Goal: Task Accomplishment & Management: Manage account settings

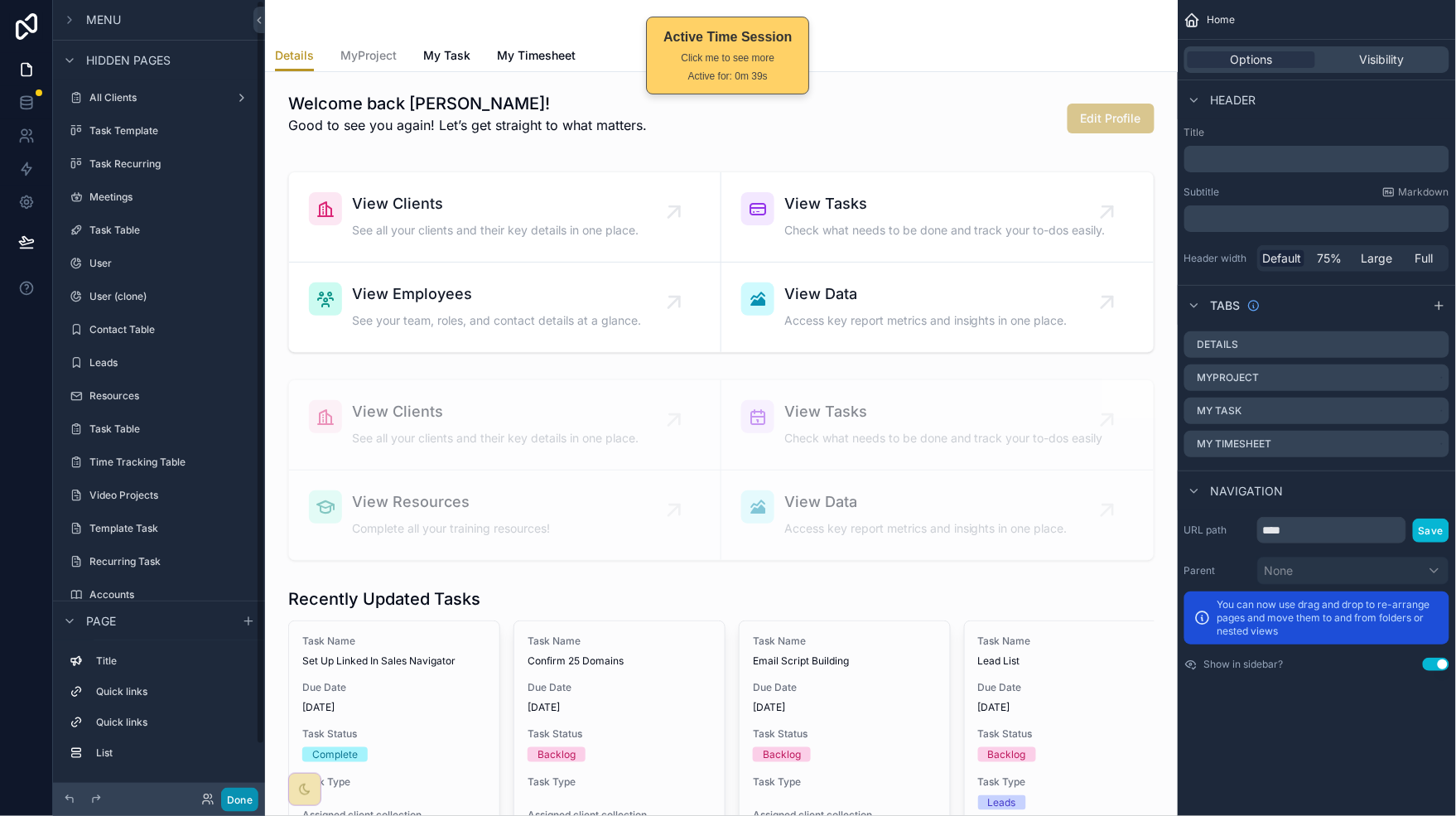
click at [240, 652] on button "Done" at bounding box center [239, 800] width 37 height 24
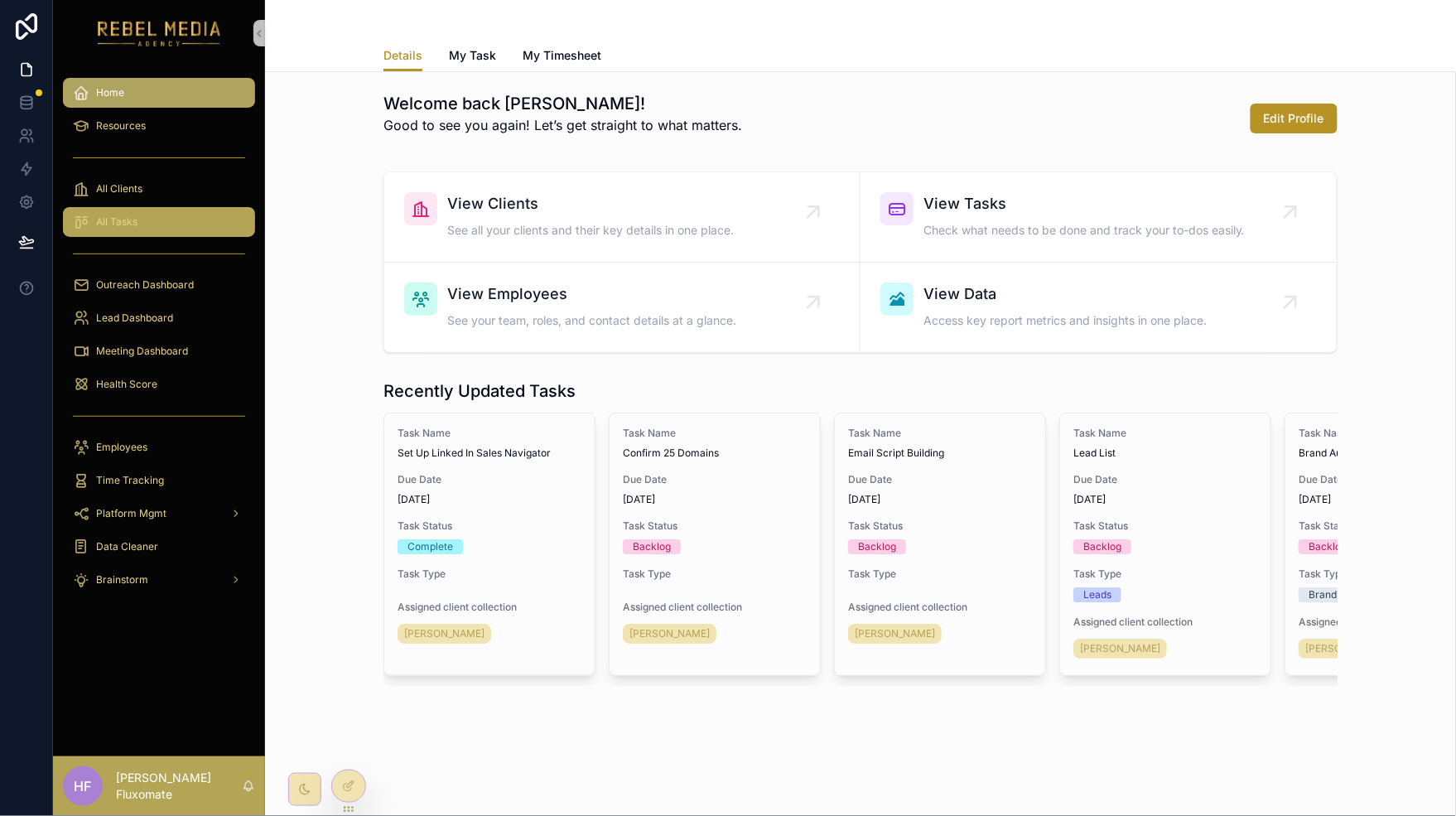
click at [148, 221] on div "All Tasks" at bounding box center [159, 221] width 173 height 27
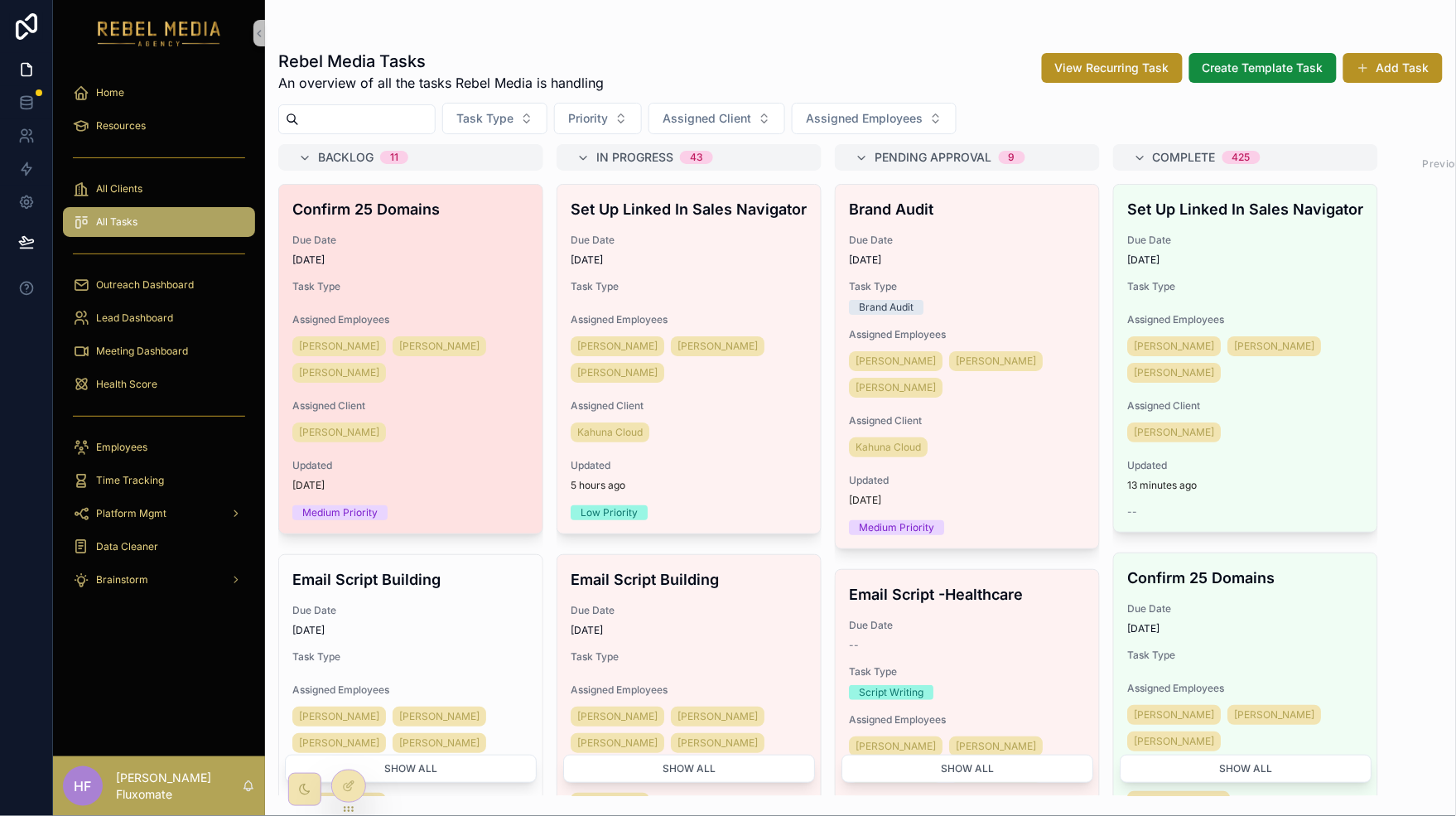
click at [475, 280] on span "Task Type" at bounding box center [410, 286] width 237 height 13
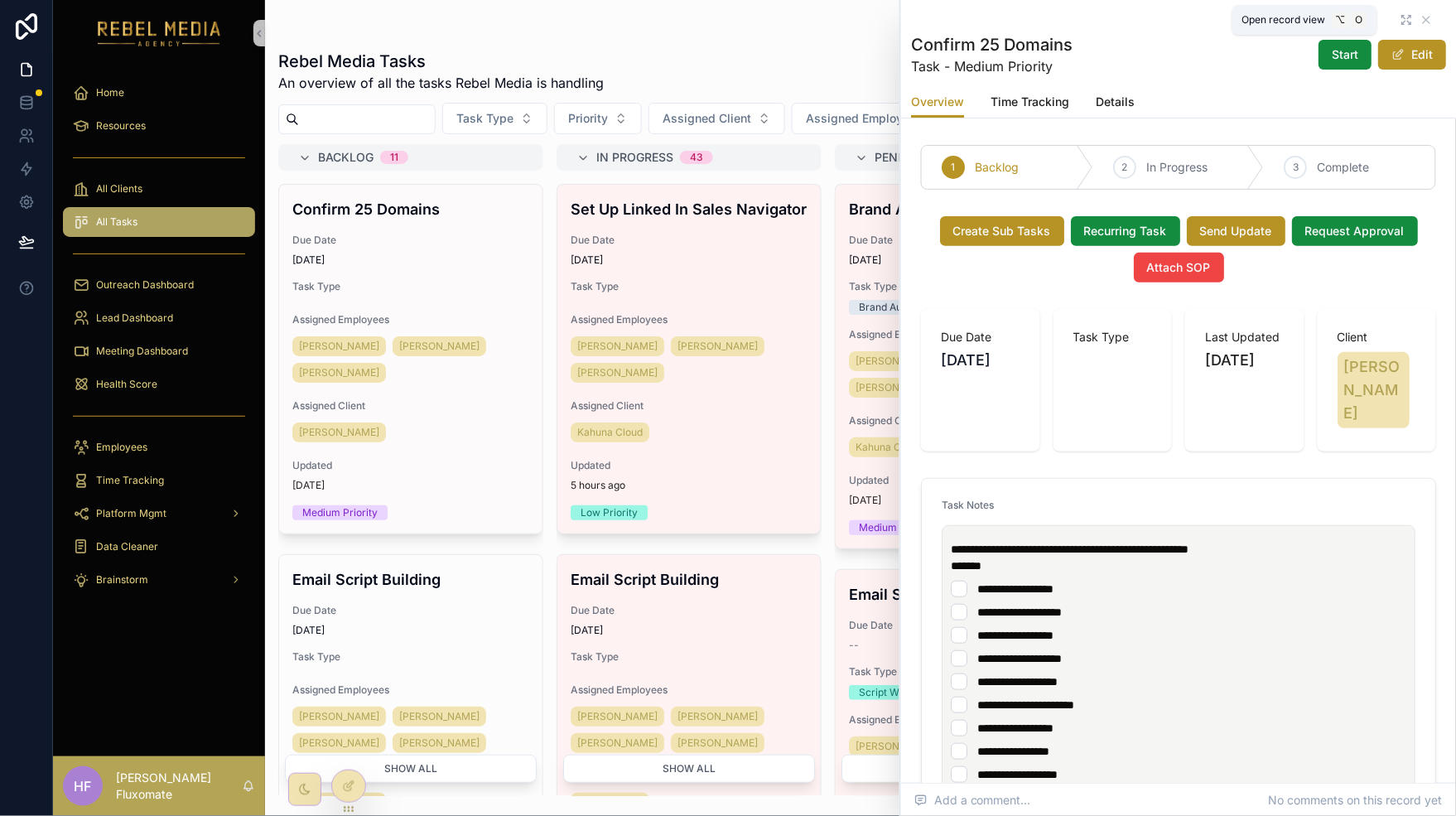
click at [1164, 16] on icon "scrollable content" at bounding box center [1406, 19] width 13 height 13
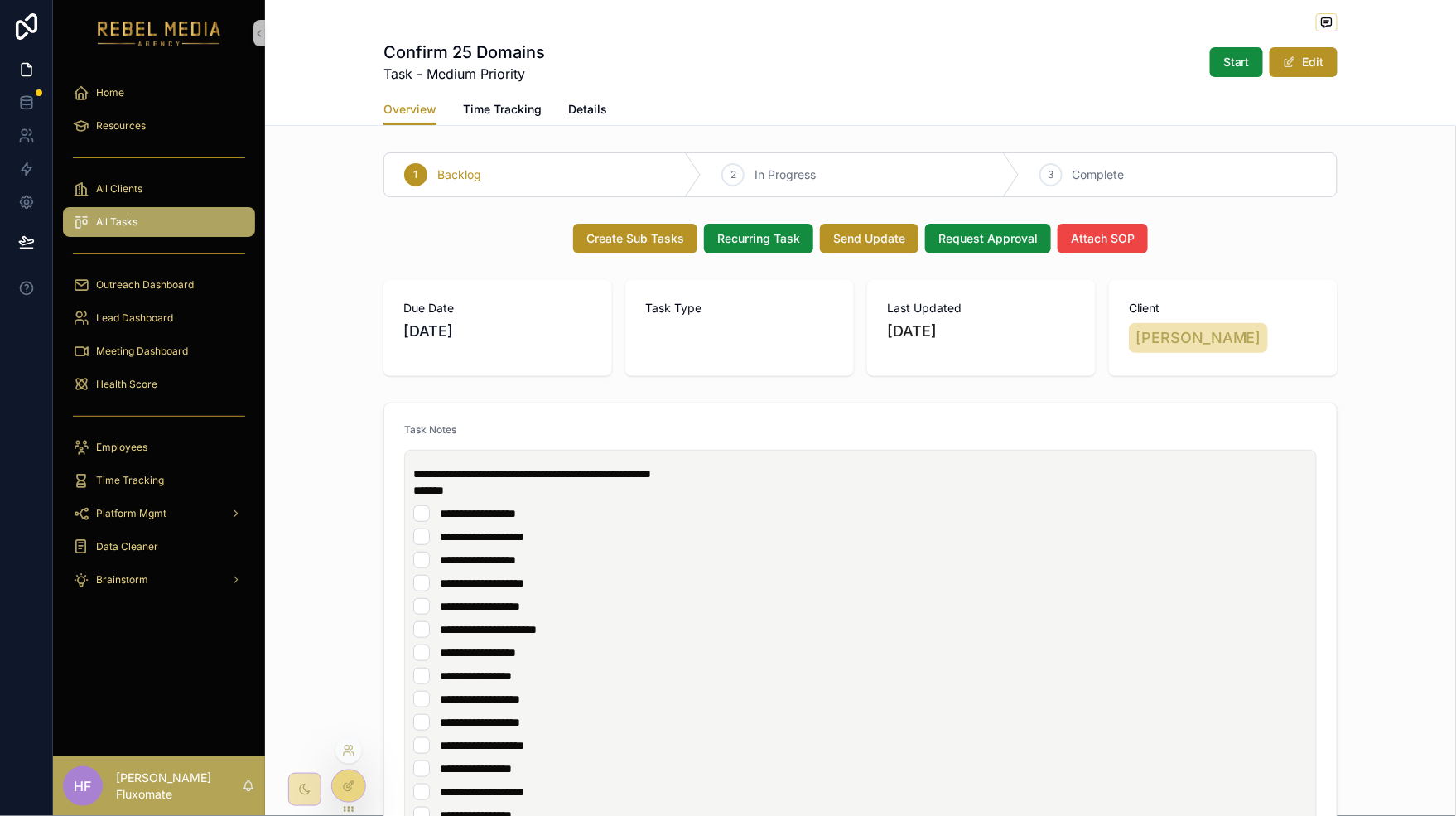
click at [353, 652] on icon at bounding box center [351, 785] width 7 height 7
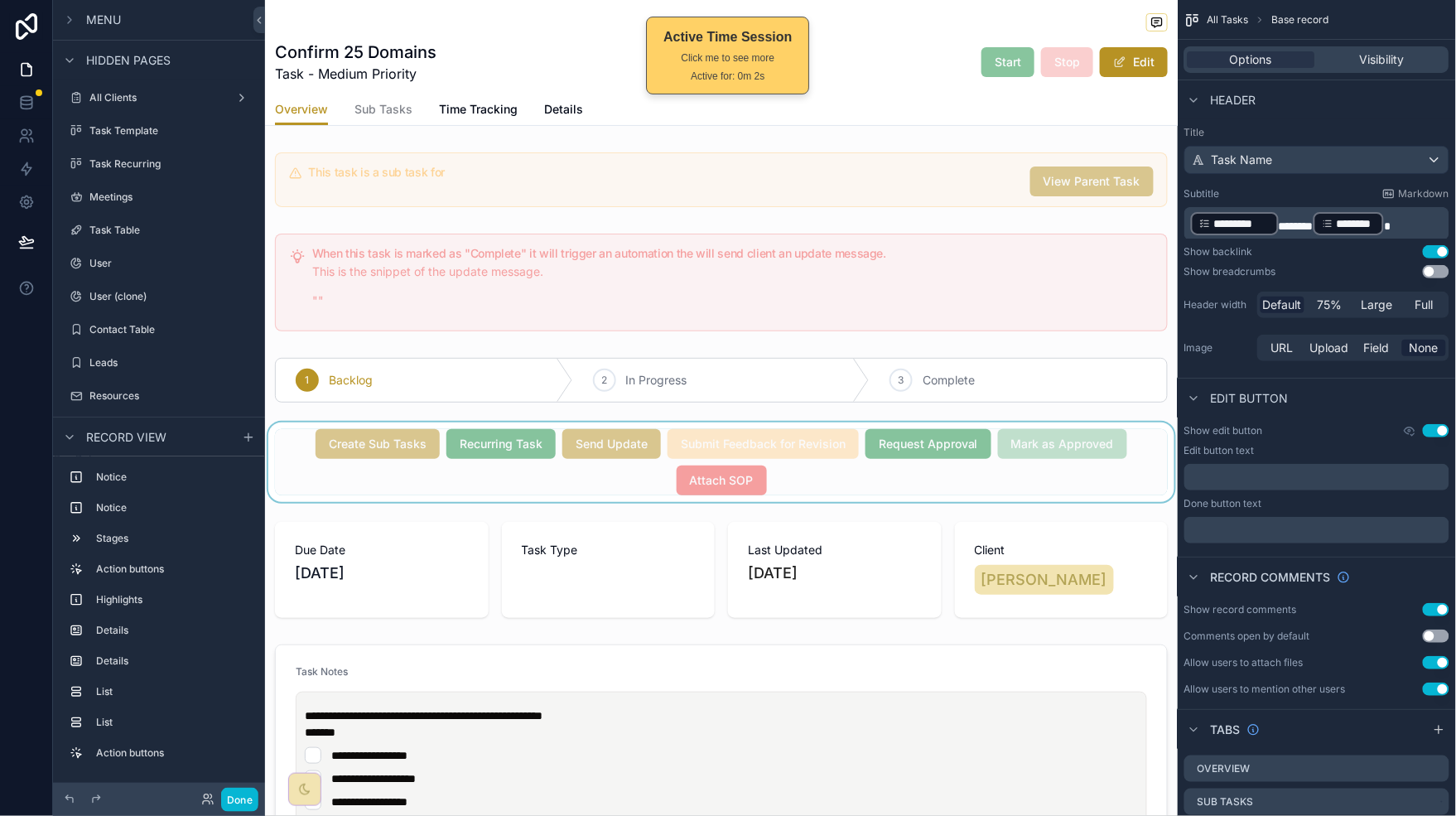
click at [1051, 480] on div "scrollable content" at bounding box center [721, 463] width 913 height 80
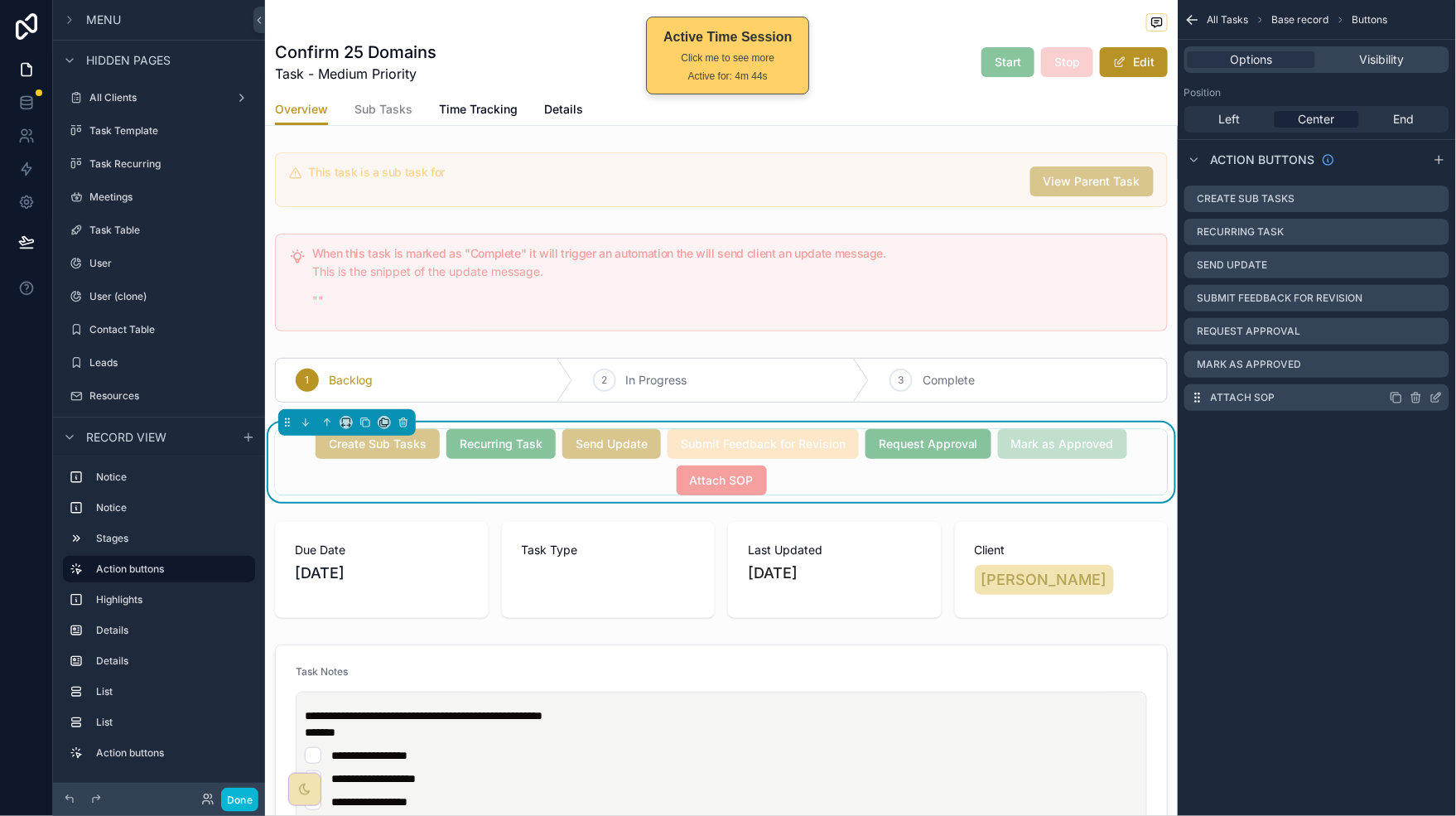
click at [1164, 396] on icon "scrollable content" at bounding box center [1395, 397] width 13 height 13
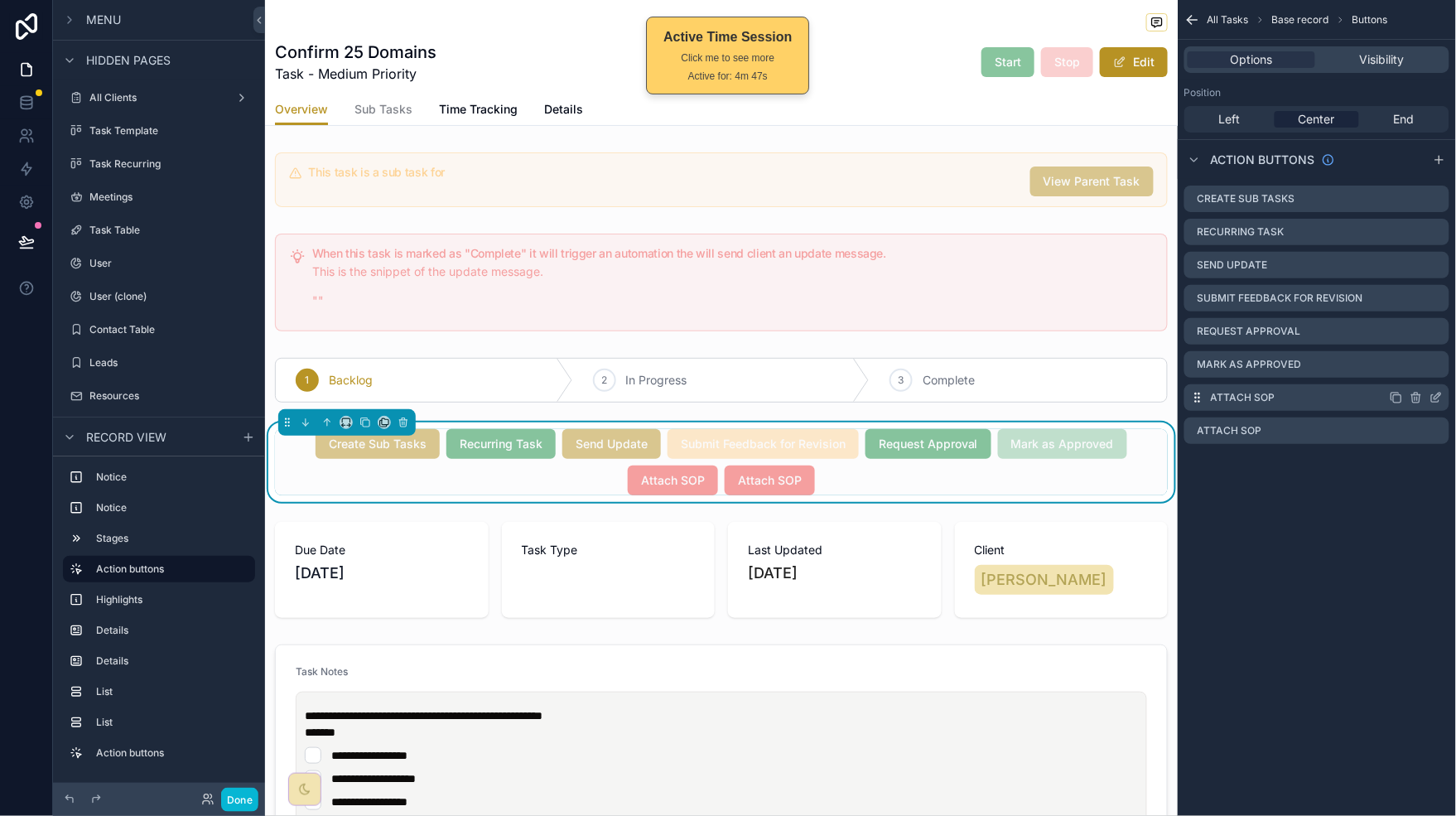
click at [1164, 397] on div "Attach SOP" at bounding box center [1316, 398] width 265 height 27
click at [1164, 434] on icon "scrollable content" at bounding box center [1435, 431] width 8 height 8
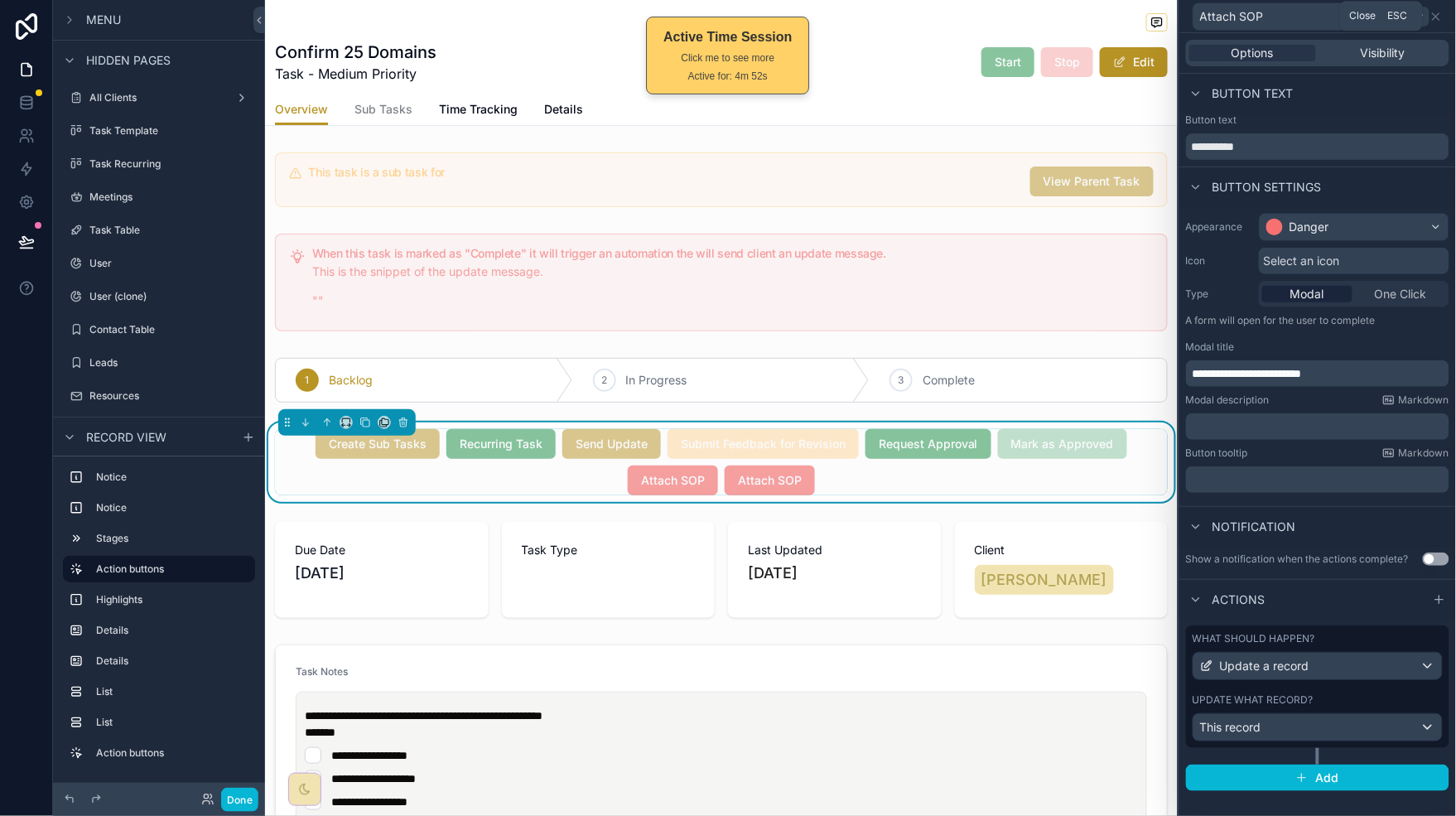
click at [1164, 16] on icon at bounding box center [1435, 16] width 13 height 13
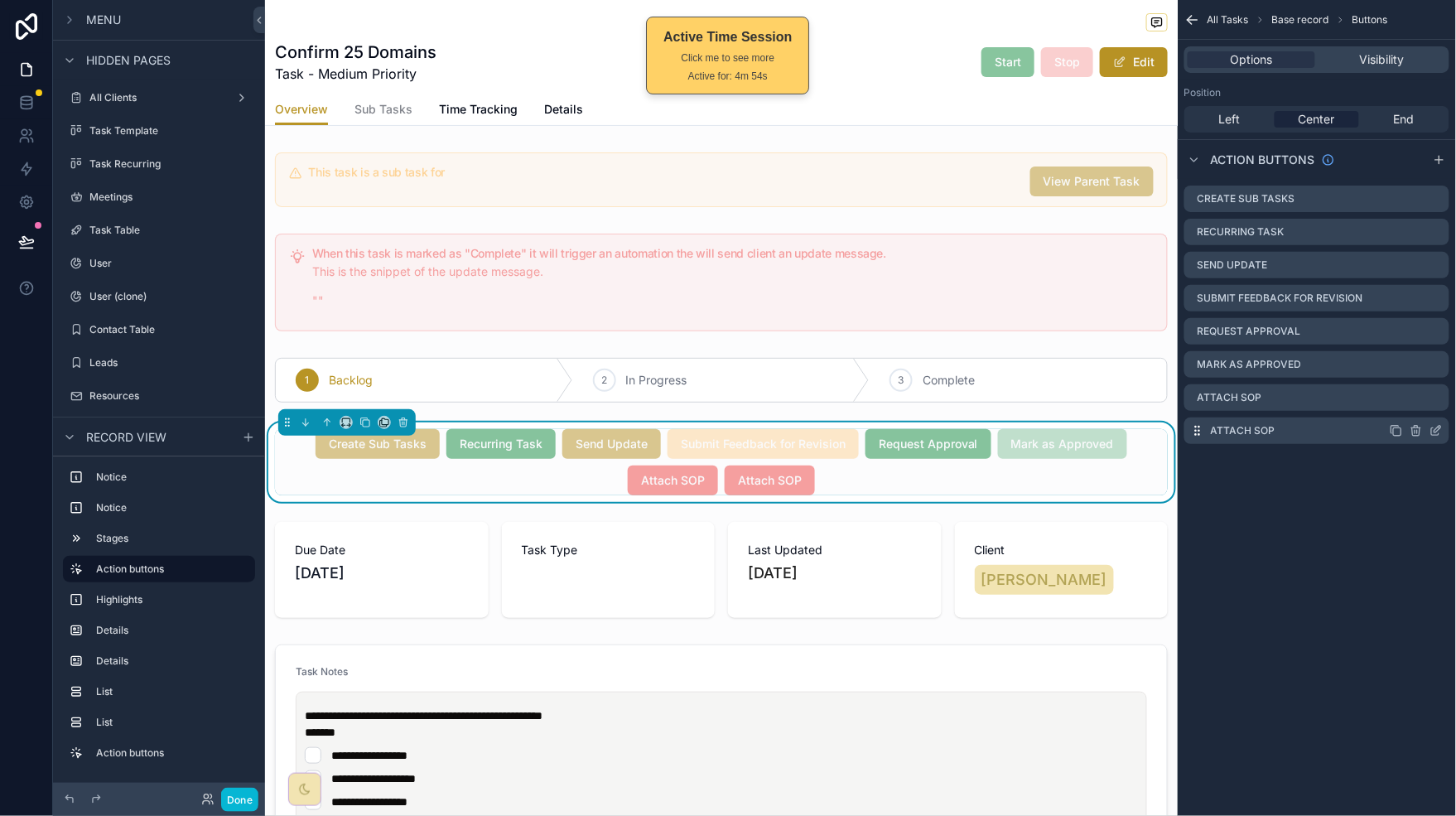
click at [1164, 426] on icon "scrollable content" at bounding box center [1415, 431] width 13 height 13
click at [1164, 404] on icon at bounding box center [1408, 405] width 0 height 3
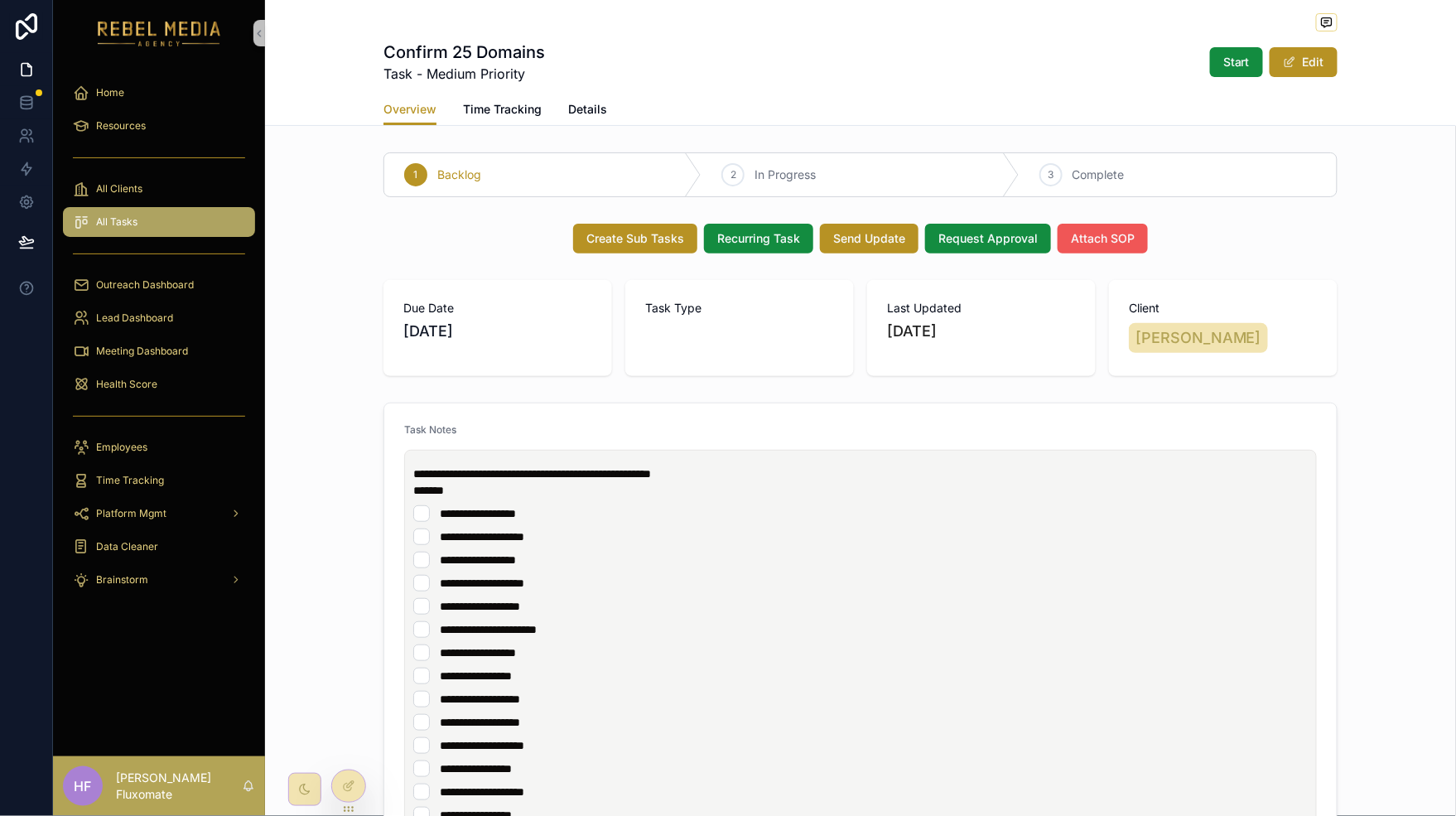
click at [1108, 225] on button "Attach SOP" at bounding box center [1103, 239] width 90 height 30
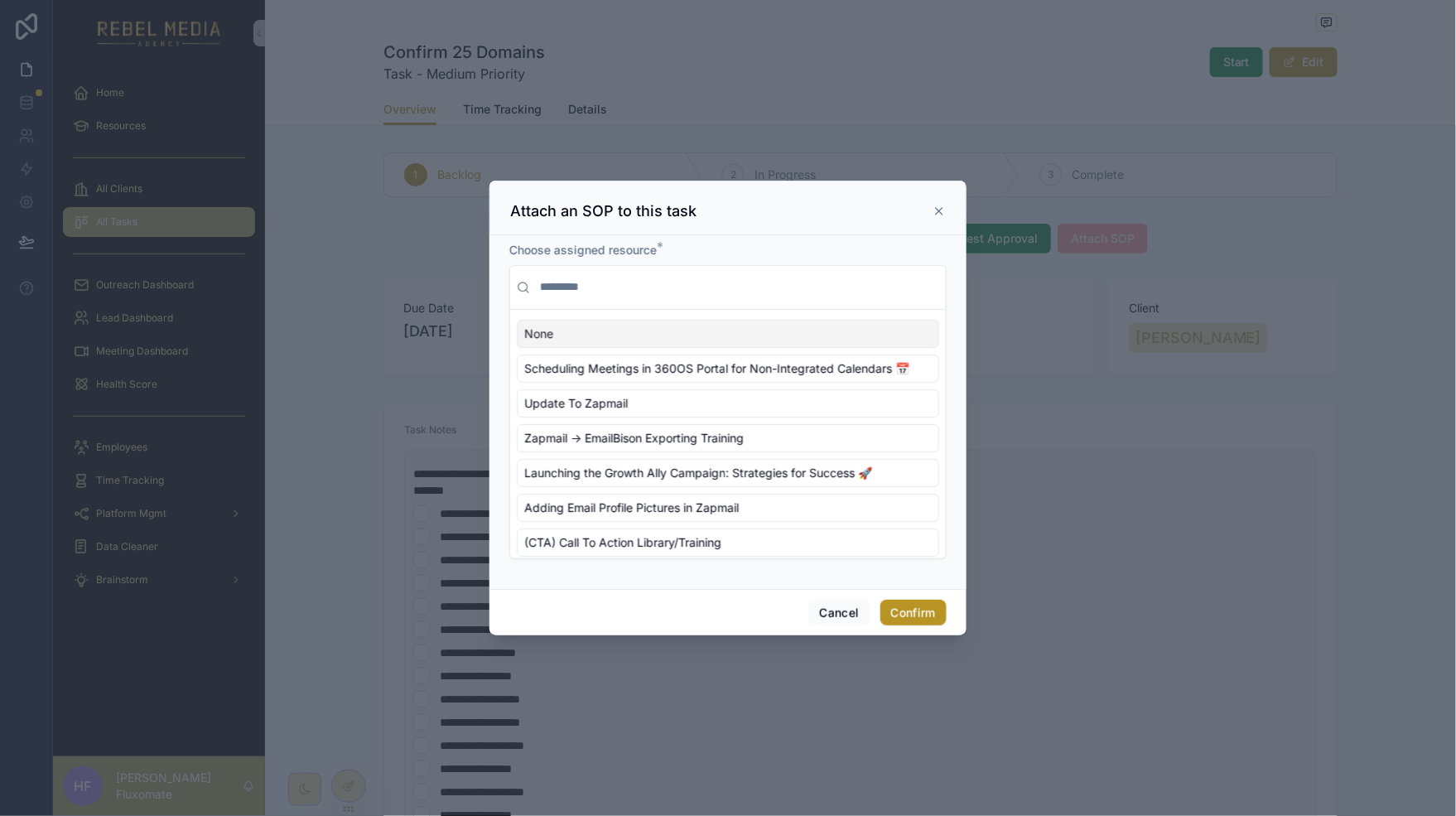
click at [935, 207] on icon at bounding box center [939, 211] width 13 height 13
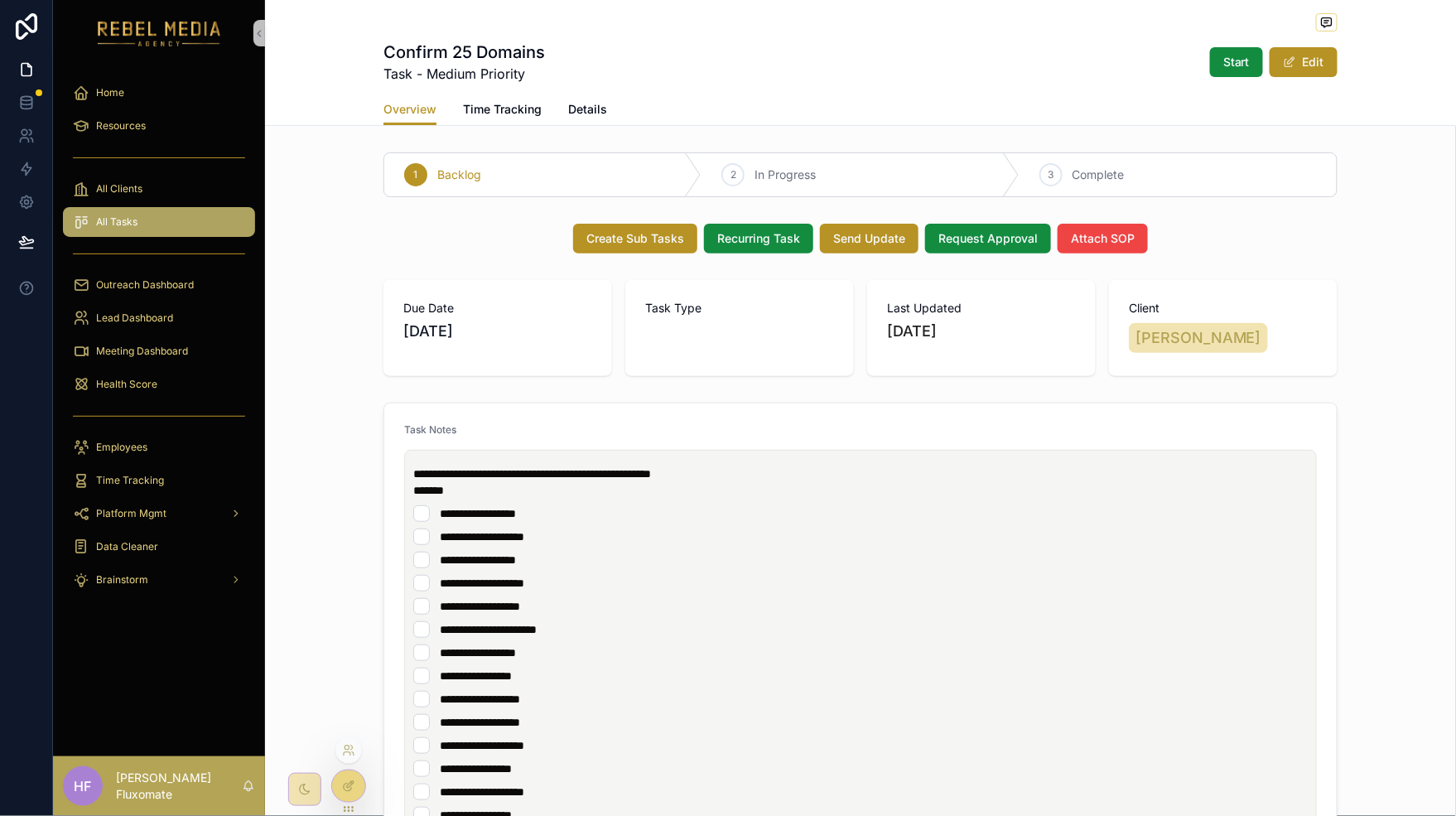
click at [349, 777] on div at bounding box center [349, 786] width 33 height 31
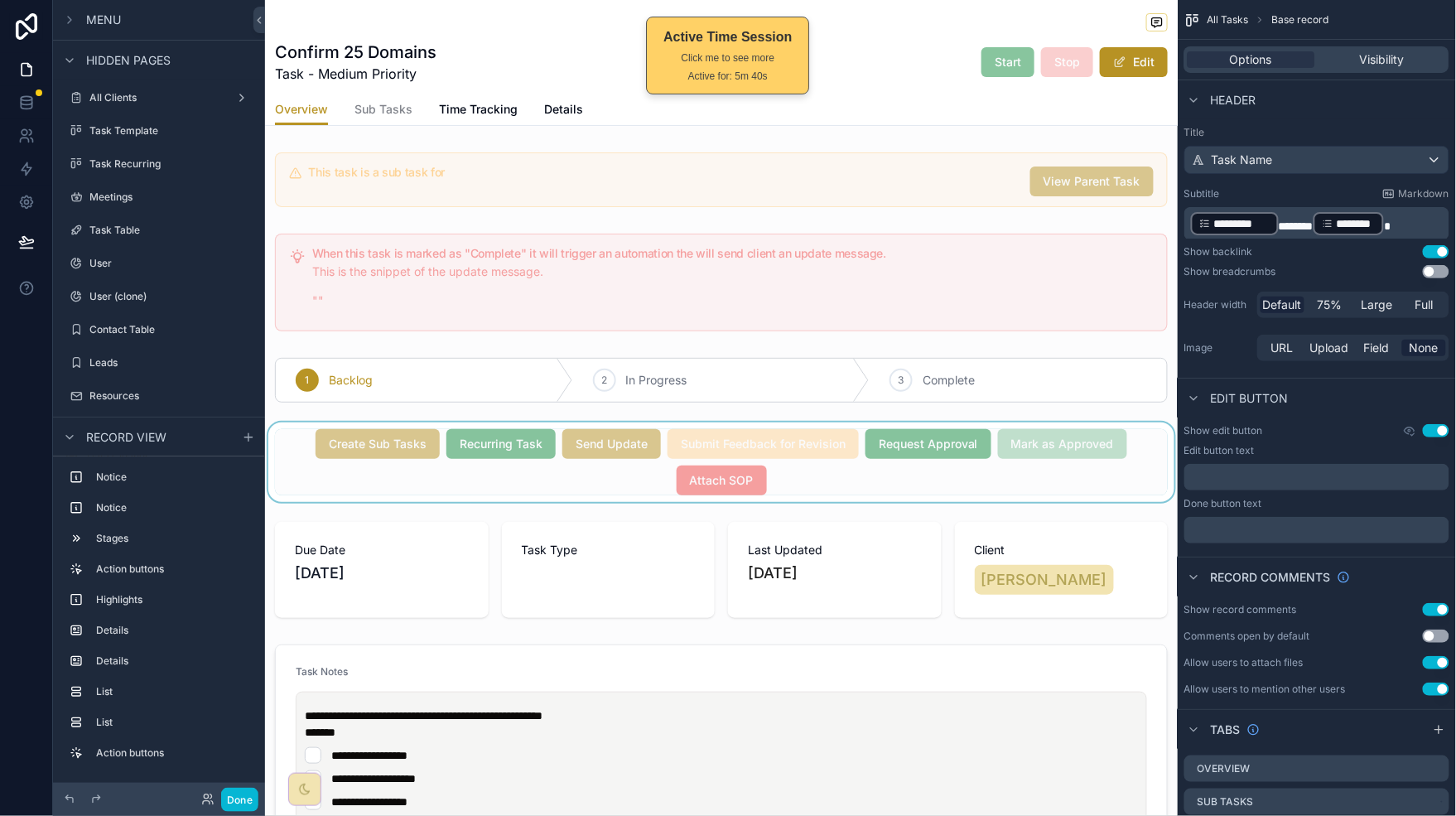
click at [904, 484] on div "scrollable content" at bounding box center [721, 463] width 913 height 80
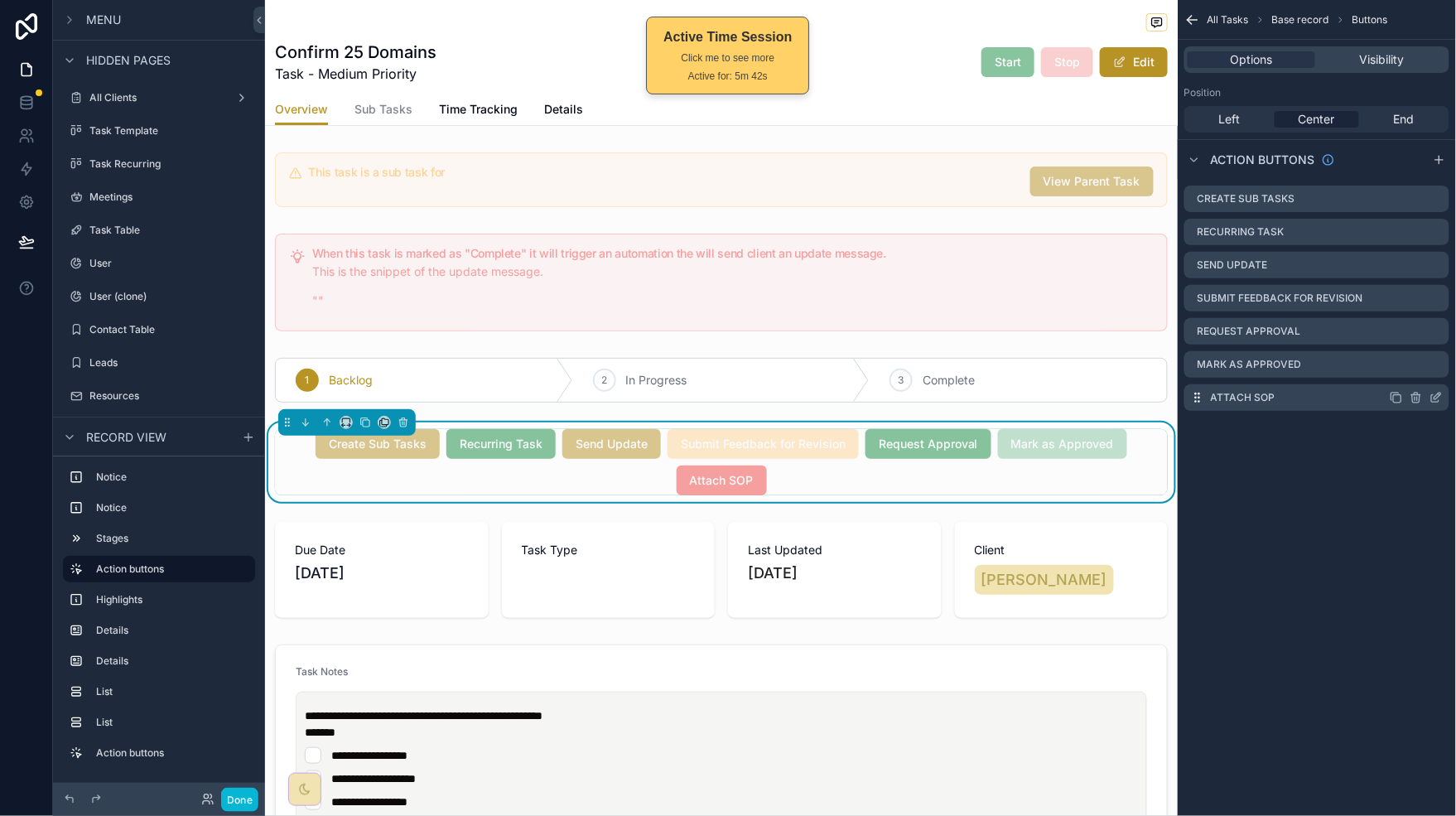
click at [1437, 401] on icon "scrollable content" at bounding box center [1435, 398] width 8 height 8
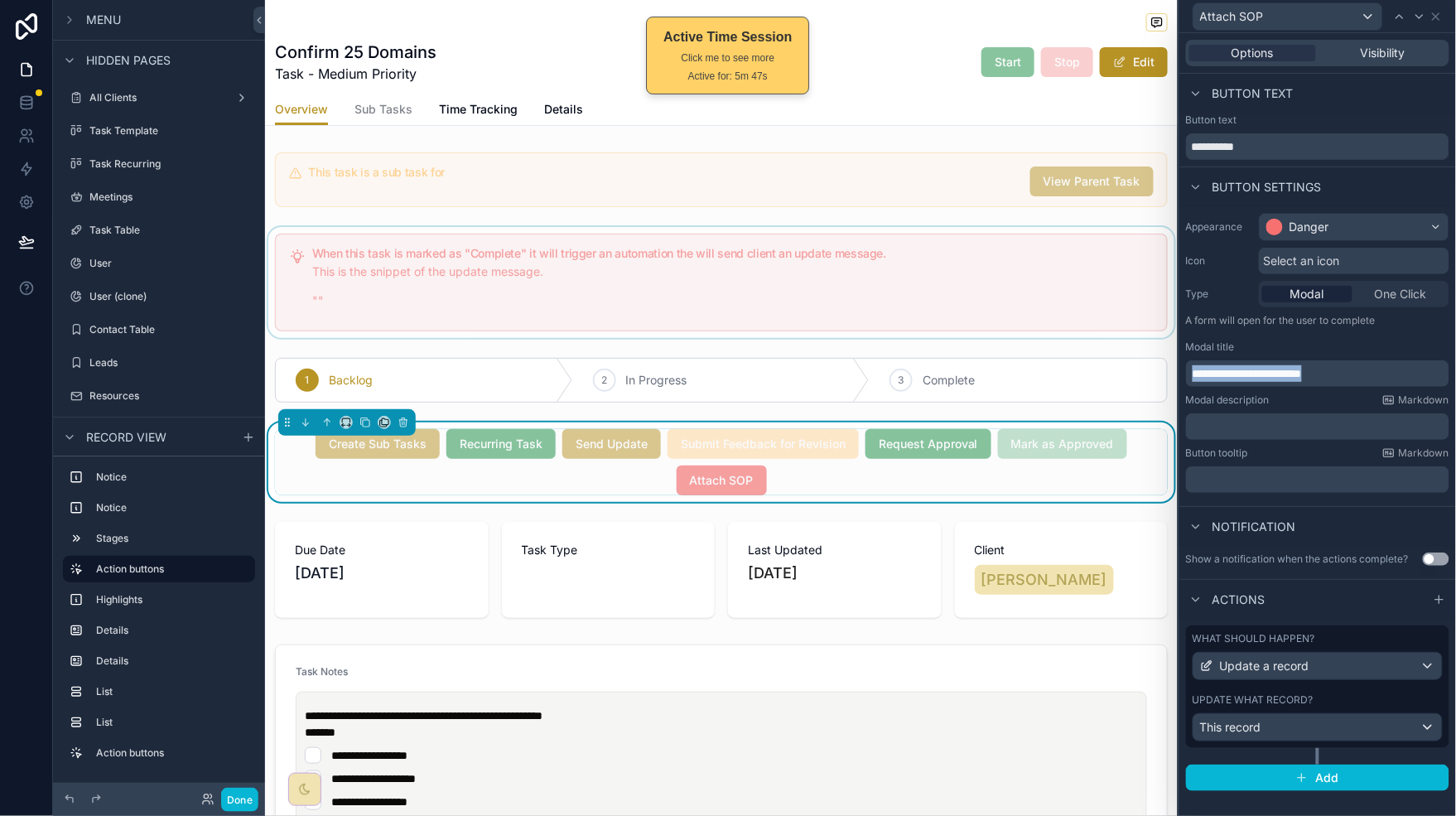
drag, startPoint x: 1378, startPoint y: 373, endPoint x: 1007, endPoint y: 241, distance: 393.8
click at [1179, 378] on div "**********" at bounding box center [1317, 353] width 277 height 293
copy span "**********"
drag, startPoint x: 1342, startPoint y: 728, endPoint x: 1346, endPoint y: 738, distance: 10.8
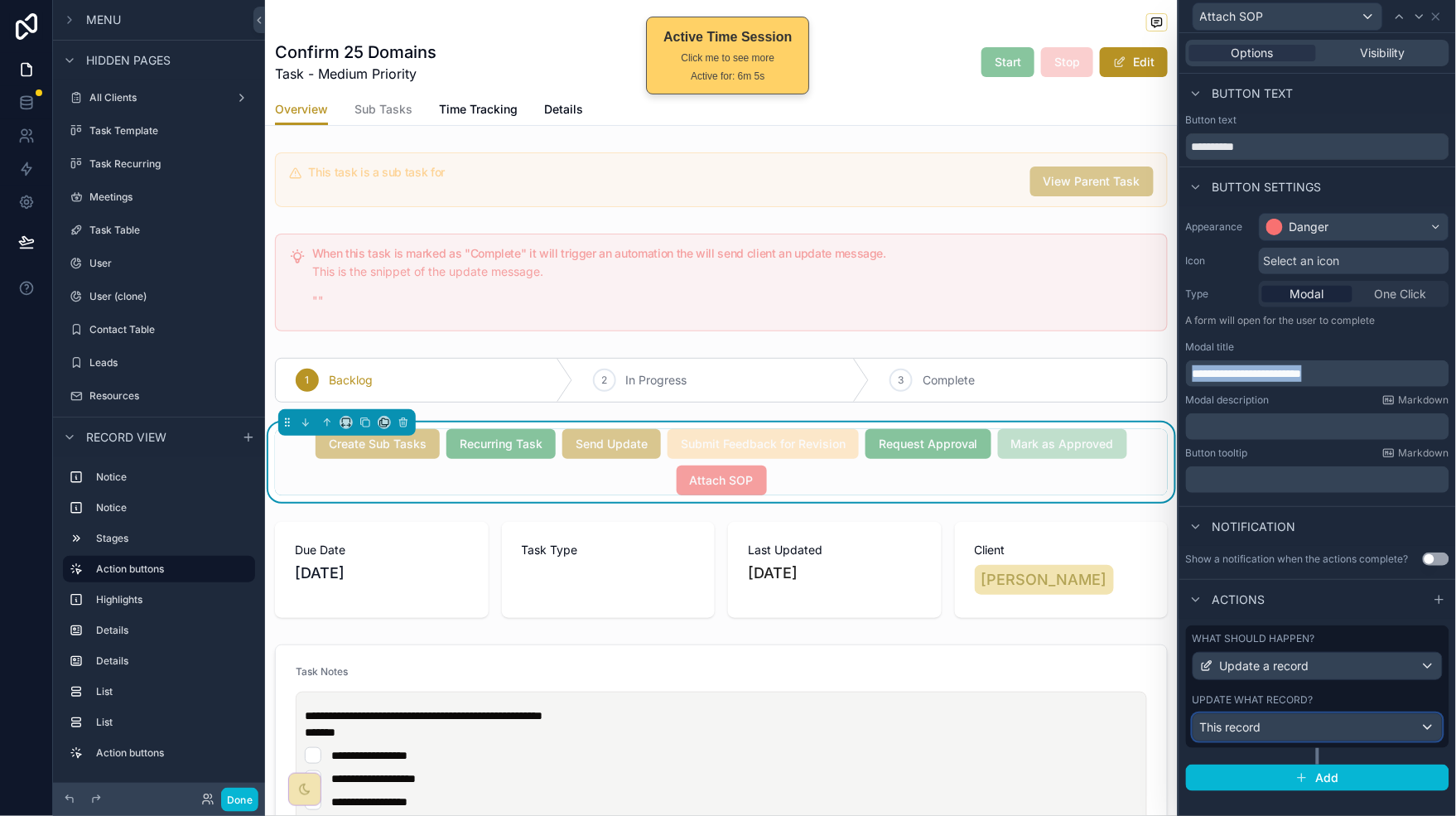
click at [1346, 738] on div "This record" at bounding box center [1317, 727] width 248 height 27
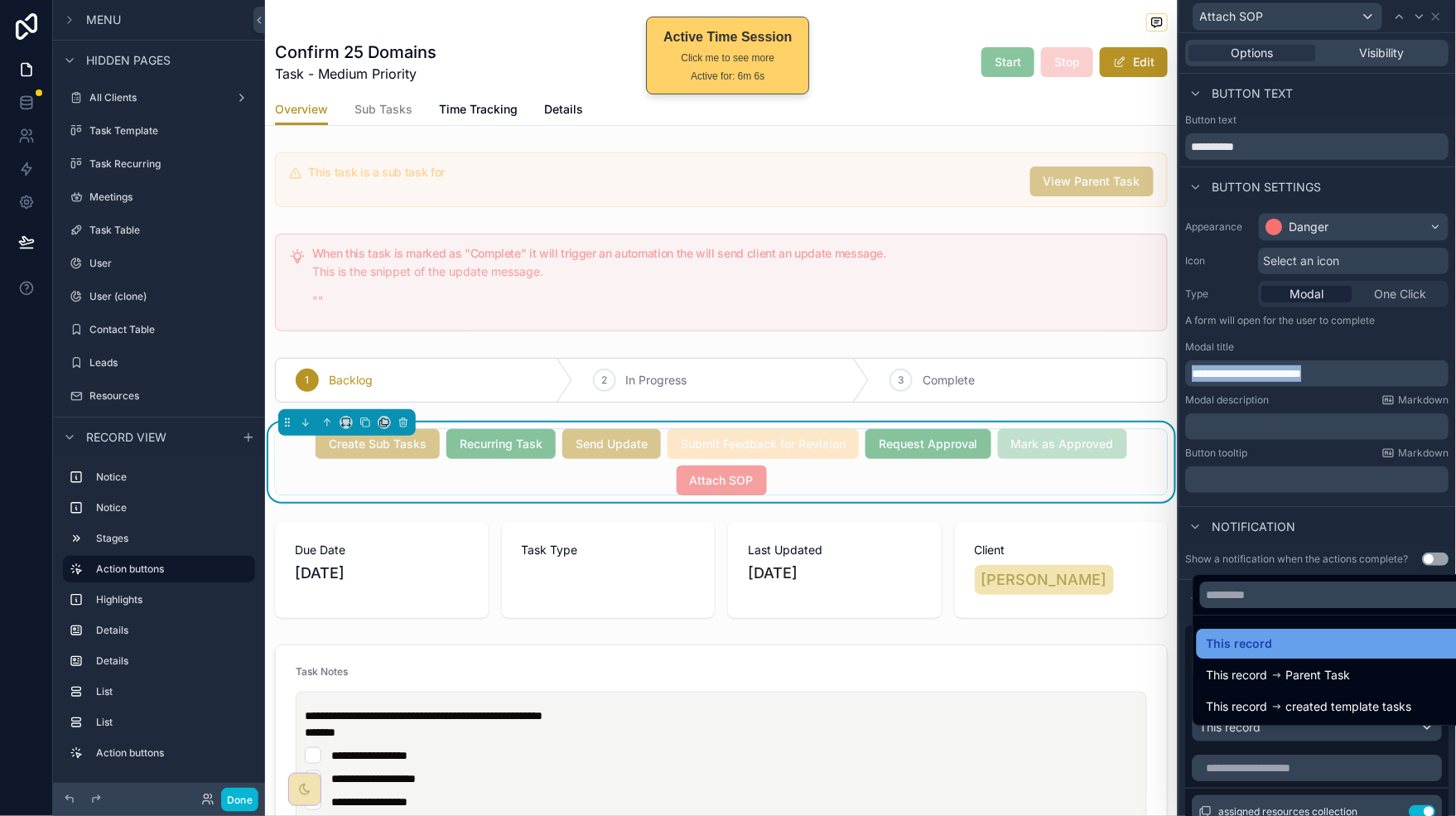
click at [1317, 644] on div "This record" at bounding box center [1337, 643] width 260 height 20
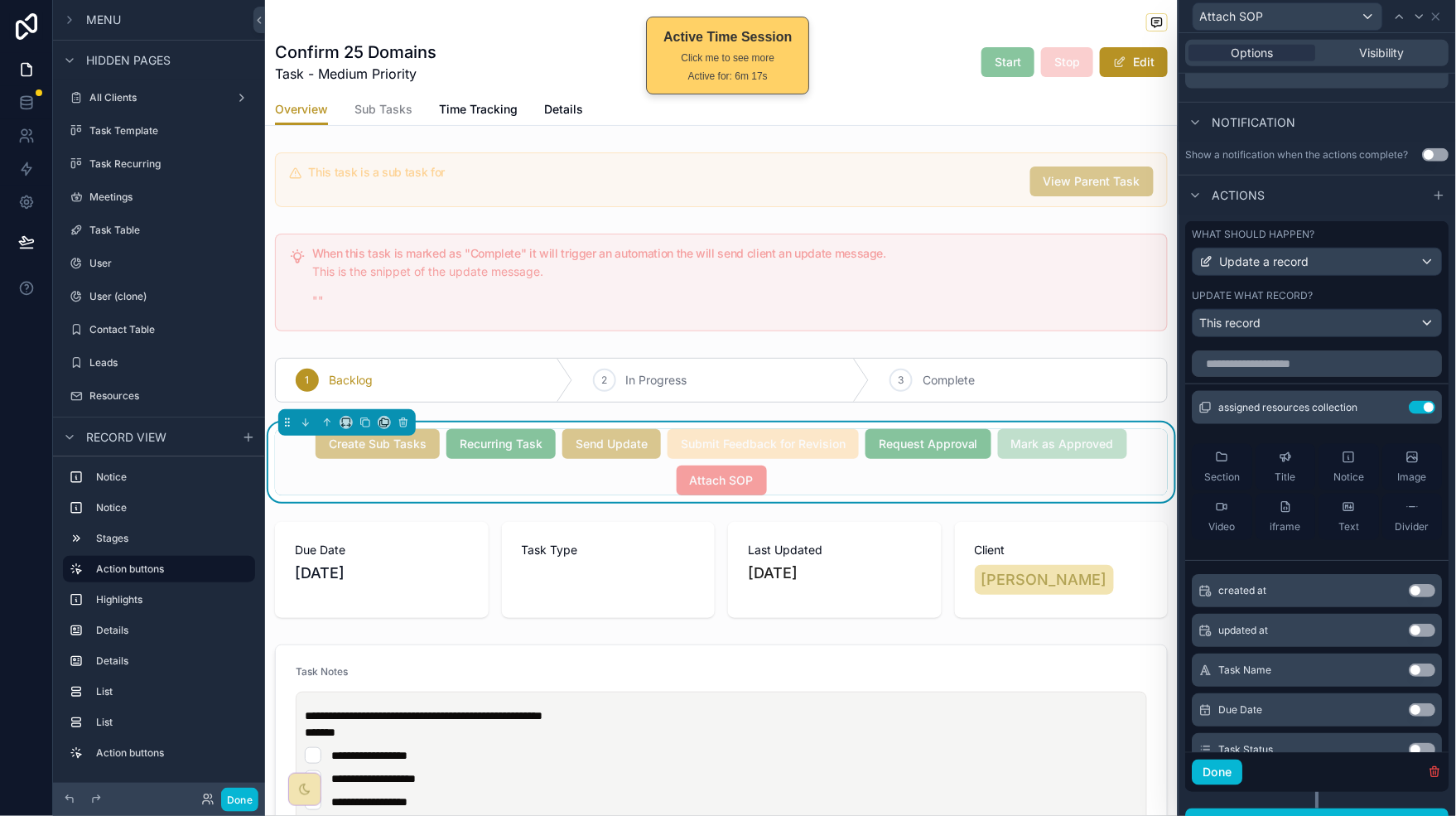
scroll to position [444, 0]
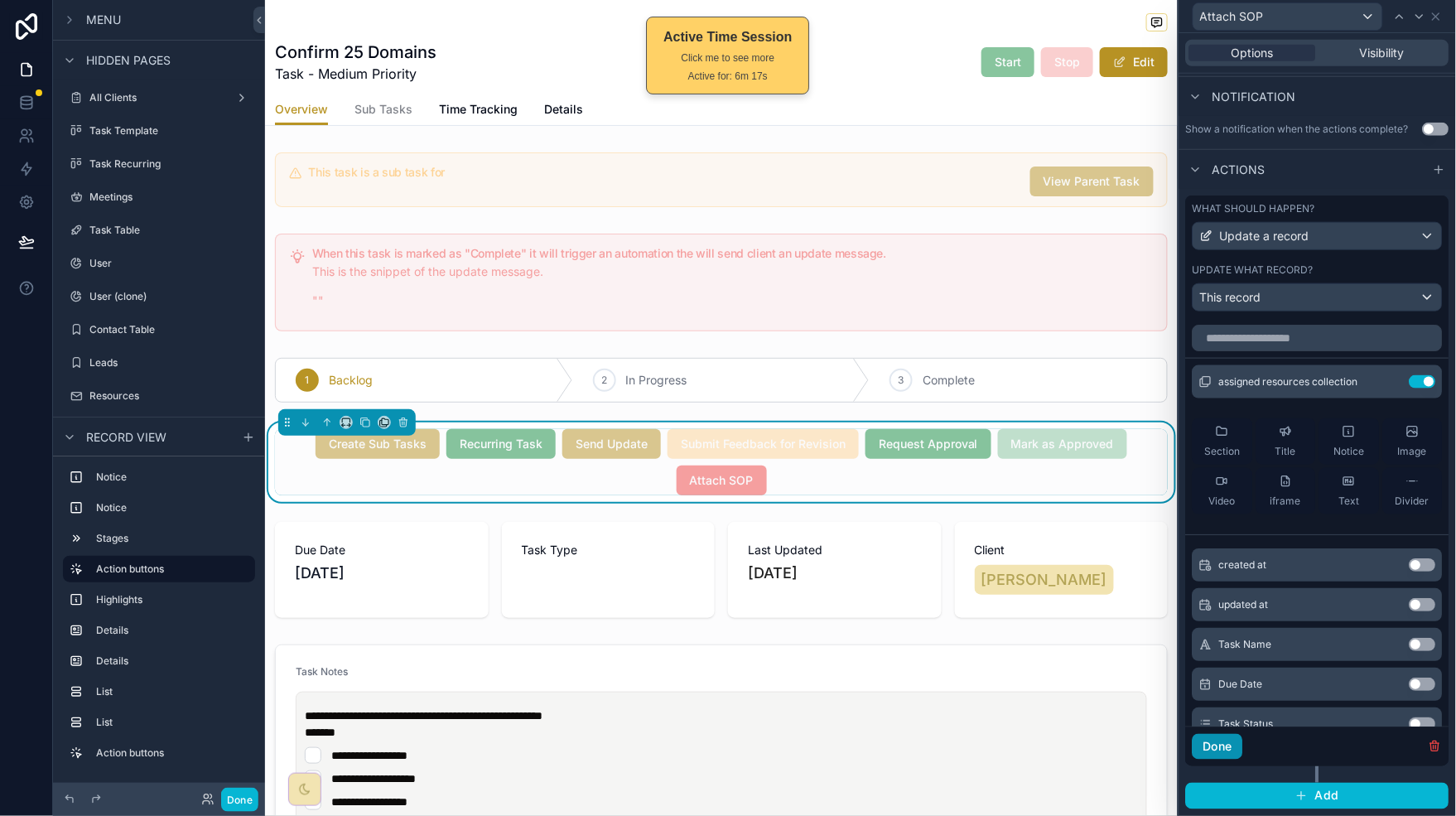
click at [1233, 740] on button "Done" at bounding box center [1217, 747] width 50 height 27
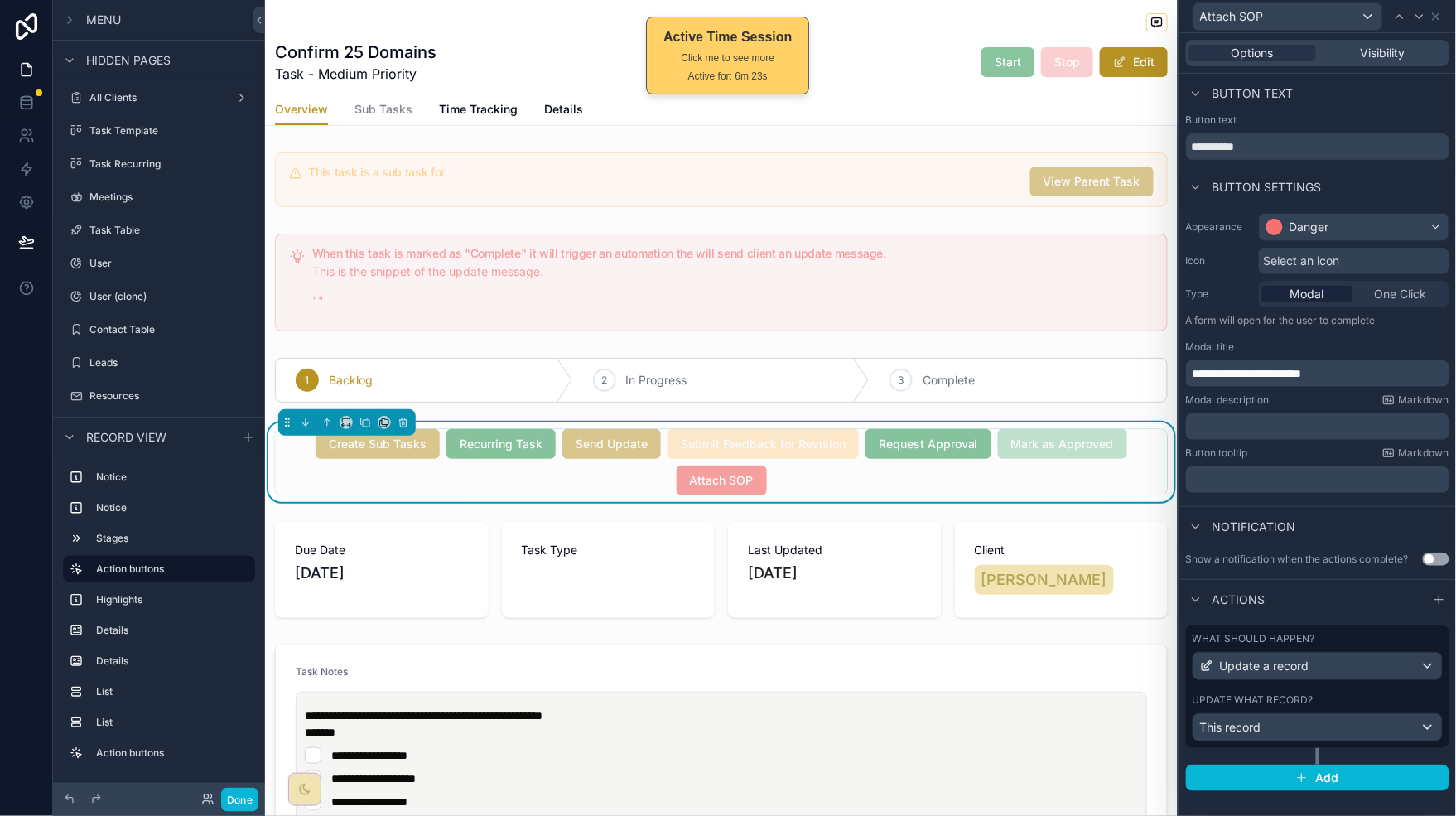
click at [1366, 68] on div "Options Visibility" at bounding box center [1317, 53] width 277 height 40
click at [1369, 60] on span "Visibility" at bounding box center [1383, 53] width 45 height 16
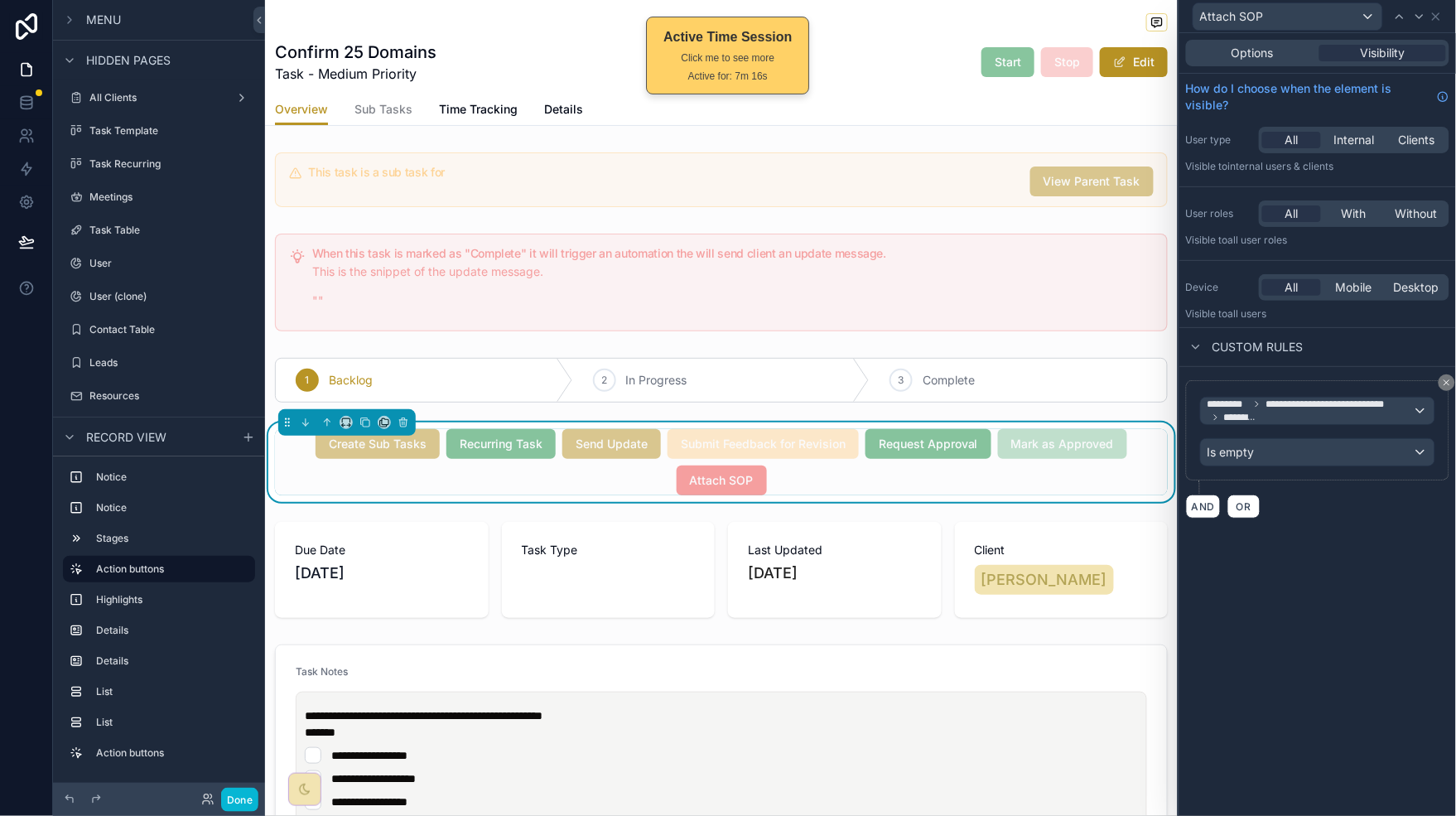
click at [745, 477] on span "Attach SOP" at bounding box center [722, 479] width 90 height 16
drag, startPoint x: 232, startPoint y: 800, endPoint x: 261, endPoint y: 783, distance: 33.6
click at [232, 800] on button "Done" at bounding box center [239, 800] width 37 height 24
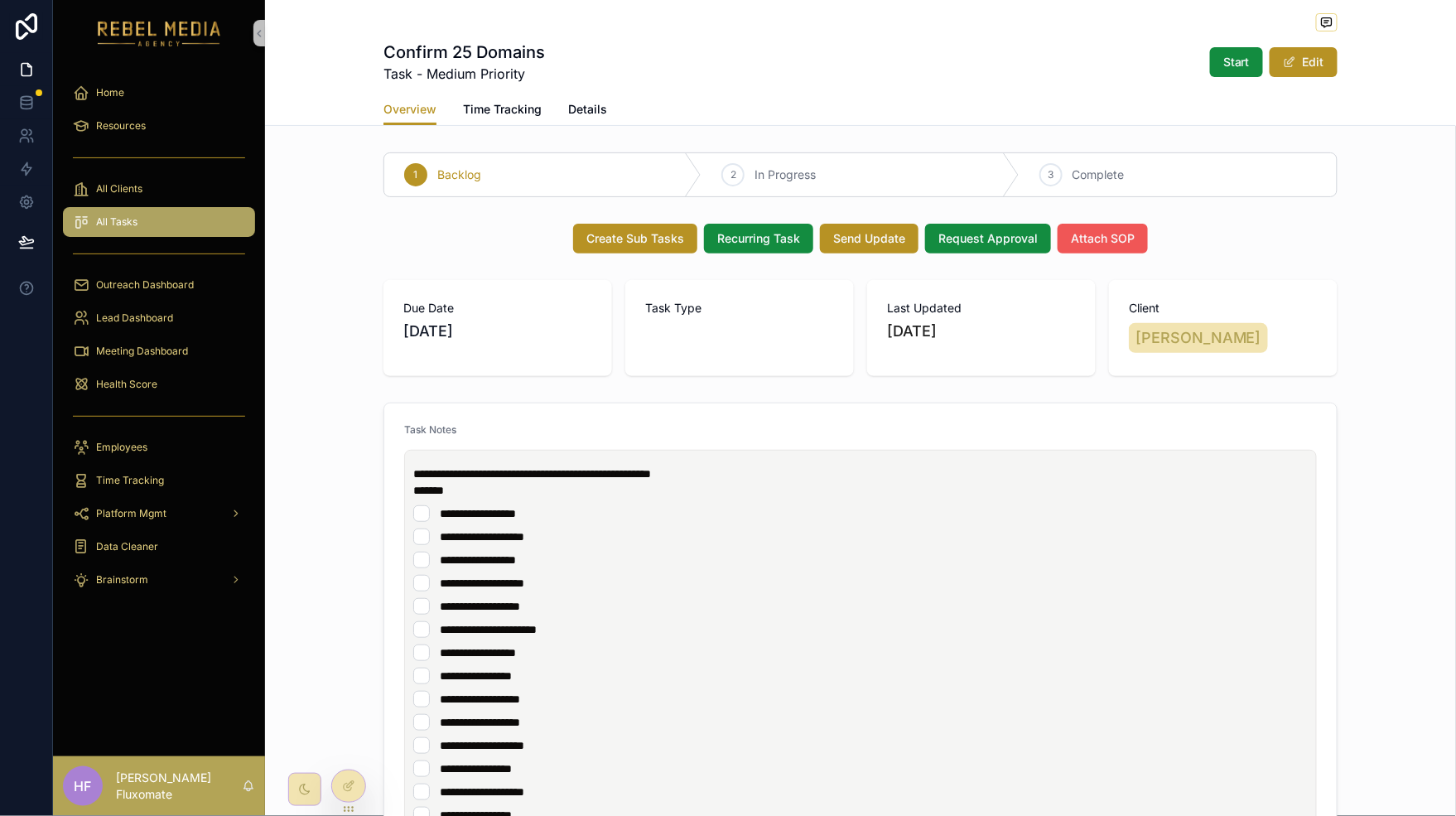
click at [1092, 248] on button "Attach SOP" at bounding box center [1103, 239] width 90 height 30
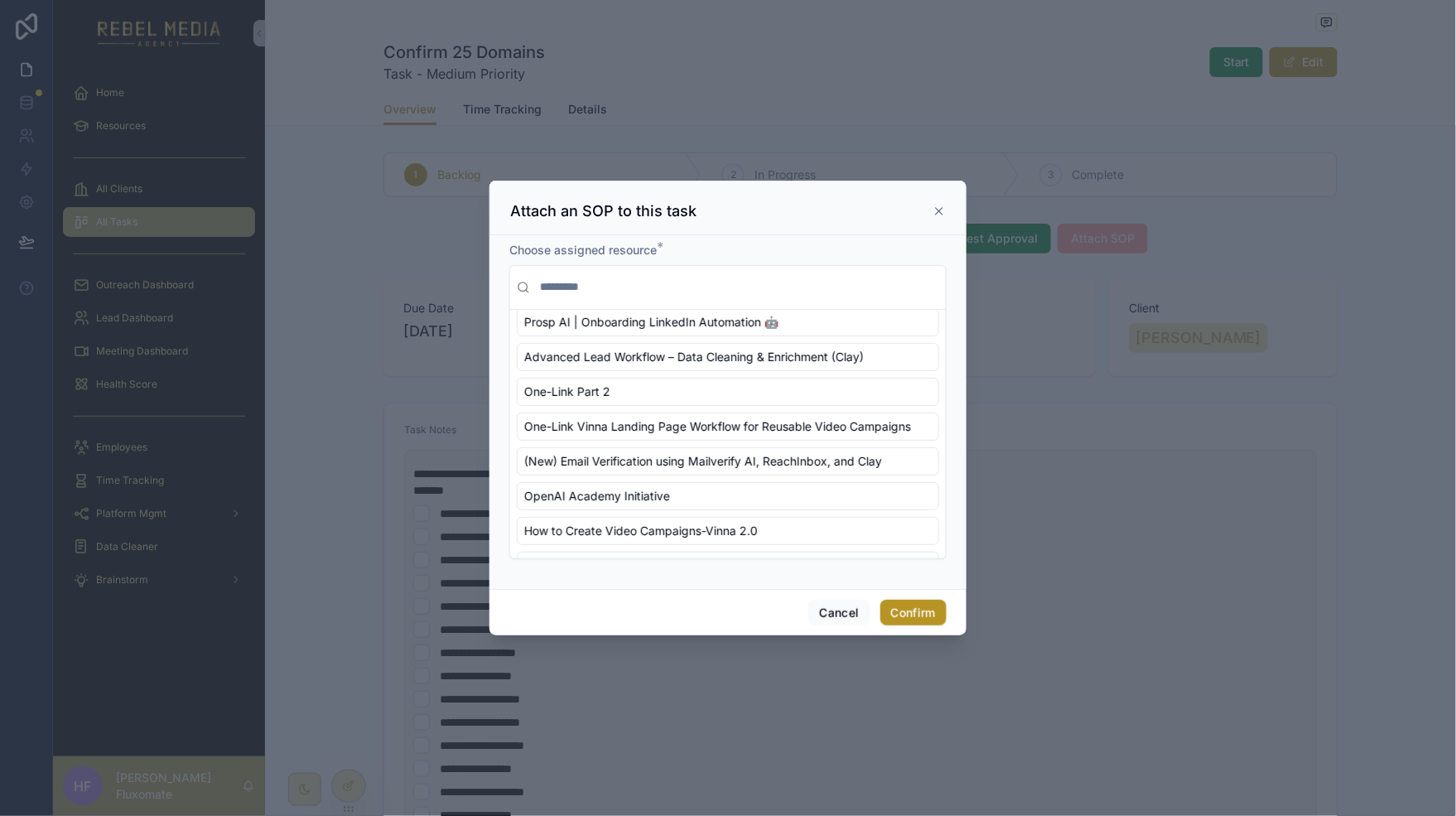
scroll to position [1, 0]
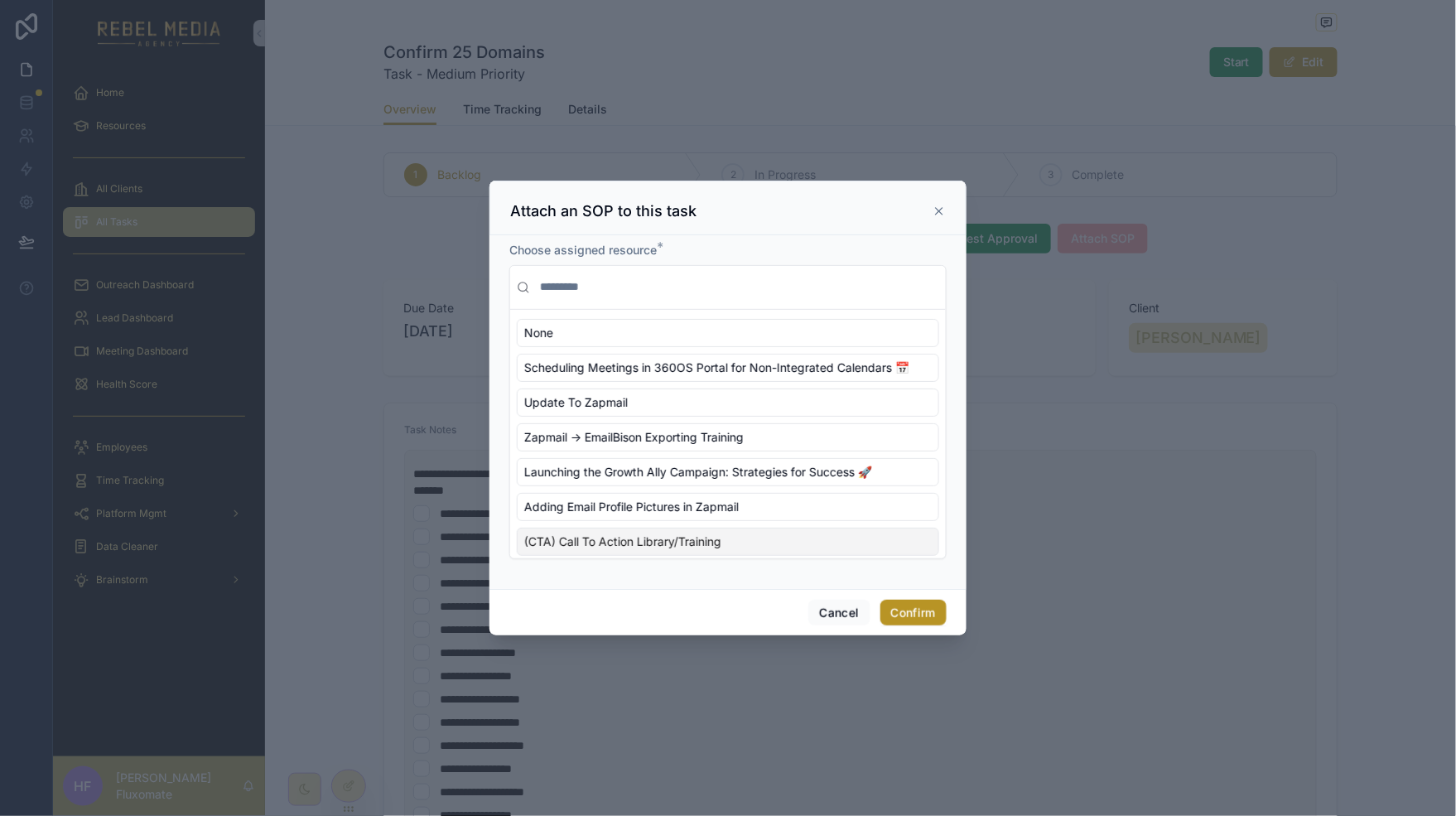
click at [321, 790] on div at bounding box center [728, 408] width 1456 height 816
drag, startPoint x: 936, startPoint y: 214, endPoint x: 933, endPoint y: 224, distance: 10.4
click at [936, 214] on icon at bounding box center [939, 211] width 13 height 13
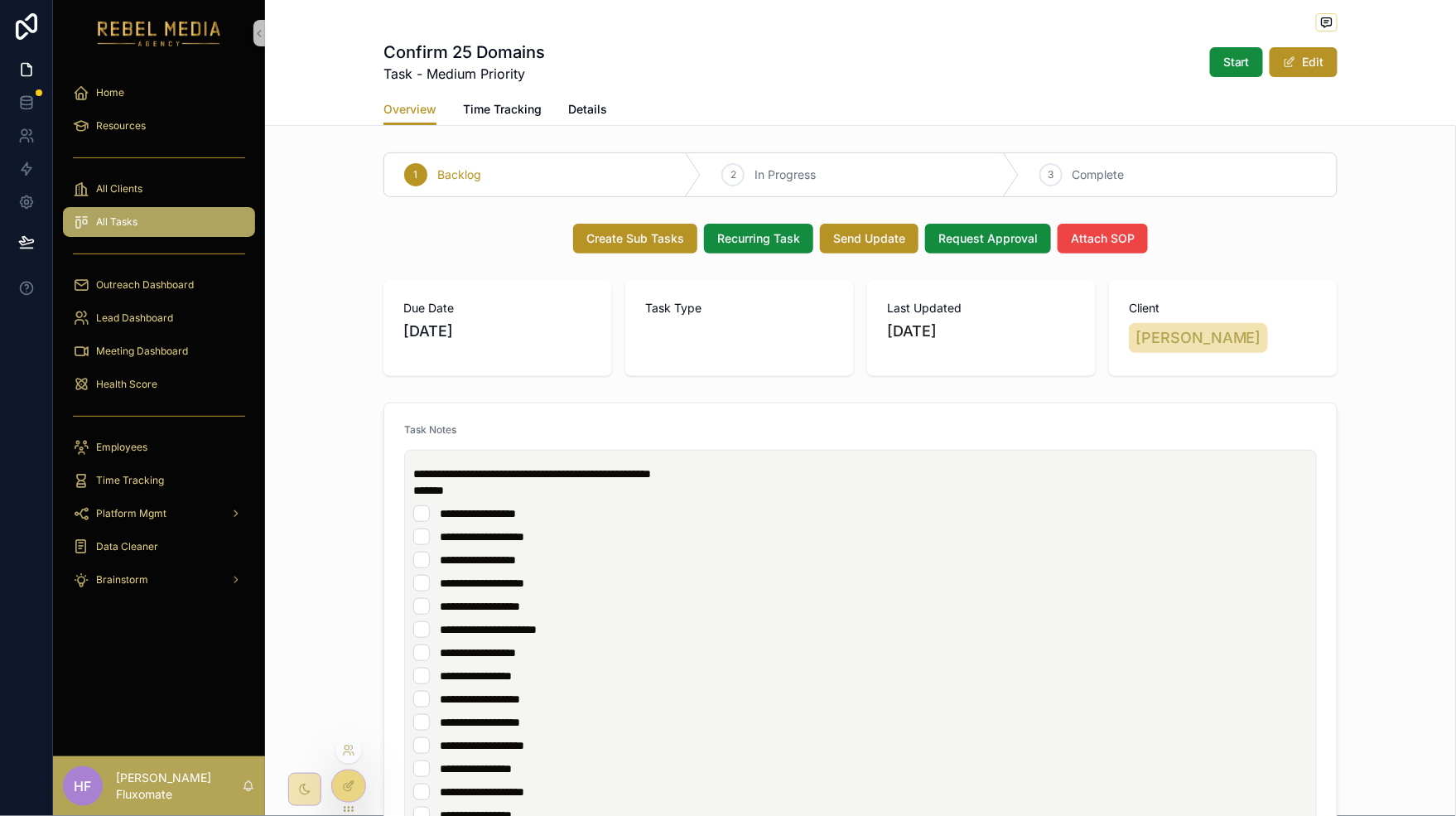
click at [353, 793] on div at bounding box center [349, 786] width 33 height 31
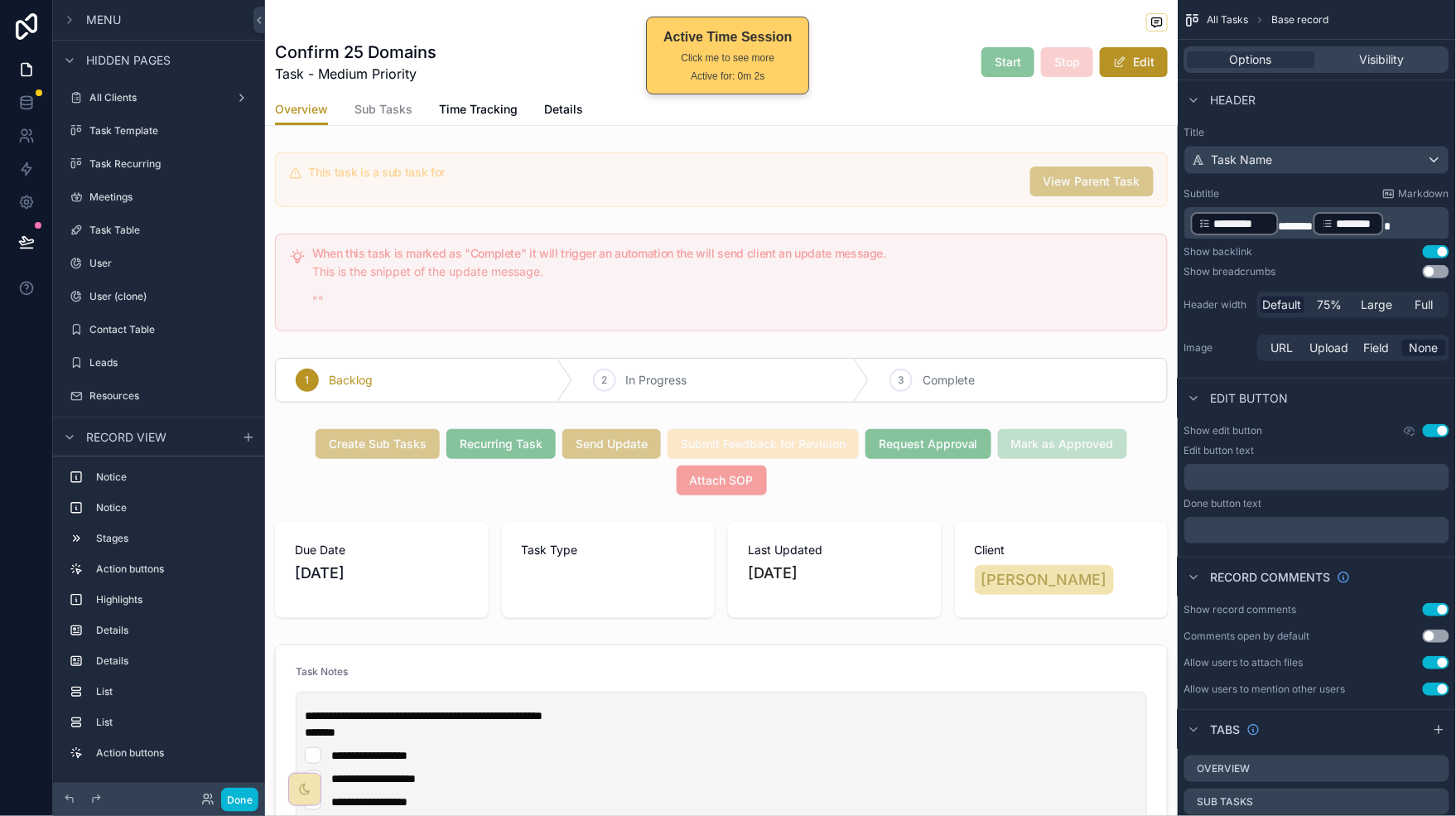
drag, startPoint x: 1069, startPoint y: 463, endPoint x: 1193, endPoint y: 434, distance: 127.3
click at [1069, 463] on div "scrollable content" at bounding box center [721, 463] width 913 height 80
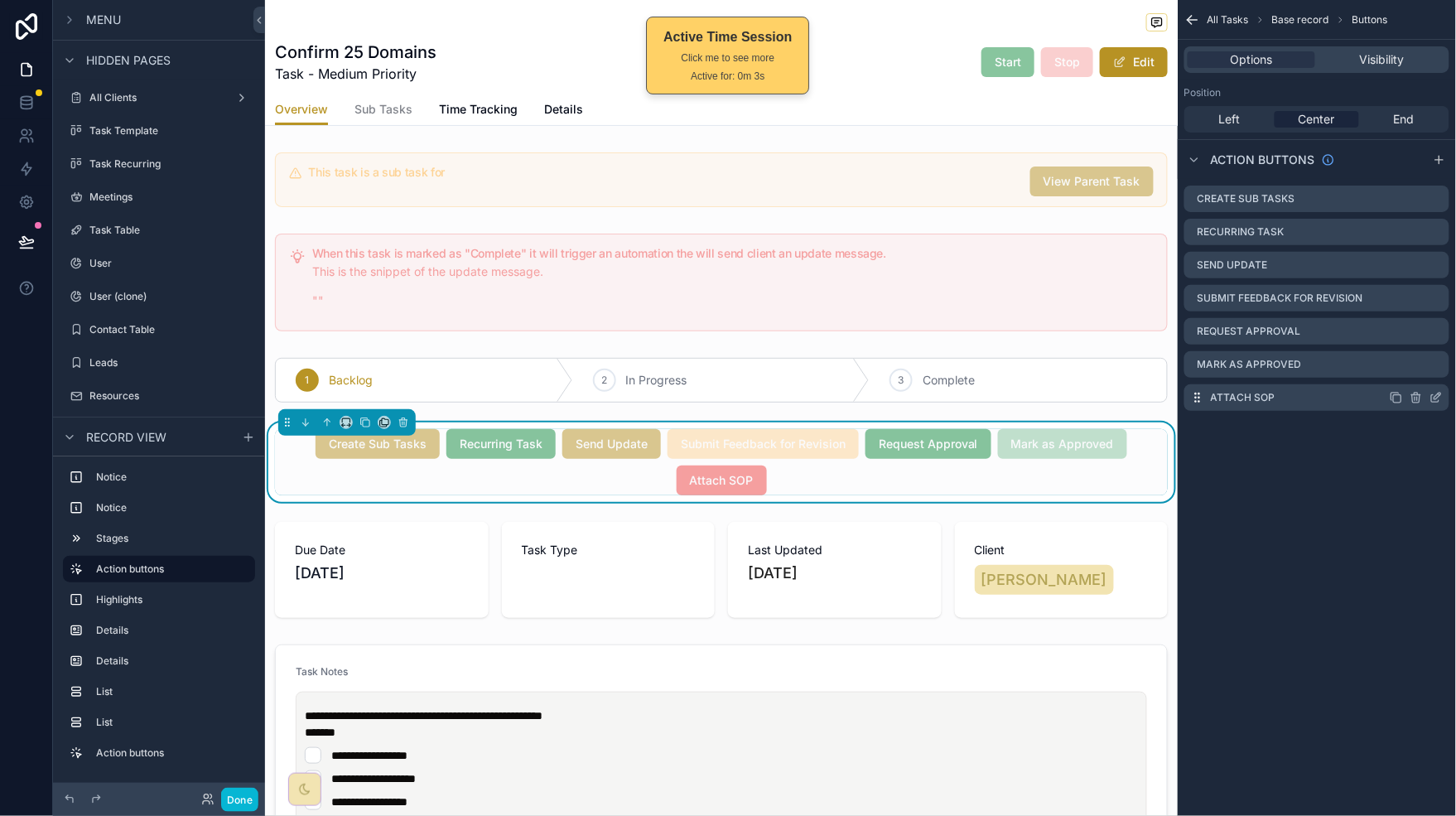
click at [1437, 398] on icon "scrollable content" at bounding box center [1438, 396] width 7 height 7
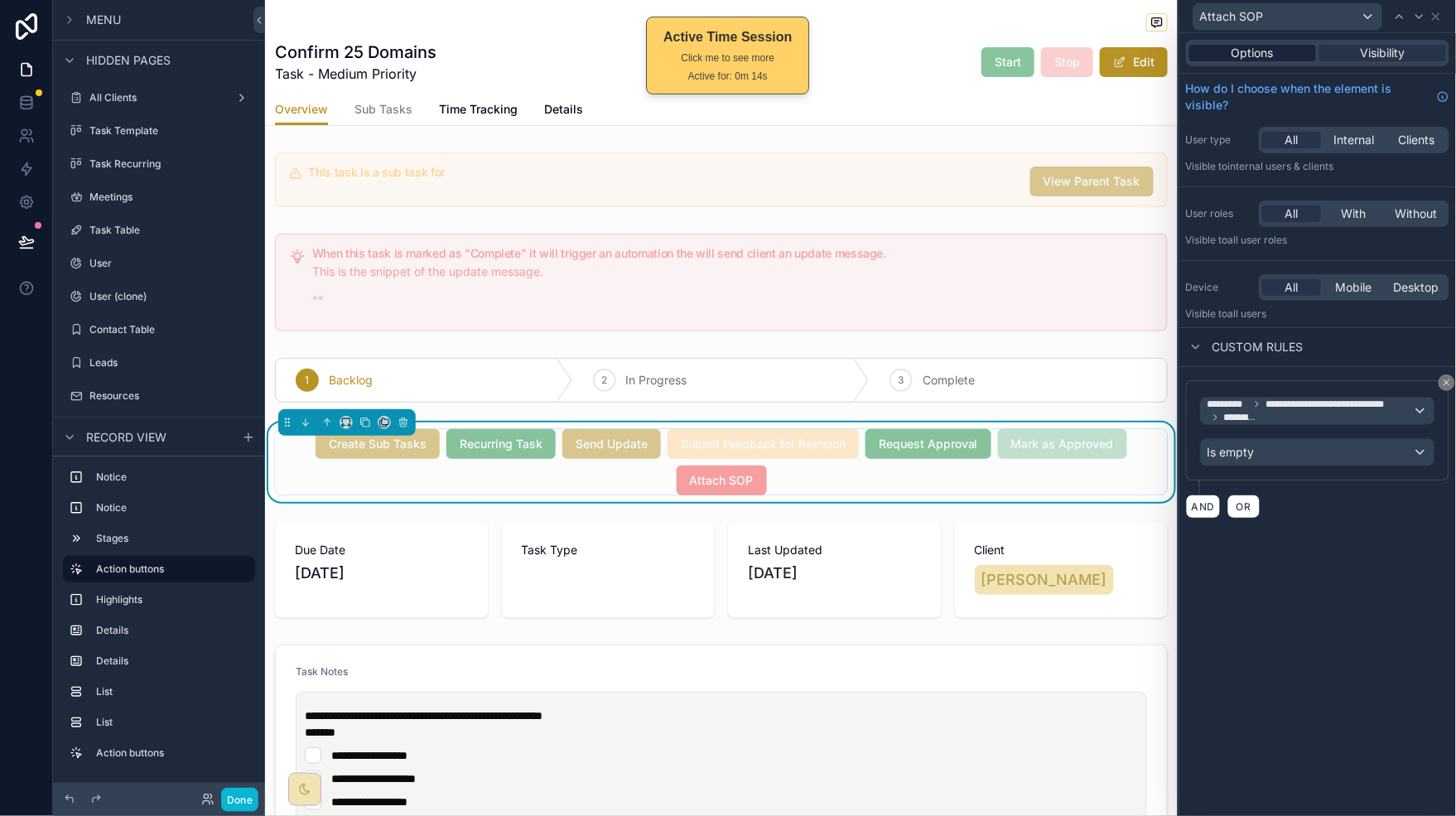
click at [1284, 51] on div "Options" at bounding box center [1252, 53] width 127 height 16
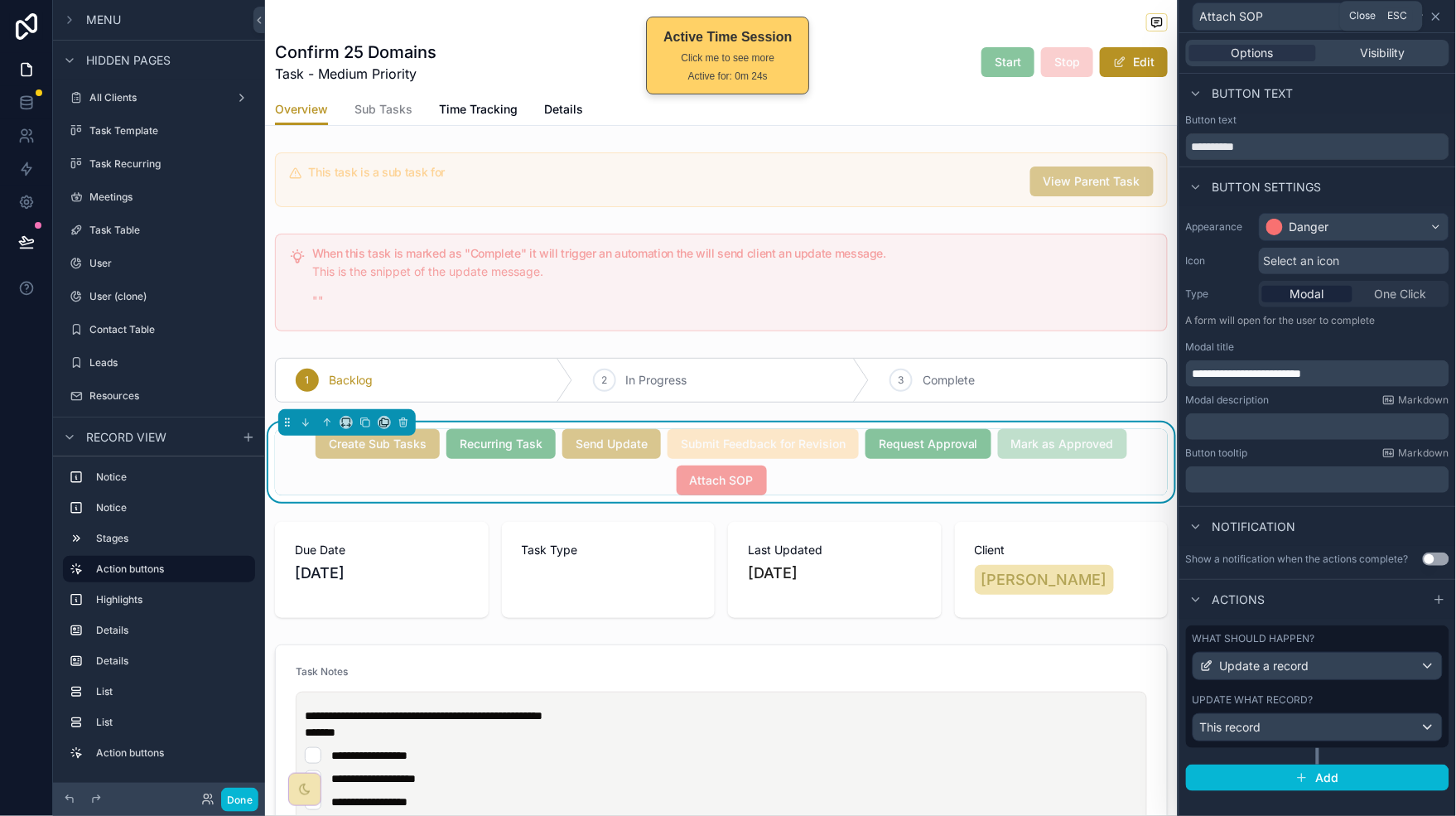
click at [1433, 18] on icon at bounding box center [1436, 16] width 7 height 7
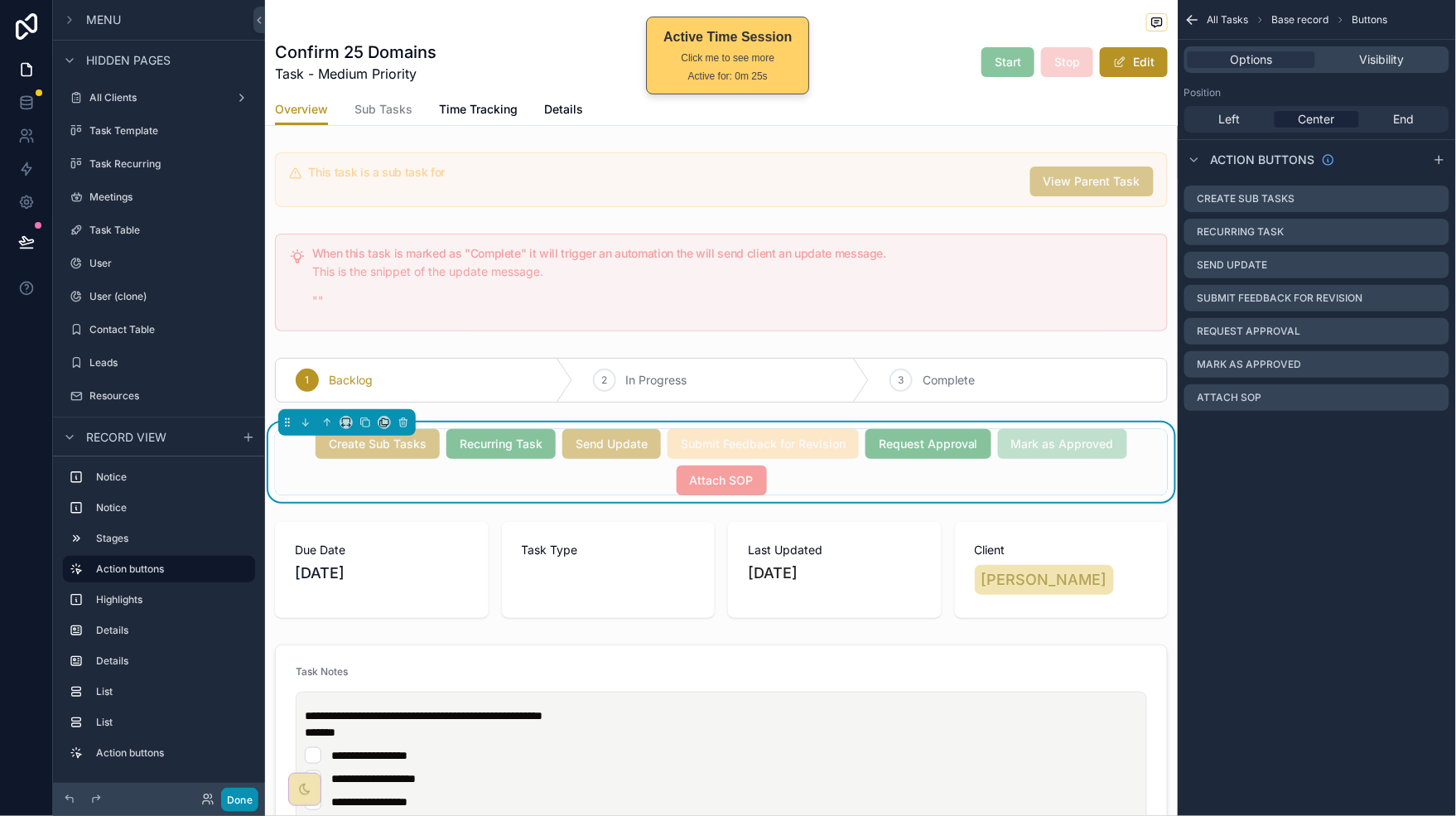
click at [233, 806] on button "Done" at bounding box center [239, 800] width 37 height 24
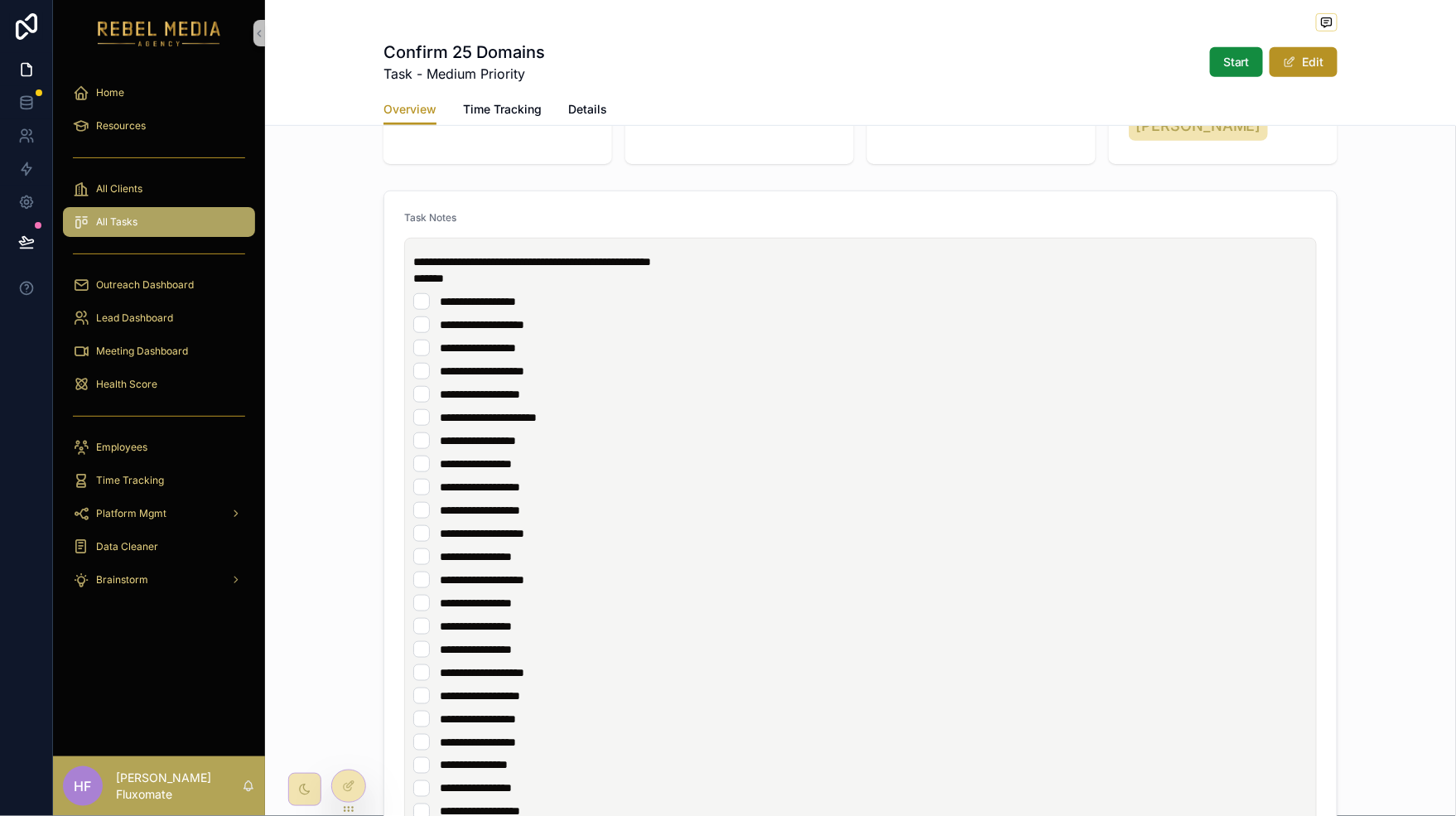
scroll to position [0, 0]
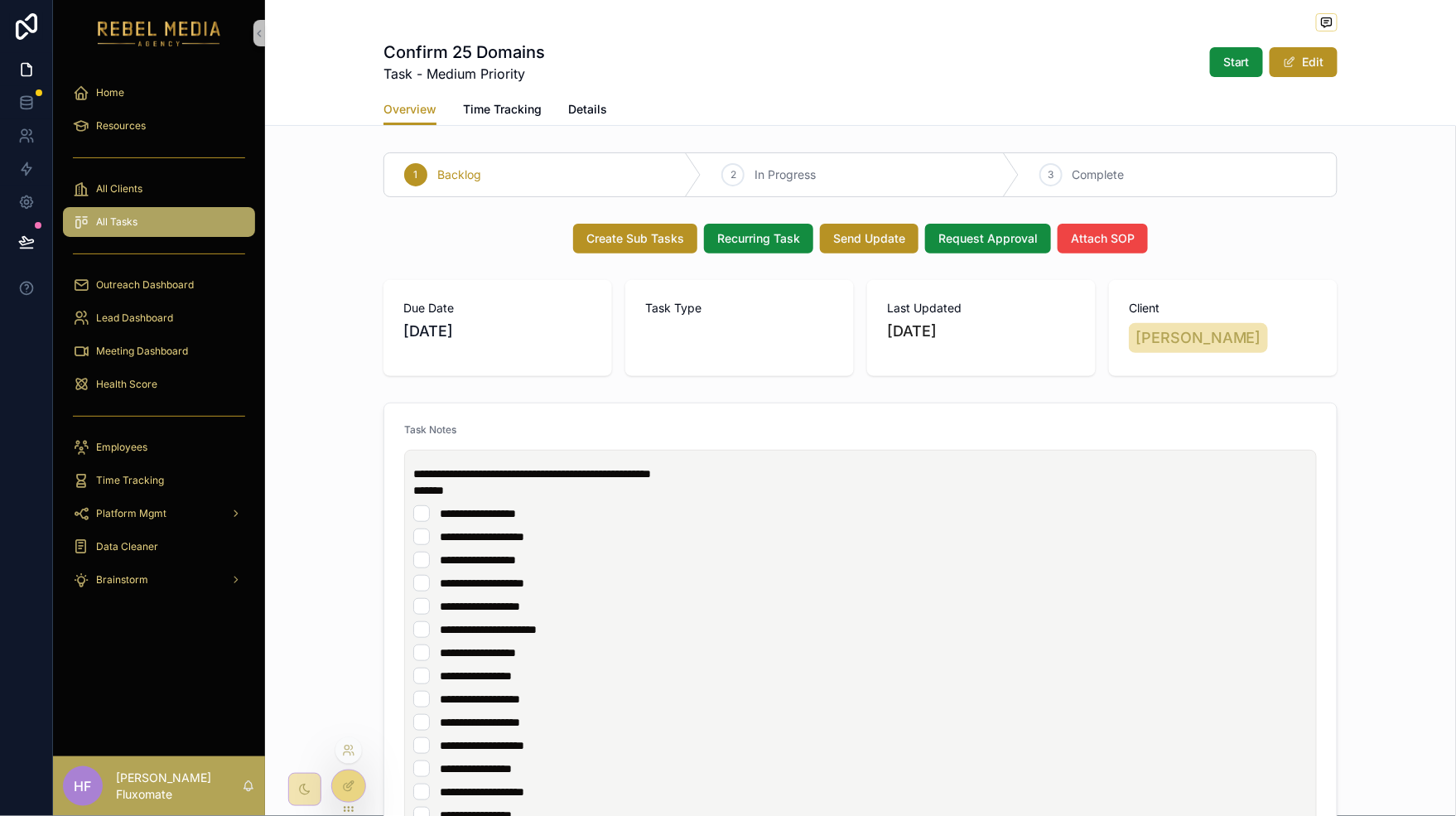
click at [356, 786] on div at bounding box center [349, 786] width 33 height 31
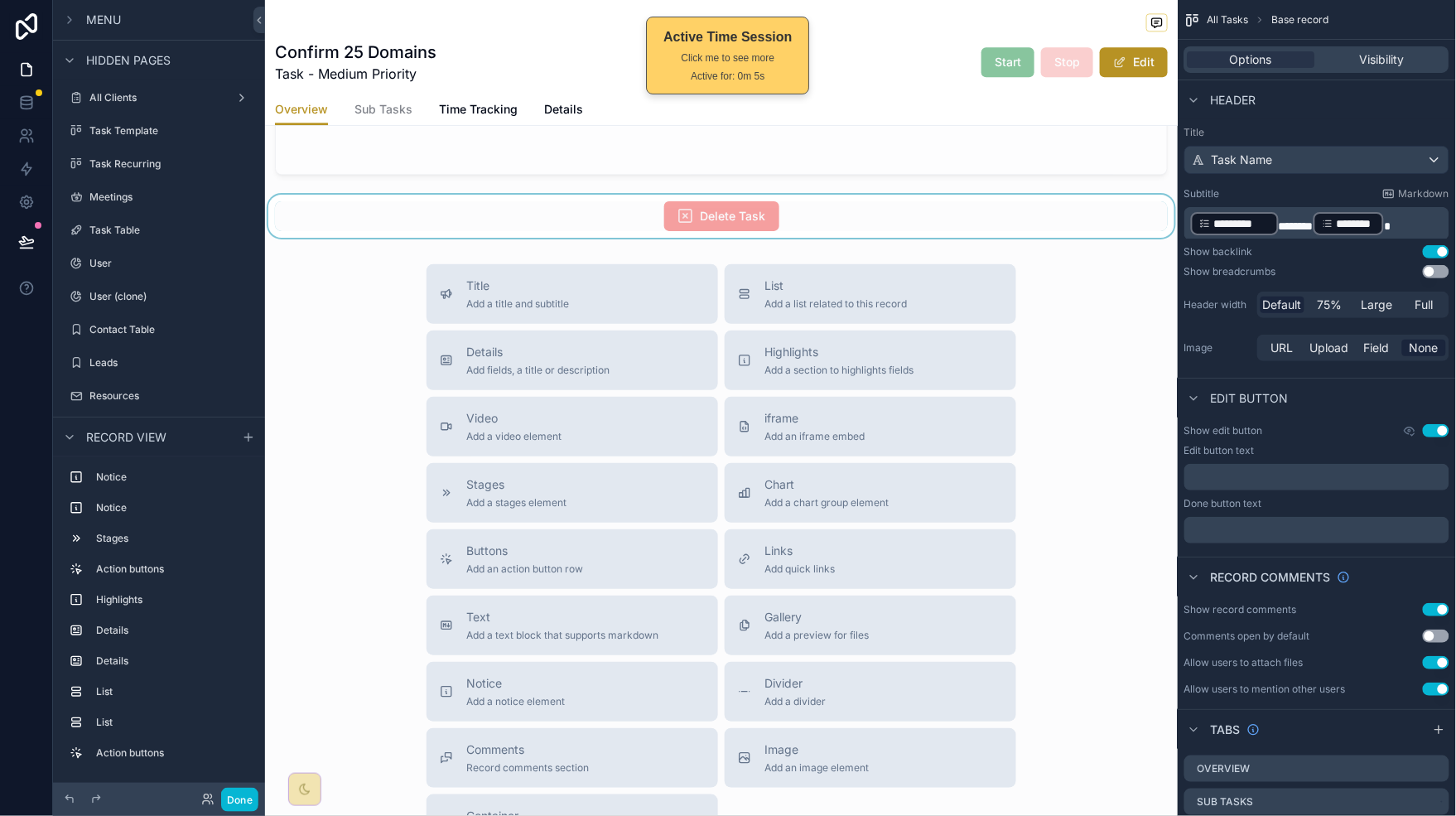
scroll to position [2887, 0]
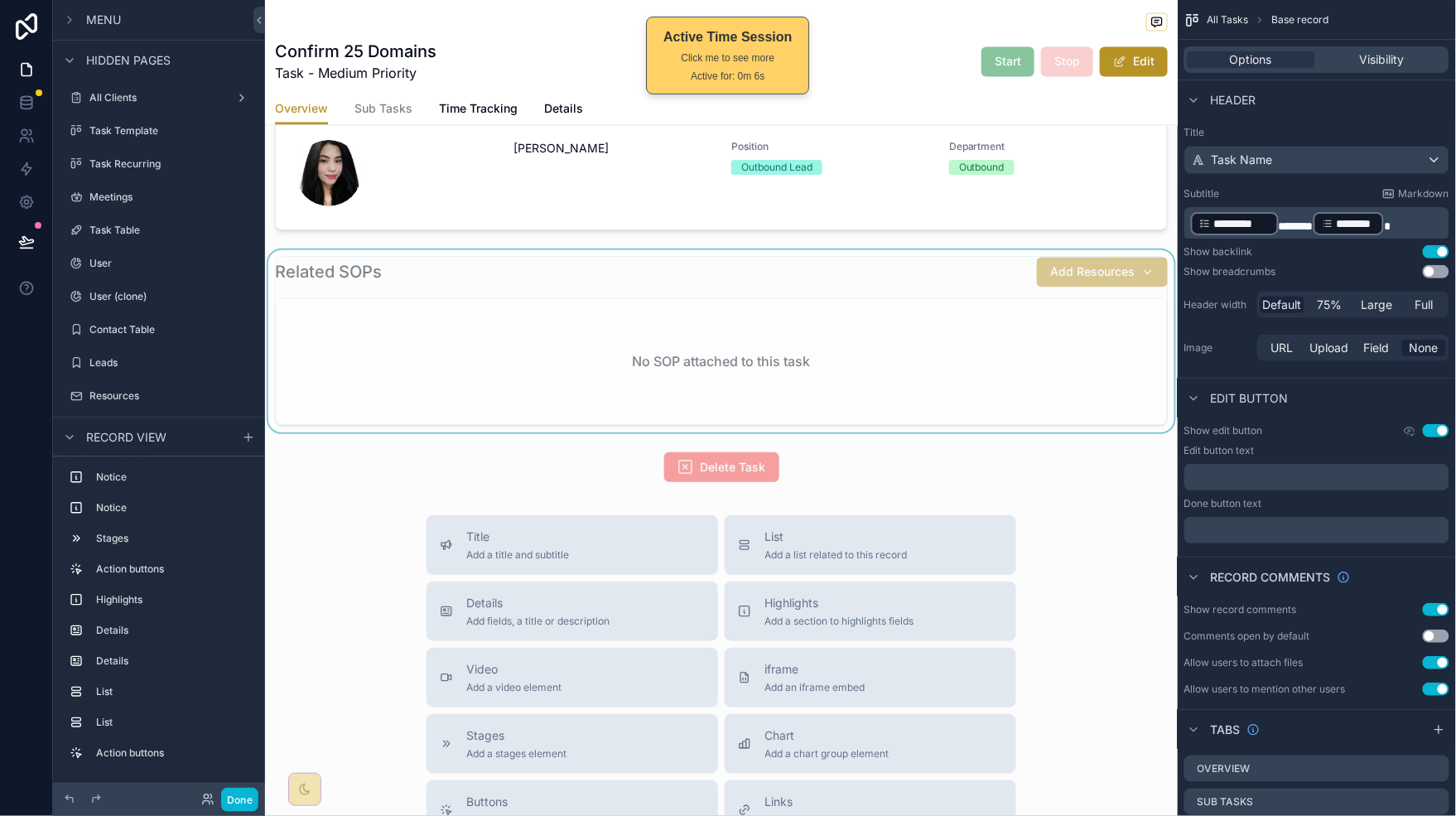
click at [943, 304] on div "scrollable content" at bounding box center [721, 341] width 913 height 182
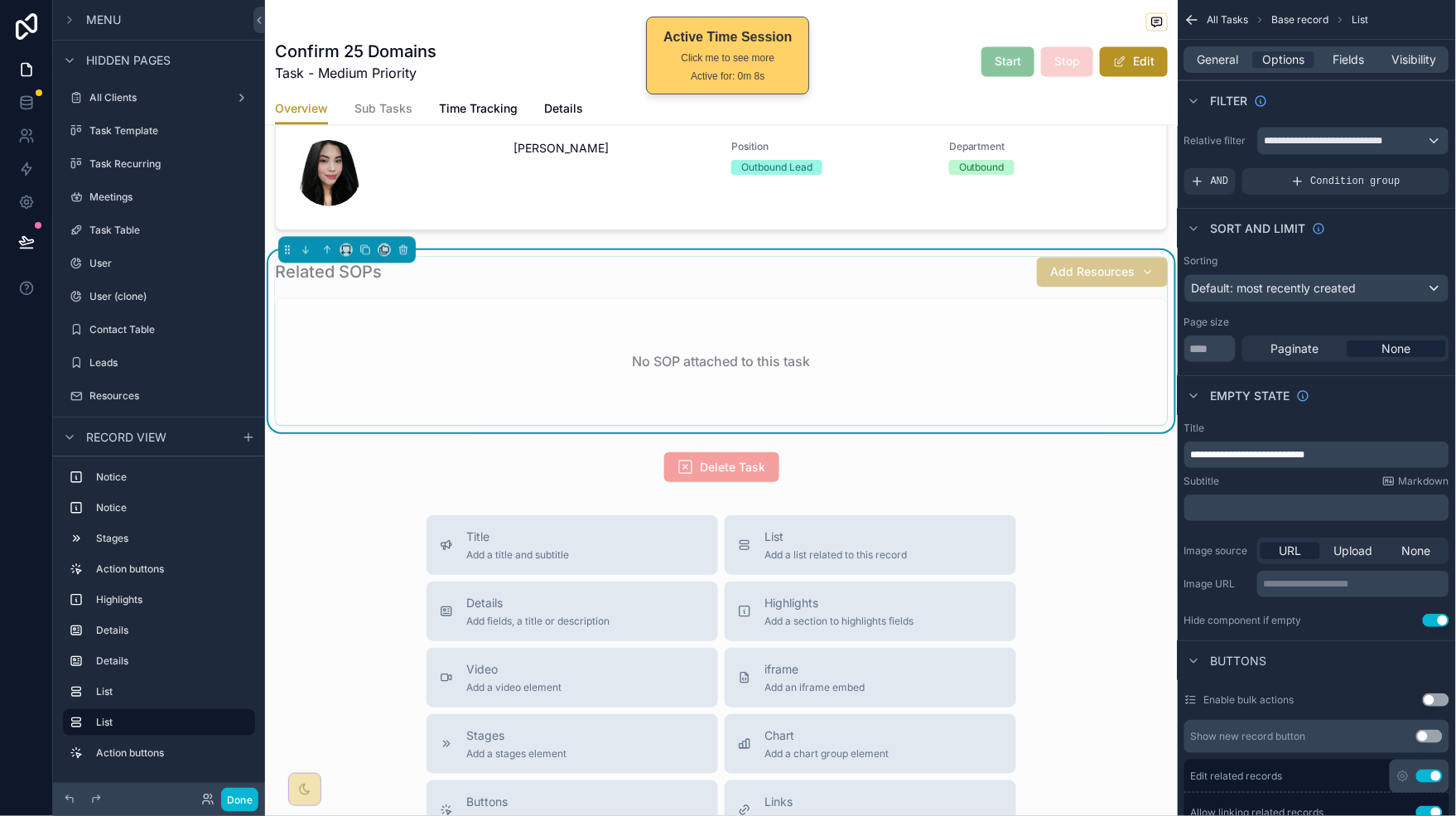
click at [922, 330] on div "No SOP attached to this task" at bounding box center [721, 362] width 891 height 126
click at [922, 318] on div "No SOP attached to this task" at bounding box center [721, 362] width 891 height 126
click at [1226, 61] on span "General" at bounding box center [1219, 59] width 42 height 16
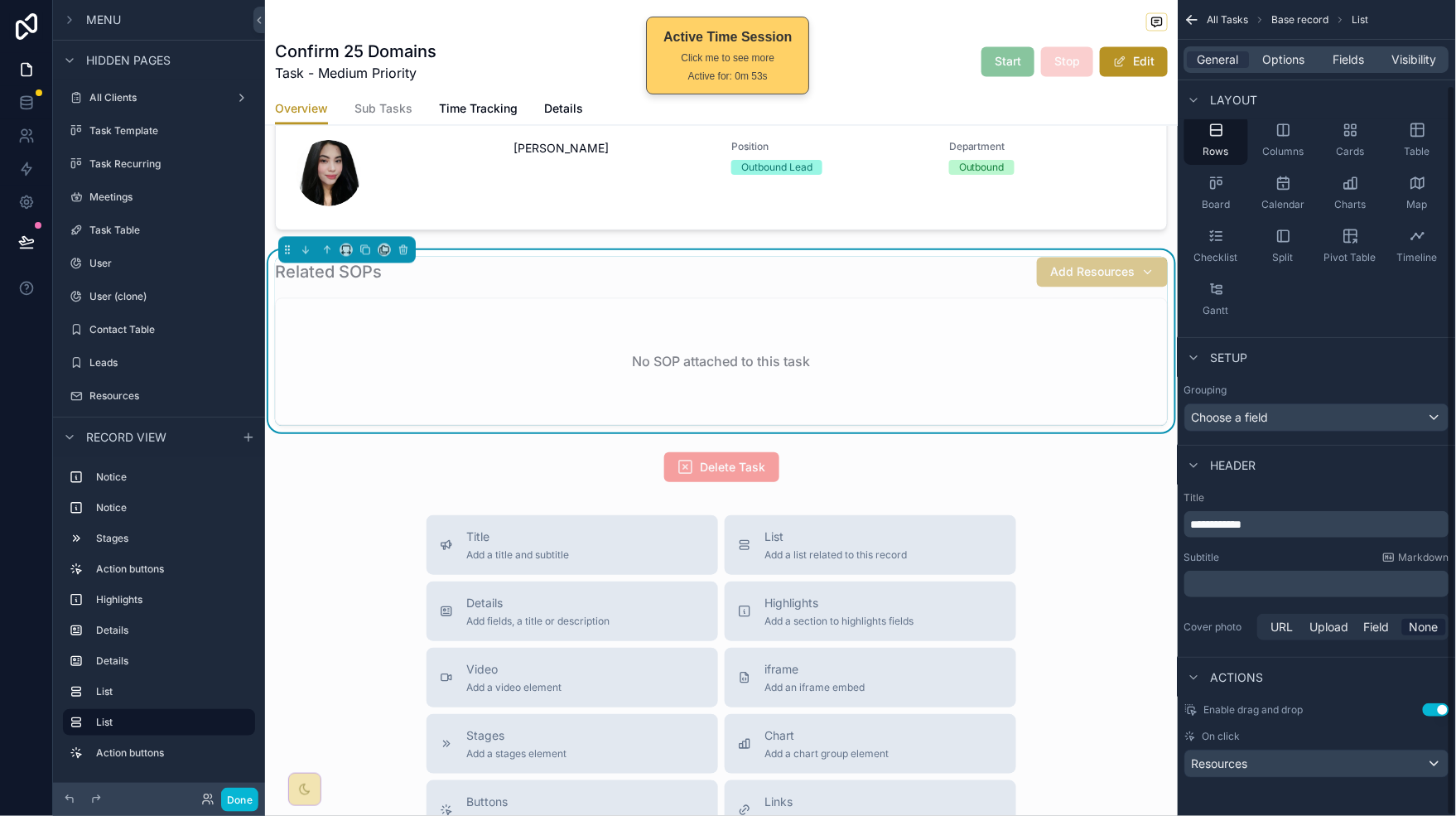
scroll to position [95, 0]
click at [1425, 769] on div "Resources" at bounding box center [1316, 762] width 263 height 27
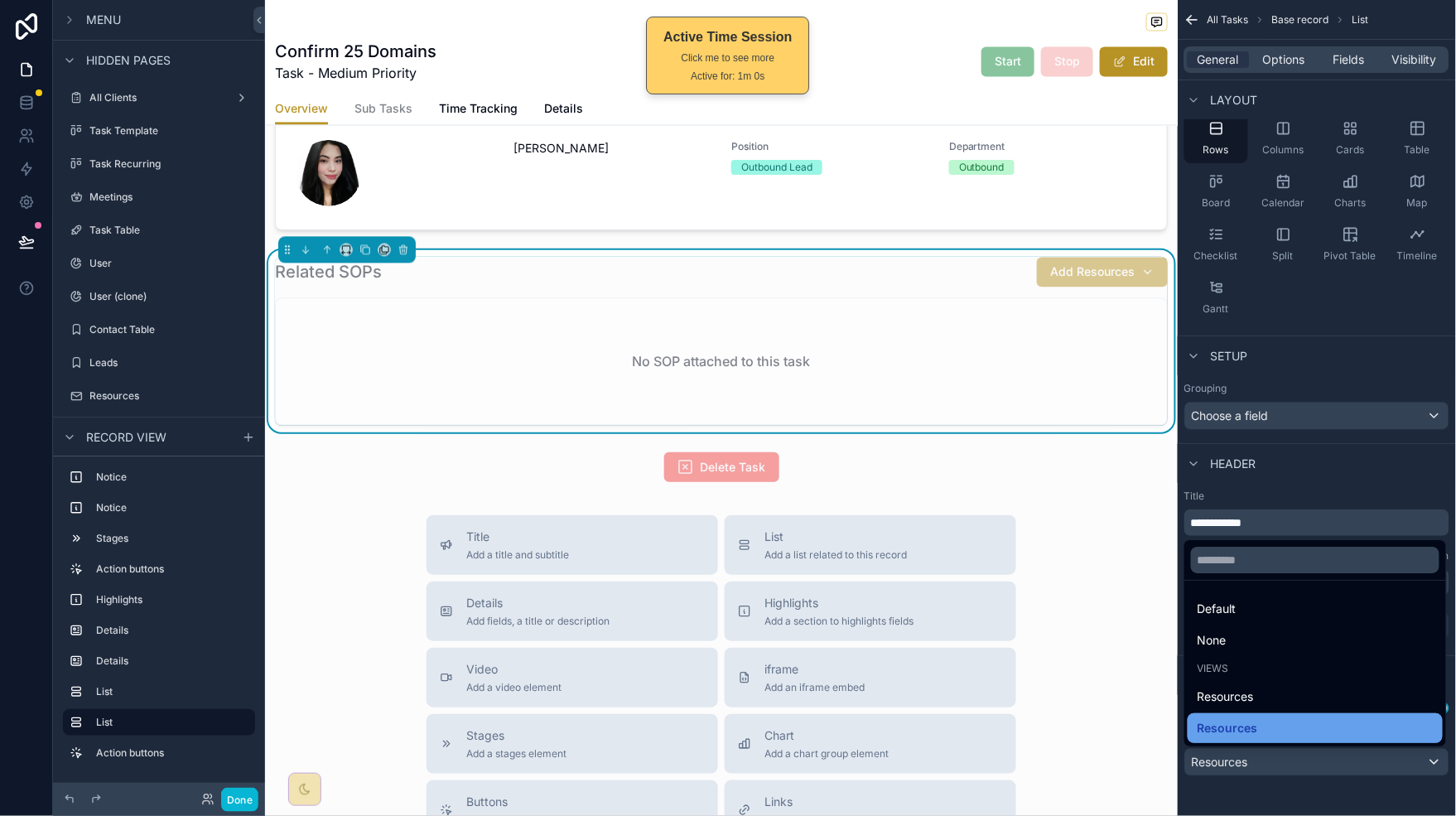
click at [1313, 728] on div "Resources" at bounding box center [1315, 727] width 235 height 20
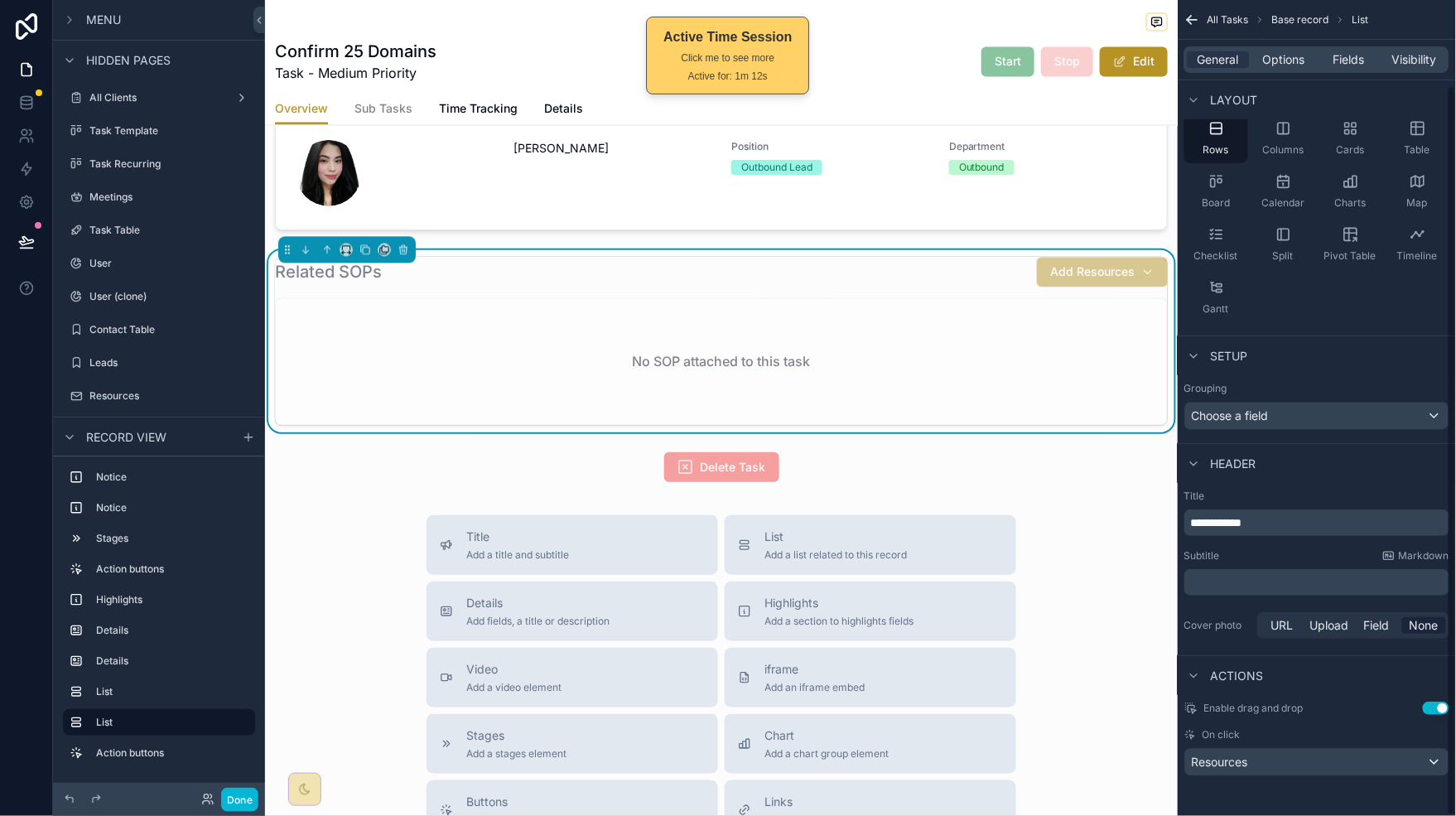
click at [1269, 73] on div "General Options Fields Visibility" at bounding box center [1316, 60] width 279 height 40
click at [1281, 54] on span "Options" at bounding box center [1283, 59] width 43 height 16
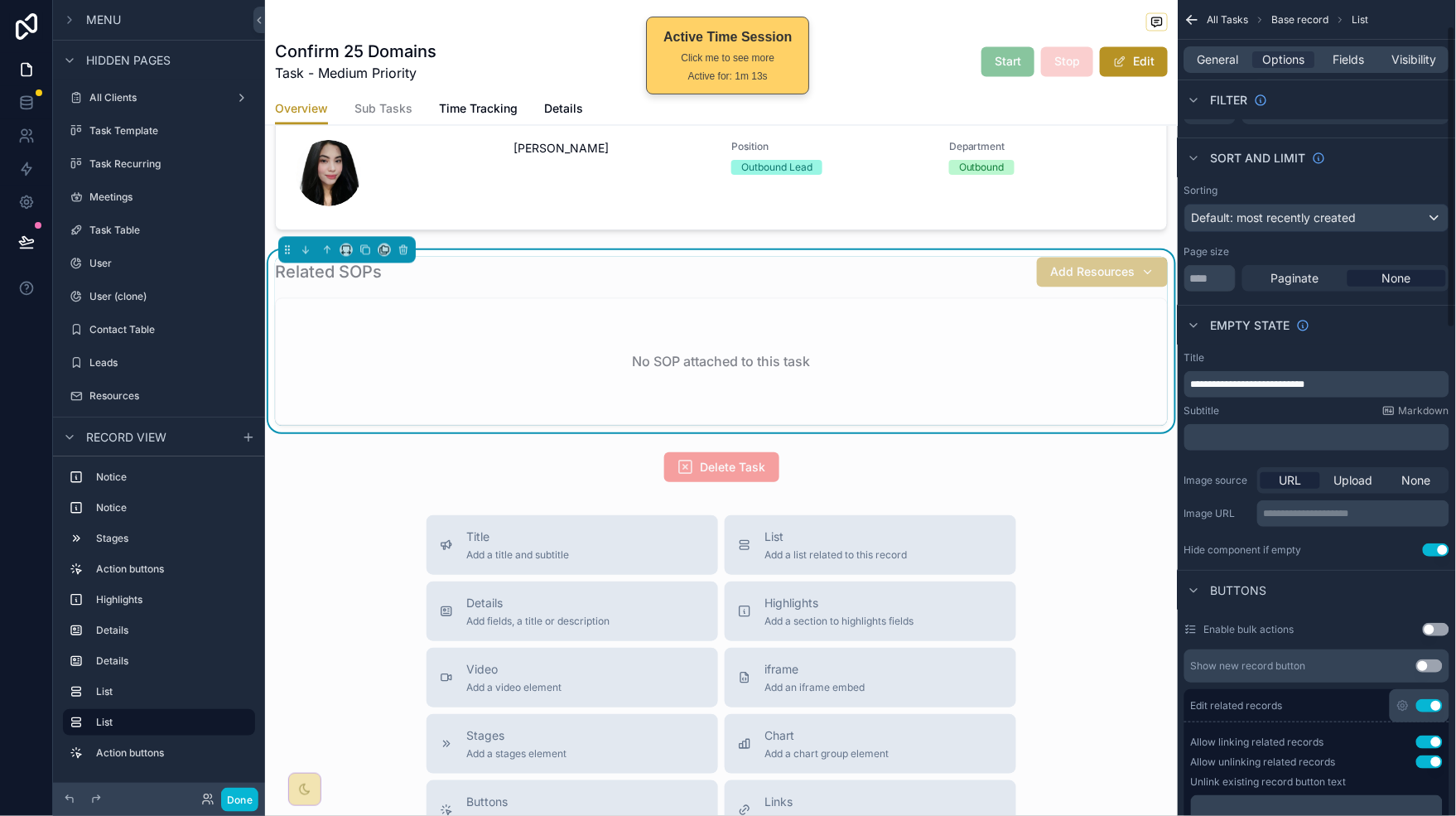
scroll to position [0, 0]
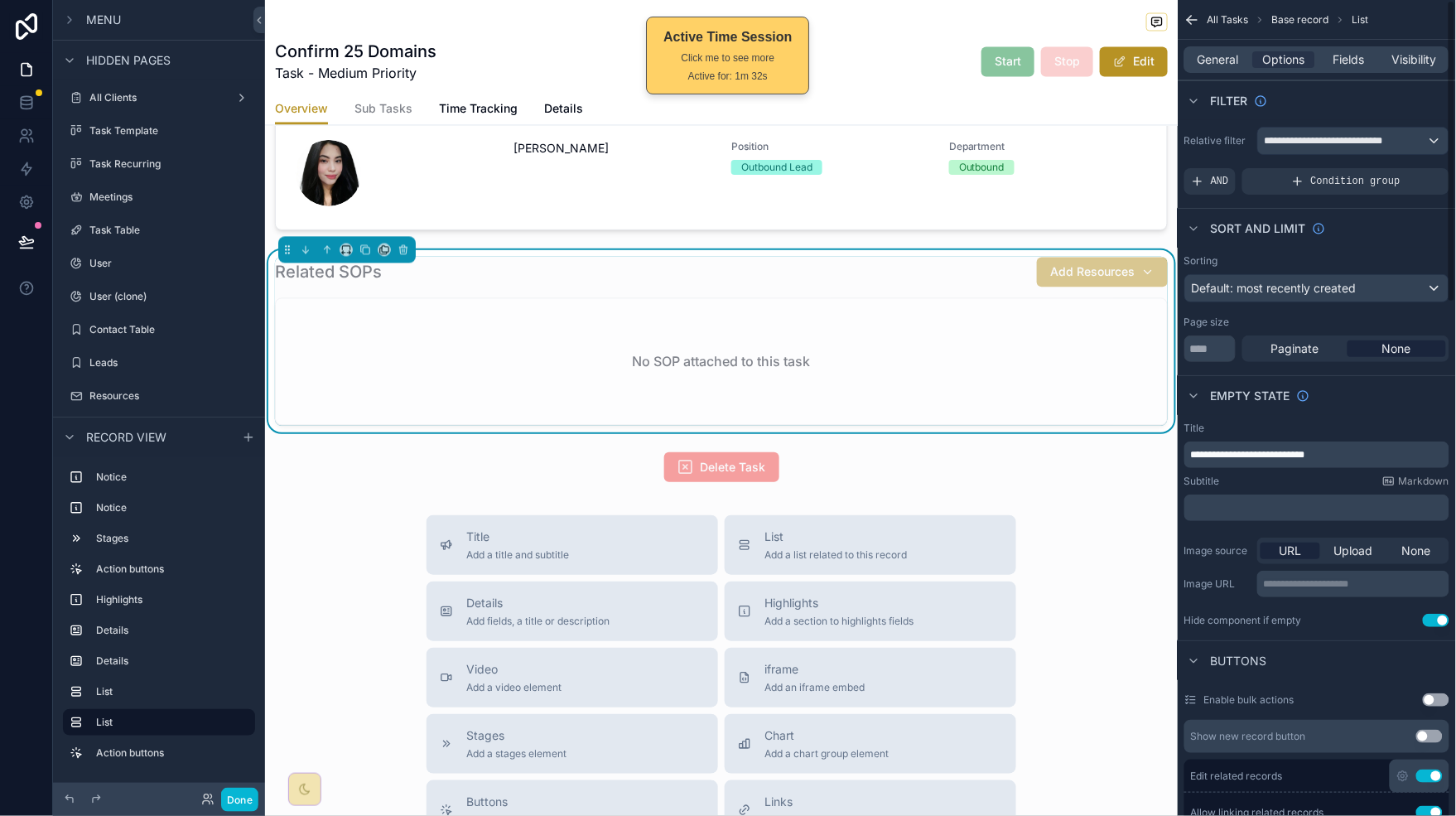
click at [1363, 455] on p "**********" at bounding box center [1318, 454] width 255 height 13
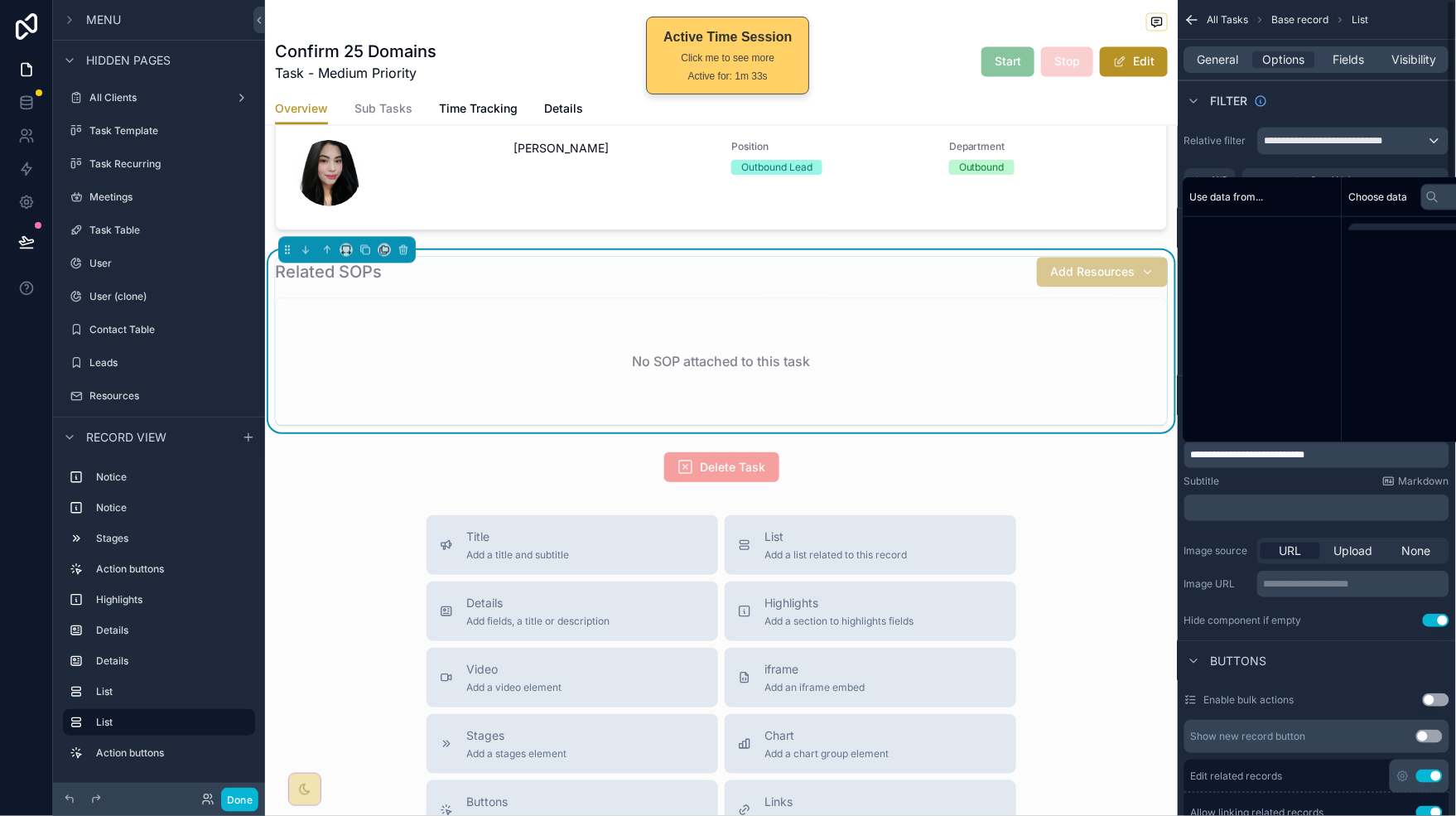
click at [1363, 454] on p "**********" at bounding box center [1318, 454] width 255 height 13
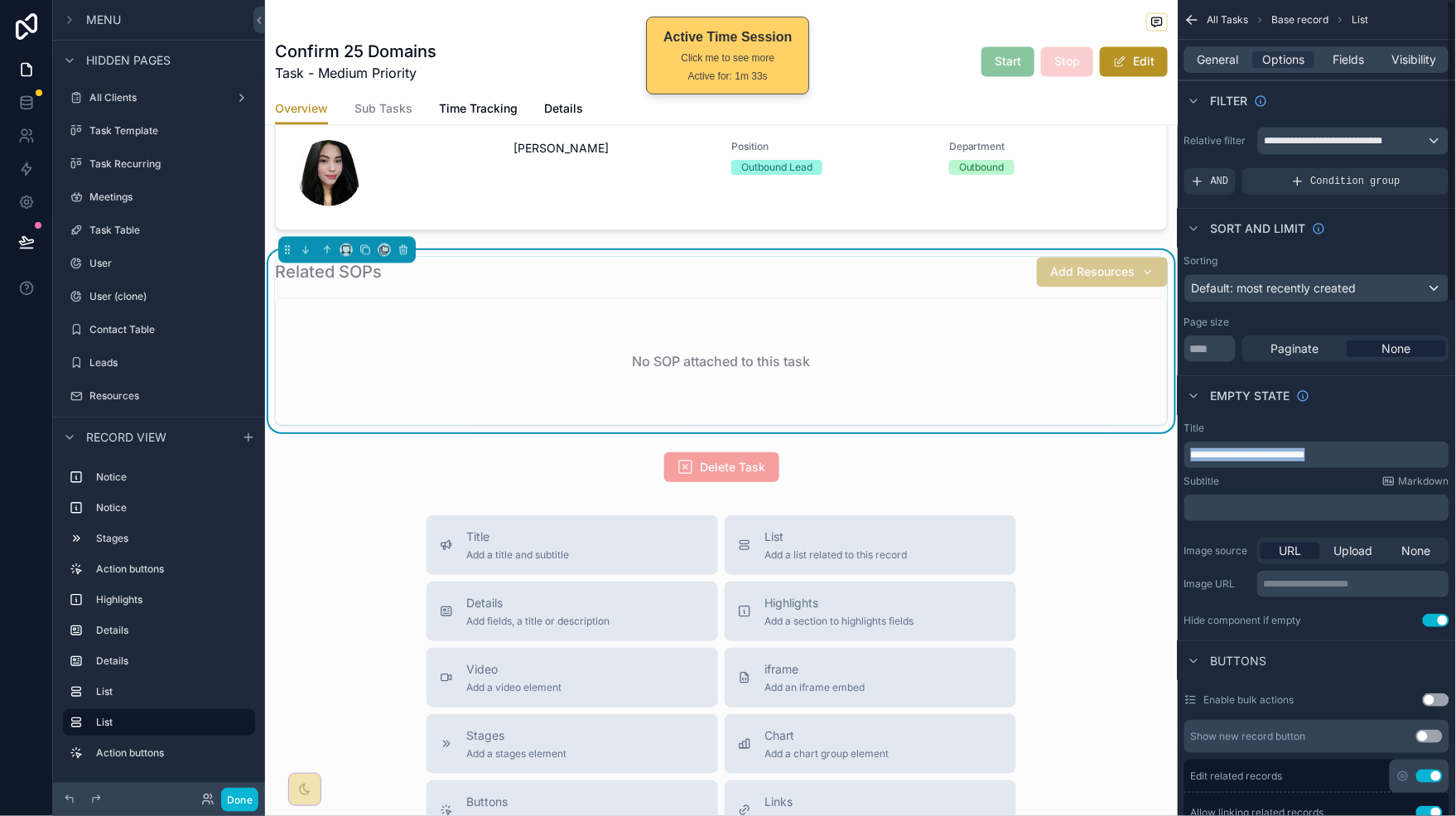
click at [1363, 454] on p "**********" at bounding box center [1318, 454] width 255 height 13
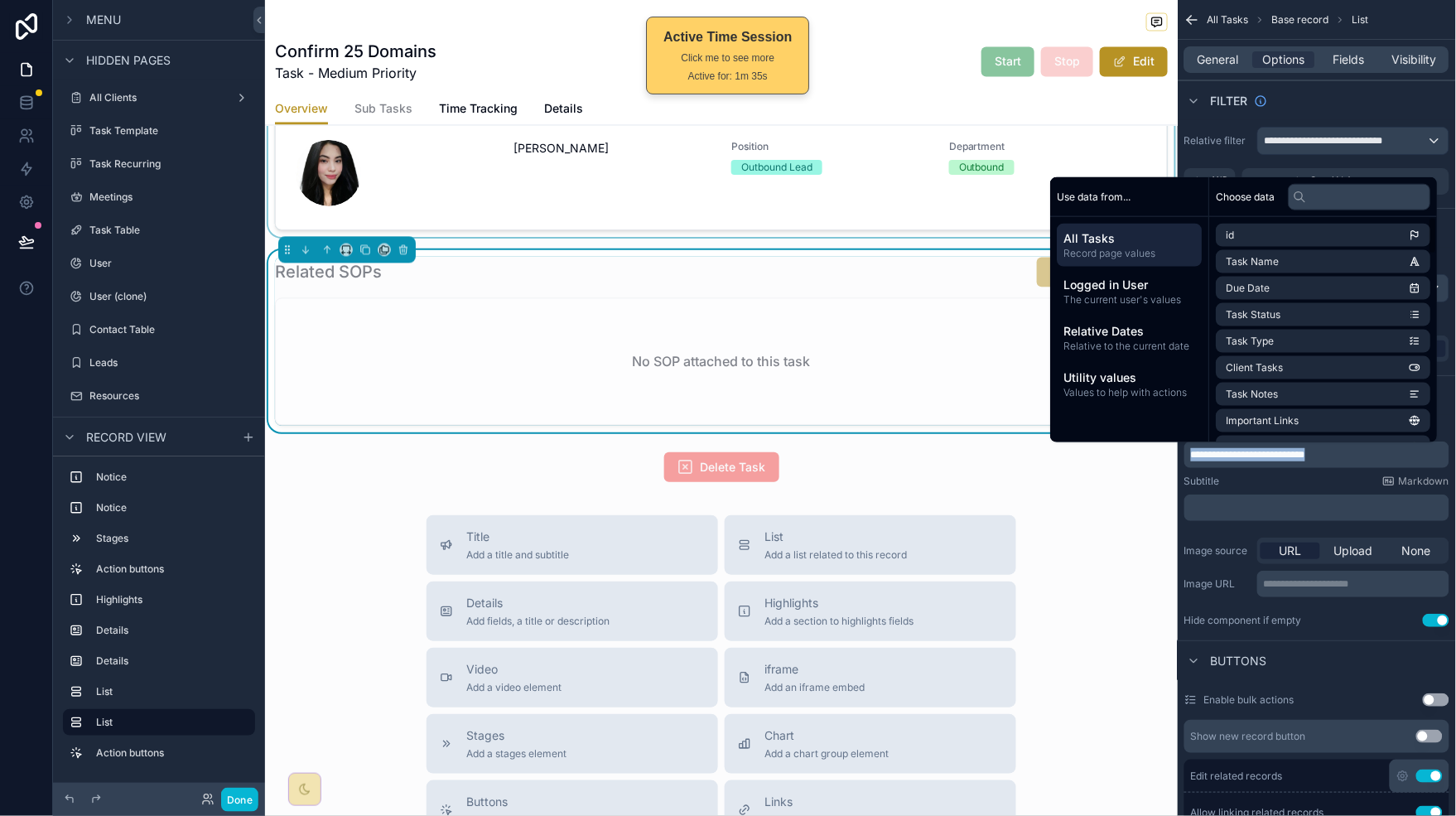
copy span "**********"
click at [1208, 536] on div "**********" at bounding box center [1316, 568] width 265 height 66
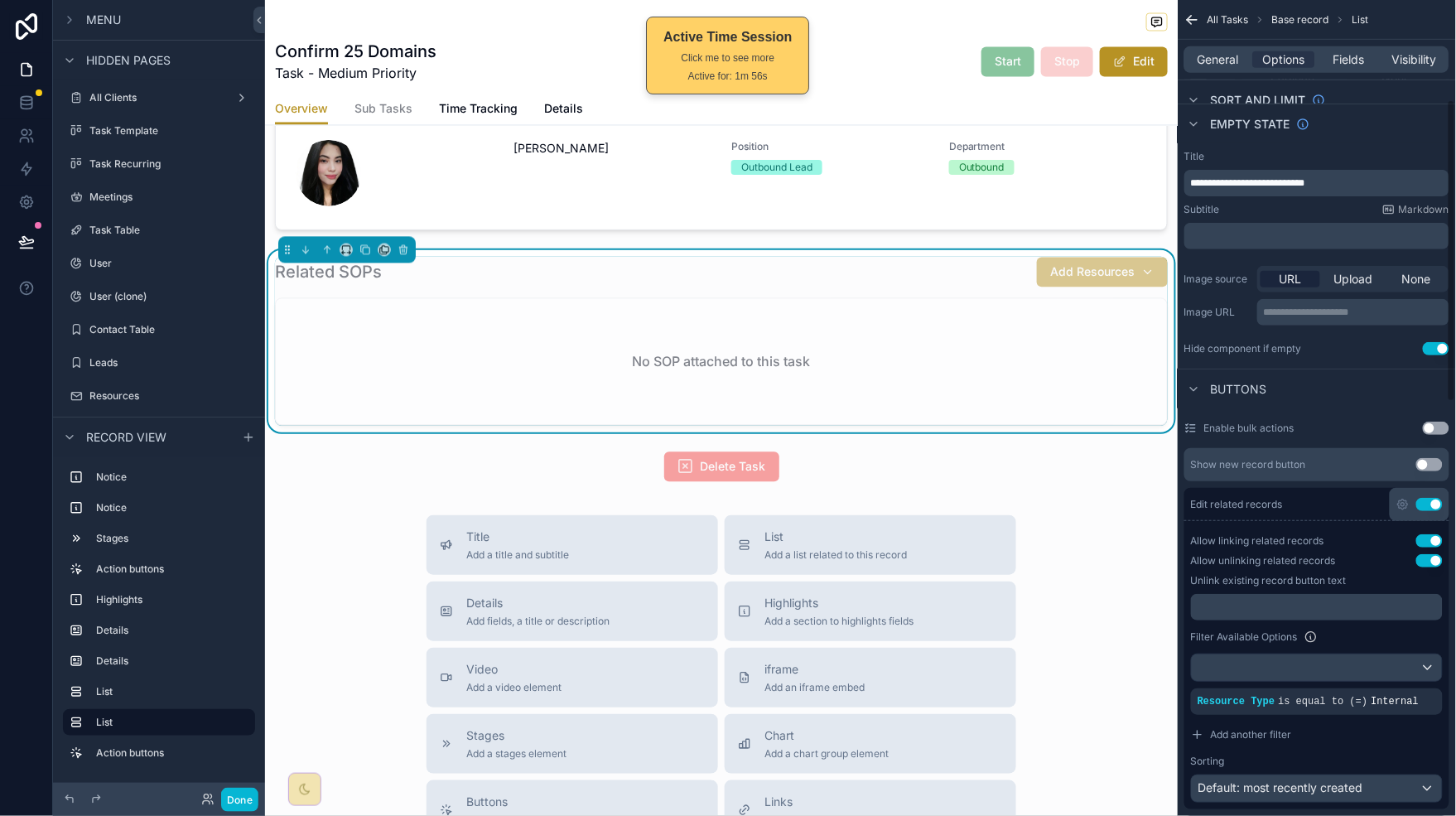
scroll to position [291, 0]
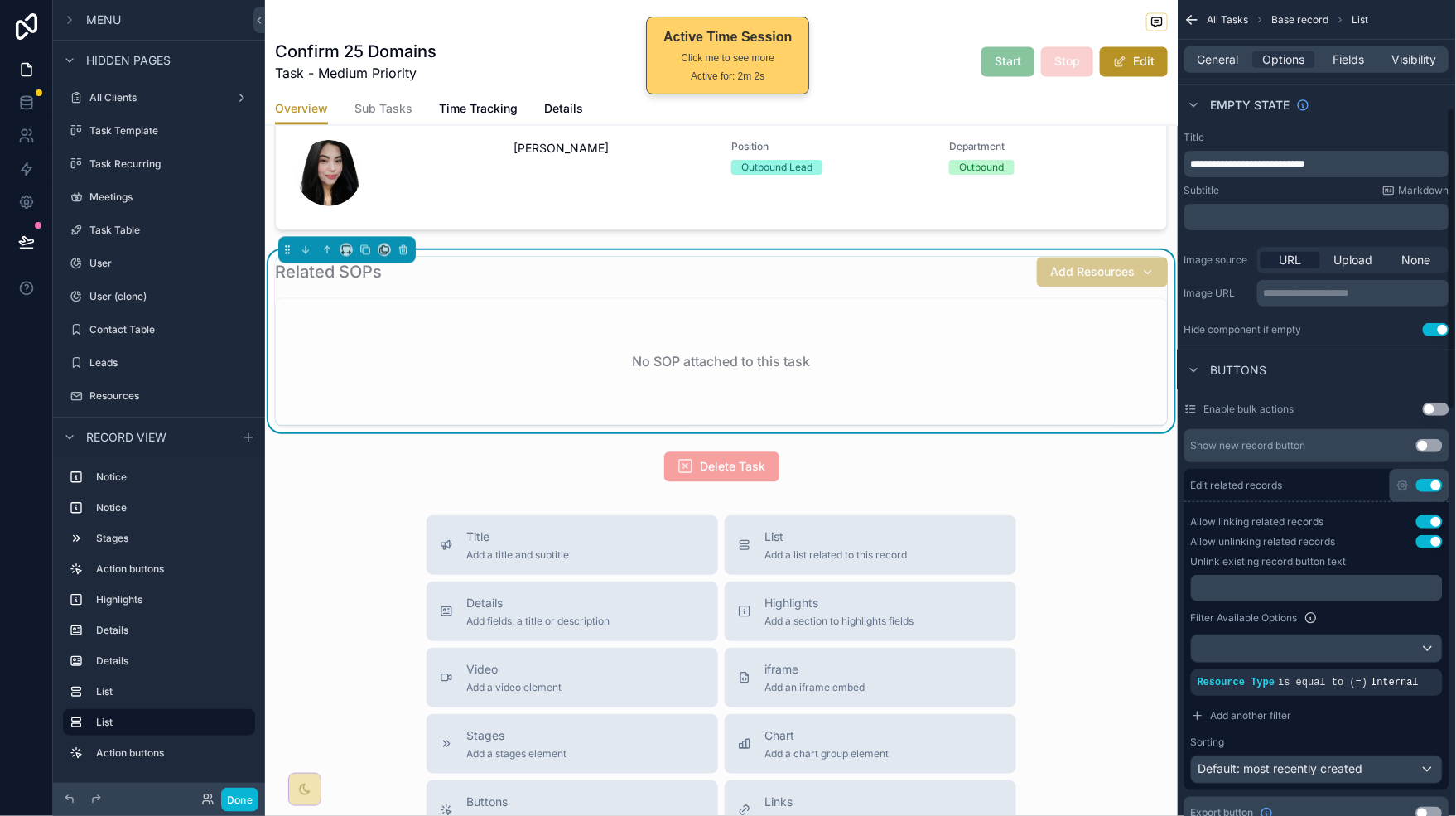
click at [1431, 445] on button "Use setting" at bounding box center [1429, 445] width 27 height 13
drag, startPoint x: 1428, startPoint y: 490, endPoint x: 1428, endPoint y: 520, distance: 30.0
click at [1428, 490] on button "Use setting" at bounding box center [1429, 485] width 27 height 13
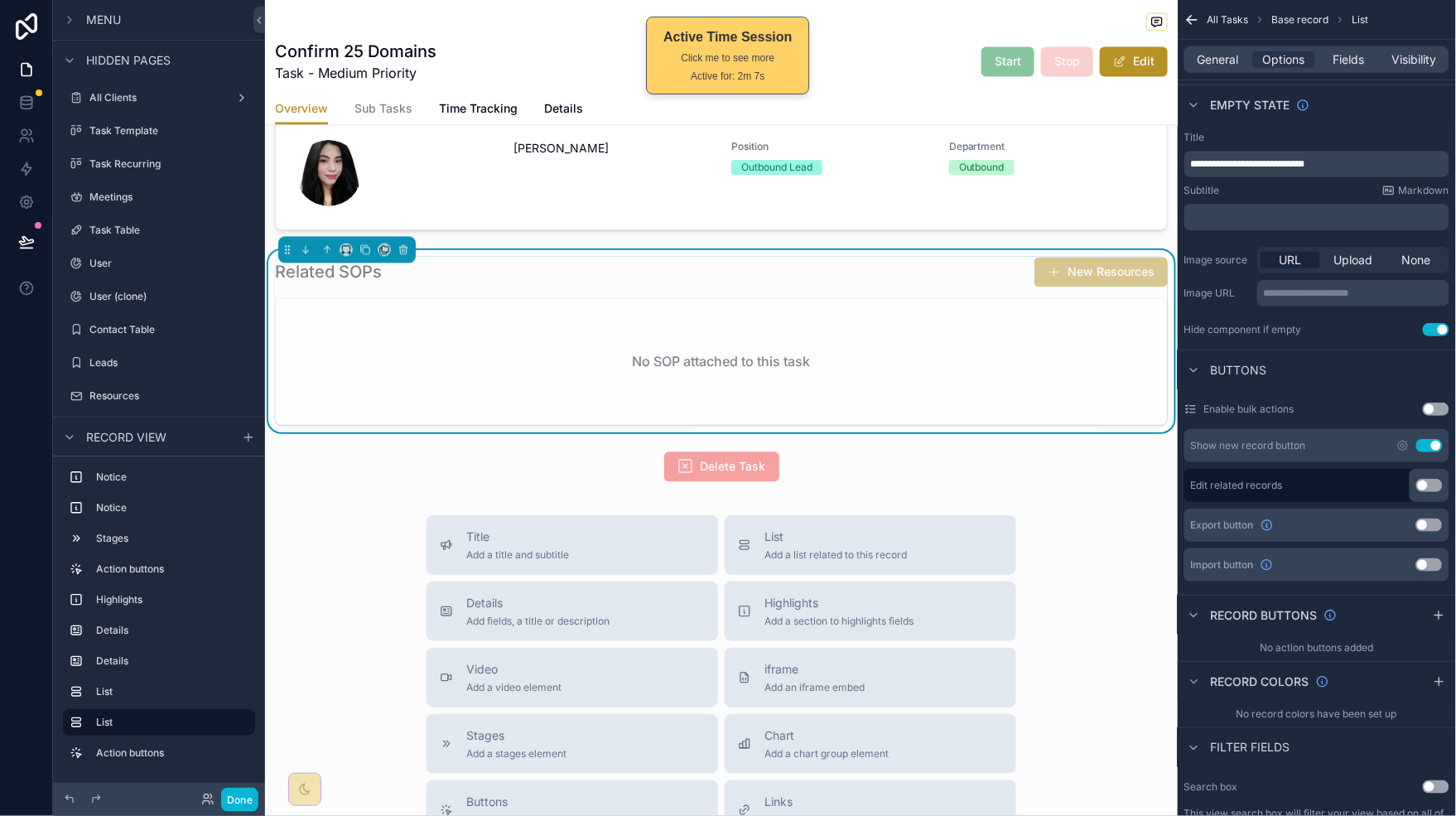
click at [1432, 518] on button "Use setting" at bounding box center [1429, 524] width 27 height 13
click at [1434, 526] on button "Use setting" at bounding box center [1429, 524] width 27 height 13
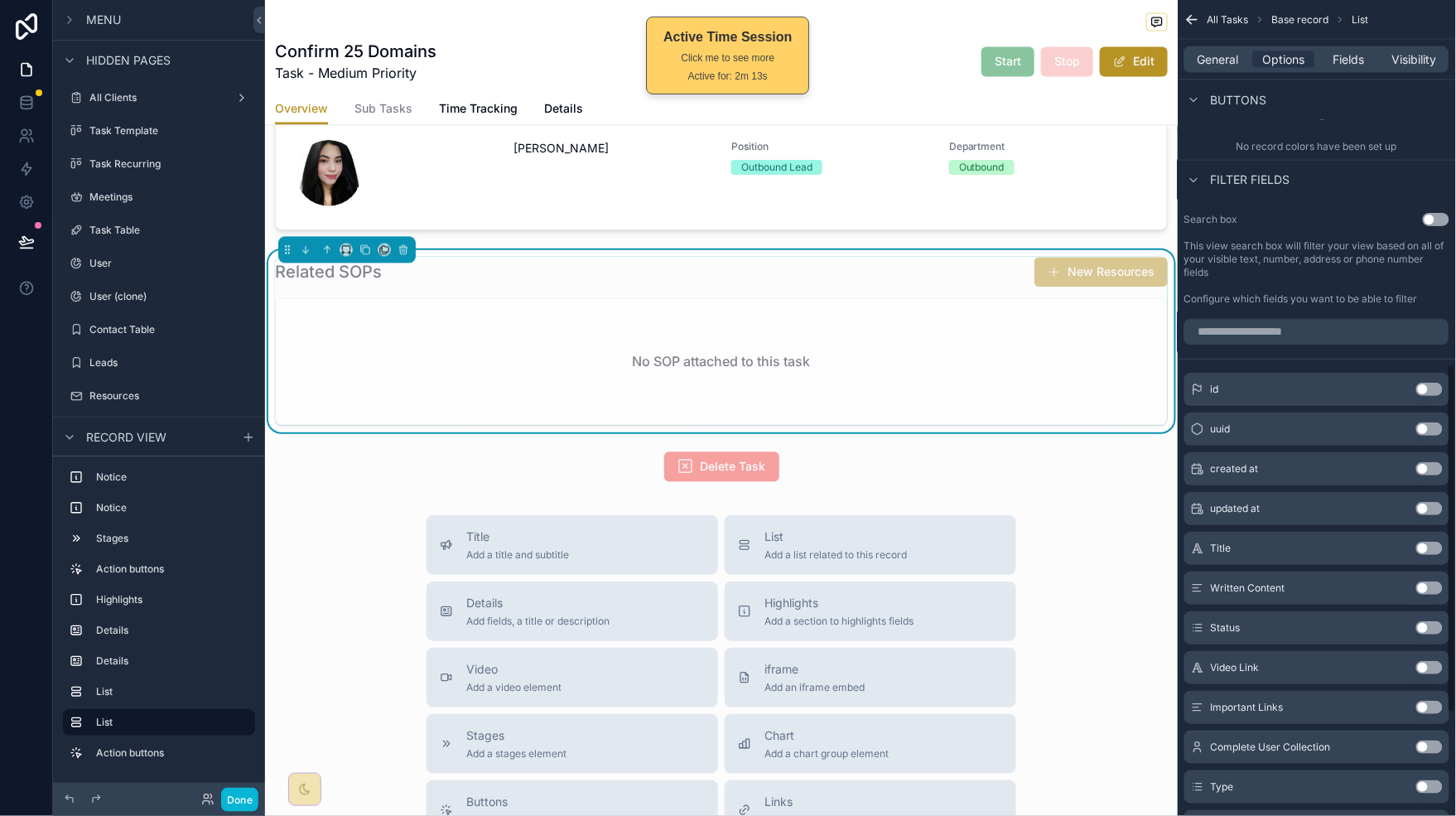
scroll to position [843, 0]
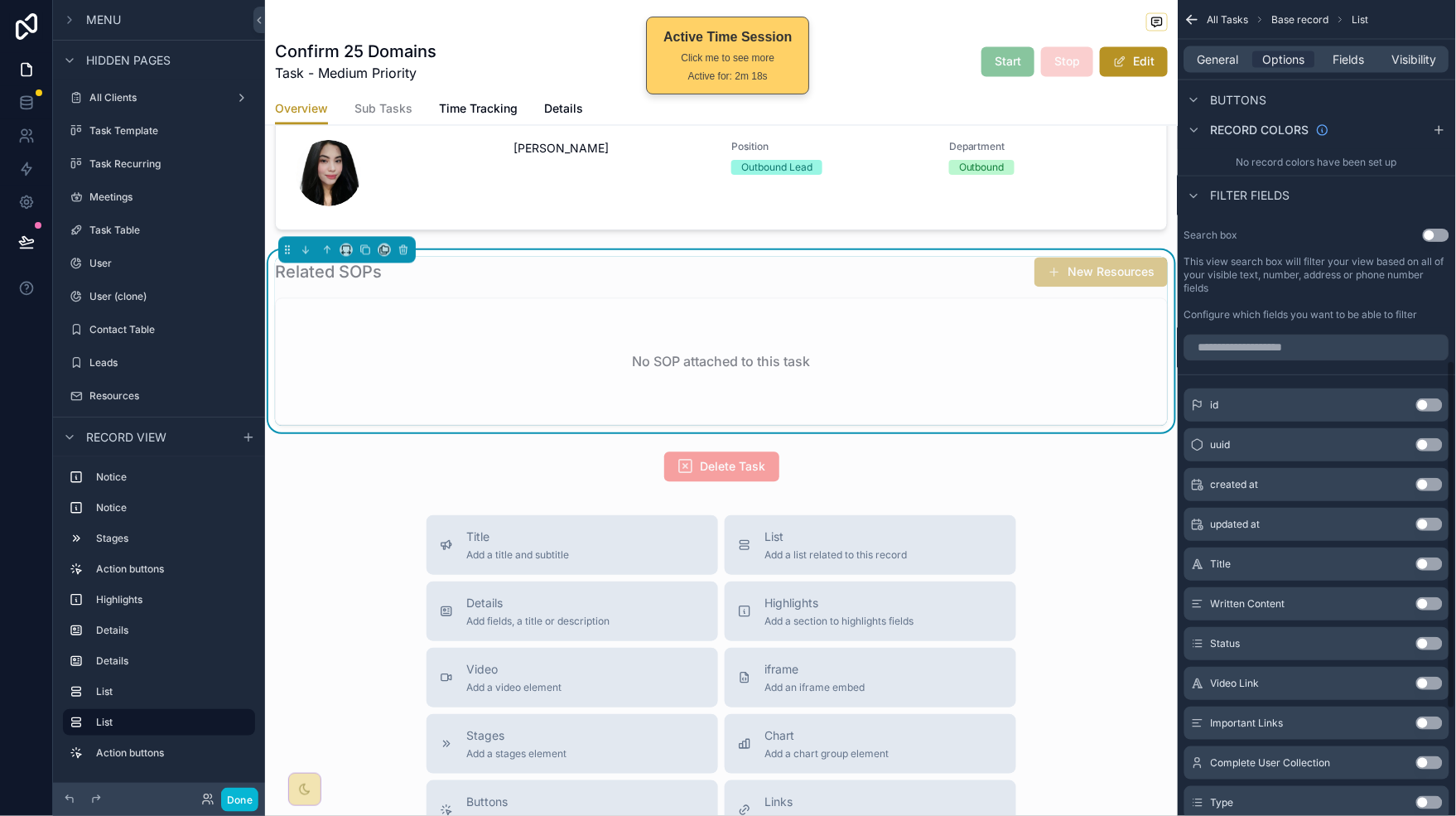
click at [1352, 68] on div "General Options Fields Visibility" at bounding box center [1316, 59] width 265 height 27
click at [1347, 63] on span "Fields" at bounding box center [1349, 59] width 31 height 16
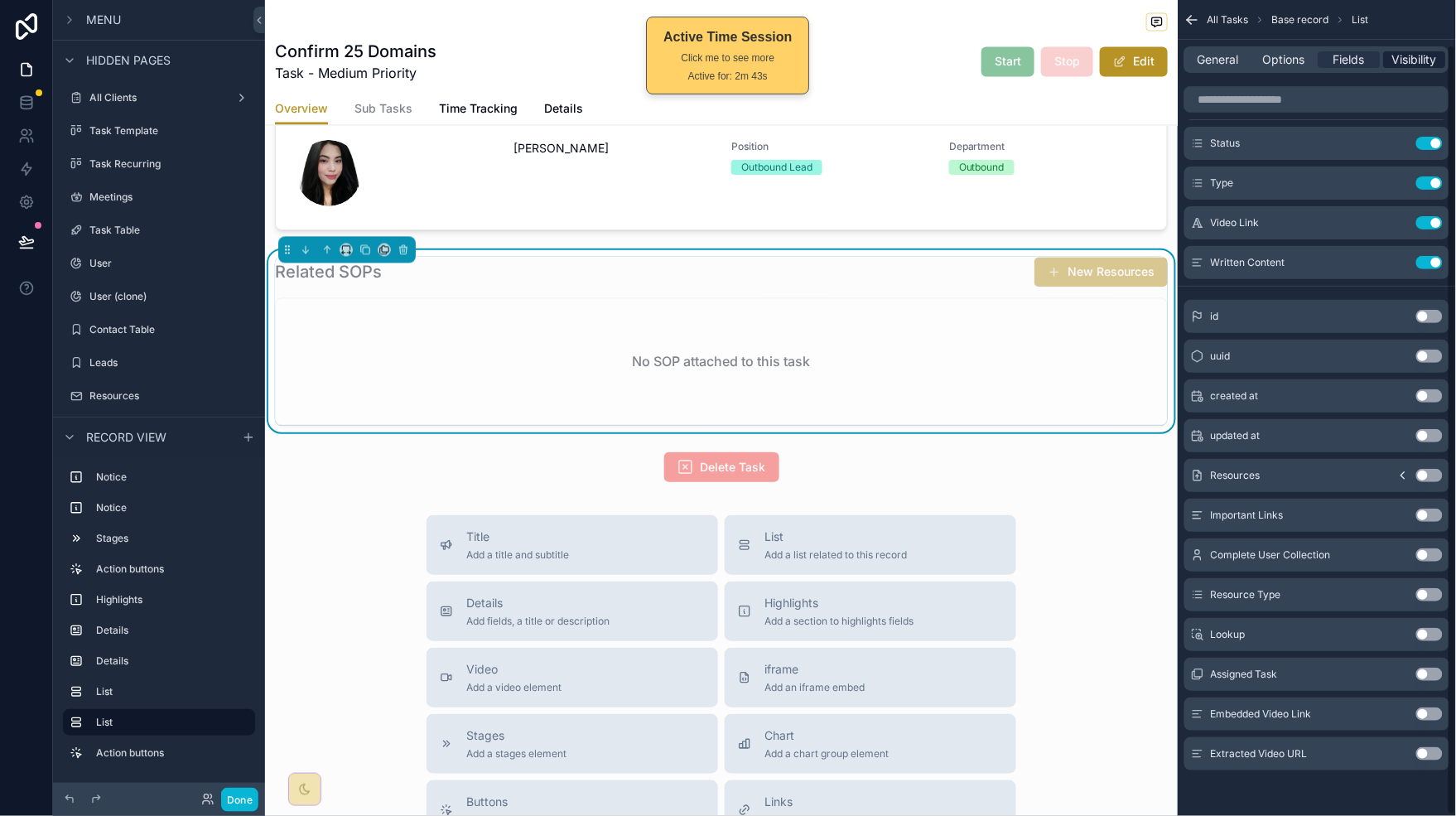
click at [1415, 60] on span "Visibility" at bounding box center [1415, 59] width 45 height 16
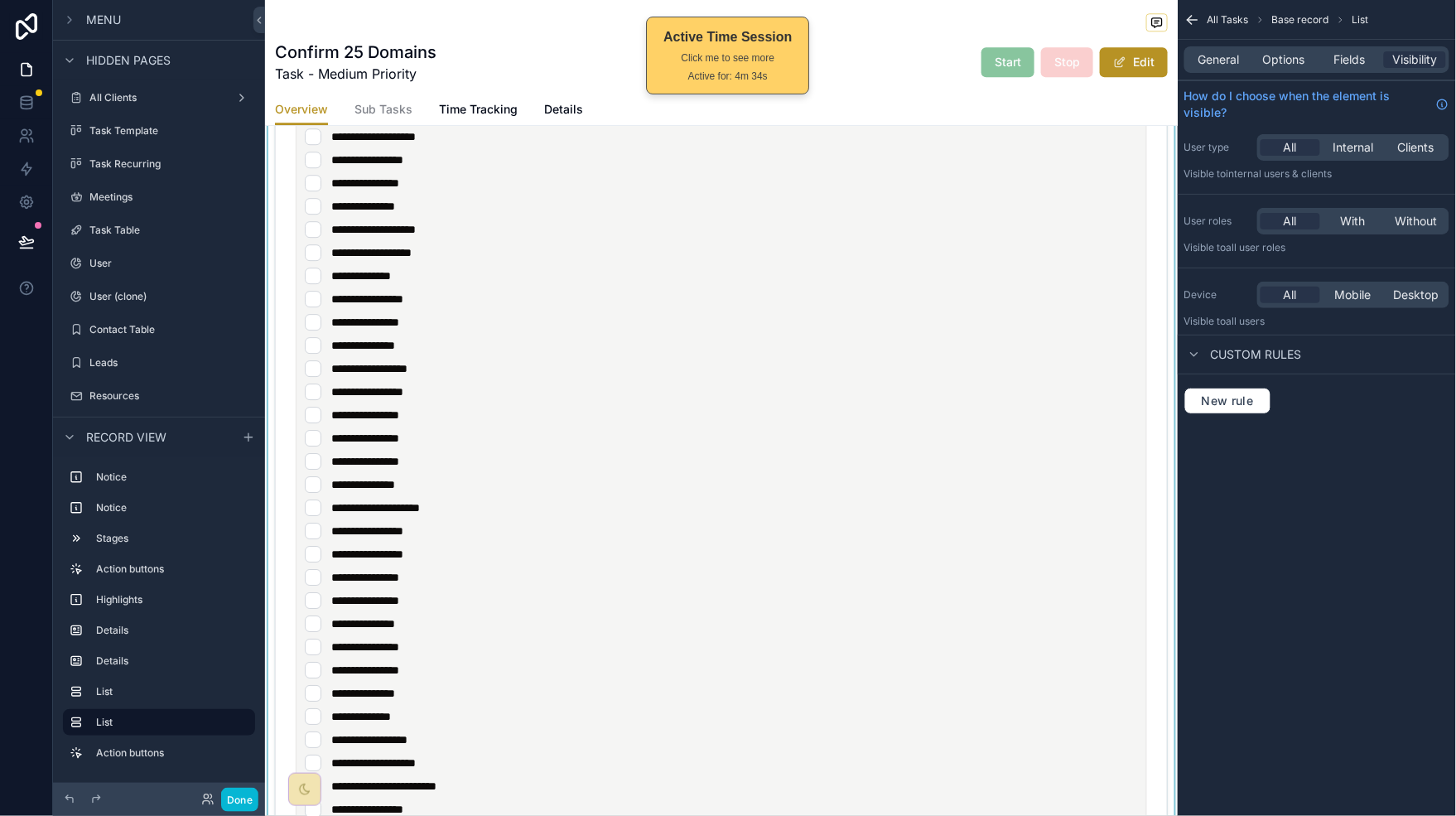
scroll to position [0, 0]
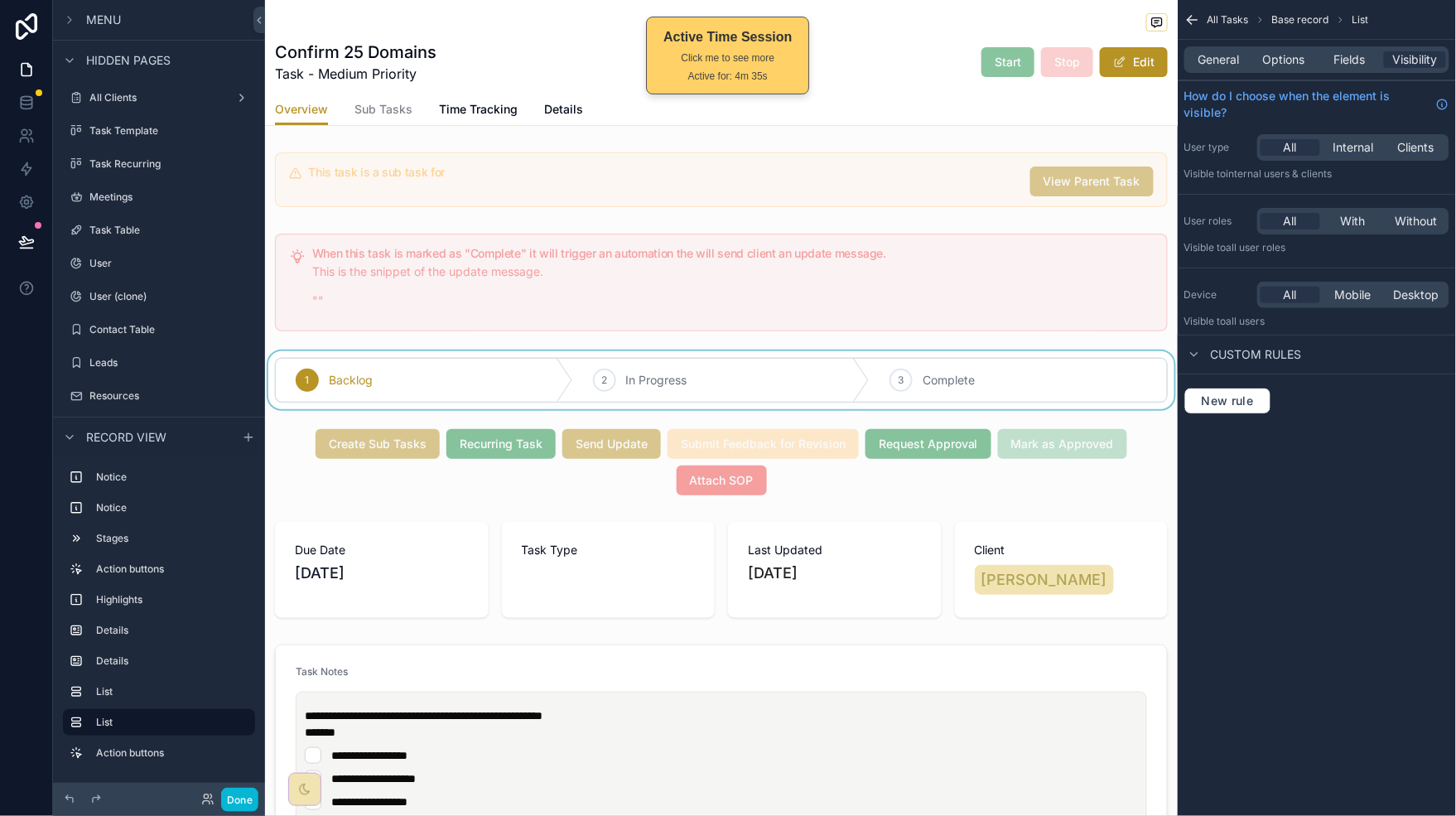
click at [949, 359] on div "scrollable content" at bounding box center [721, 380] width 913 height 58
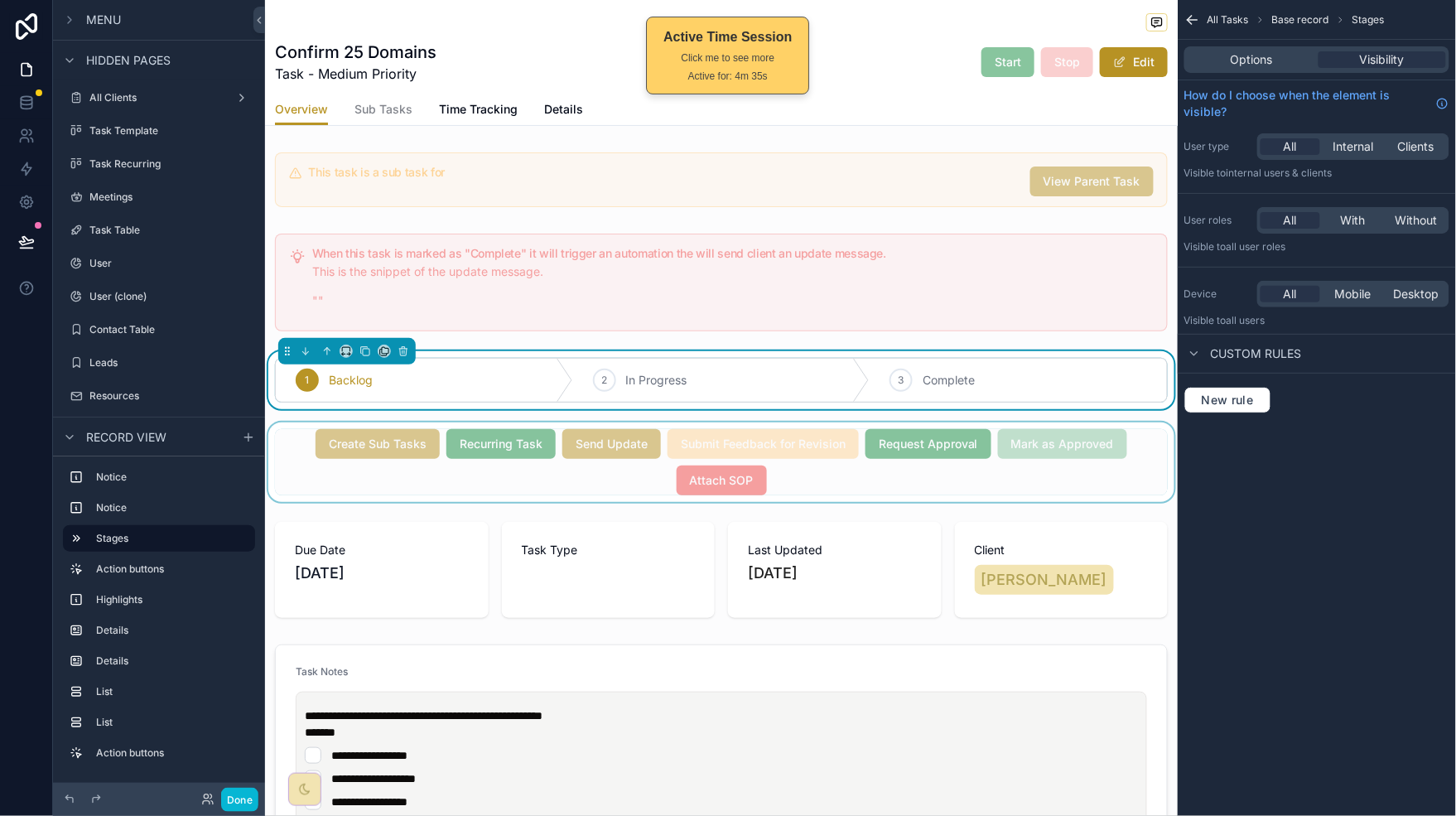
drag, startPoint x: 956, startPoint y: 484, endPoint x: 1041, endPoint y: 433, distance: 99.1
click at [957, 484] on div "scrollable content" at bounding box center [721, 463] width 913 height 80
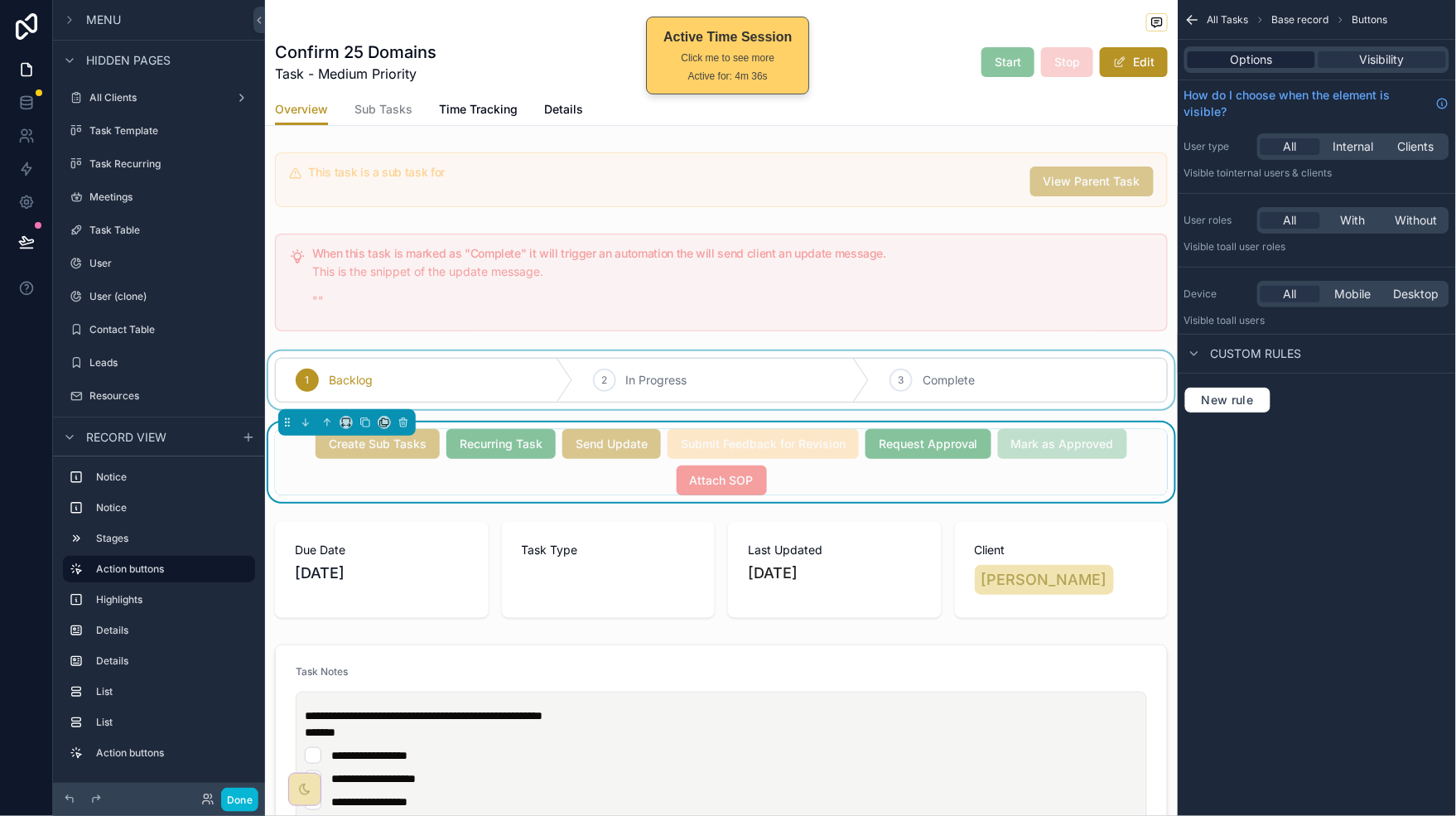
click at [1286, 59] on div "Options" at bounding box center [1251, 59] width 128 height 16
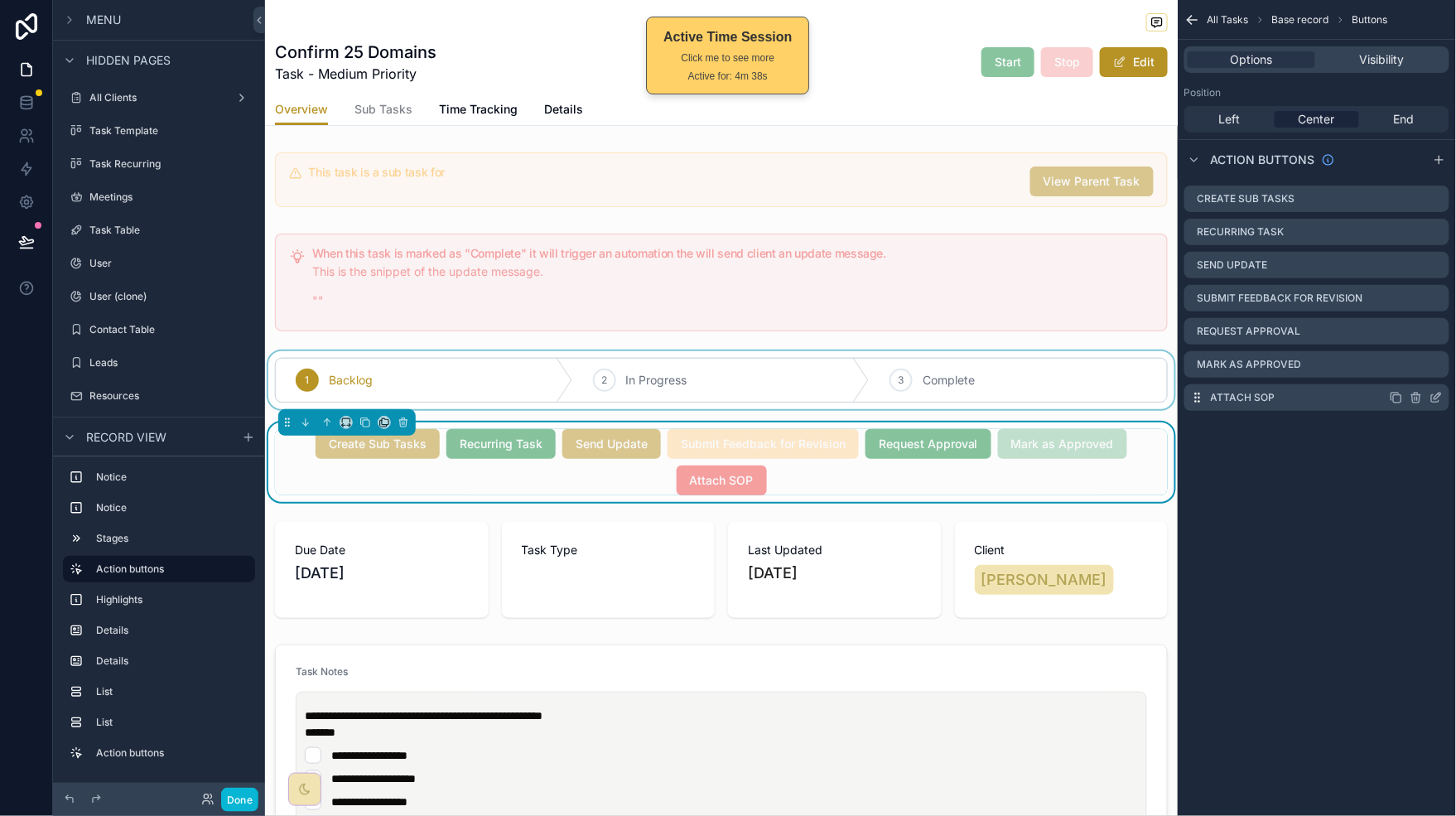
click at [1437, 401] on icon "scrollable content" at bounding box center [1435, 398] width 8 height 8
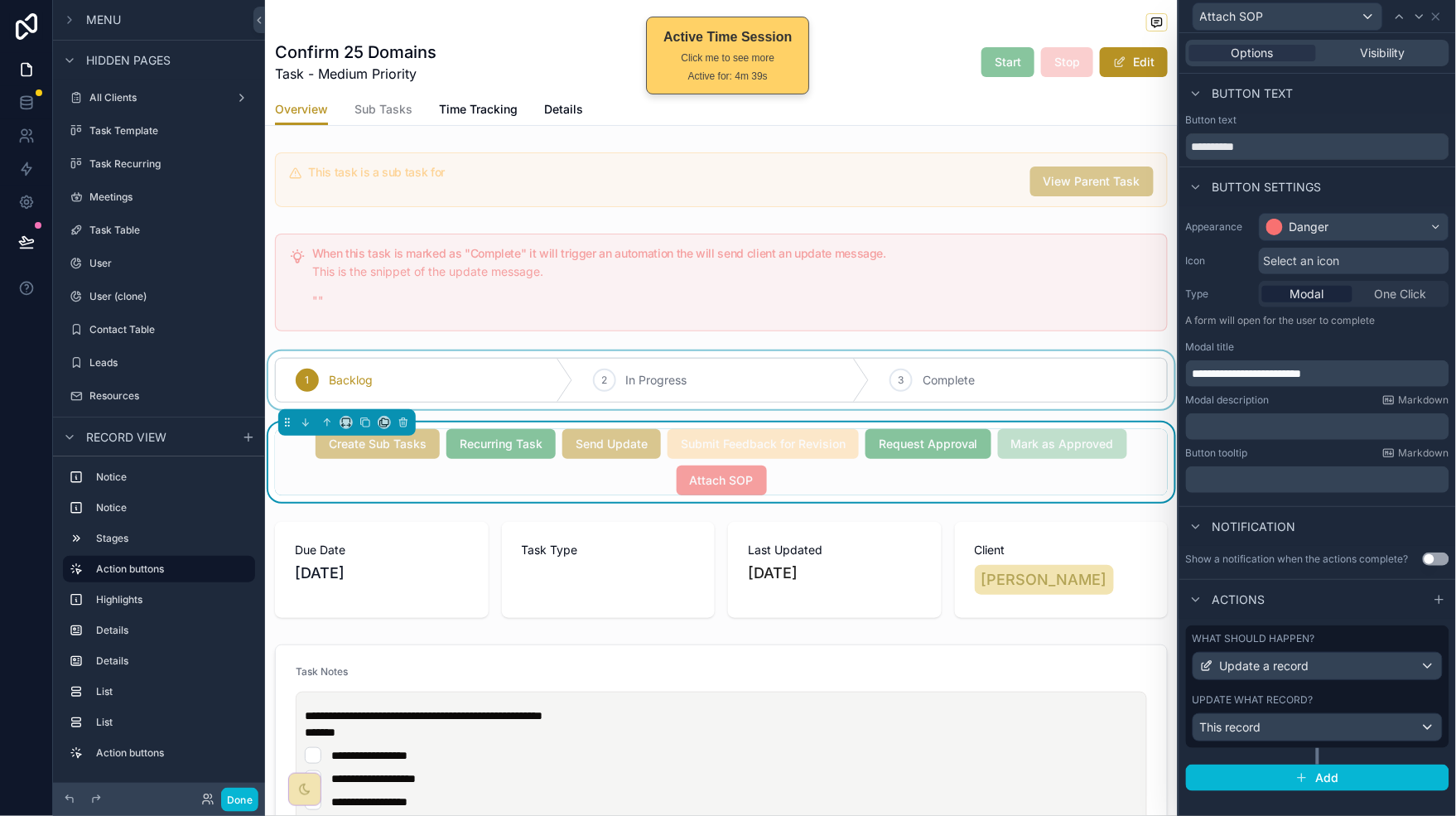
click at [1371, 373] on p "**********" at bounding box center [1319, 373] width 253 height 16
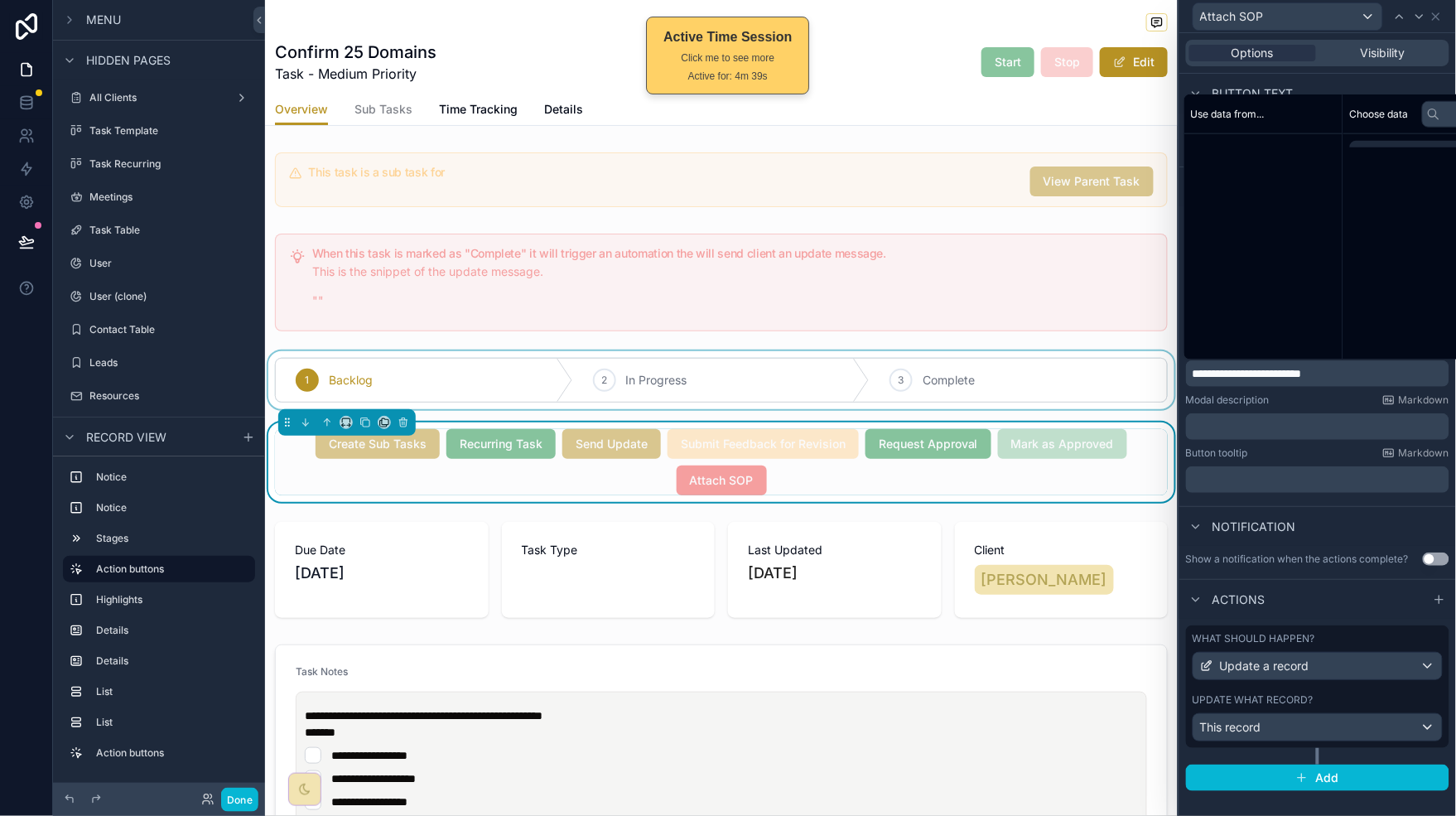
click at [1371, 373] on p "**********" at bounding box center [1319, 373] width 253 height 16
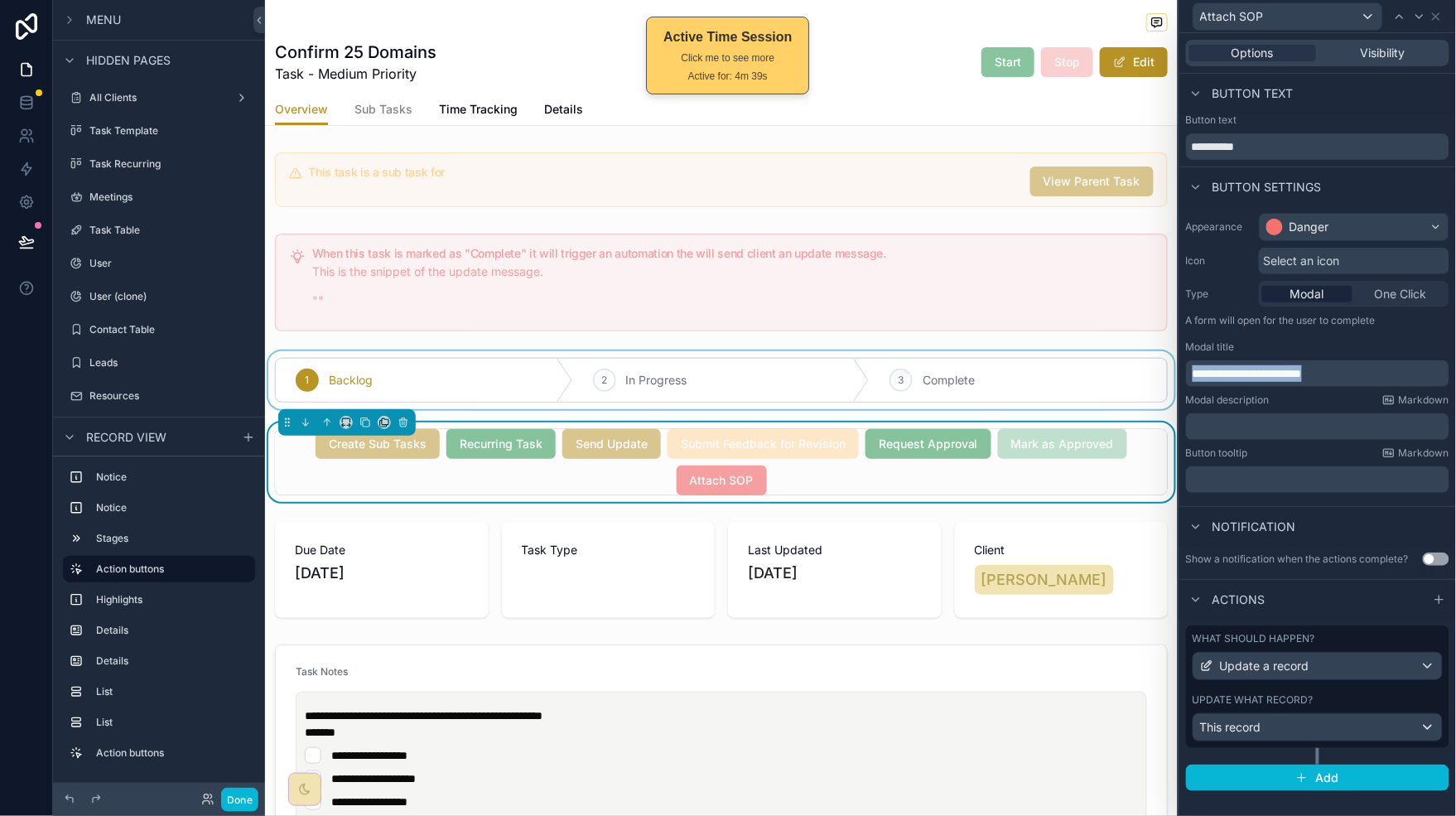
click at [1371, 373] on p "**********" at bounding box center [1319, 373] width 253 height 16
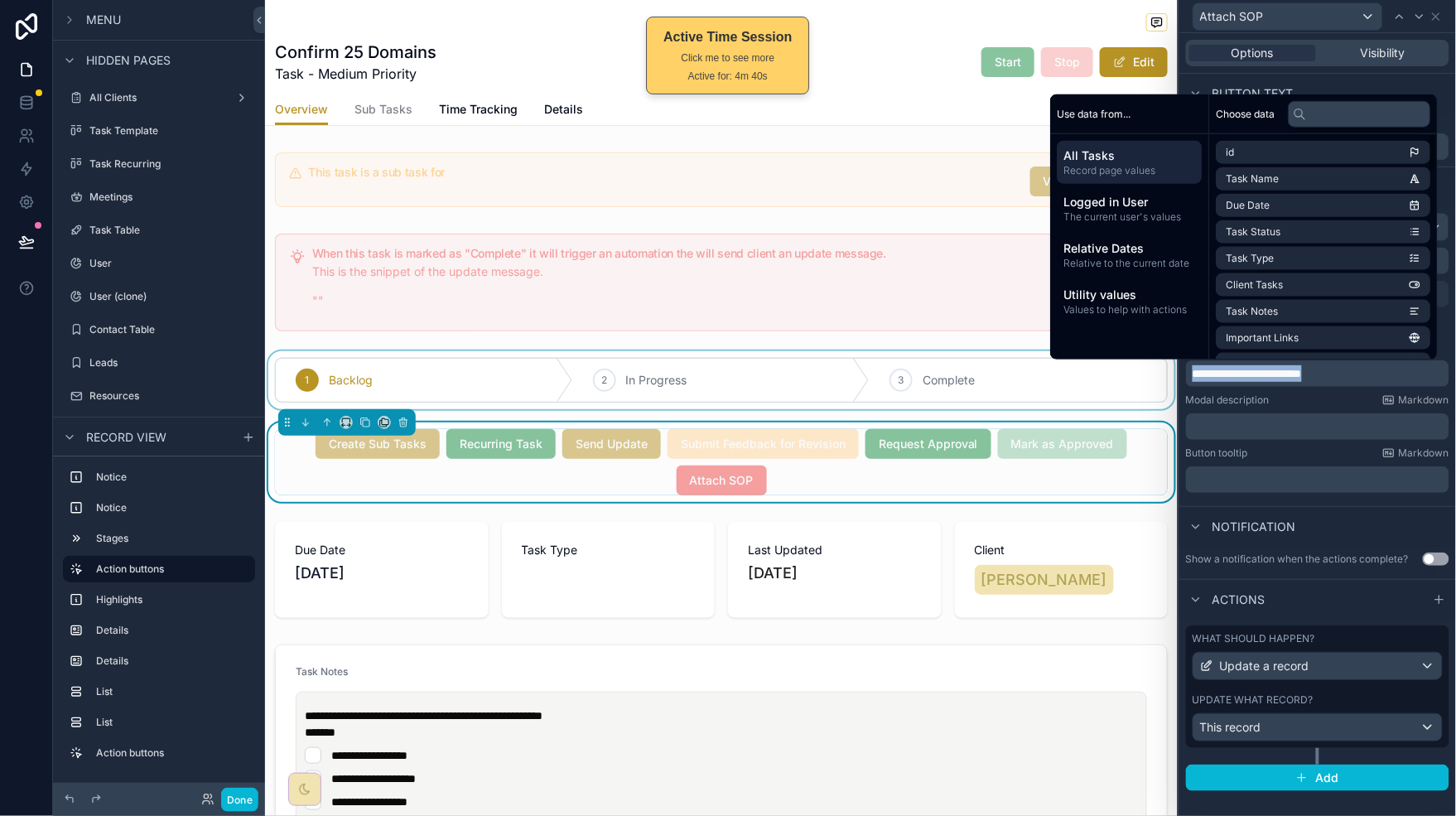
copy span "**********"
click at [1363, 502] on div "**********" at bounding box center [1317, 356] width 277 height 299
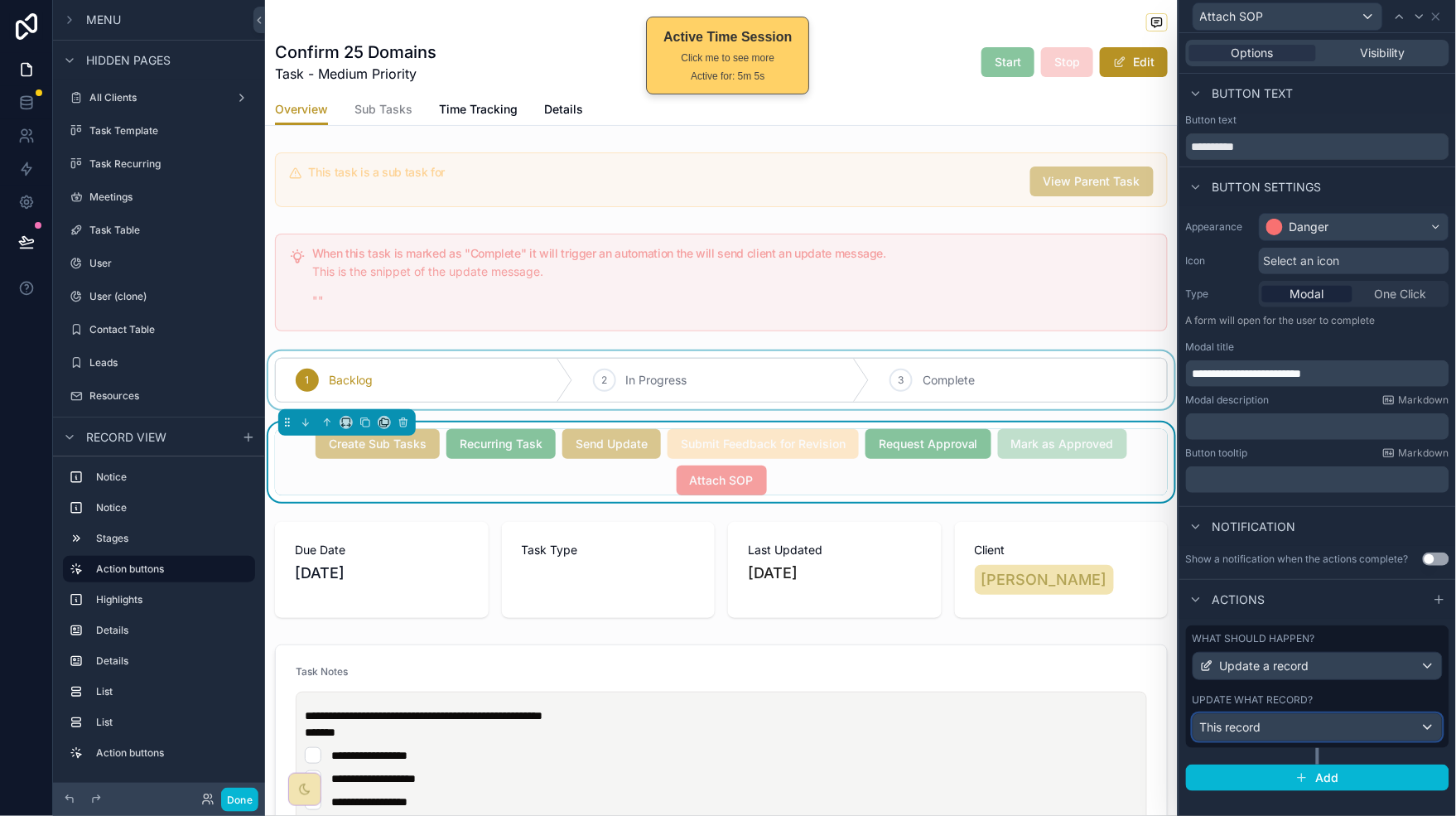
click at [1388, 731] on div "This record" at bounding box center [1317, 727] width 248 height 27
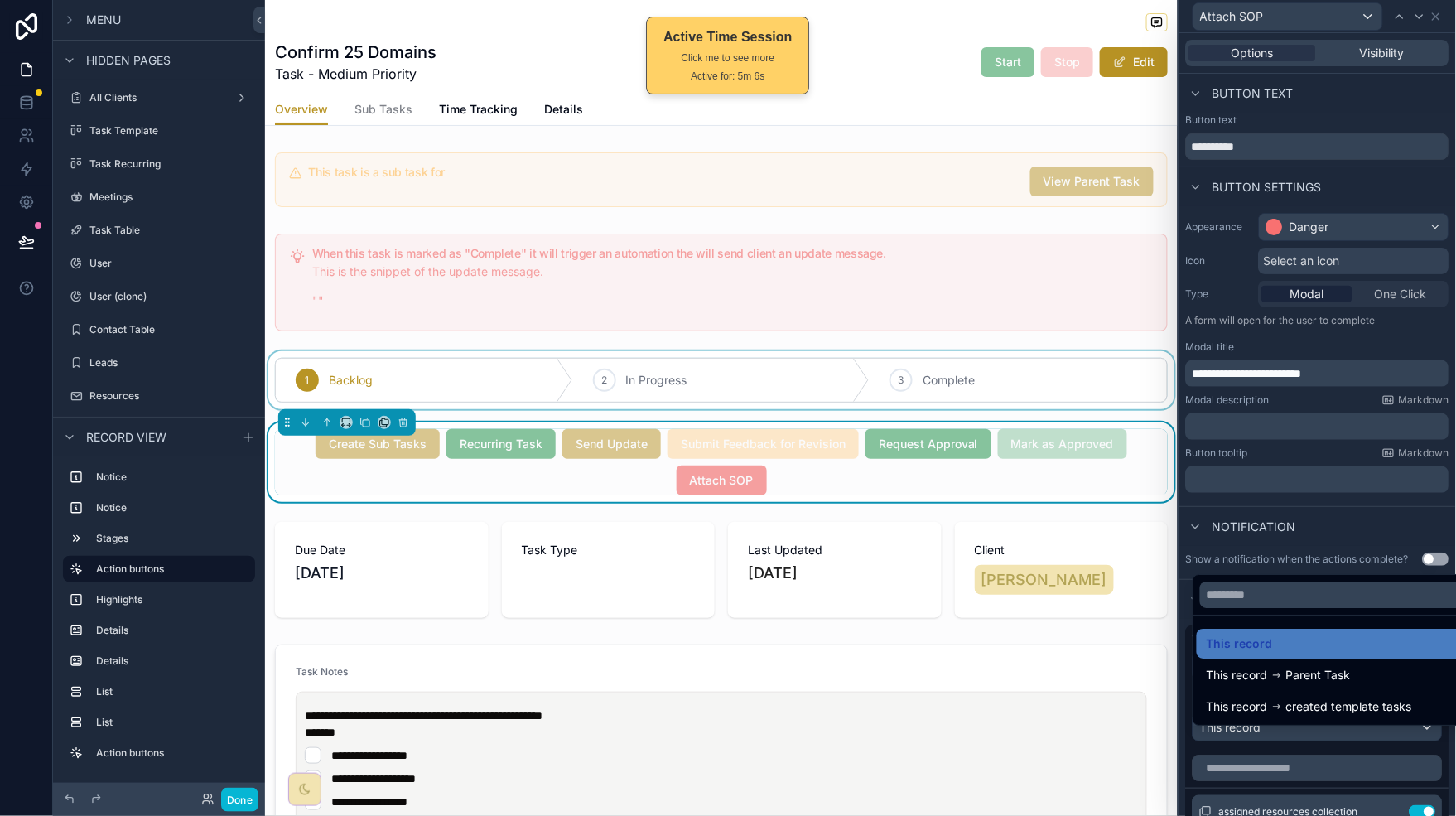
click at [1327, 642] on div "This record" at bounding box center [1337, 643] width 260 height 20
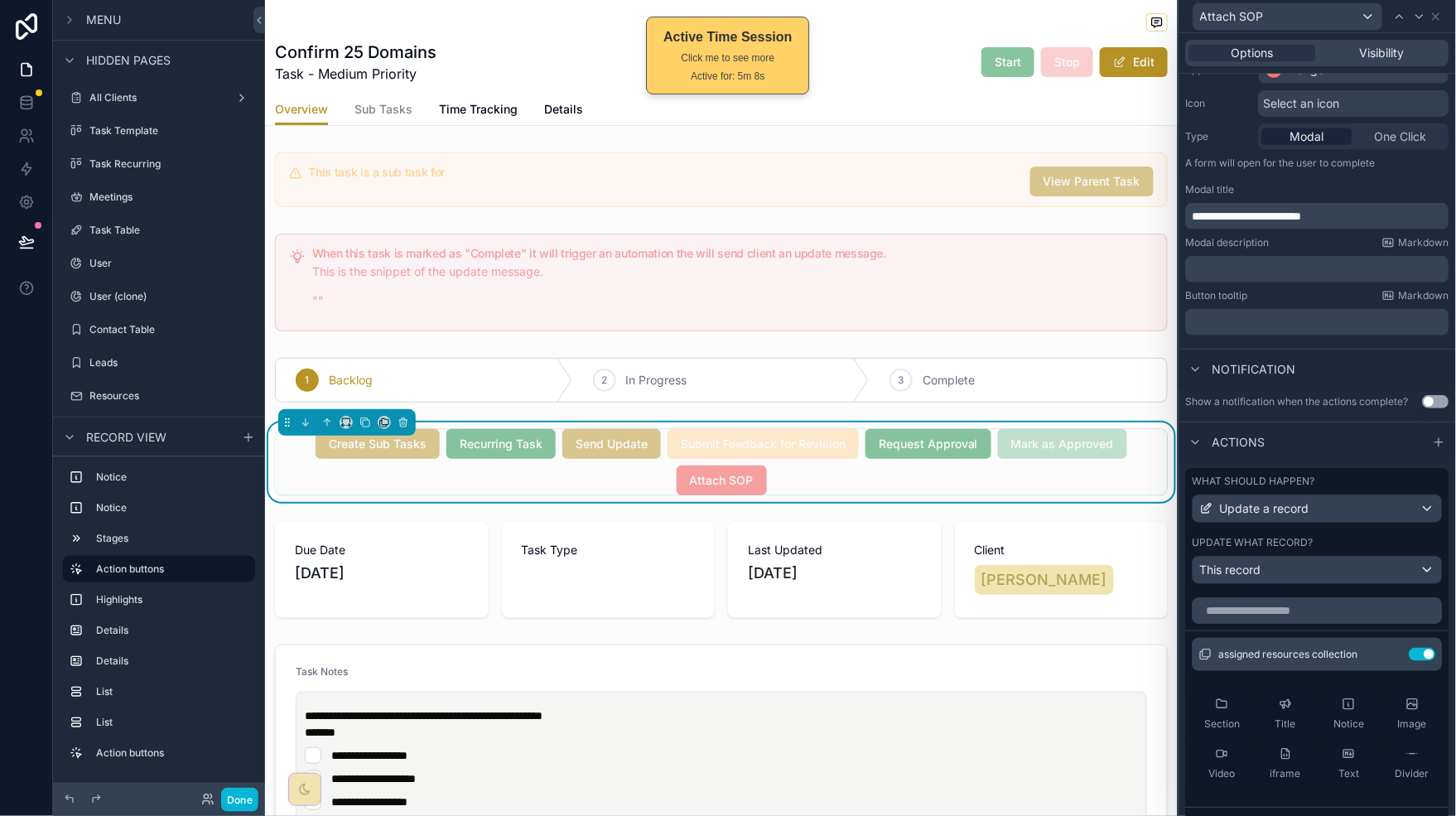
scroll to position [160, 0]
click at [1377, 46] on span "Visibility" at bounding box center [1383, 53] width 45 height 16
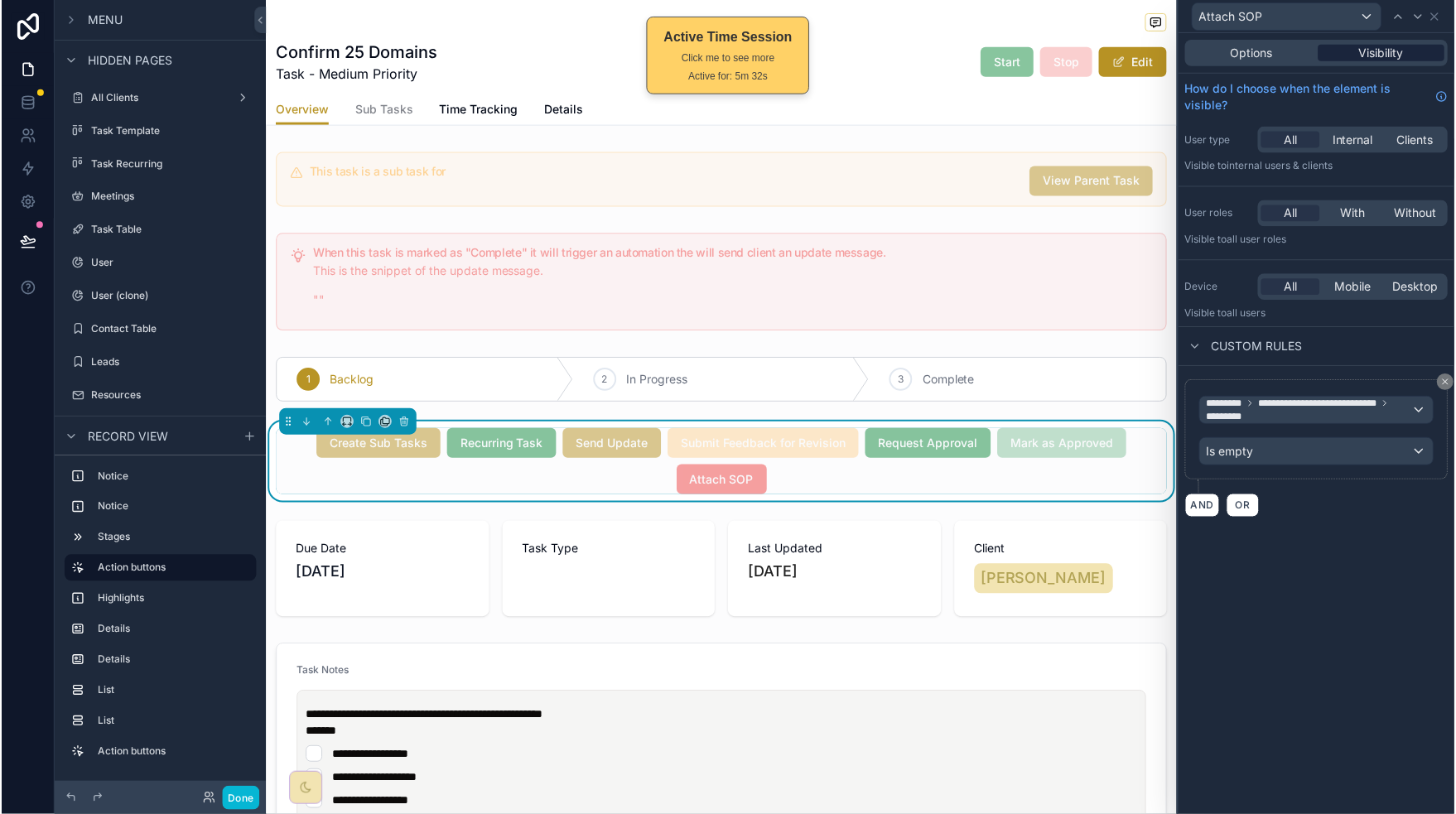
scroll to position [0, 0]
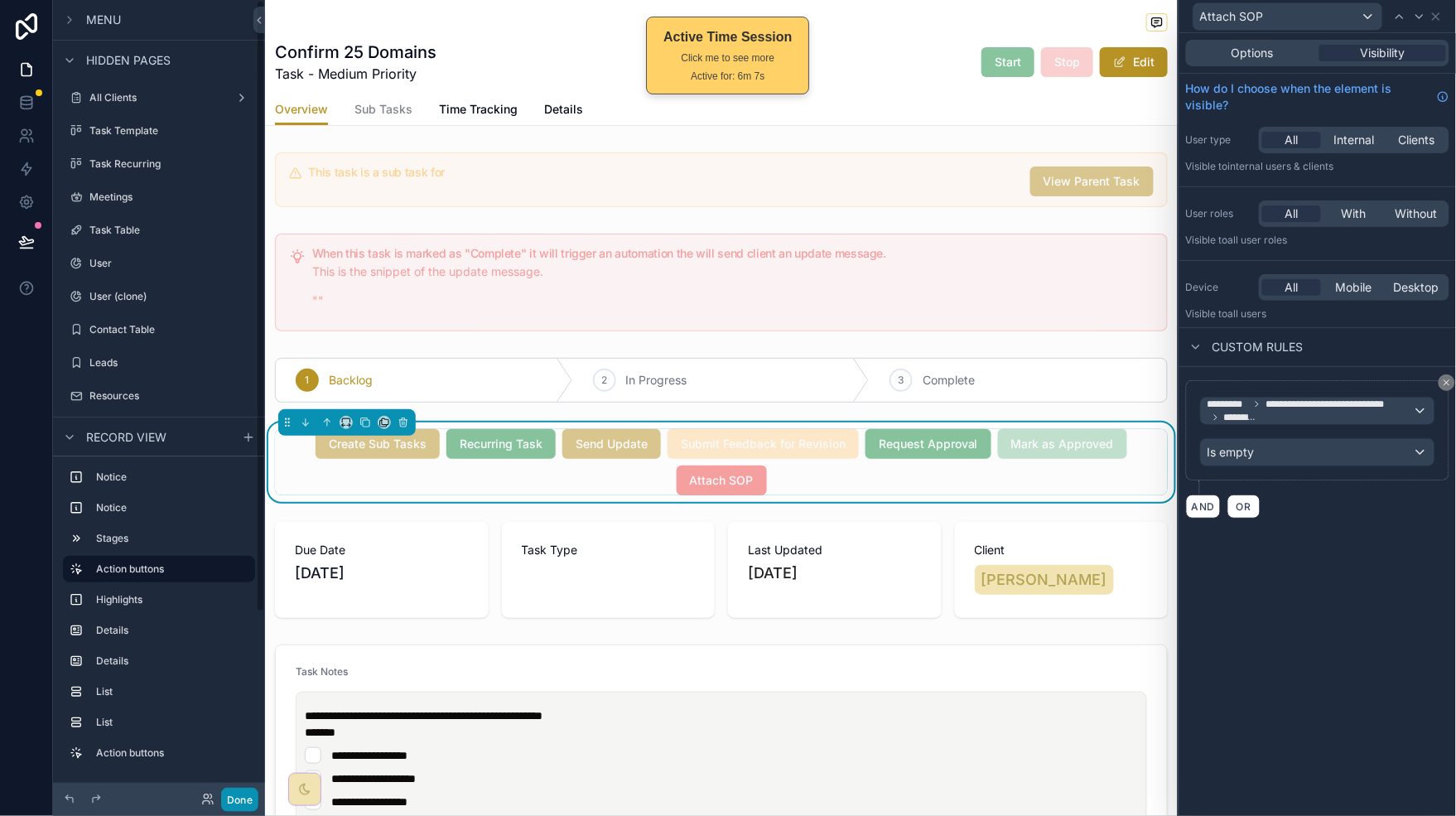
click at [243, 800] on button "Done" at bounding box center [239, 800] width 37 height 24
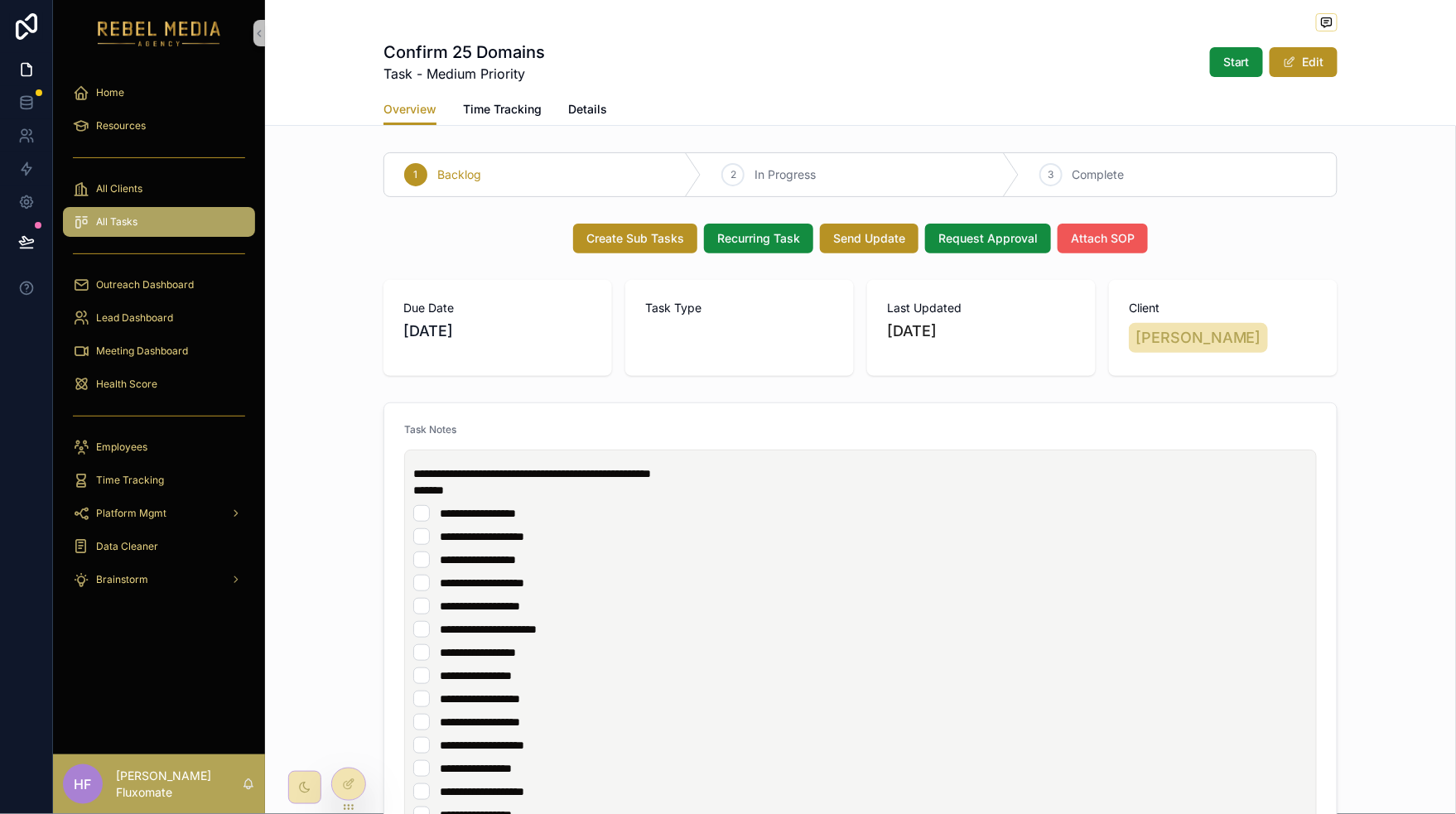
click at [1116, 245] on span "Attach SOP" at bounding box center [1102, 238] width 63 height 16
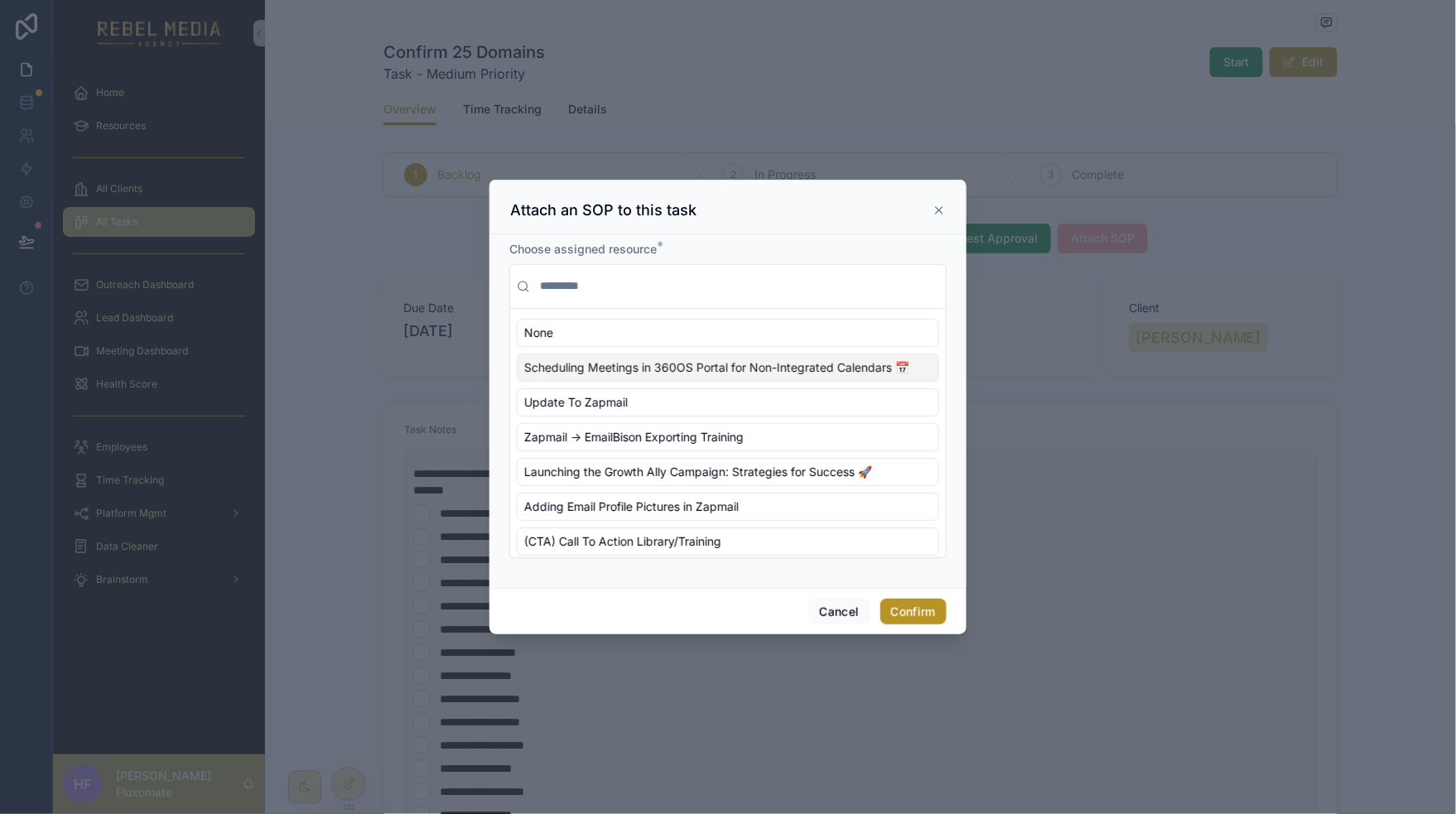
click at [881, 409] on div "Update To Zapmail" at bounding box center [728, 403] width 423 height 28
click at [931, 594] on div "Cancel Confirm" at bounding box center [728, 612] width 477 height 47
click at [927, 609] on button "Confirm" at bounding box center [913, 612] width 66 height 27
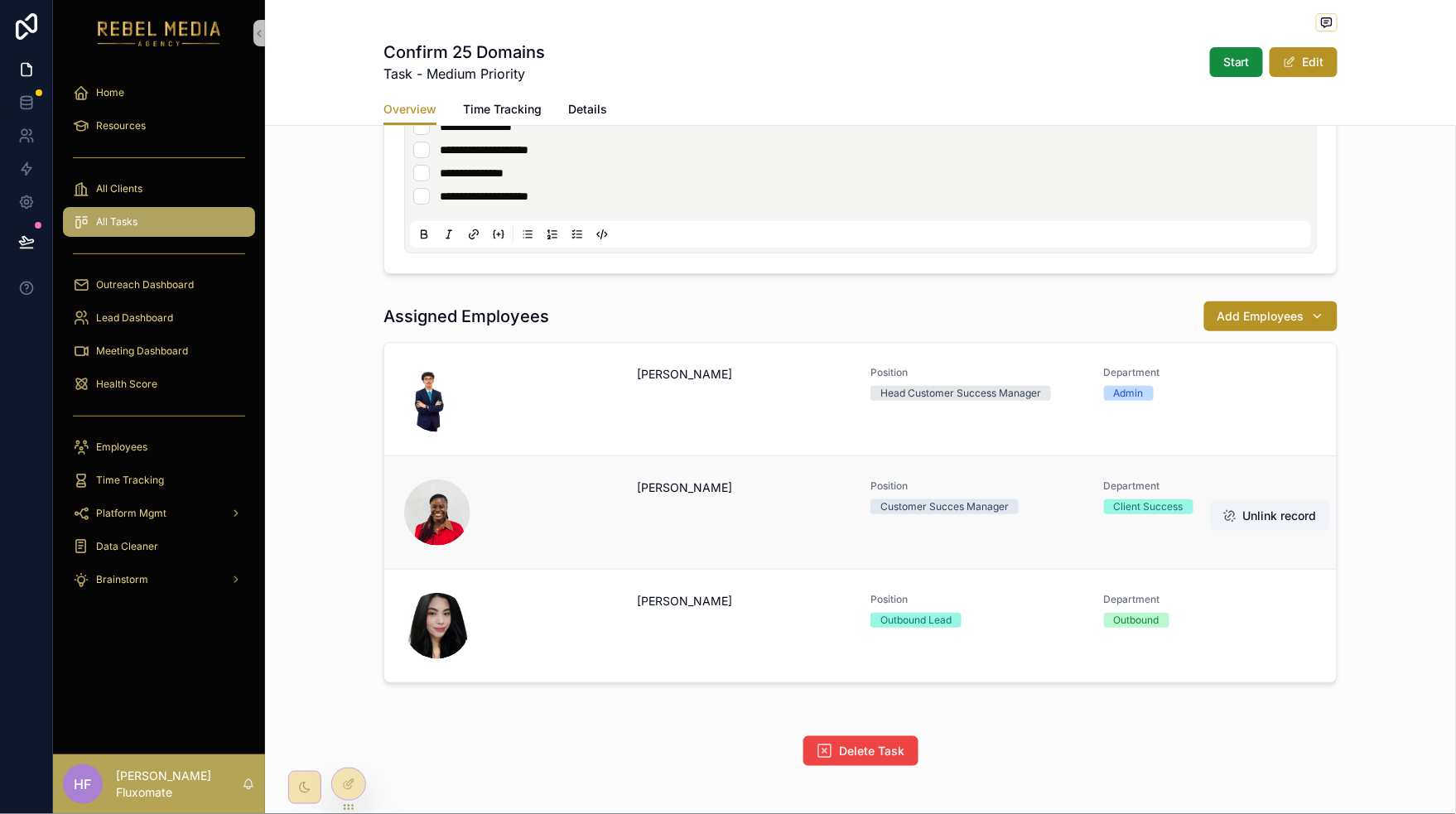
scroll to position [1876, 0]
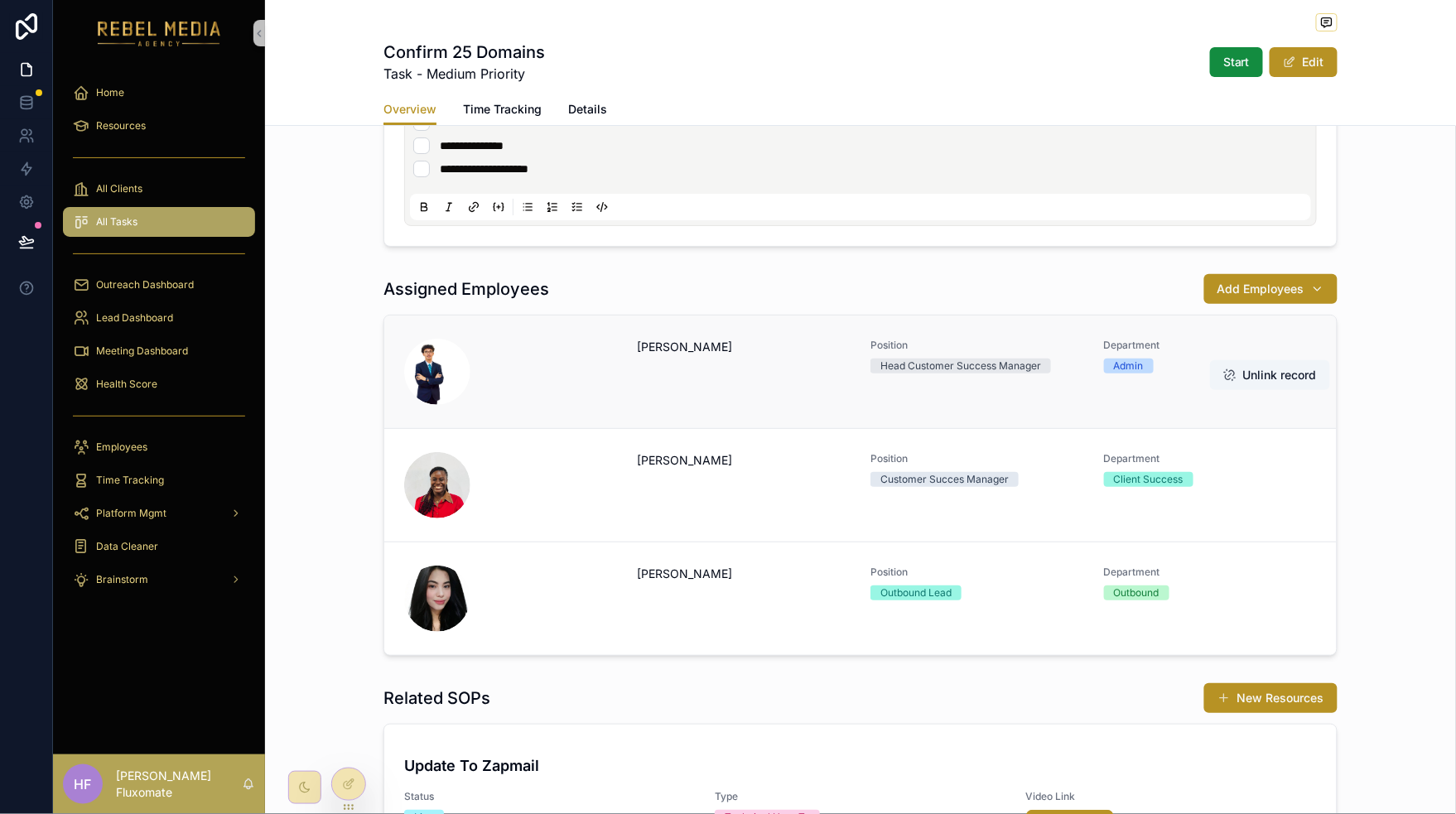
scroll to position [2104, 0]
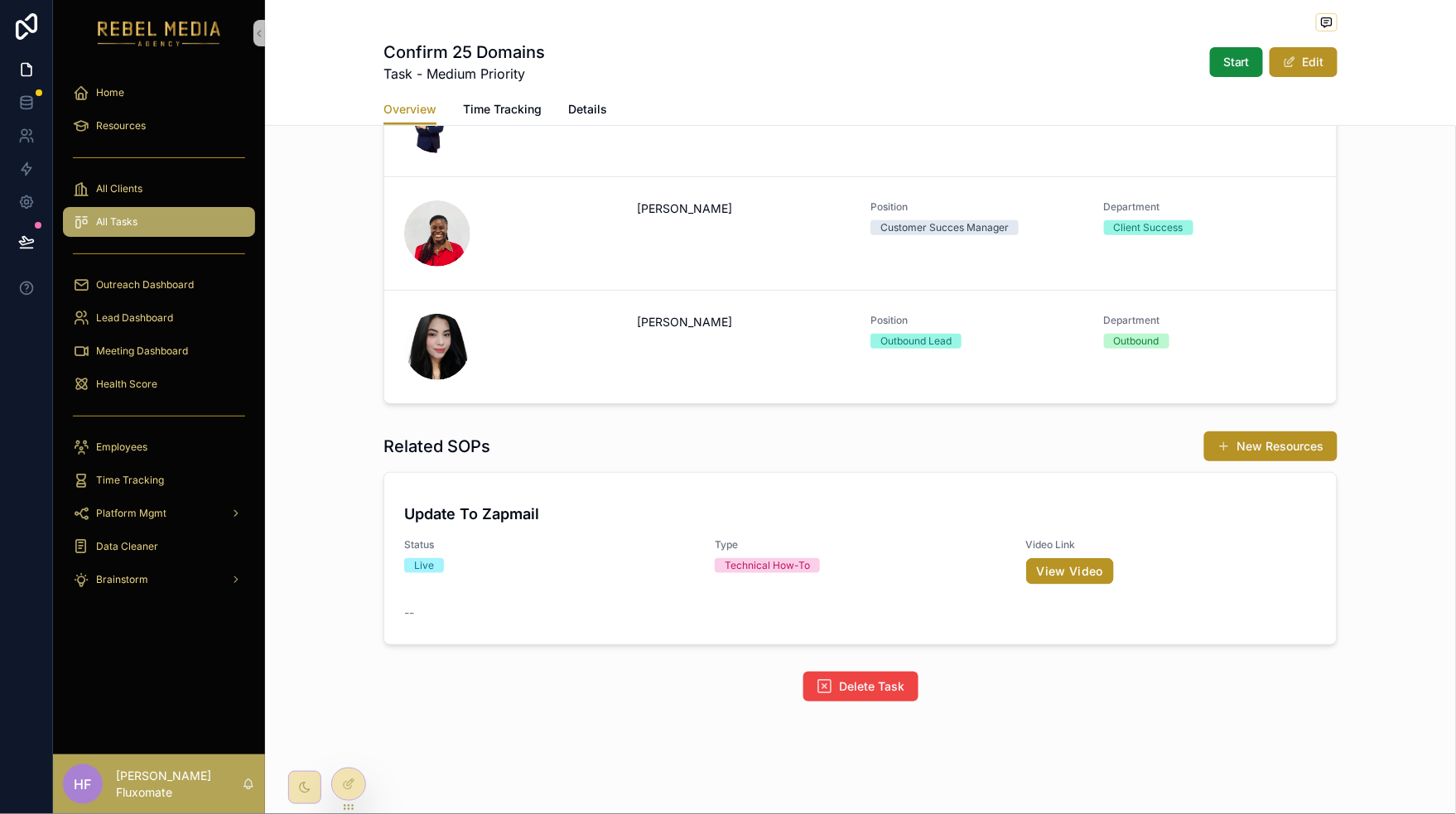
click at [1111, 450] on div "Related SOPs New Resources" at bounding box center [860, 446] width 954 height 31
click at [923, 535] on div "Update To Zapmail Status Live Type Technical How-To Video Link View Video --" at bounding box center [861, 559] width 913 height 125
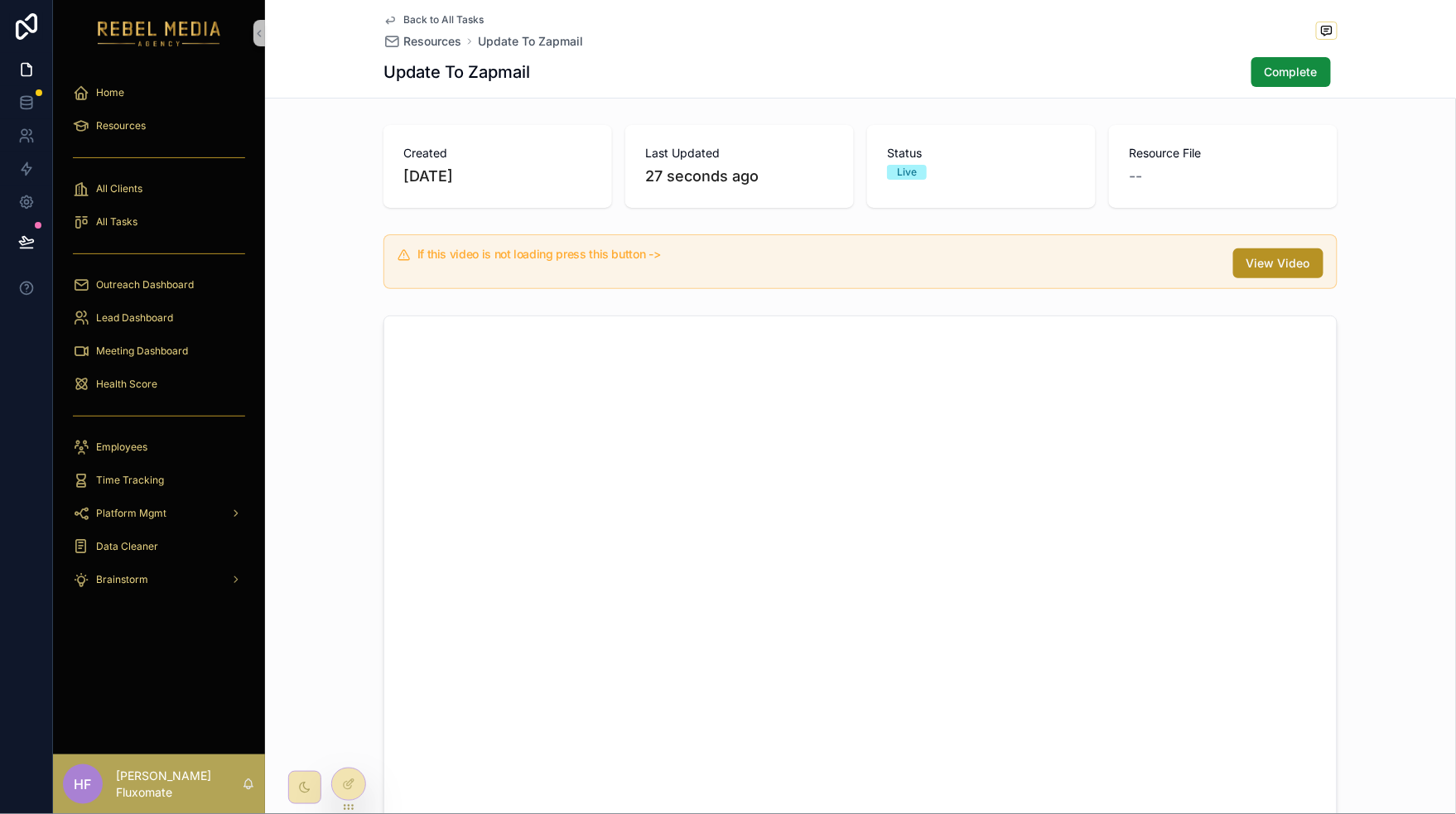
click at [393, 21] on link "Back to All Tasks" at bounding box center [433, 19] width 100 height 13
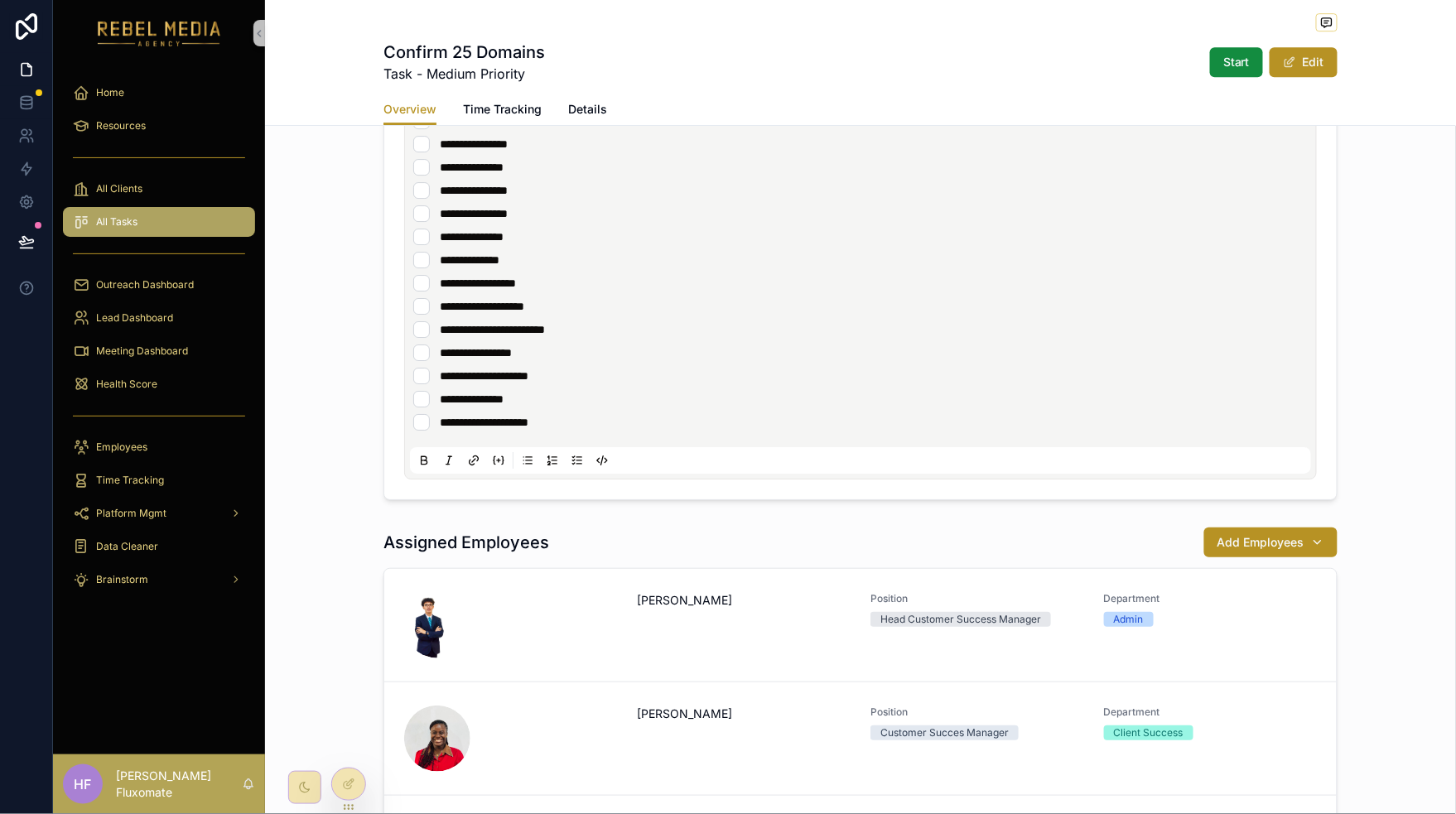
scroll to position [1890, 0]
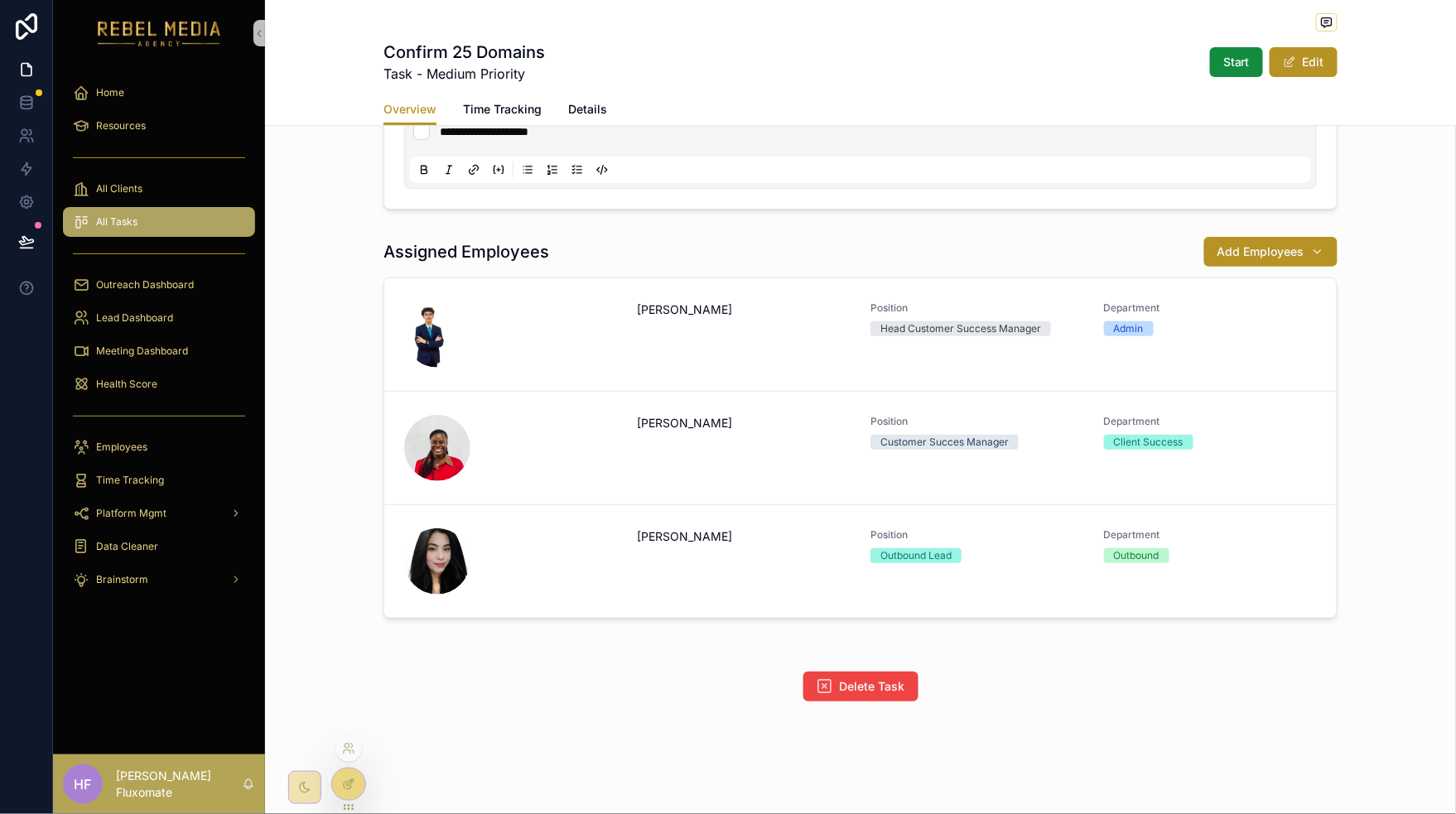
click at [353, 799] on div at bounding box center [349, 784] width 35 height 33
click at [345, 743] on icon at bounding box center [348, 748] width 13 height 13
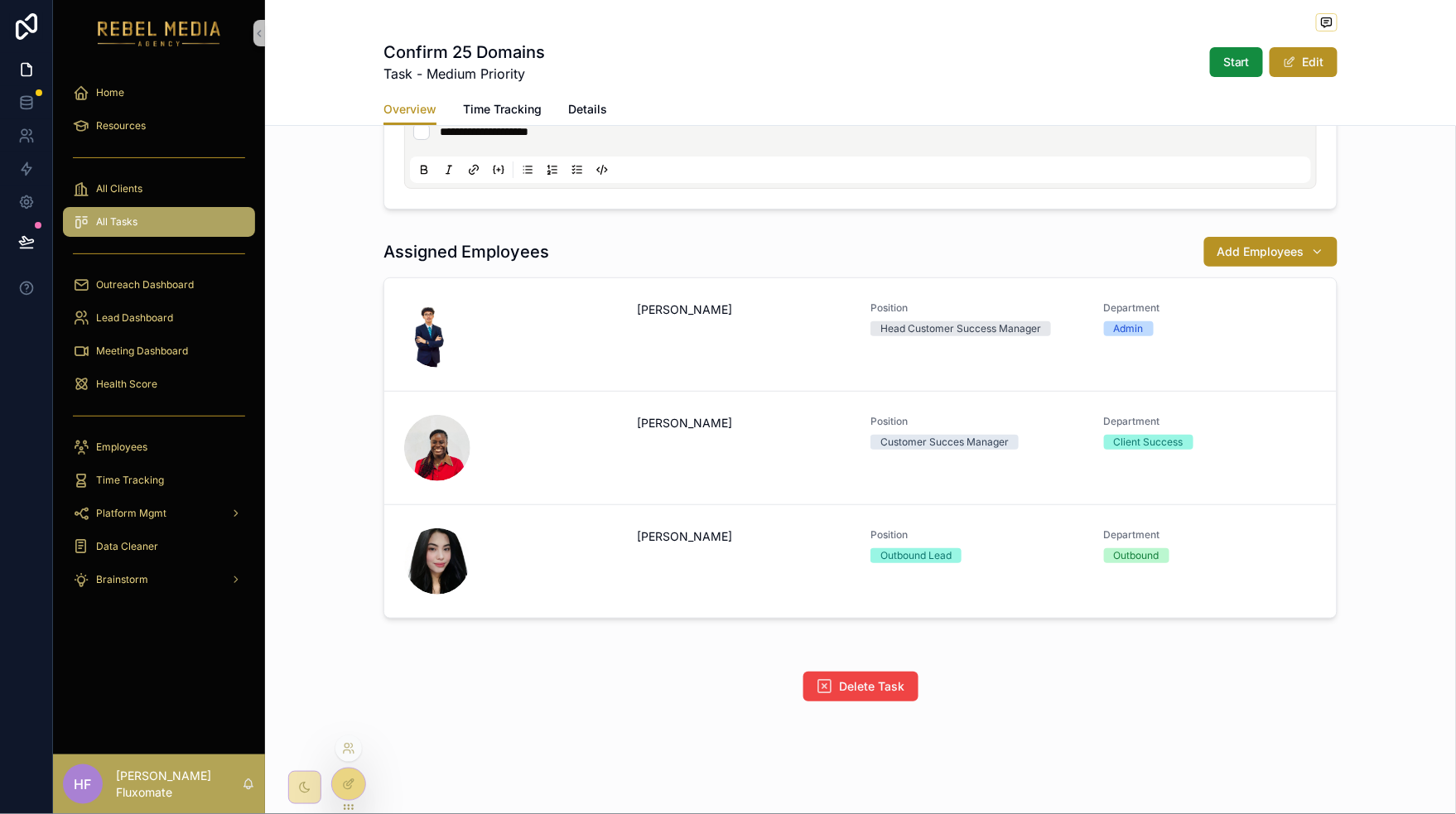
click at [353, 791] on div at bounding box center [349, 784] width 33 height 31
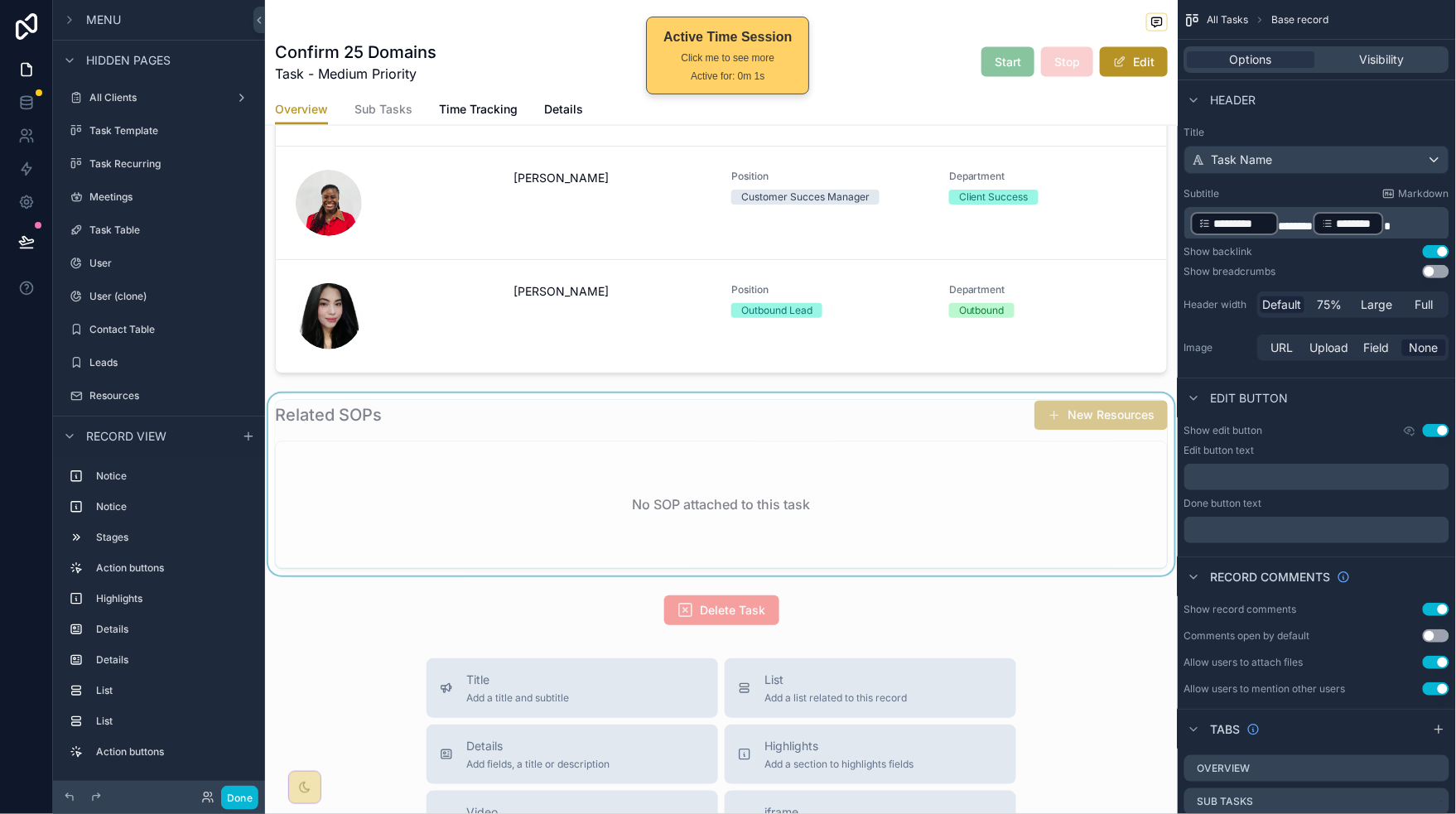
scroll to position [2688, 0]
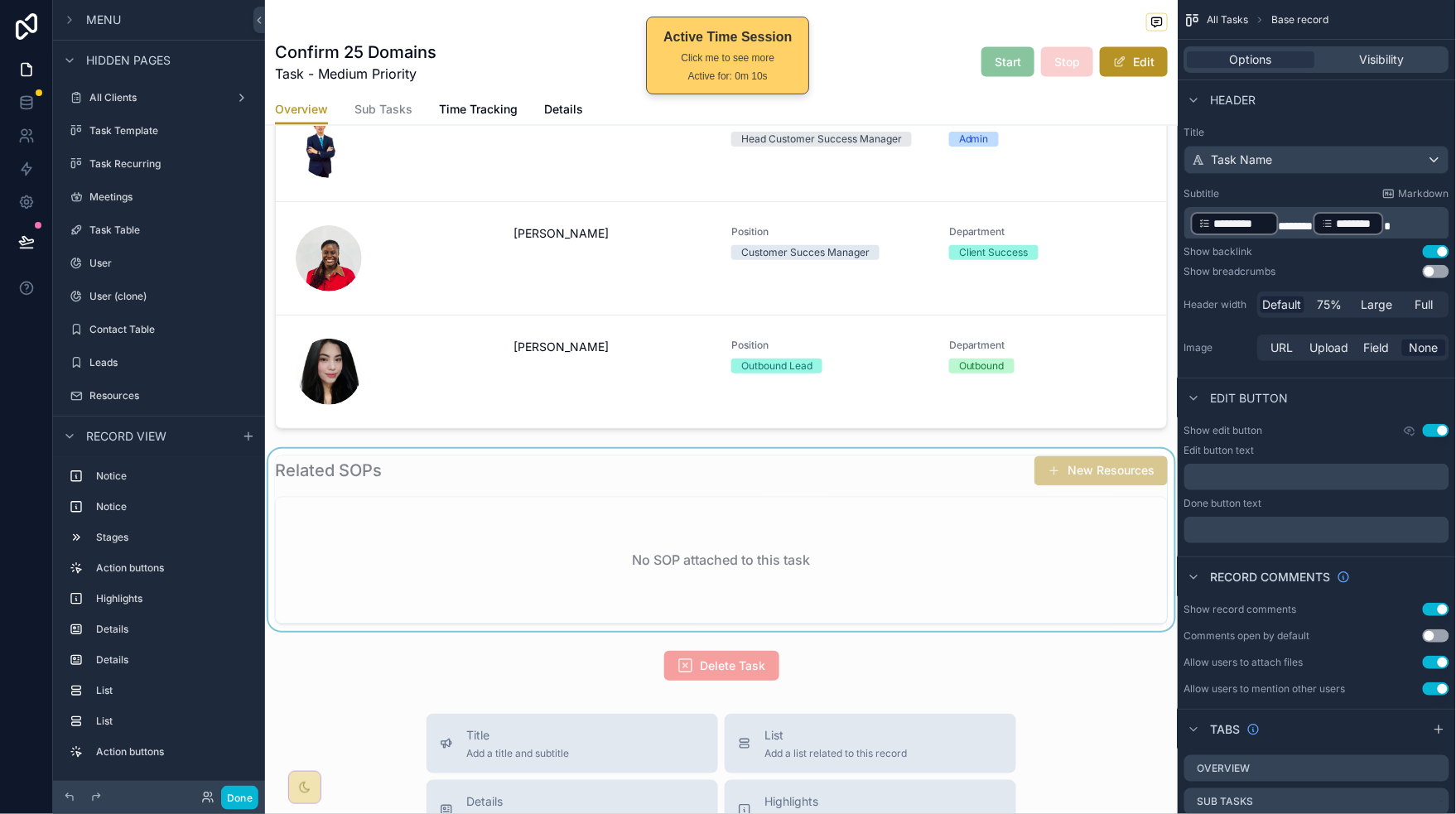
click at [947, 558] on div "scrollable content" at bounding box center [721, 540] width 913 height 182
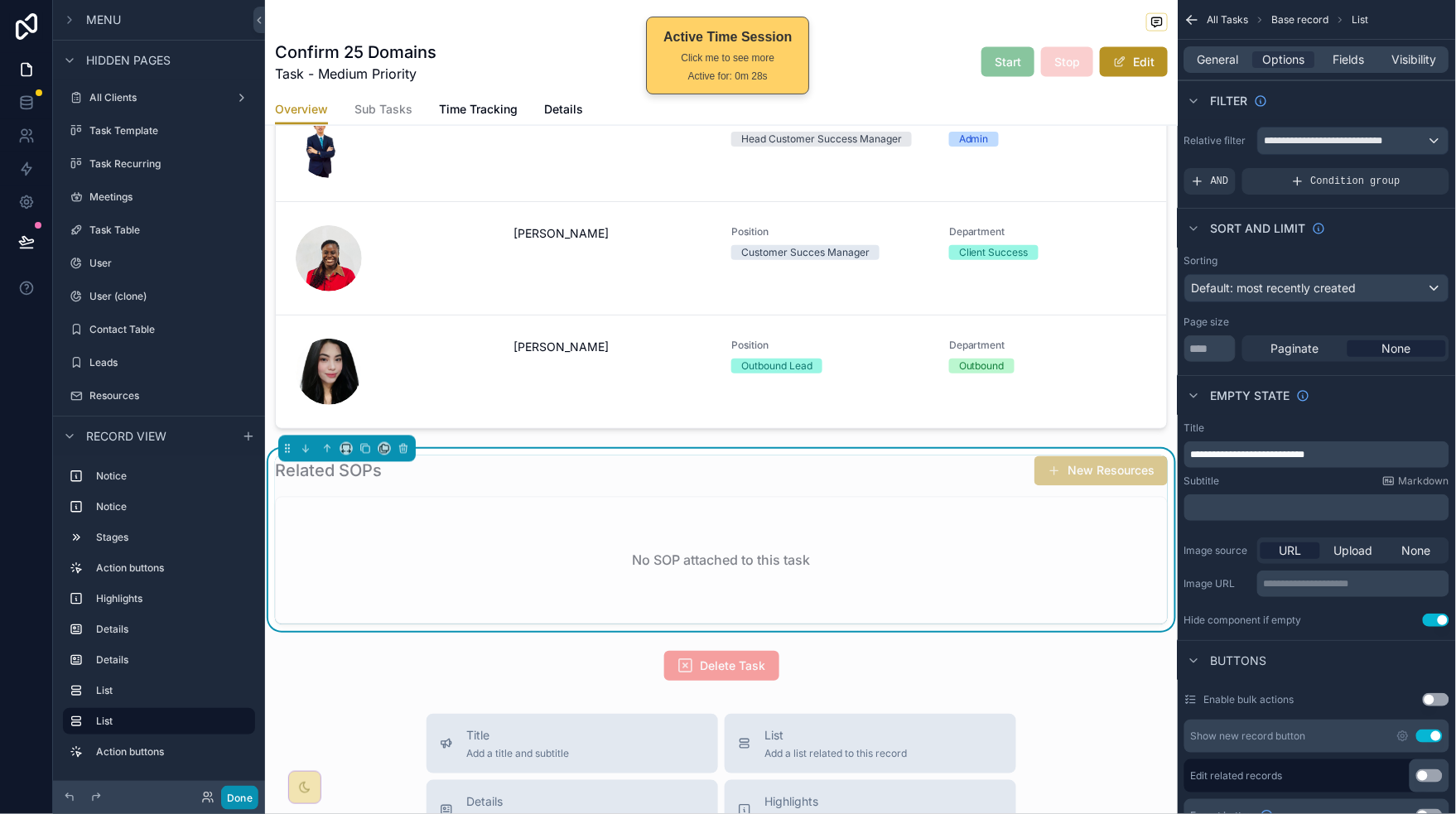
click at [239, 788] on button "Done" at bounding box center [239, 798] width 37 height 24
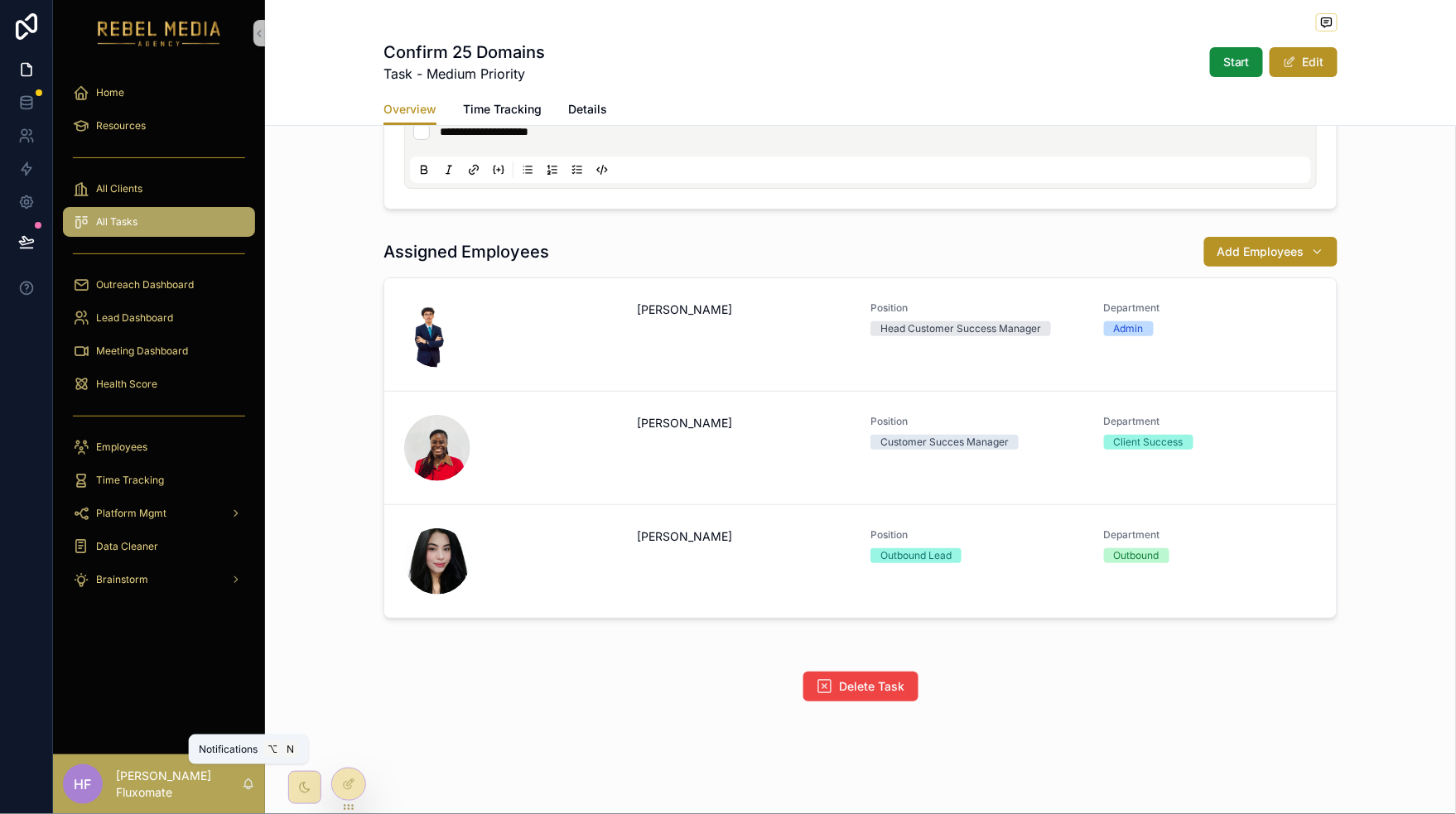
scroll to position [1890, 0]
click at [351, 752] on icon at bounding box center [348, 748] width 13 height 13
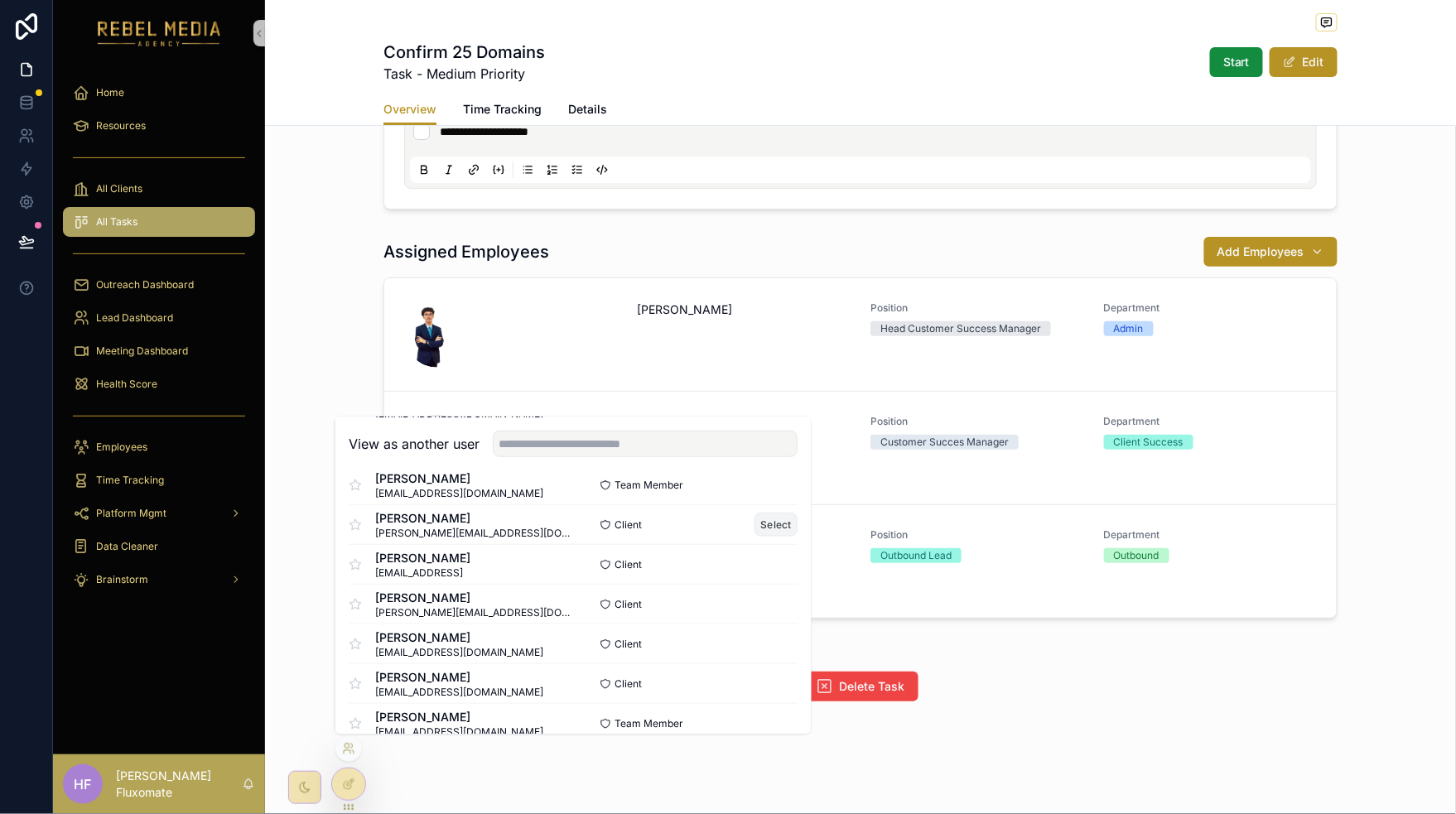
scroll to position [495, 0]
click at [766, 492] on button "Select" at bounding box center [776, 488] width 43 height 24
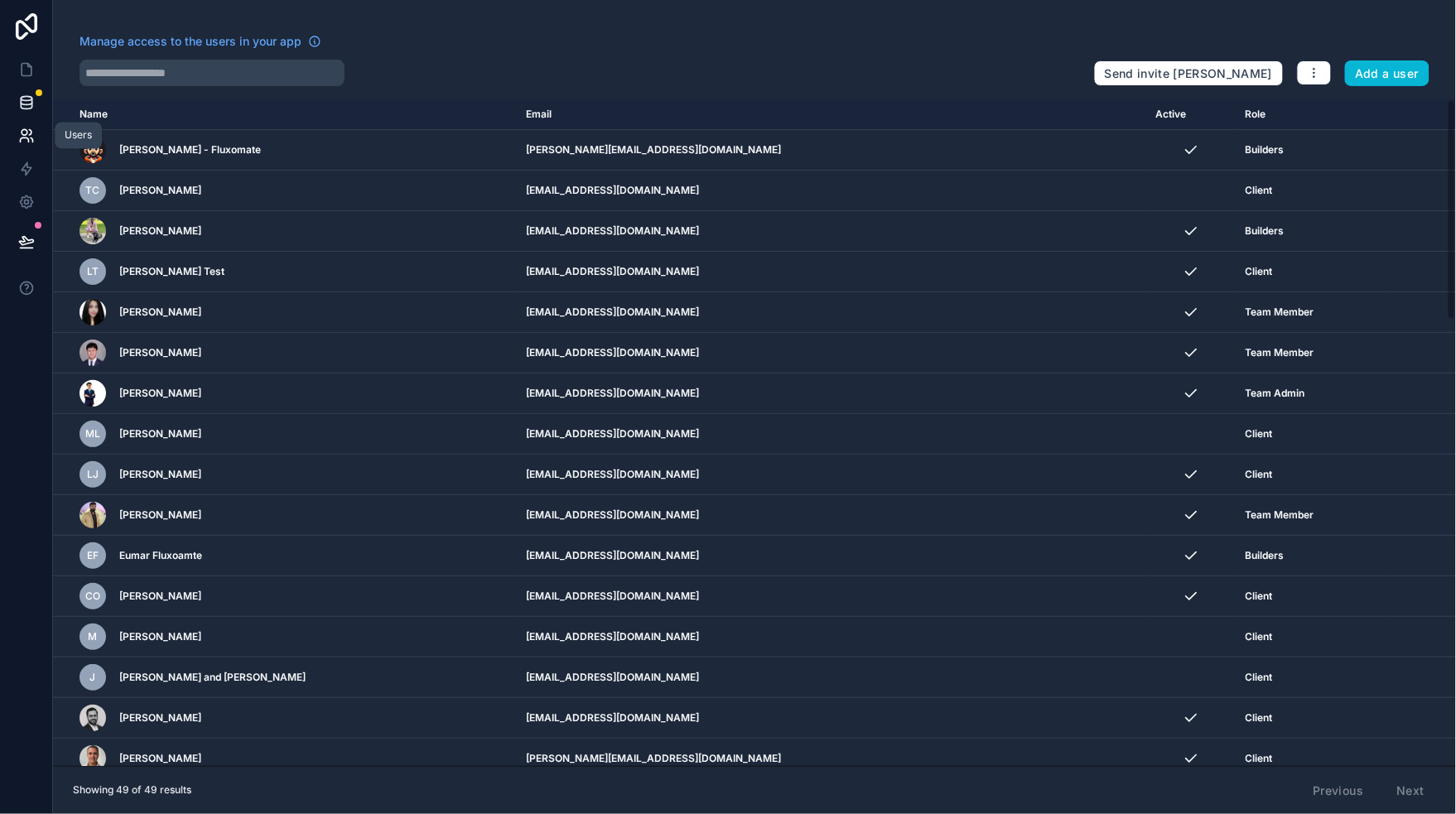
click at [26, 117] on link at bounding box center [26, 102] width 52 height 33
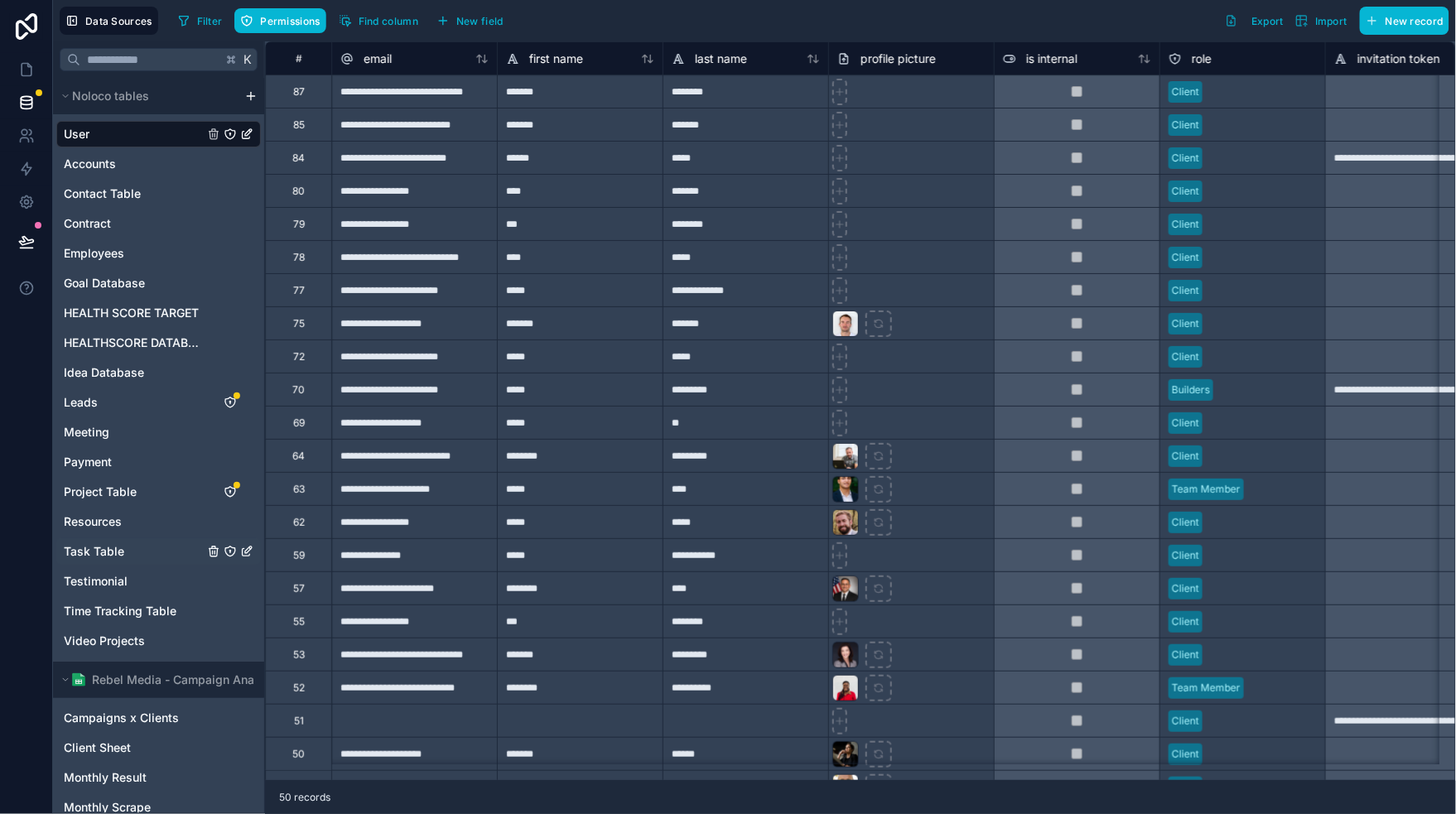
click at [128, 549] on div "Task Table" at bounding box center [159, 551] width 205 height 27
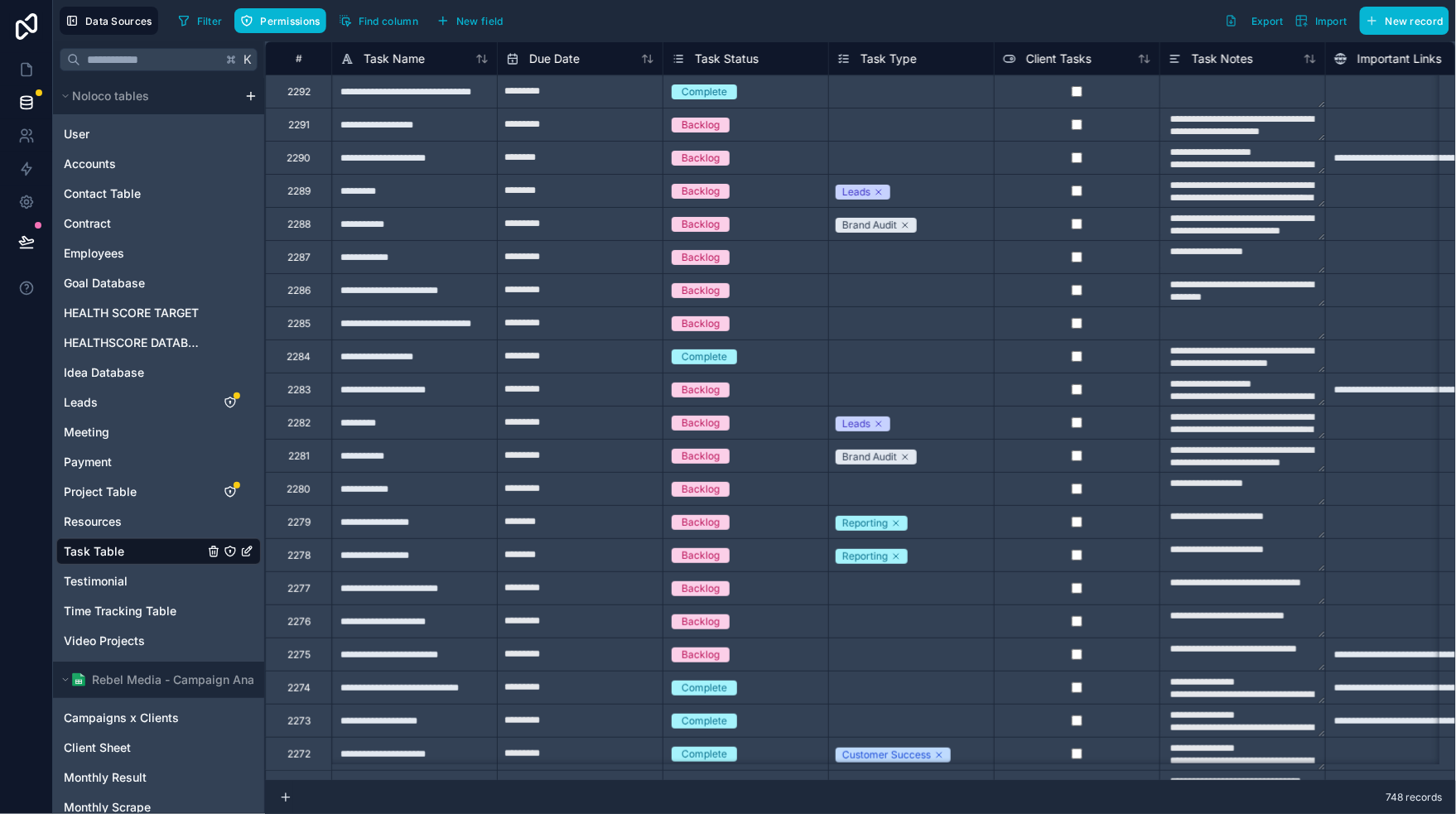
type textarea "**********"
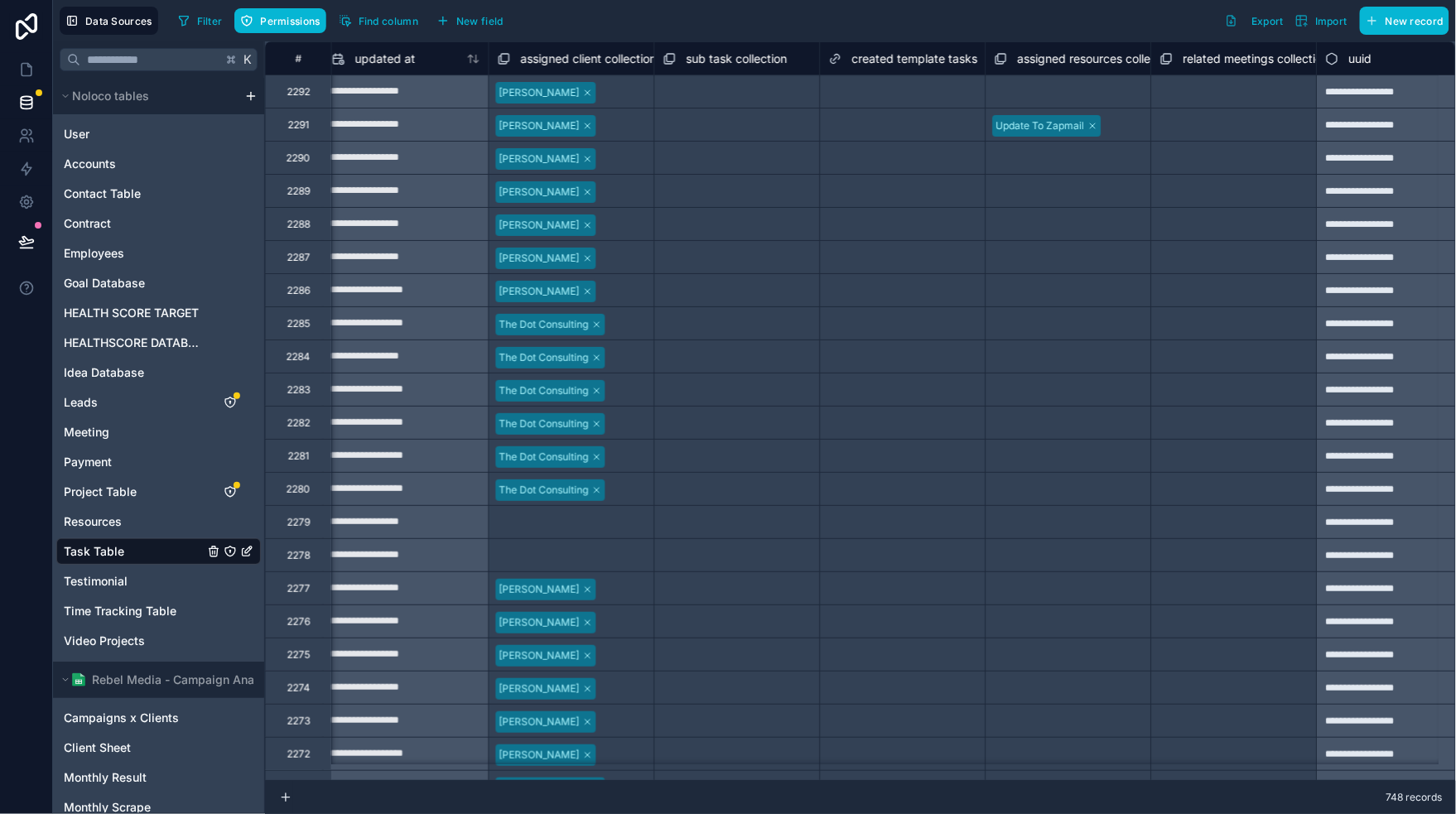
scroll to position [0, 7008]
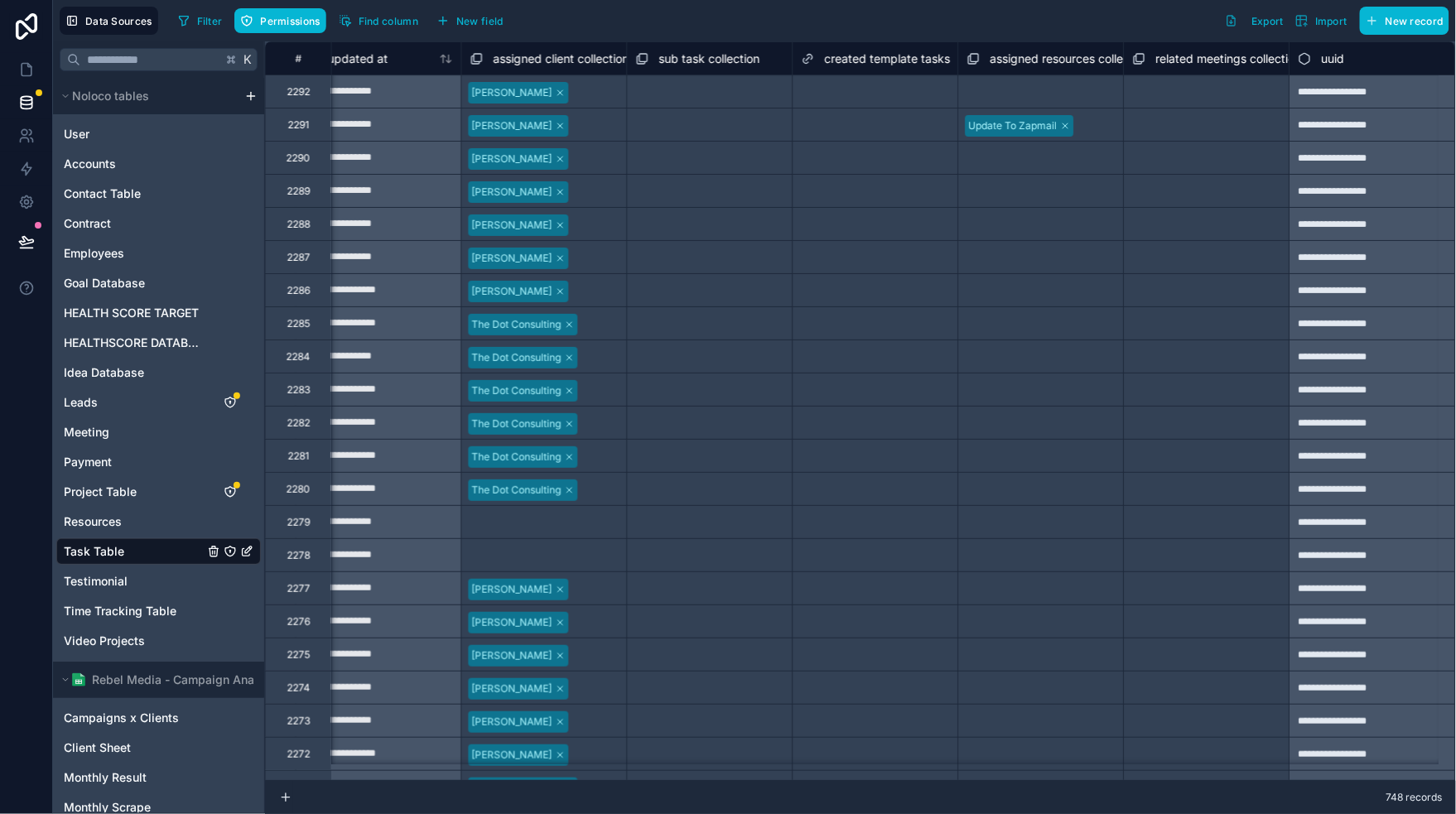
click at [1061, 126] on icon at bounding box center [1066, 125] width 10 height 10
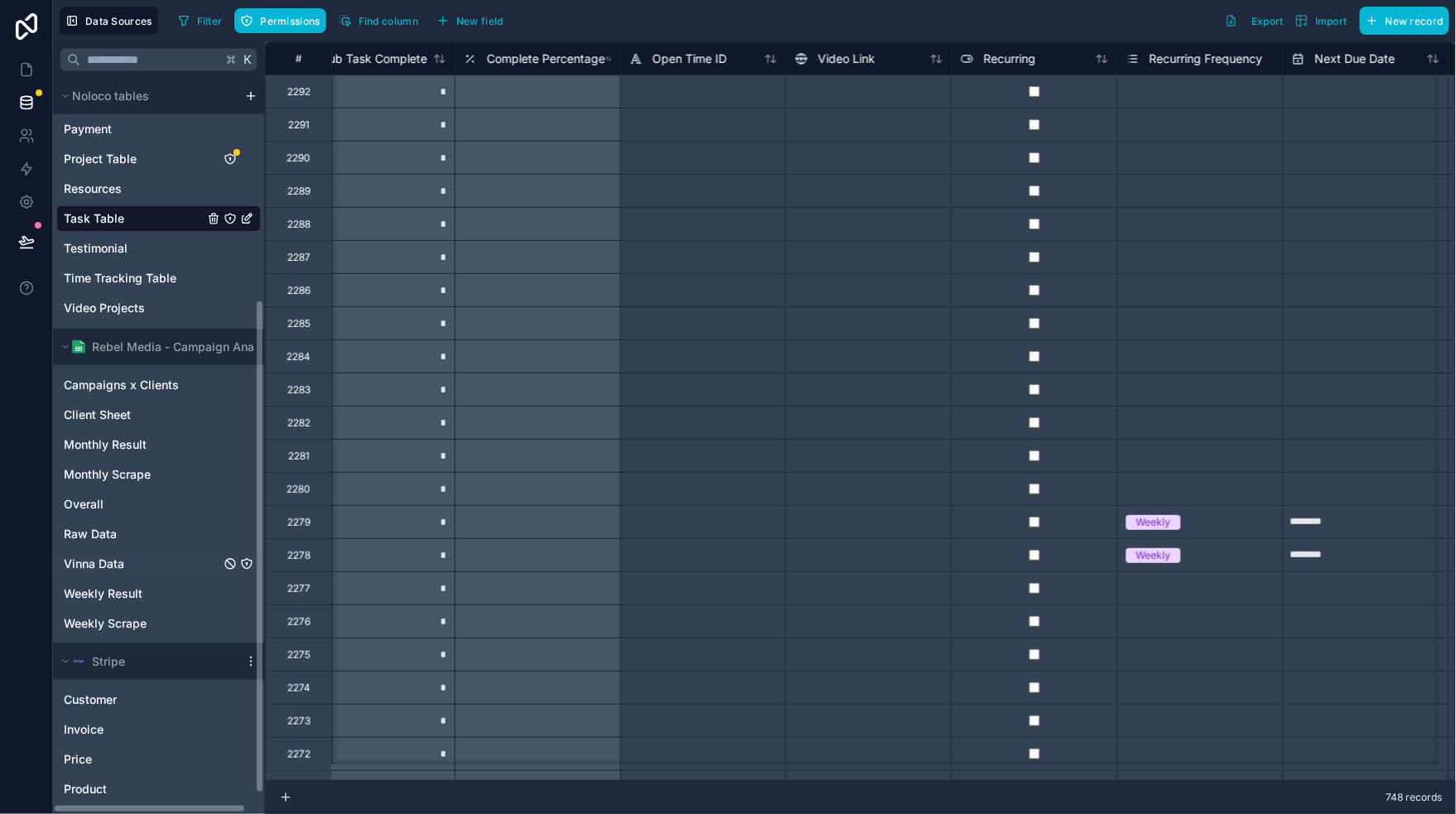
scroll to position [332, 0]
click at [169, 190] on div "Resources" at bounding box center [159, 190] width 205 height 27
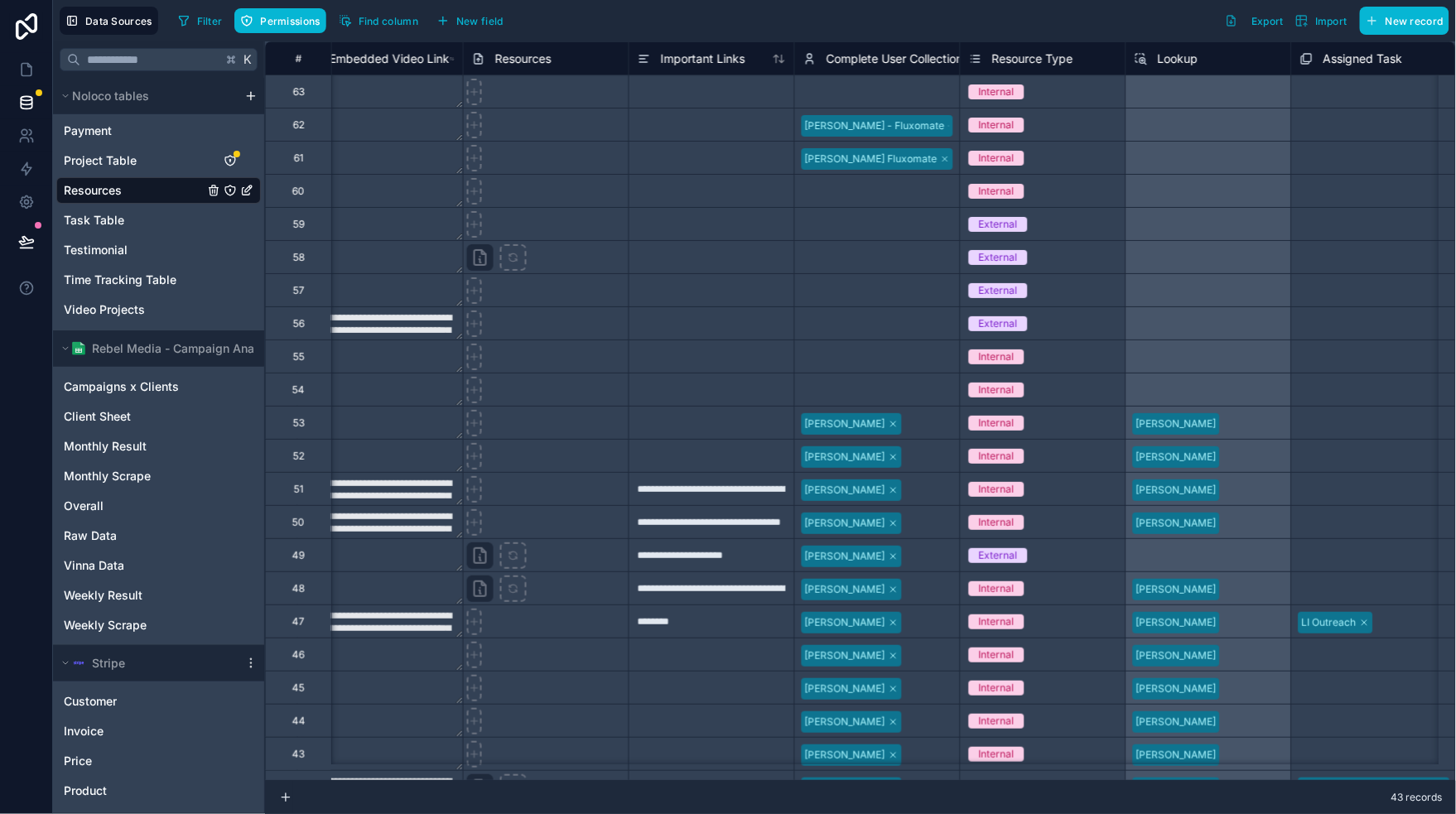
scroll to position [0, 872]
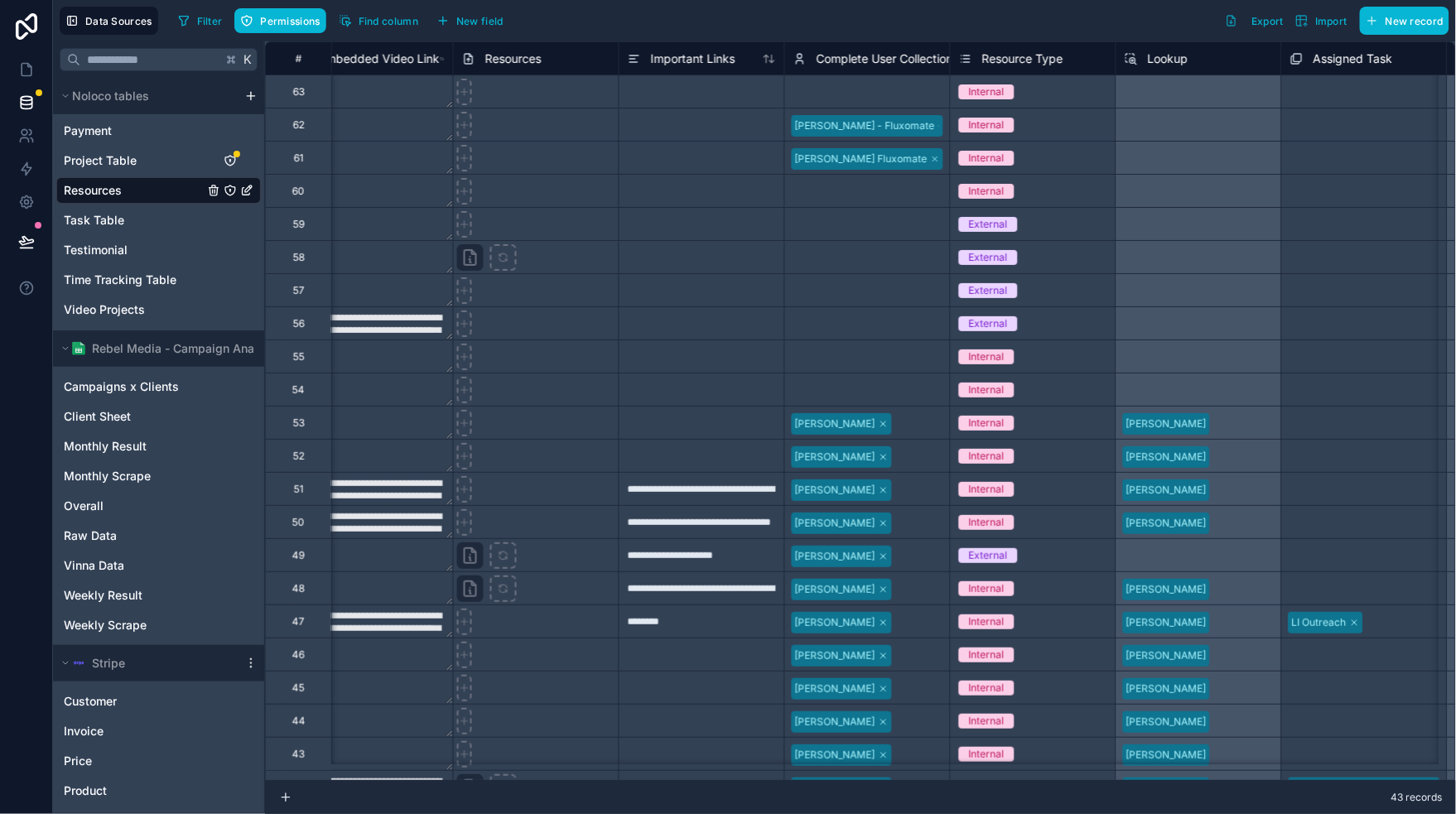
click at [967, 64] on icon at bounding box center [965, 58] width 13 height 20
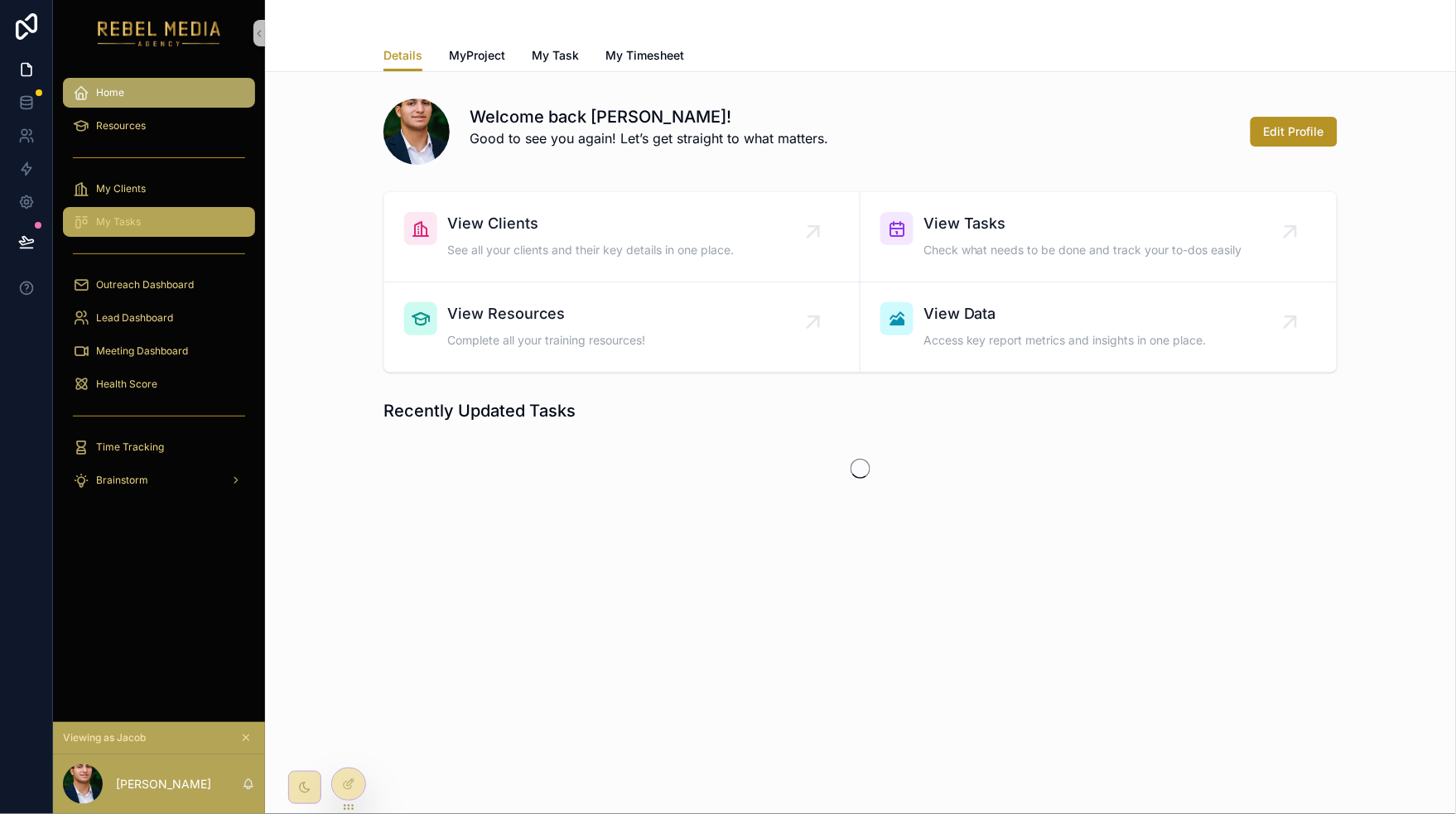
click at [146, 228] on div "My Tasks" at bounding box center [159, 221] width 173 height 27
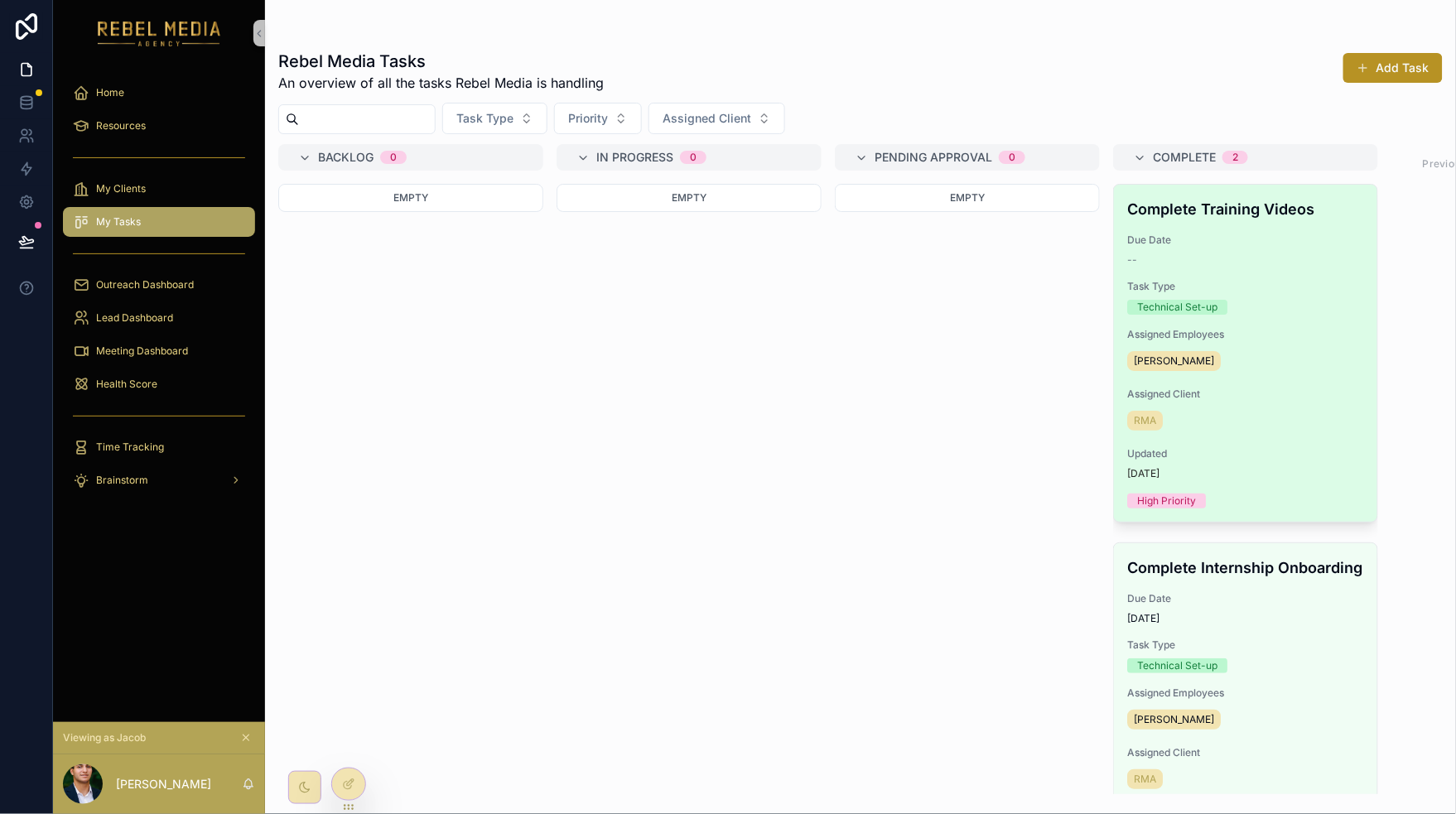
click at [1297, 350] on div "[PERSON_NAME]" at bounding box center [1245, 361] width 237 height 27
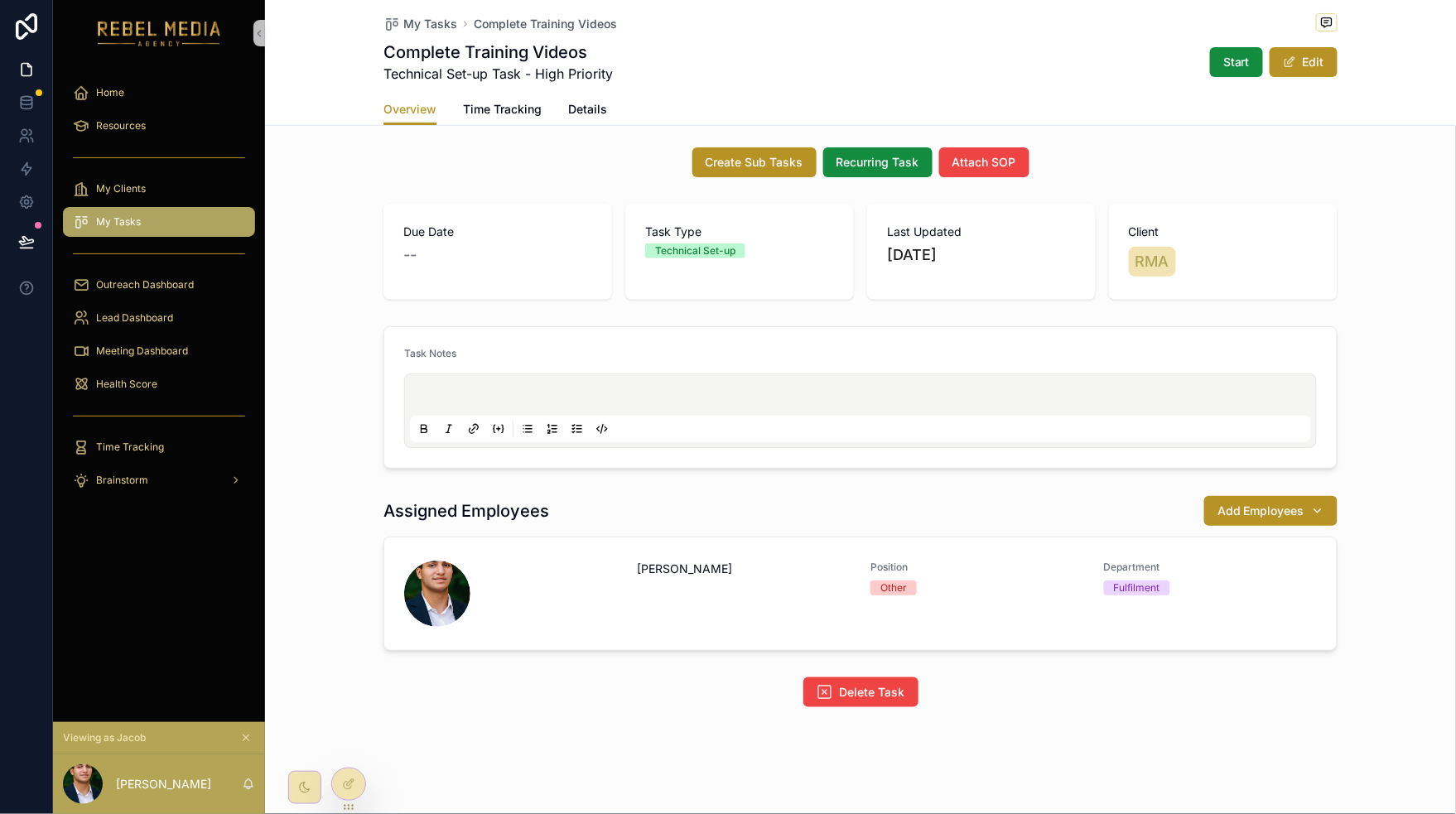
scroll to position [82, 0]
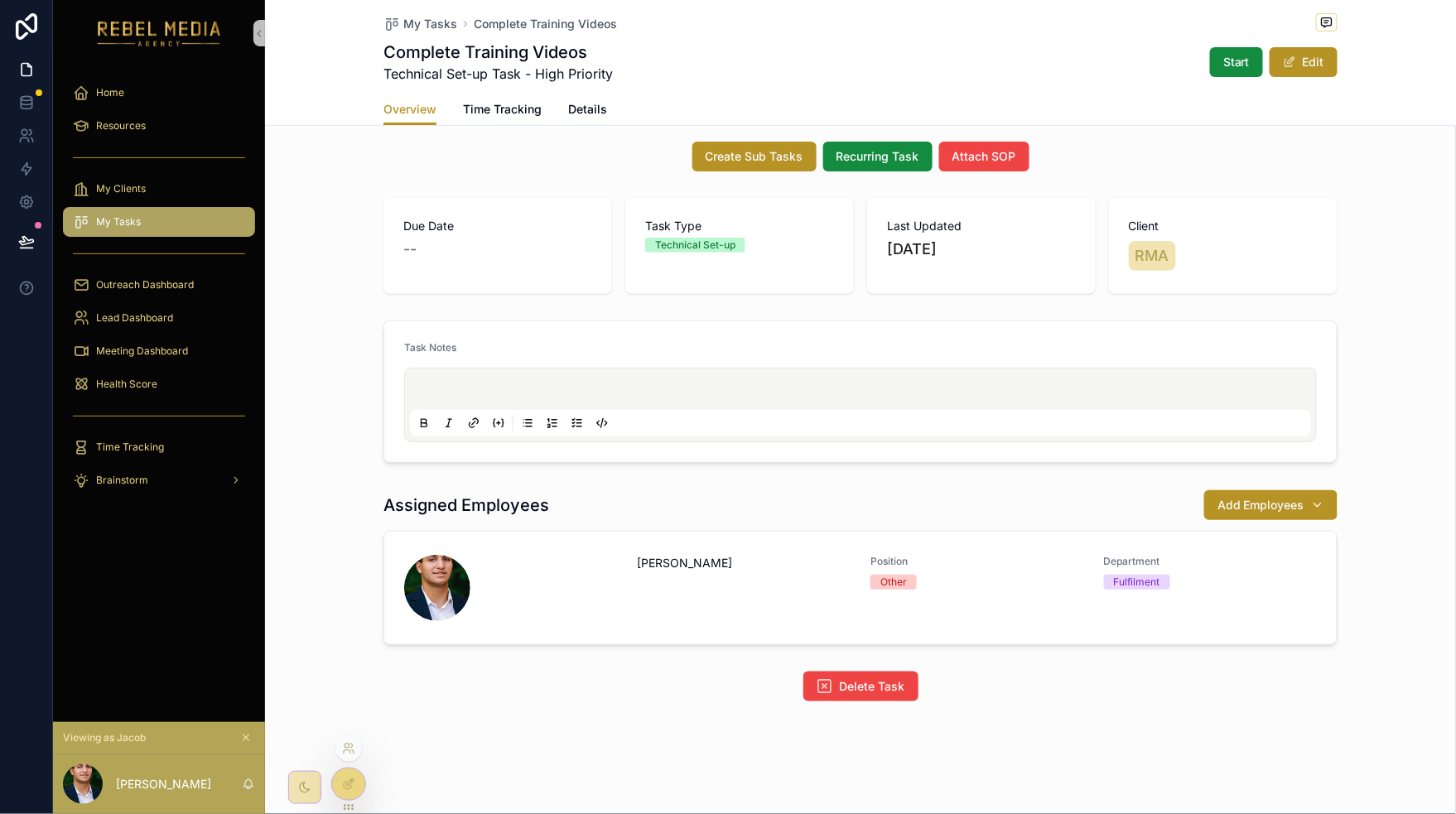
click at [340, 749] on div at bounding box center [349, 748] width 27 height 27
click at [340, 779] on div at bounding box center [349, 784] width 33 height 31
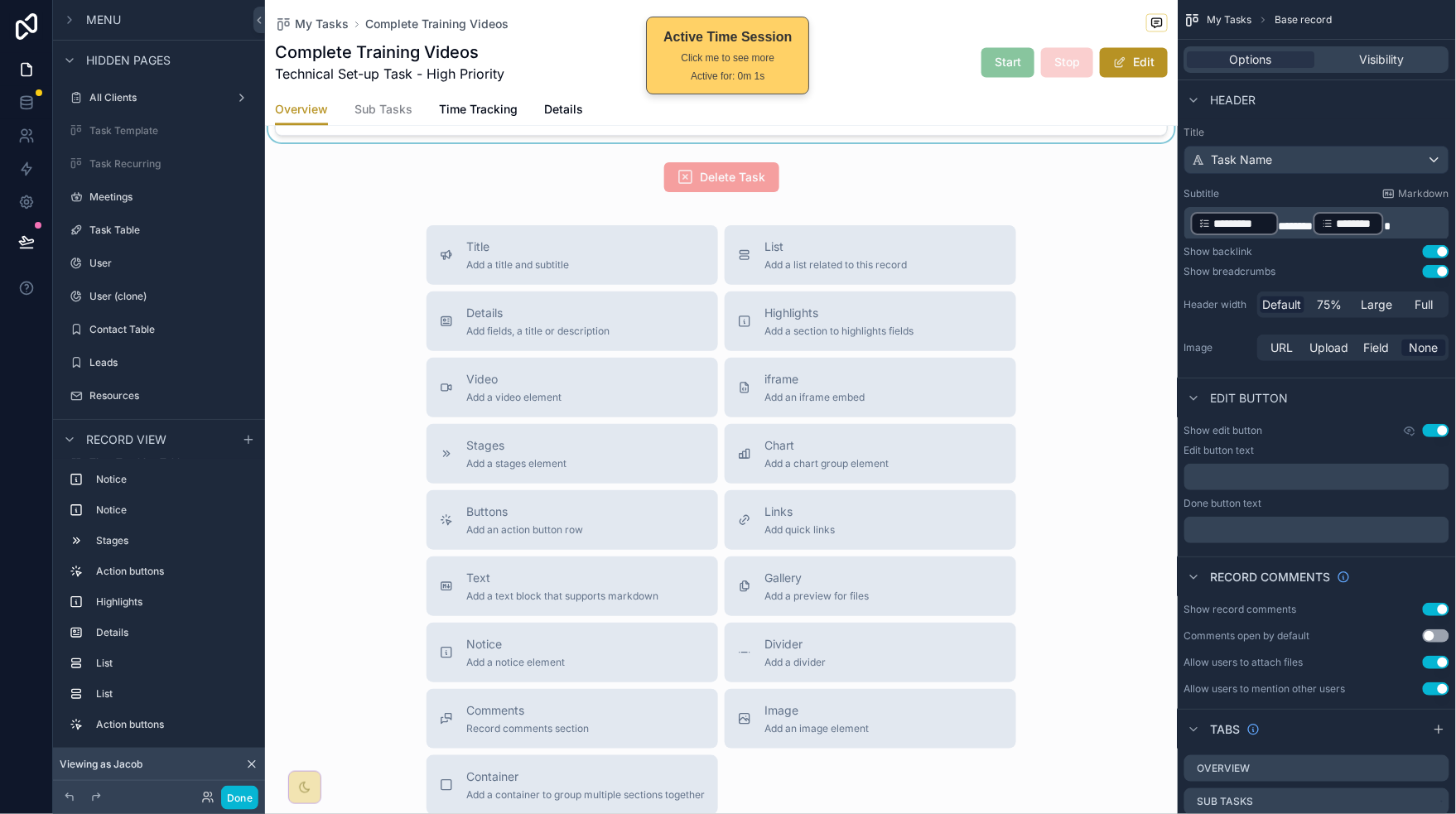
scroll to position [598, 0]
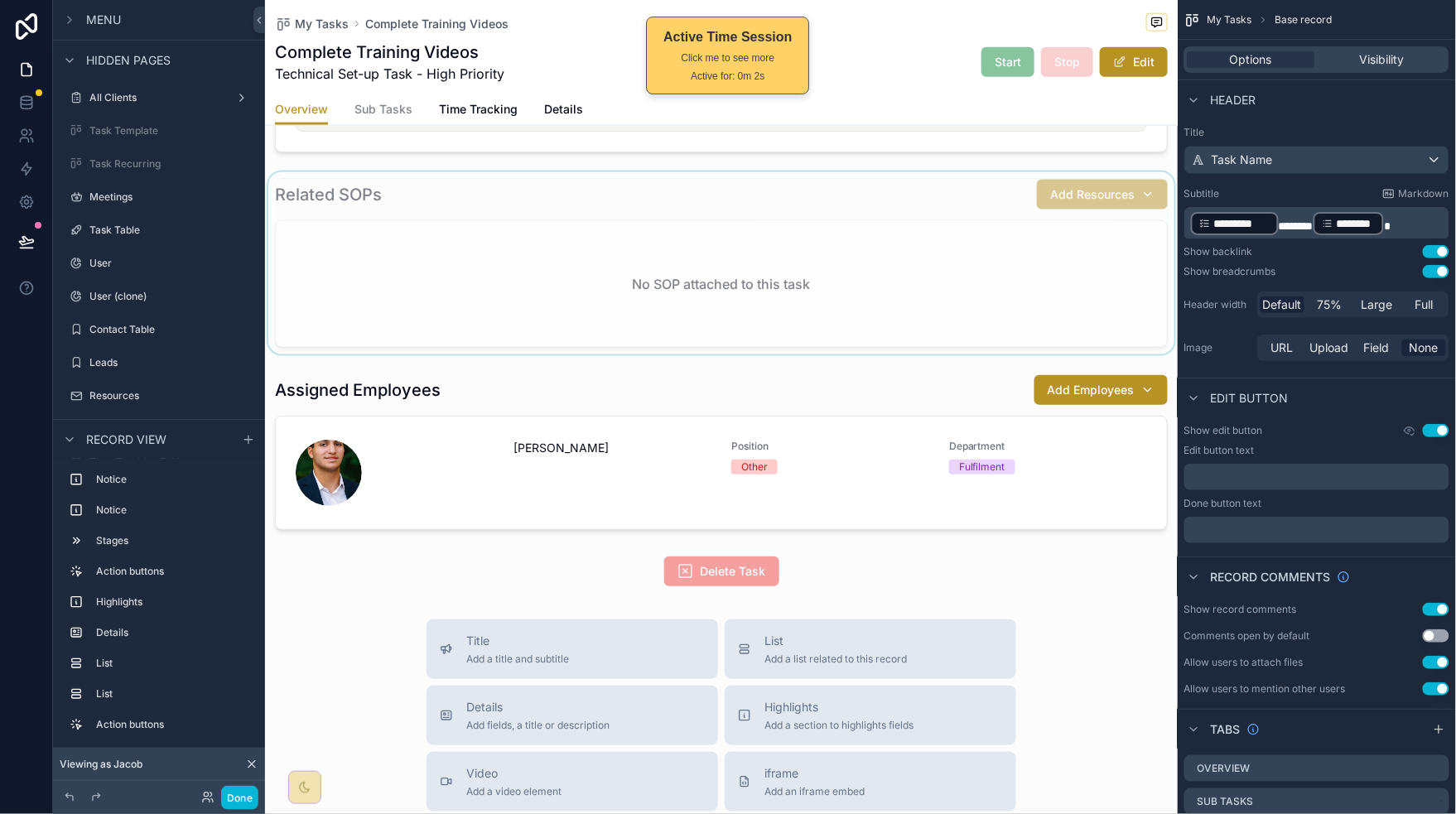
click at [854, 252] on div "scrollable content" at bounding box center [721, 264] width 913 height 182
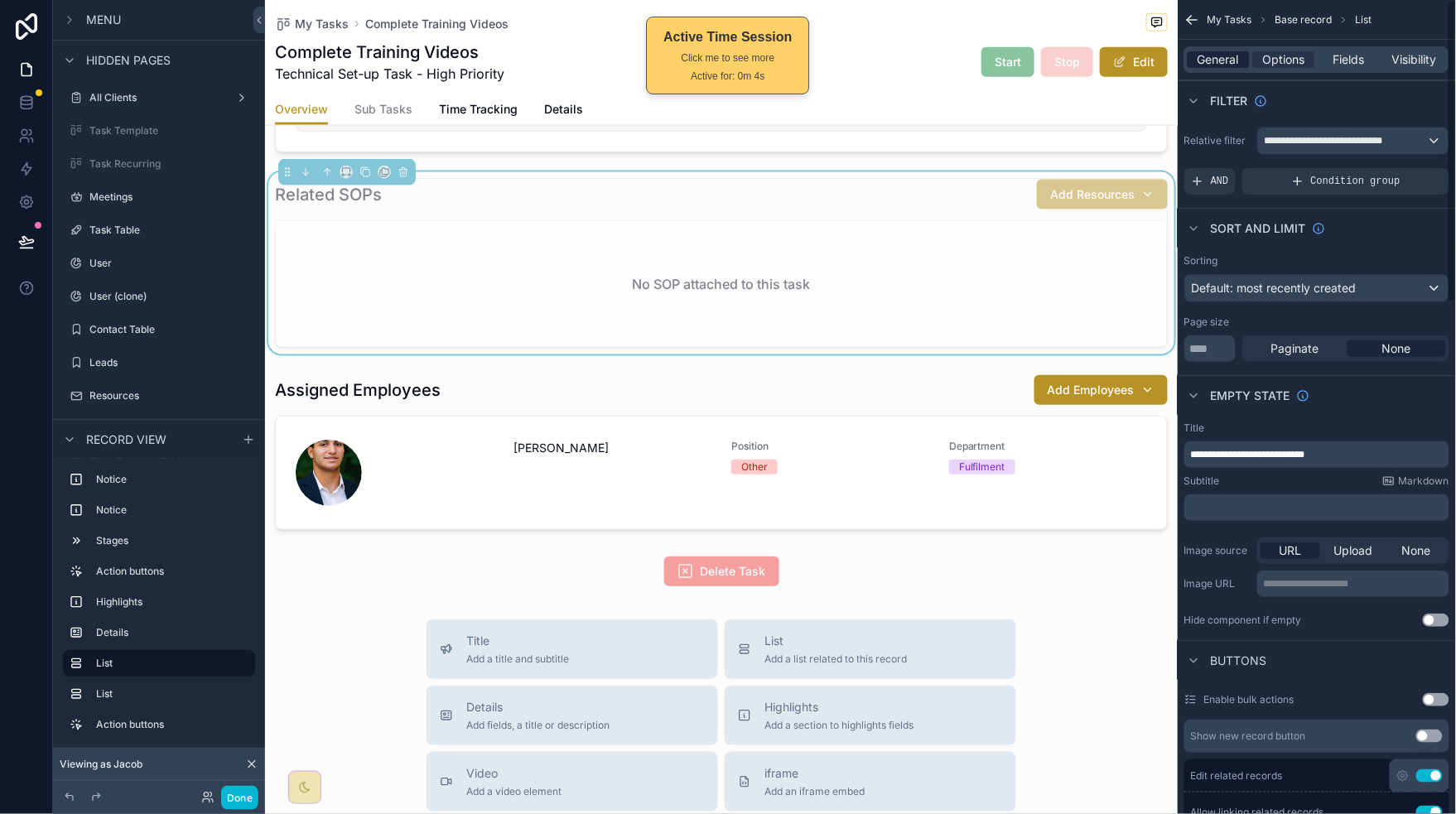
click at [1227, 59] on span "General" at bounding box center [1219, 59] width 42 height 16
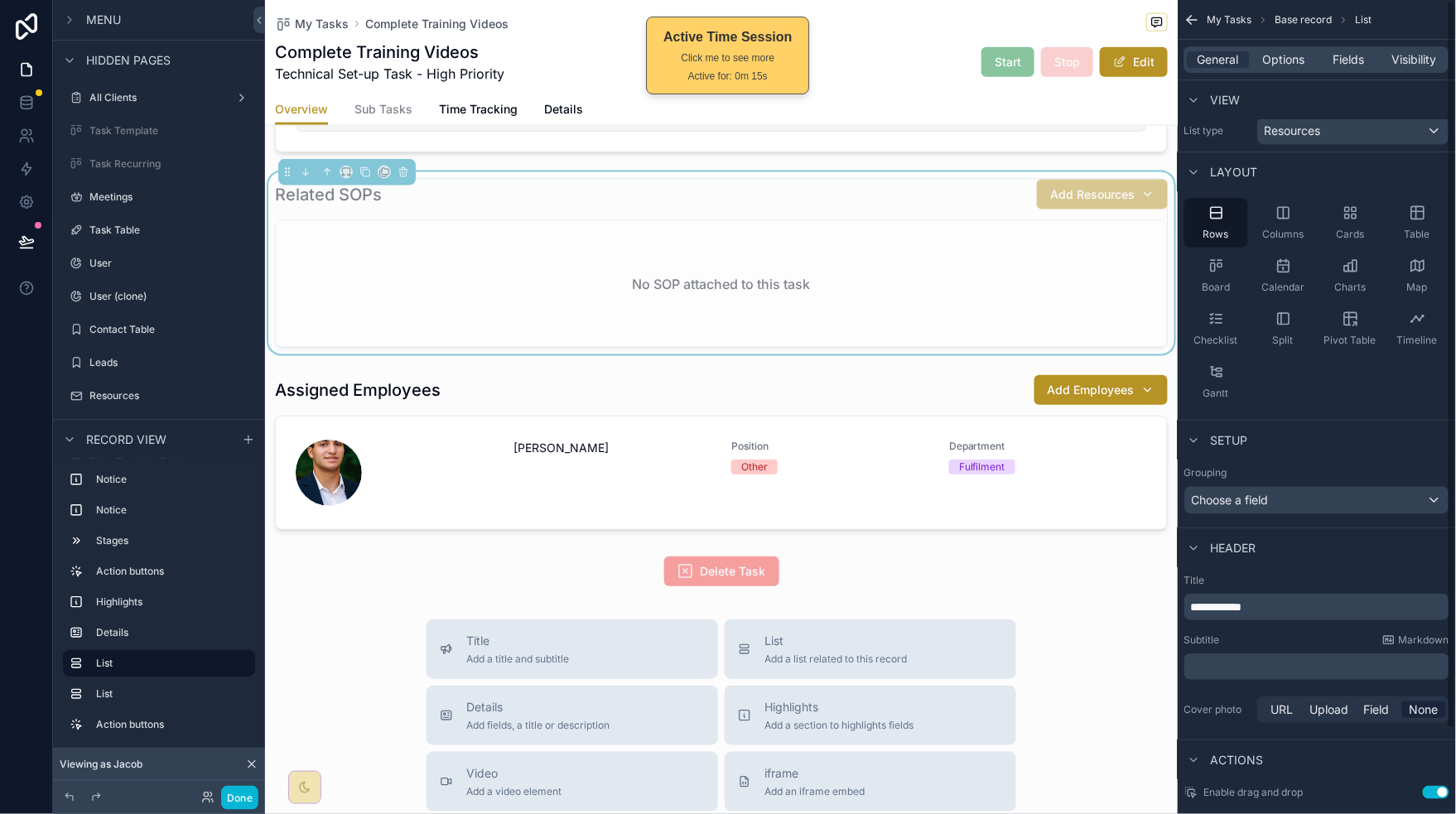
scroll to position [0, 0]
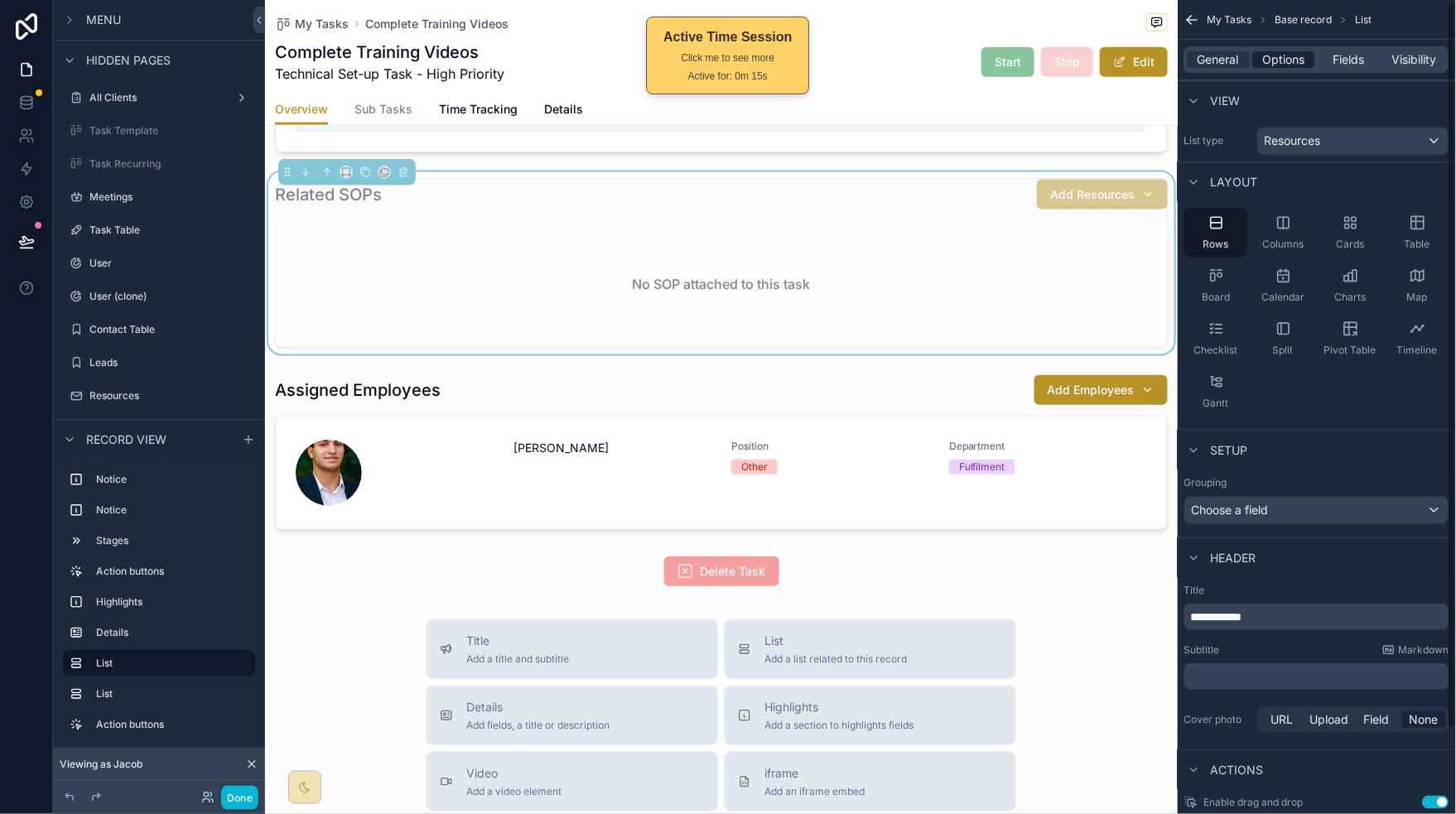
click at [1274, 66] on span "Options" at bounding box center [1283, 59] width 43 height 16
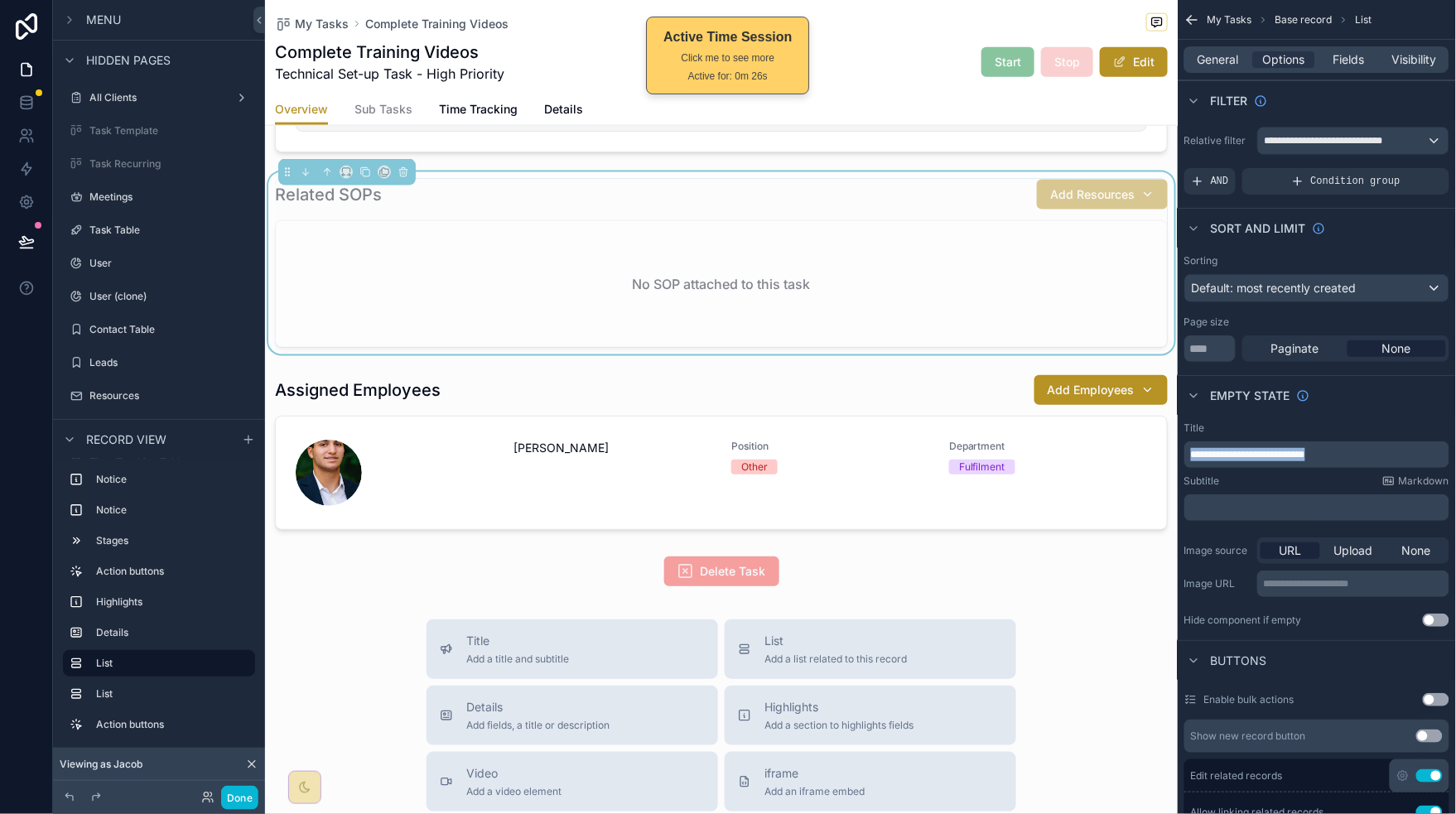
drag, startPoint x: 1256, startPoint y: 431, endPoint x: 1033, endPoint y: 216, distance: 309.8
click at [1144, 427] on div "Home Start Here My Project Resources Project Tasks Resources My Clients My Task…" at bounding box center [860, 407] width 1190 height 814
copy span "**********"
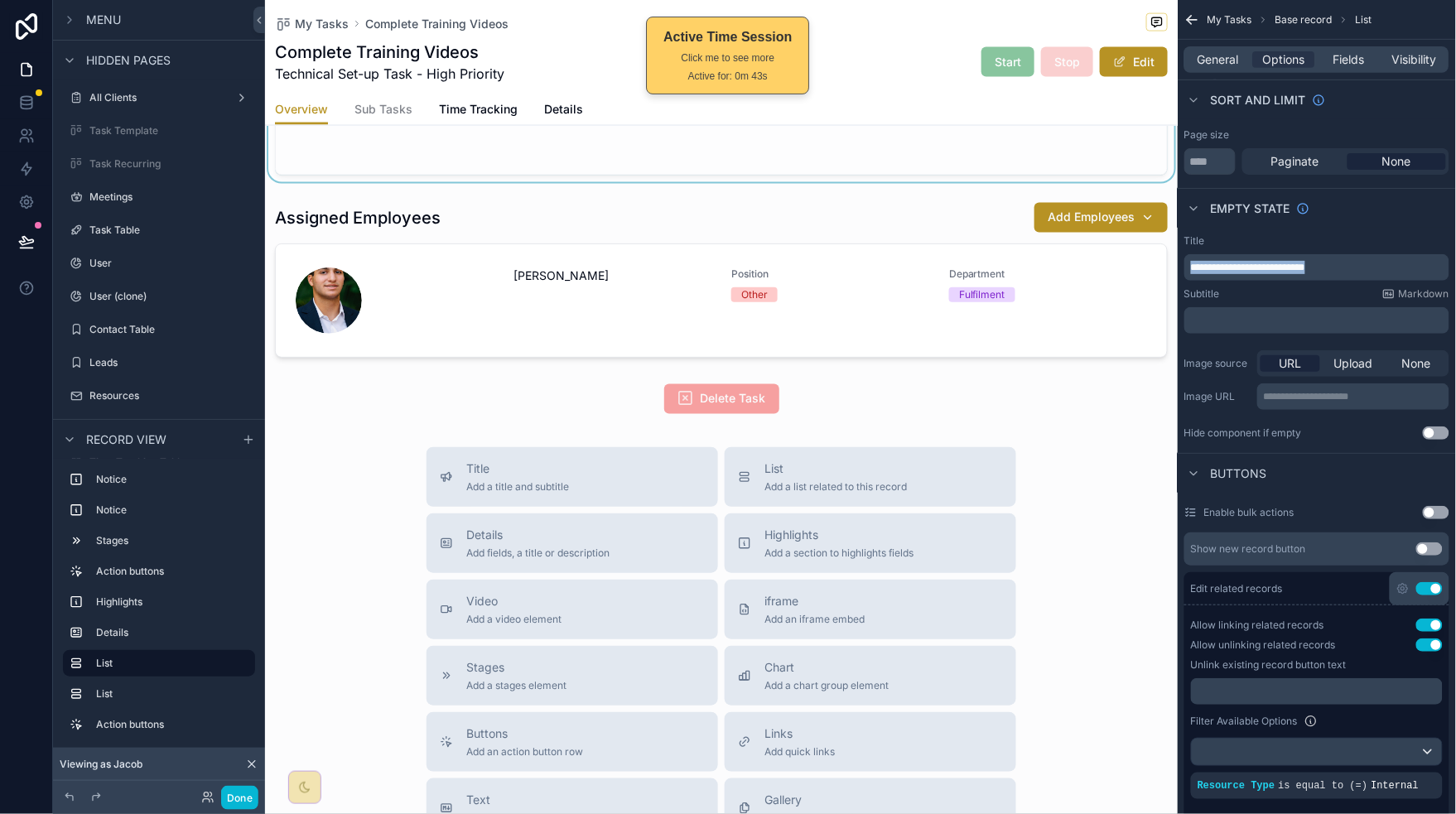
scroll to position [765, 0]
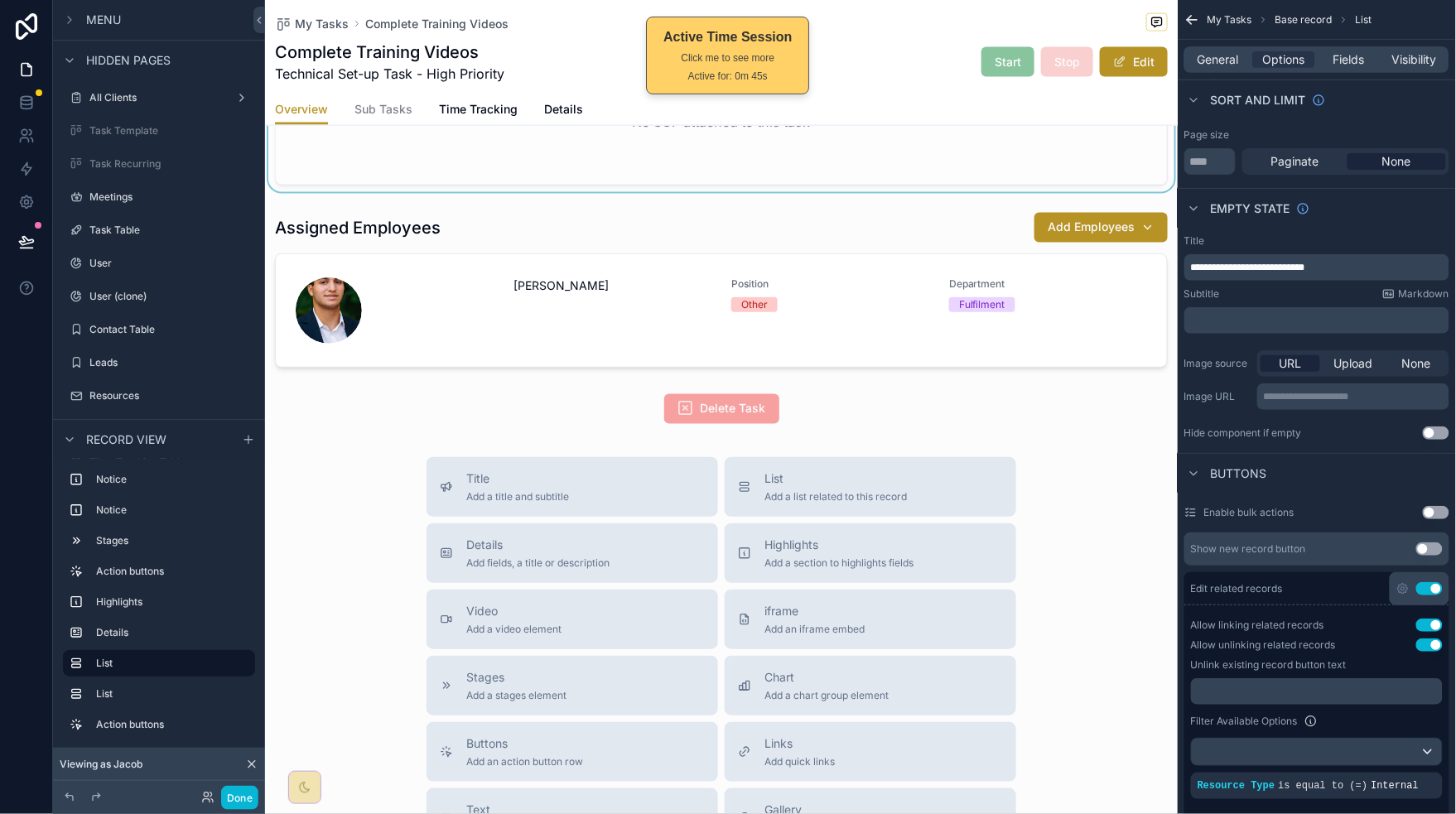
click at [1015, 148] on div "No SOP attached to this task" at bounding box center [721, 121] width 891 height 126
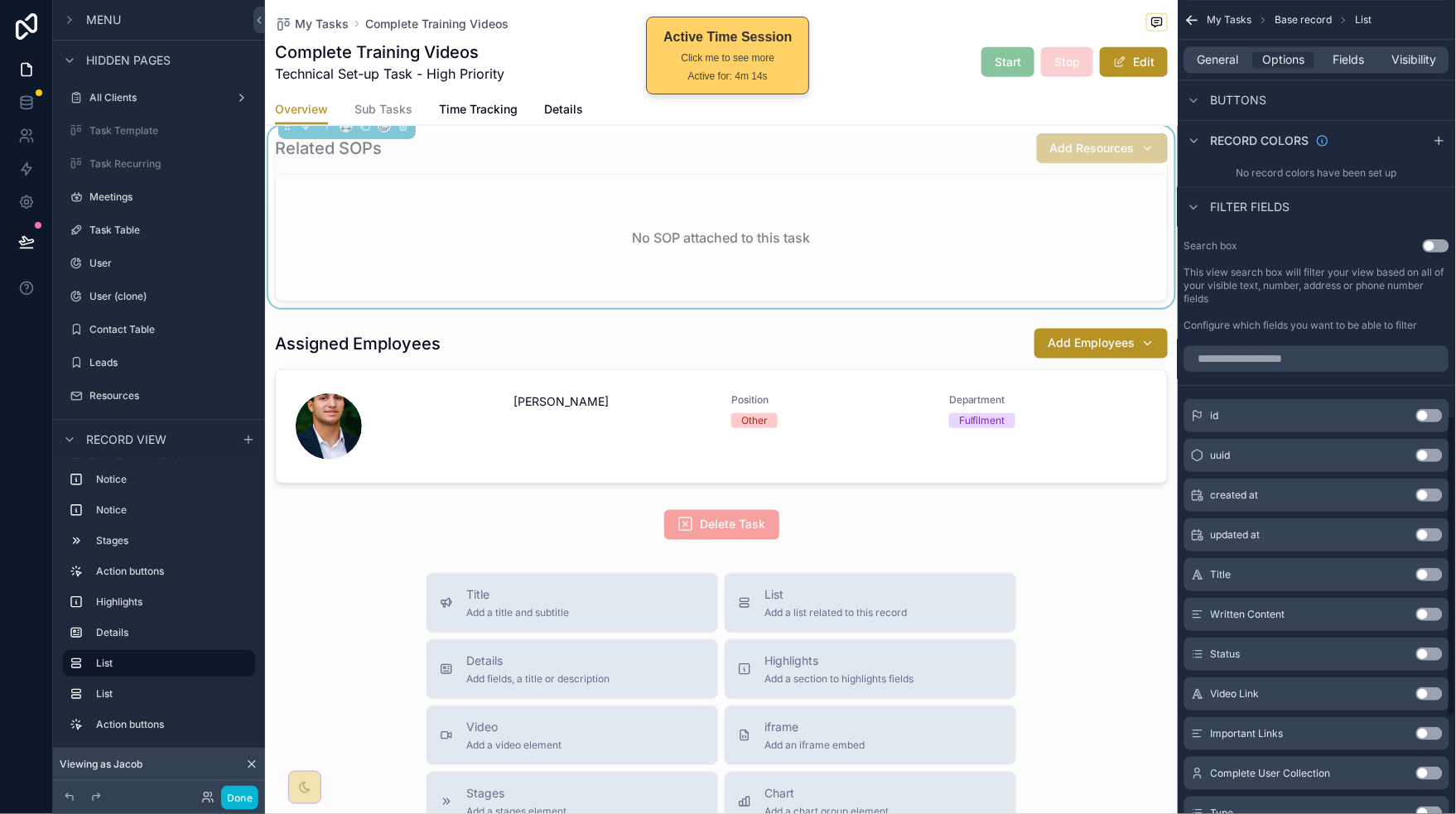
scroll to position [1098, 0]
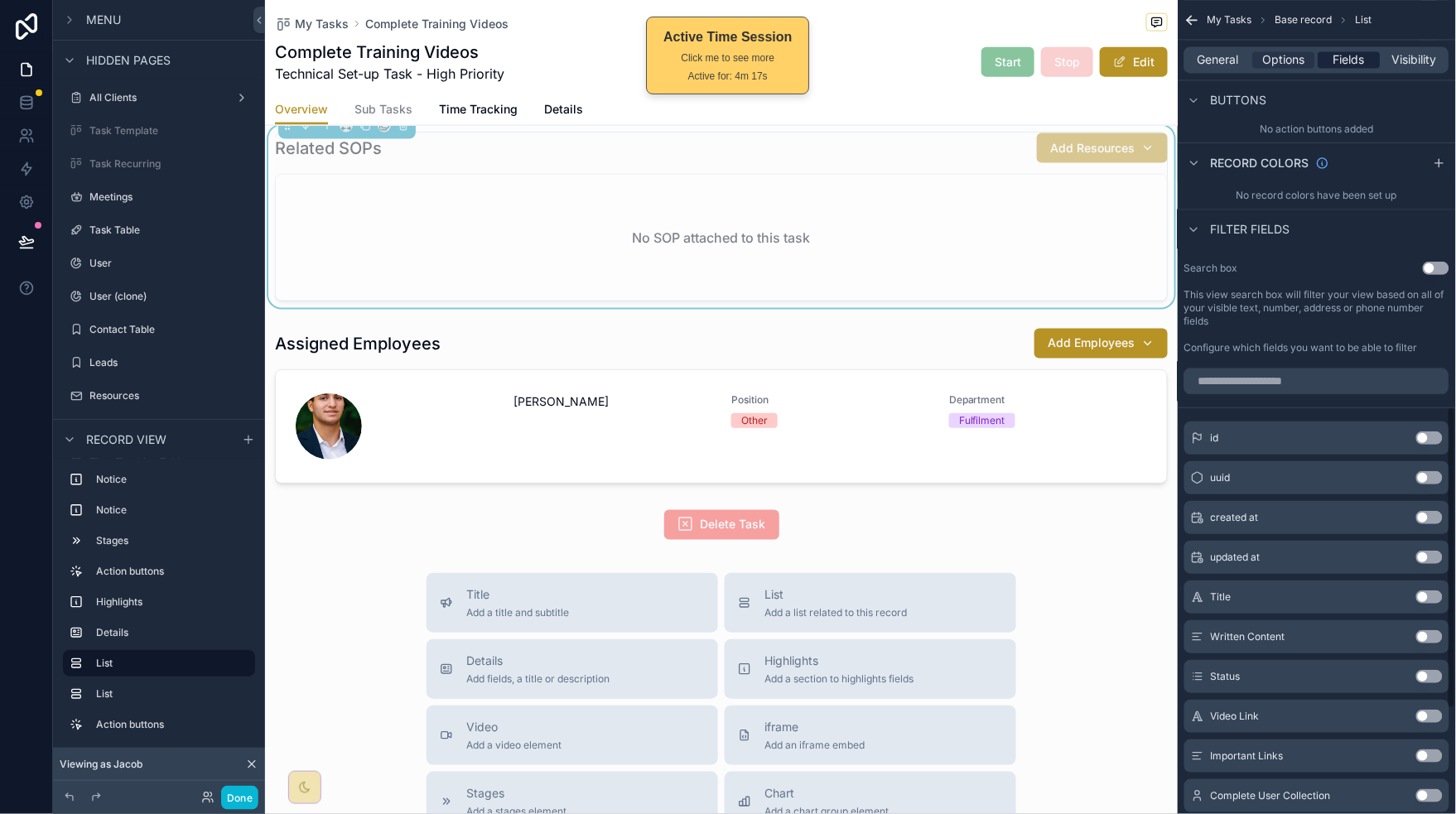
click at [1341, 56] on span "Fields" at bounding box center [1349, 59] width 31 height 16
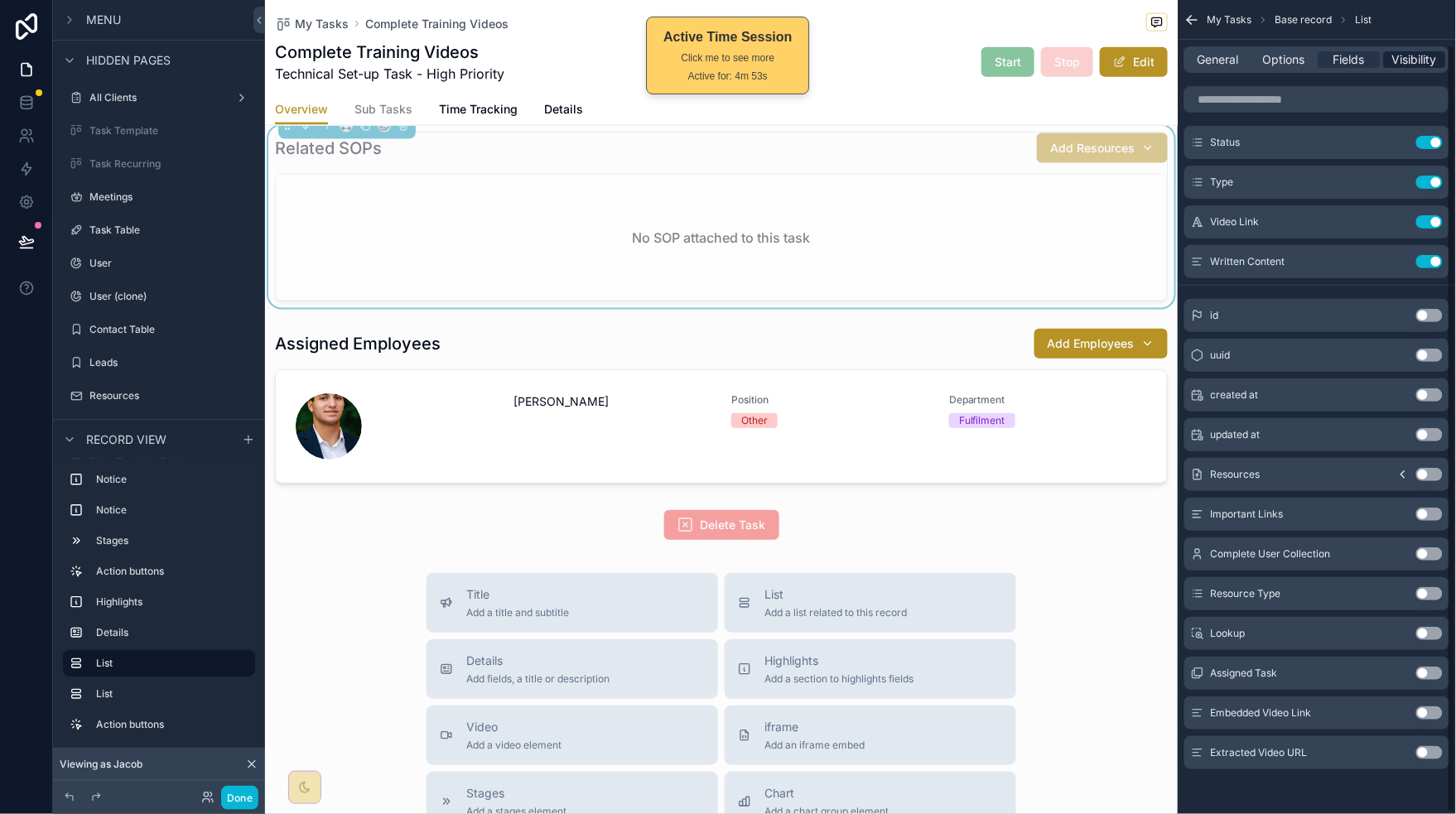
click at [1407, 59] on span "Visibility" at bounding box center [1415, 59] width 45 height 16
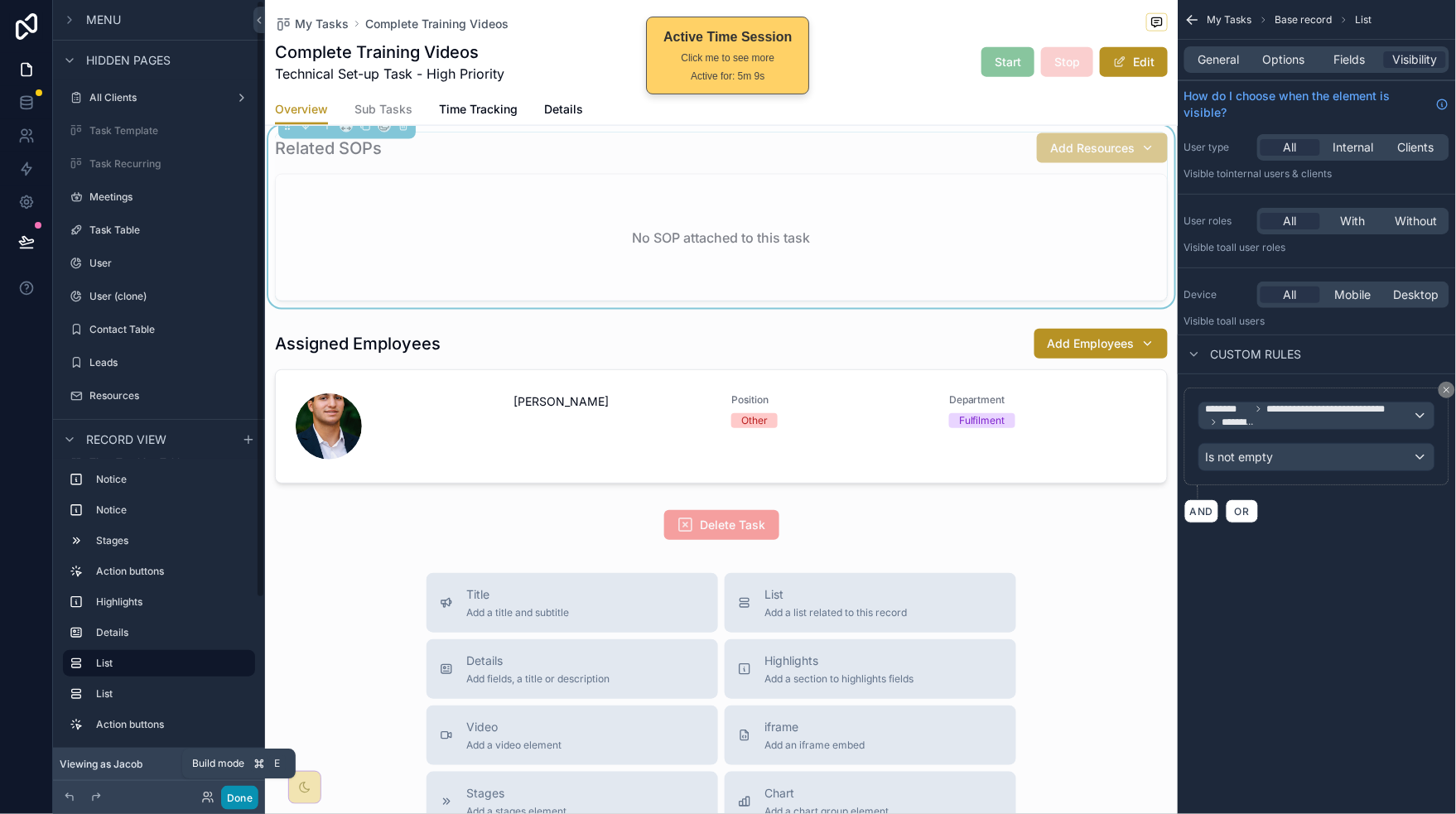
click at [244, 791] on button "Done" at bounding box center [239, 798] width 37 height 24
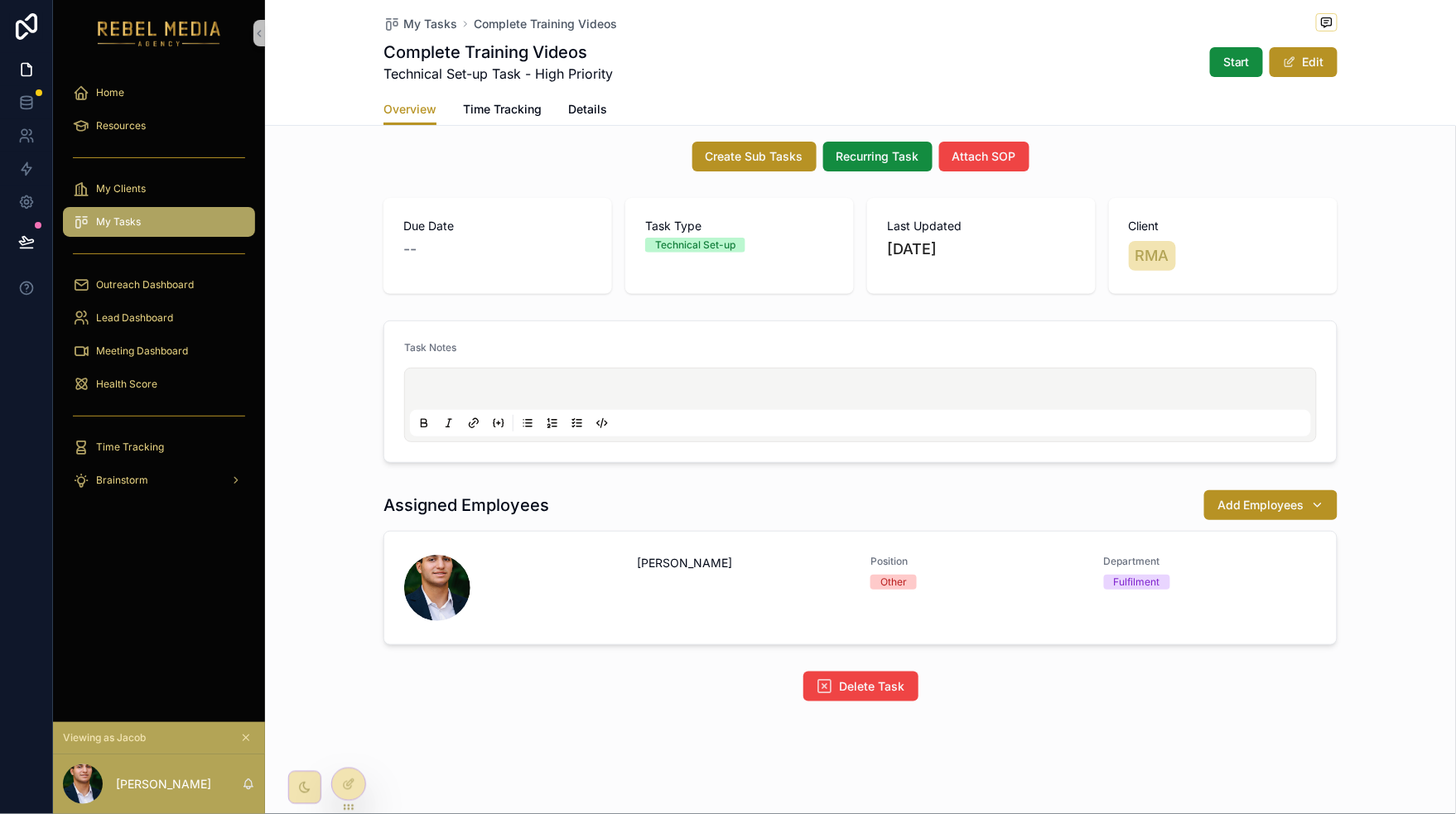
click at [181, 216] on div "My Tasks" at bounding box center [159, 221] width 173 height 27
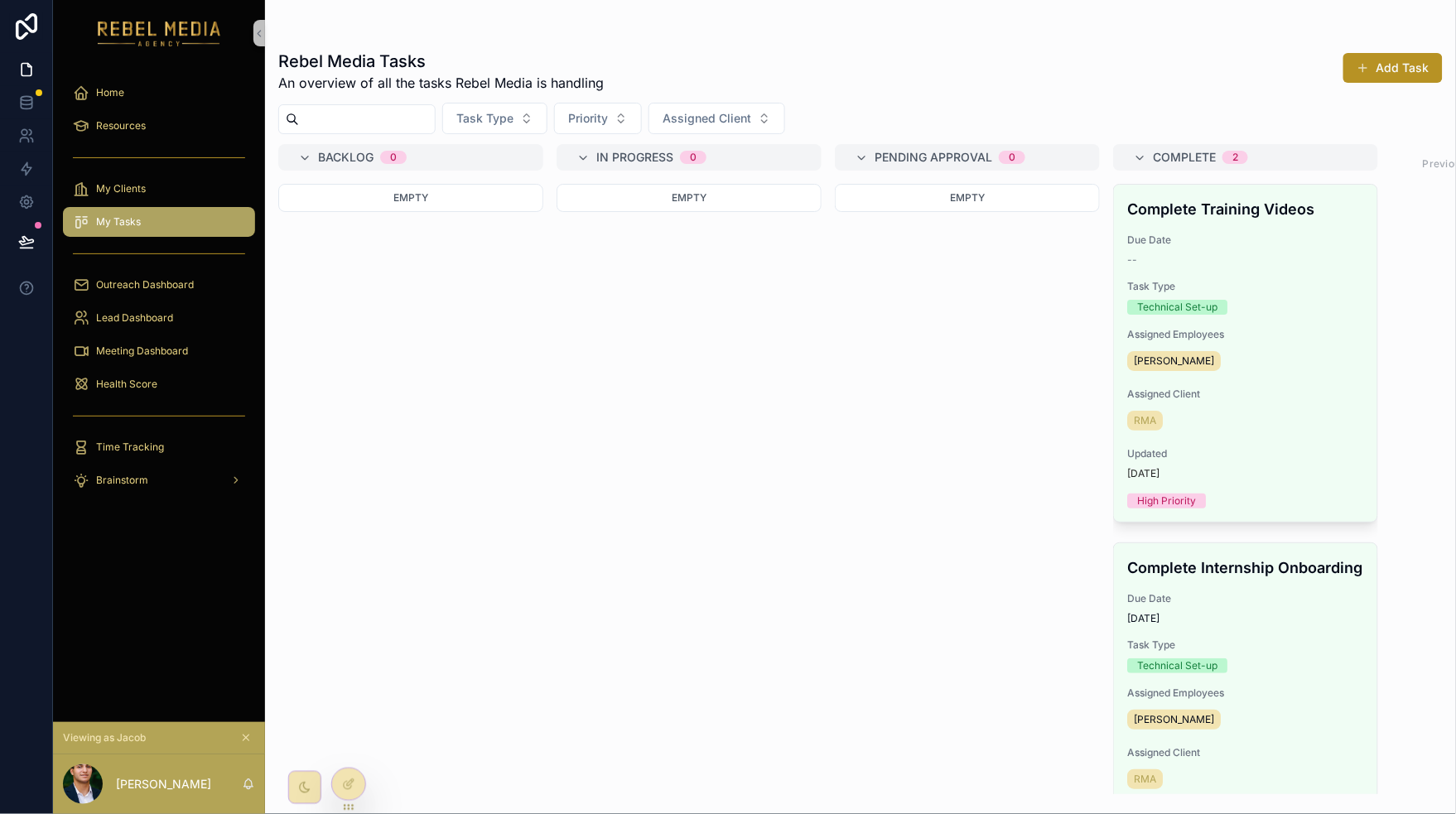
click at [1270, 318] on div "Complete Training Videos Due Date -- Task Type Technical Set-up Assigned Employ…" at bounding box center [1245, 353] width 263 height 337
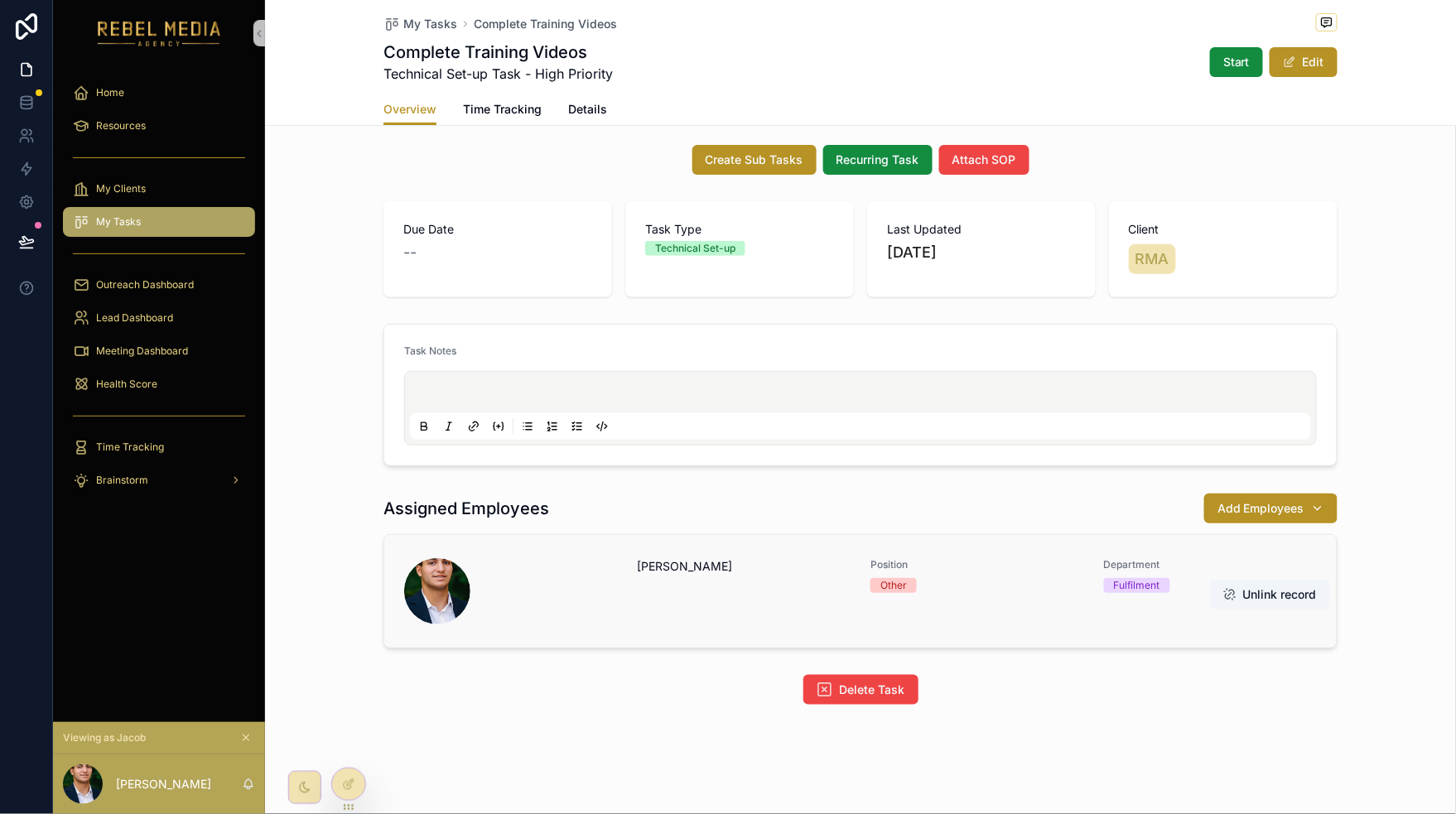
scroll to position [82, 0]
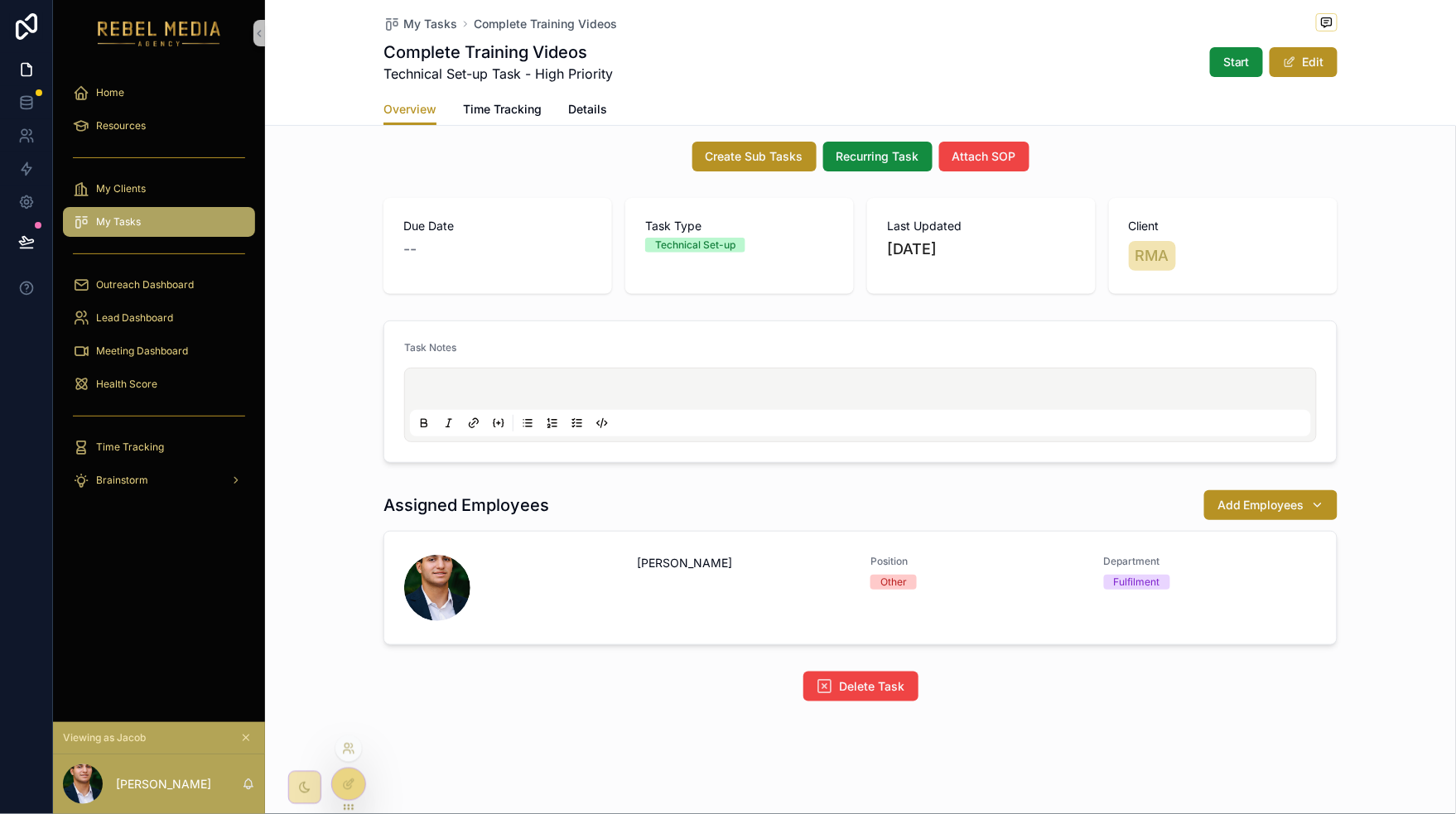
click at [345, 758] on div at bounding box center [349, 748] width 27 height 27
click at [348, 752] on icon at bounding box center [348, 748] width 13 height 13
click at [358, 780] on div at bounding box center [349, 784] width 33 height 31
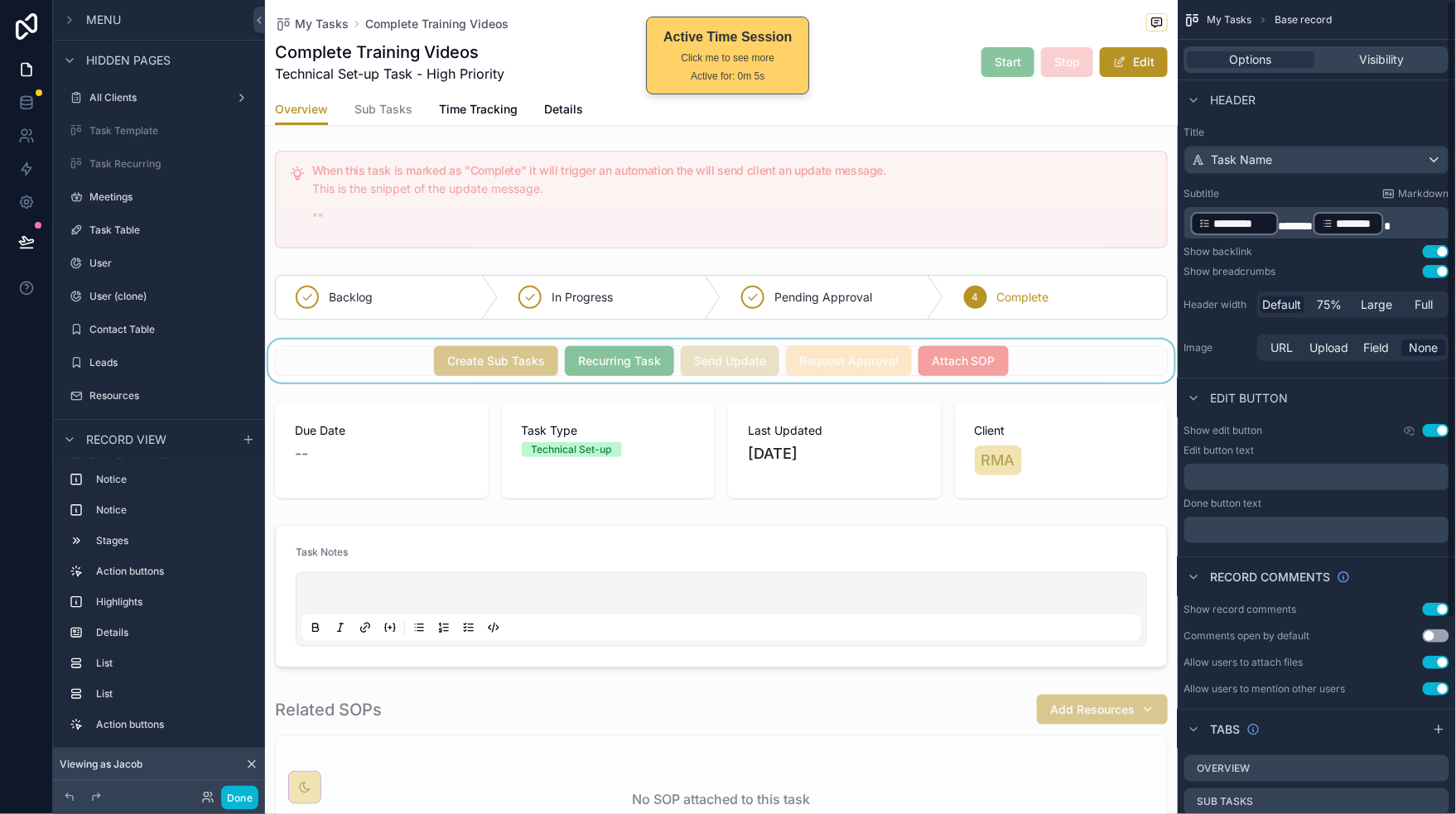
click at [1080, 364] on div "scrollable content" at bounding box center [721, 361] width 913 height 43
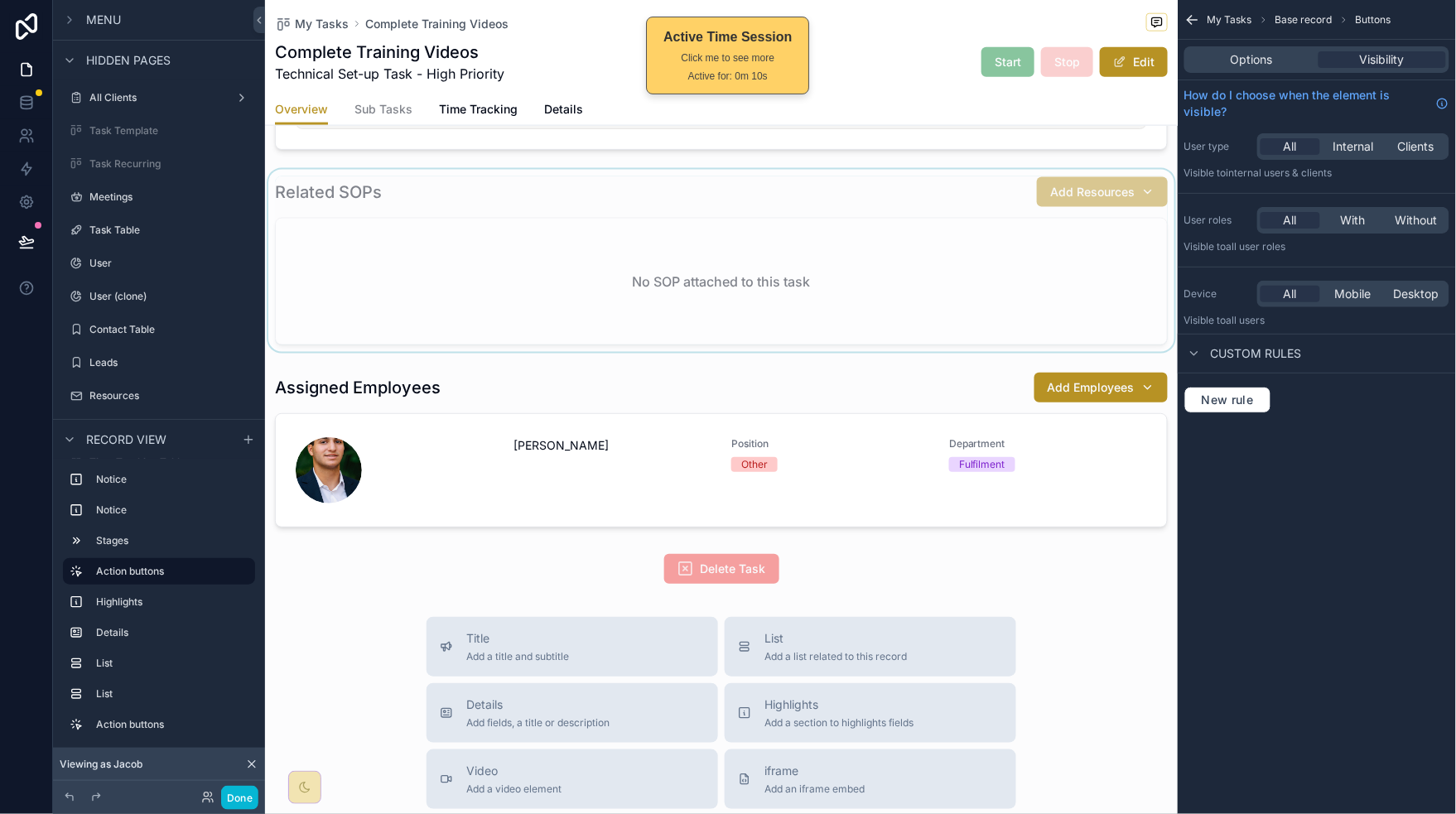
scroll to position [561, 0]
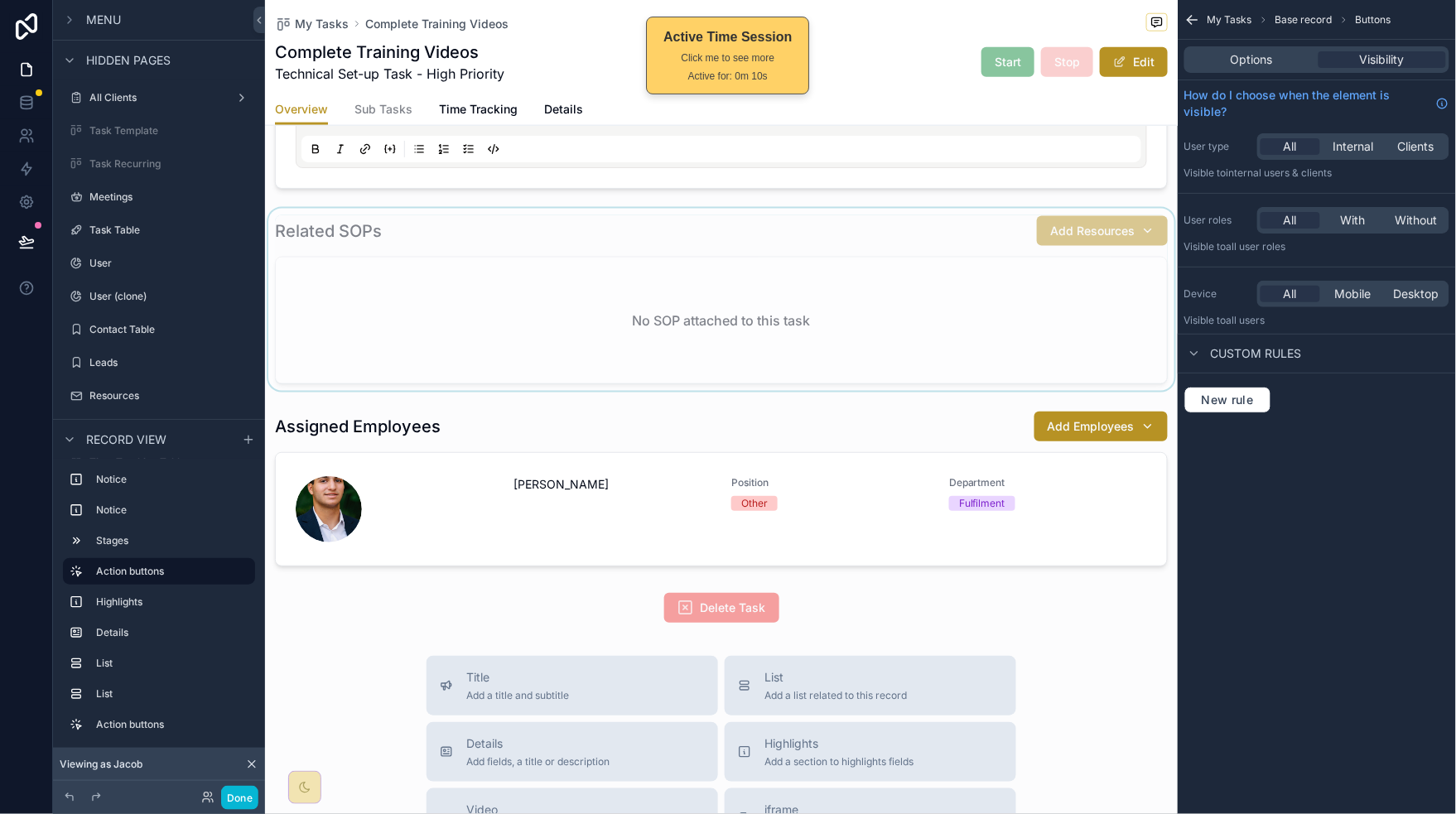
click at [1033, 302] on div "scrollable content" at bounding box center [721, 299] width 913 height 182
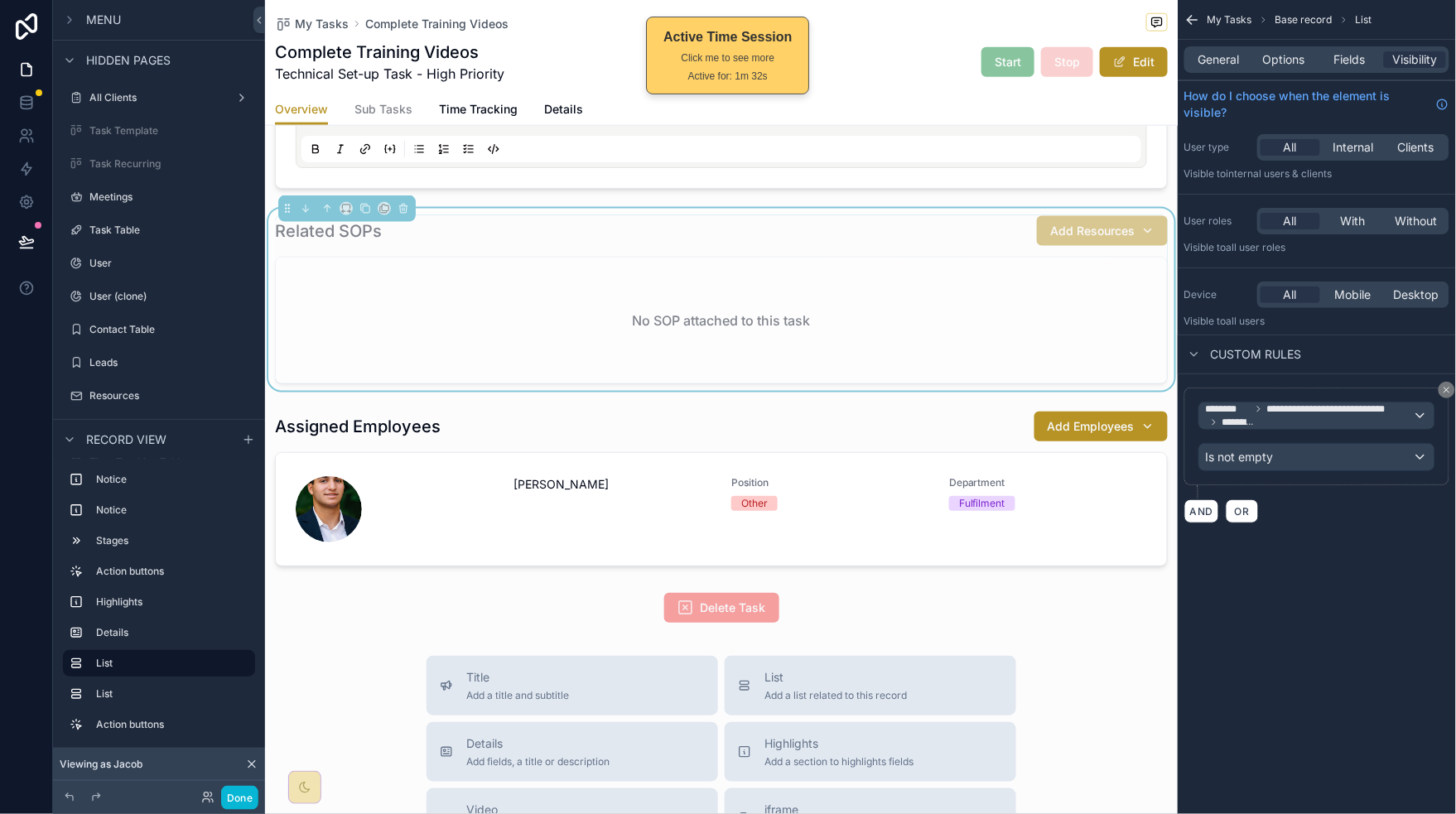
click at [896, 240] on div "Related SOPs Add Resources" at bounding box center [721, 231] width 893 height 31
click at [1218, 66] on span "General" at bounding box center [1219, 59] width 42 height 16
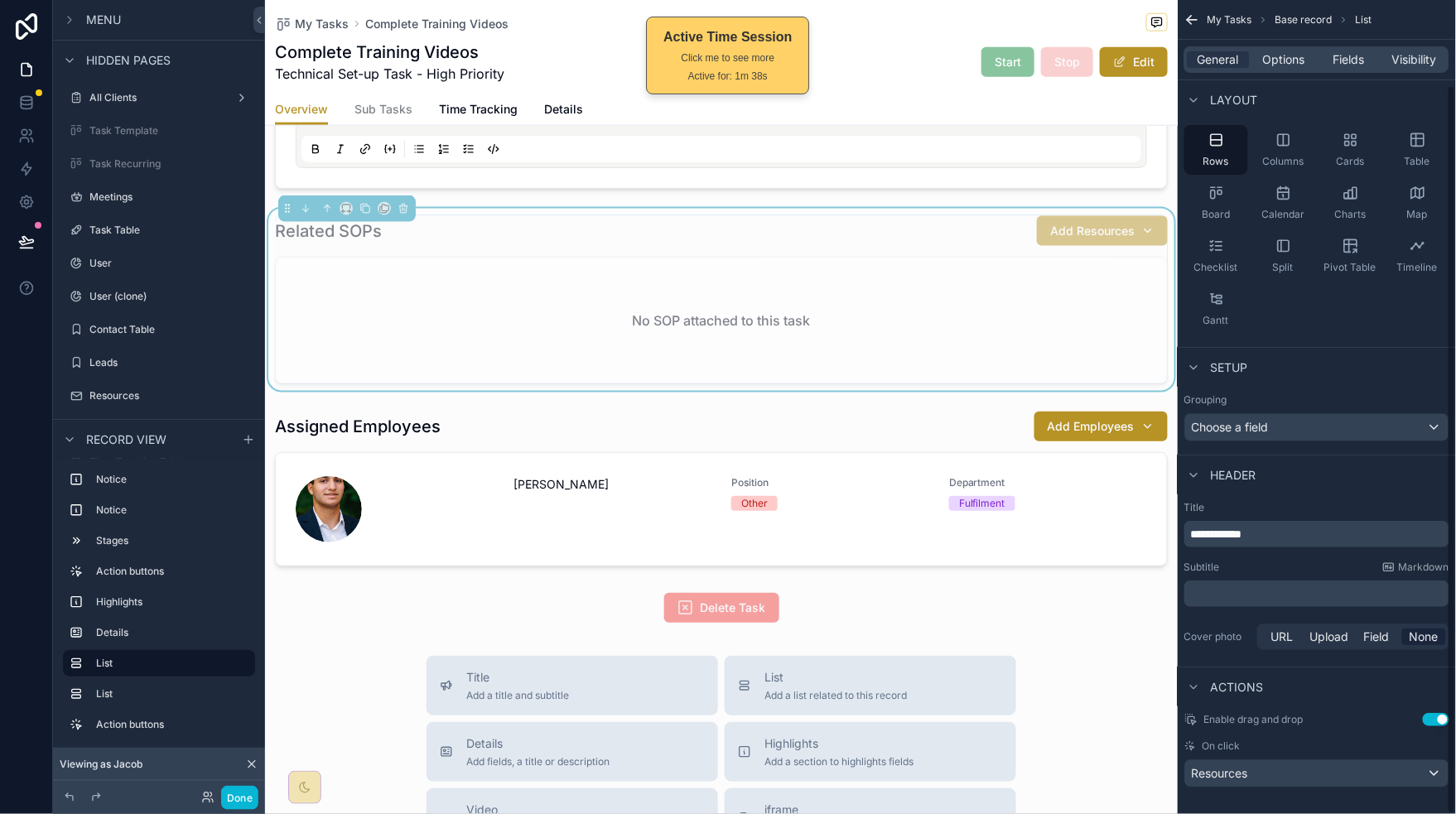
scroll to position [96, 0]
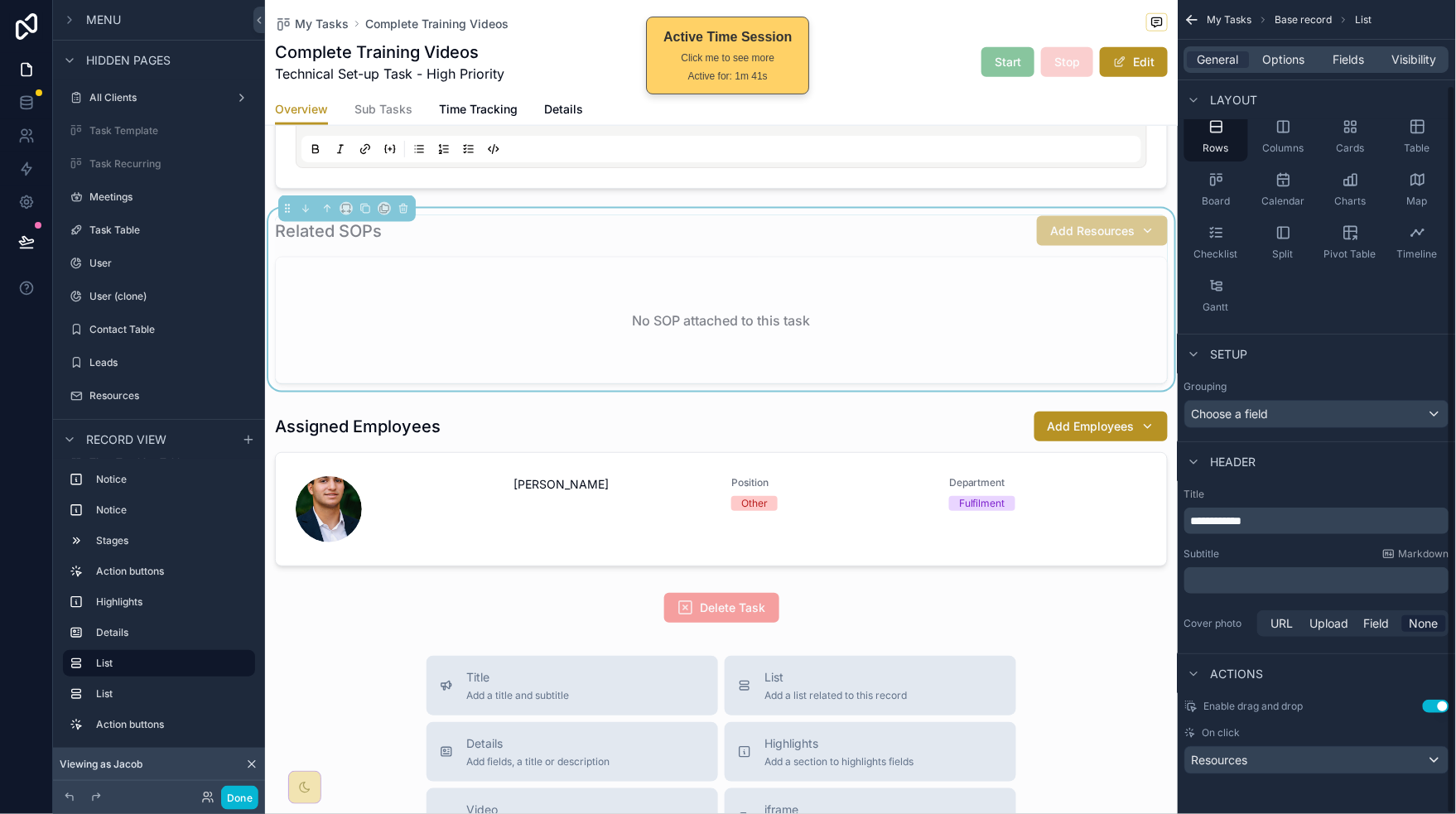
click at [1273, 74] on div "General Options Fields Visibility" at bounding box center [1316, 60] width 279 height 40
click at [1280, 62] on span "Options" at bounding box center [1283, 59] width 43 height 16
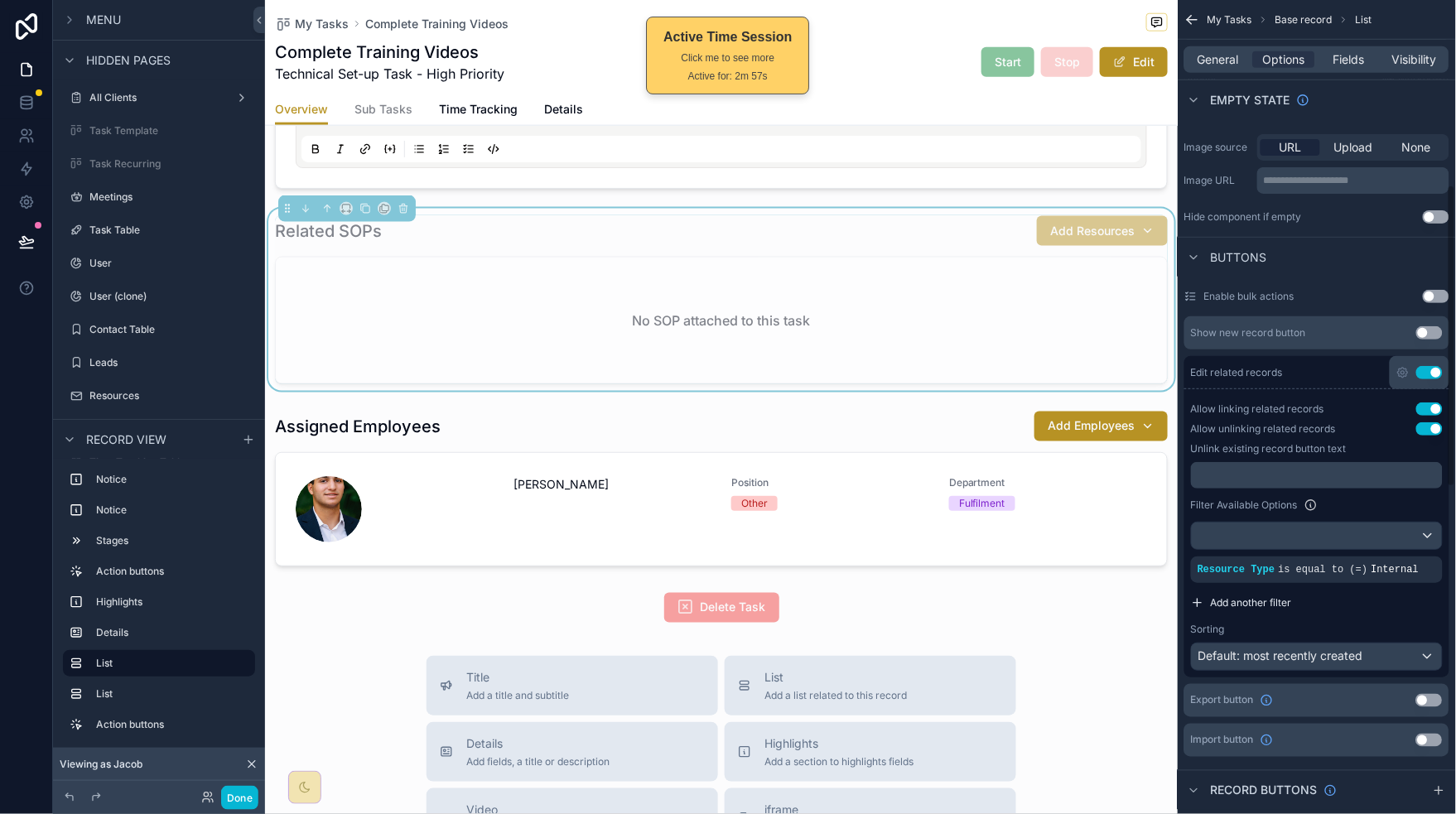
scroll to position [388, 0]
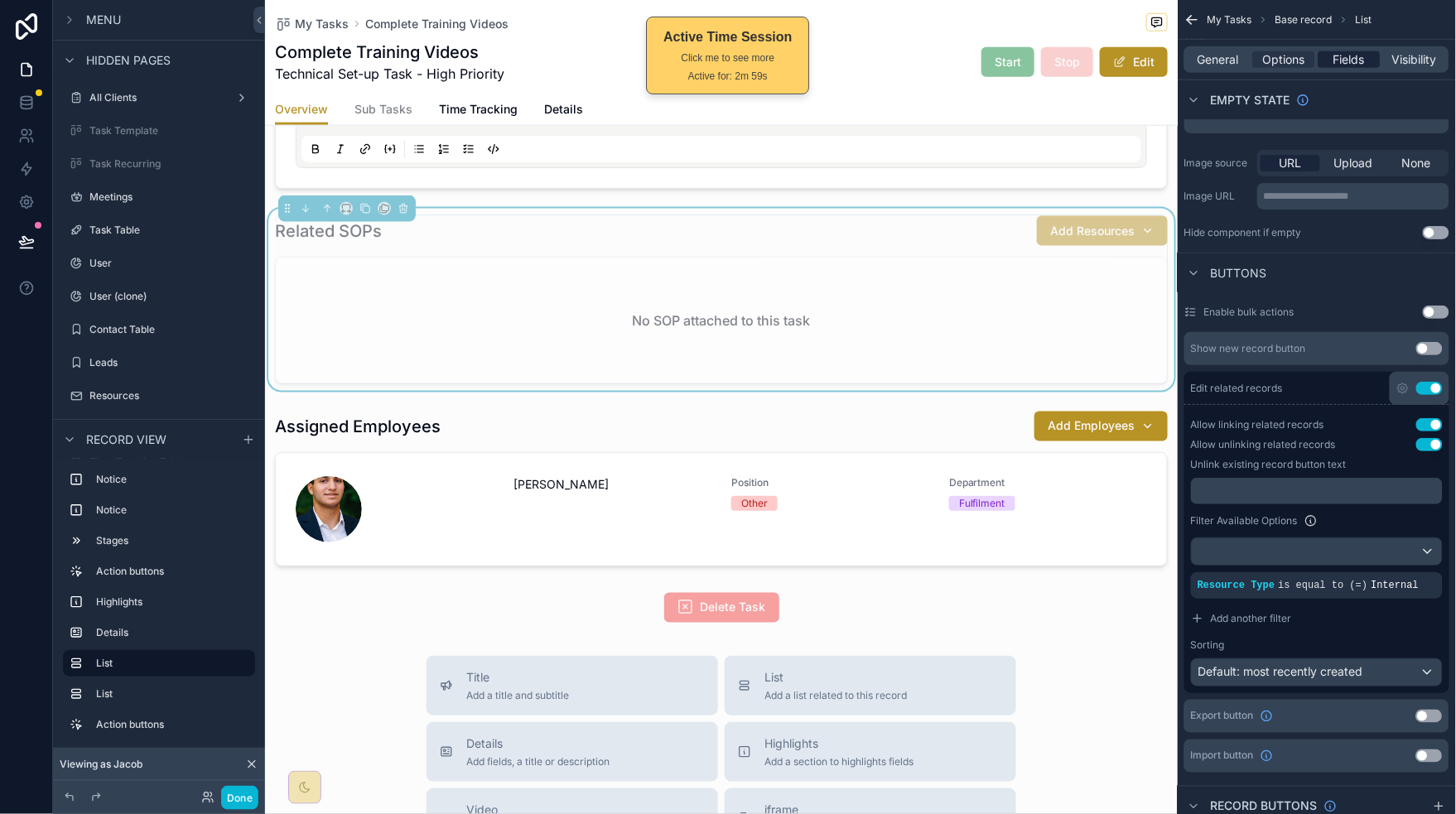
click at [1348, 65] on span "Fields" at bounding box center [1349, 59] width 31 height 16
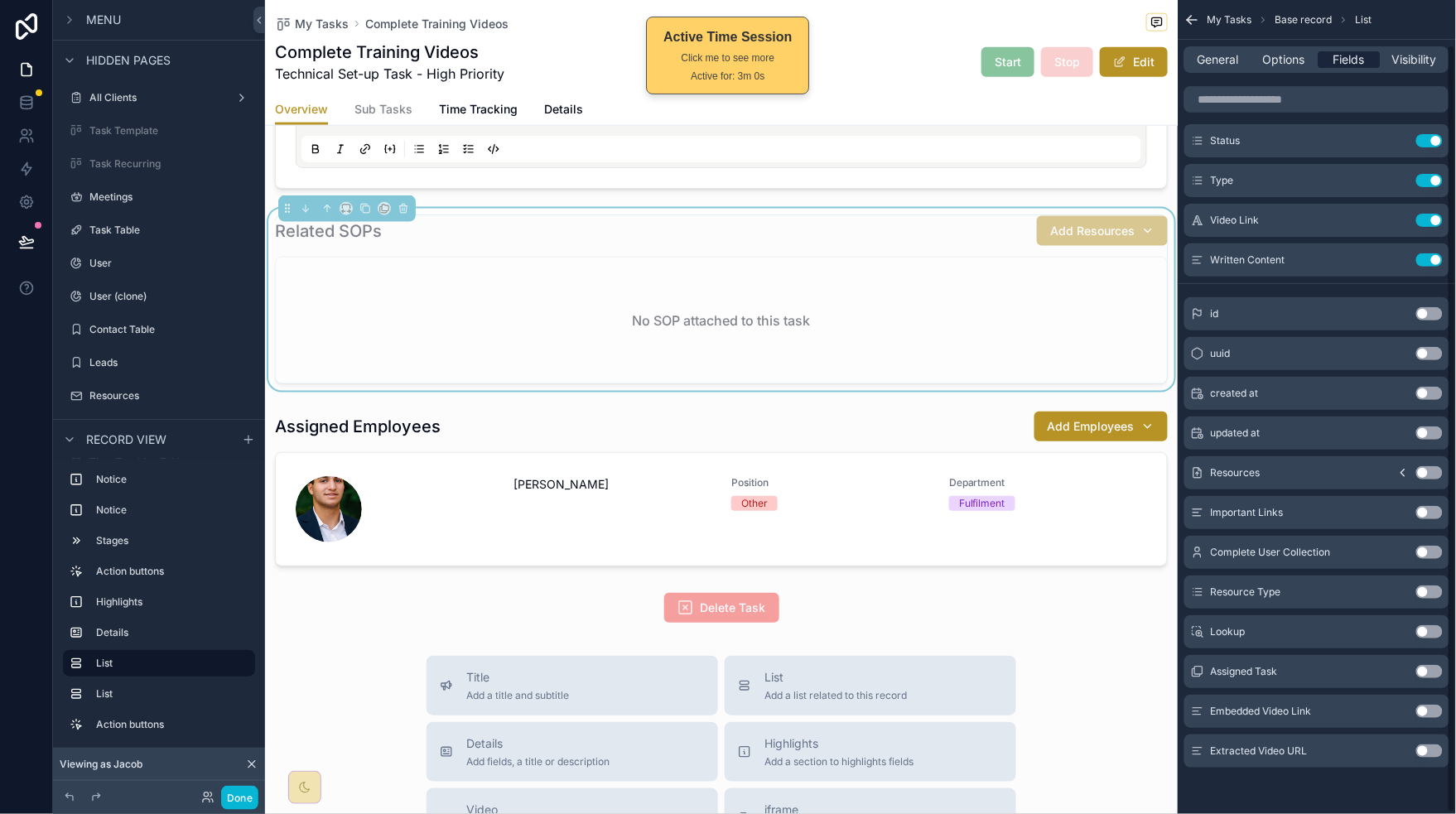
scroll to position [48, 0]
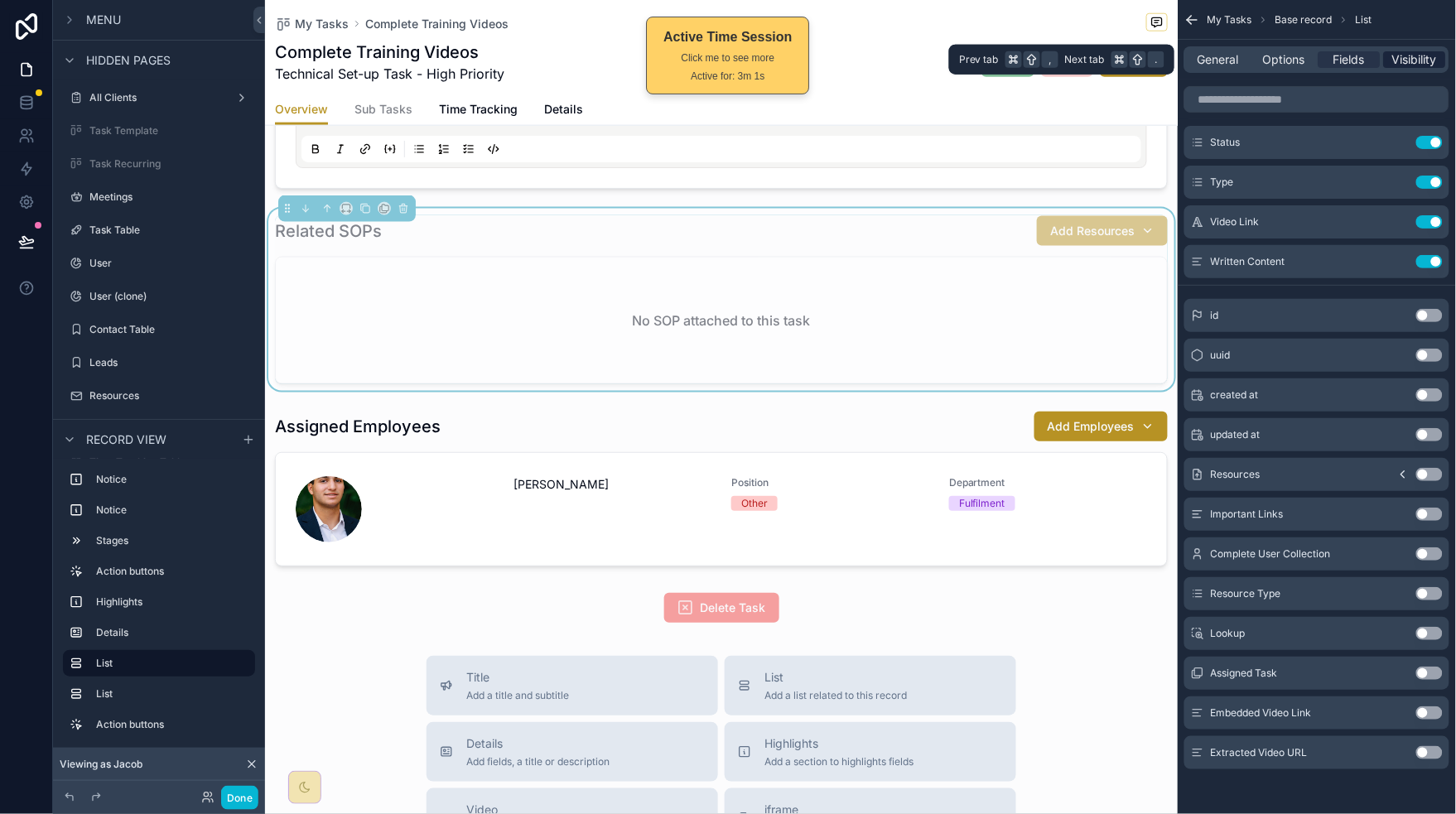
click at [1407, 65] on span "Visibility" at bounding box center [1415, 59] width 45 height 16
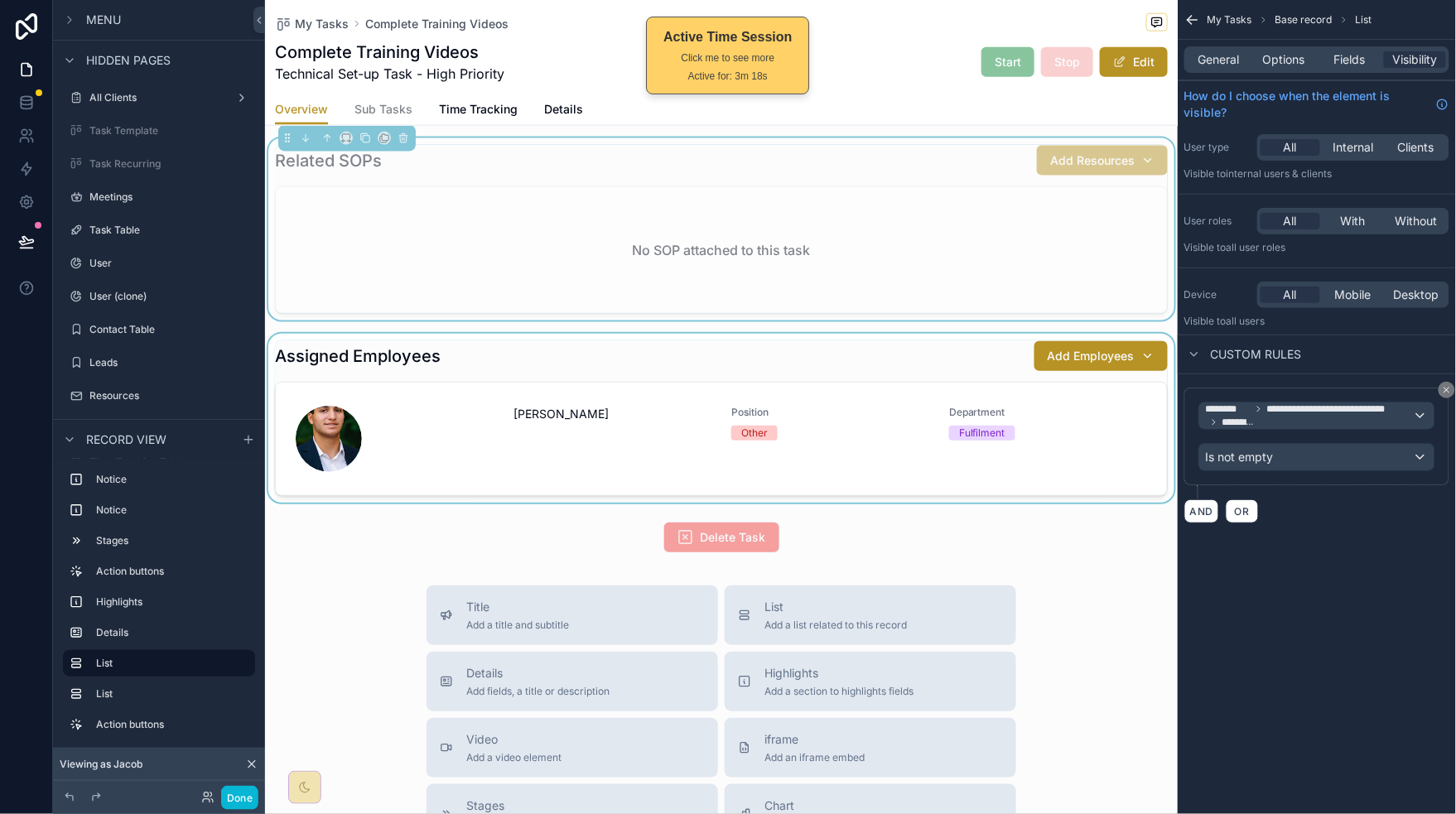
scroll to position [654, 0]
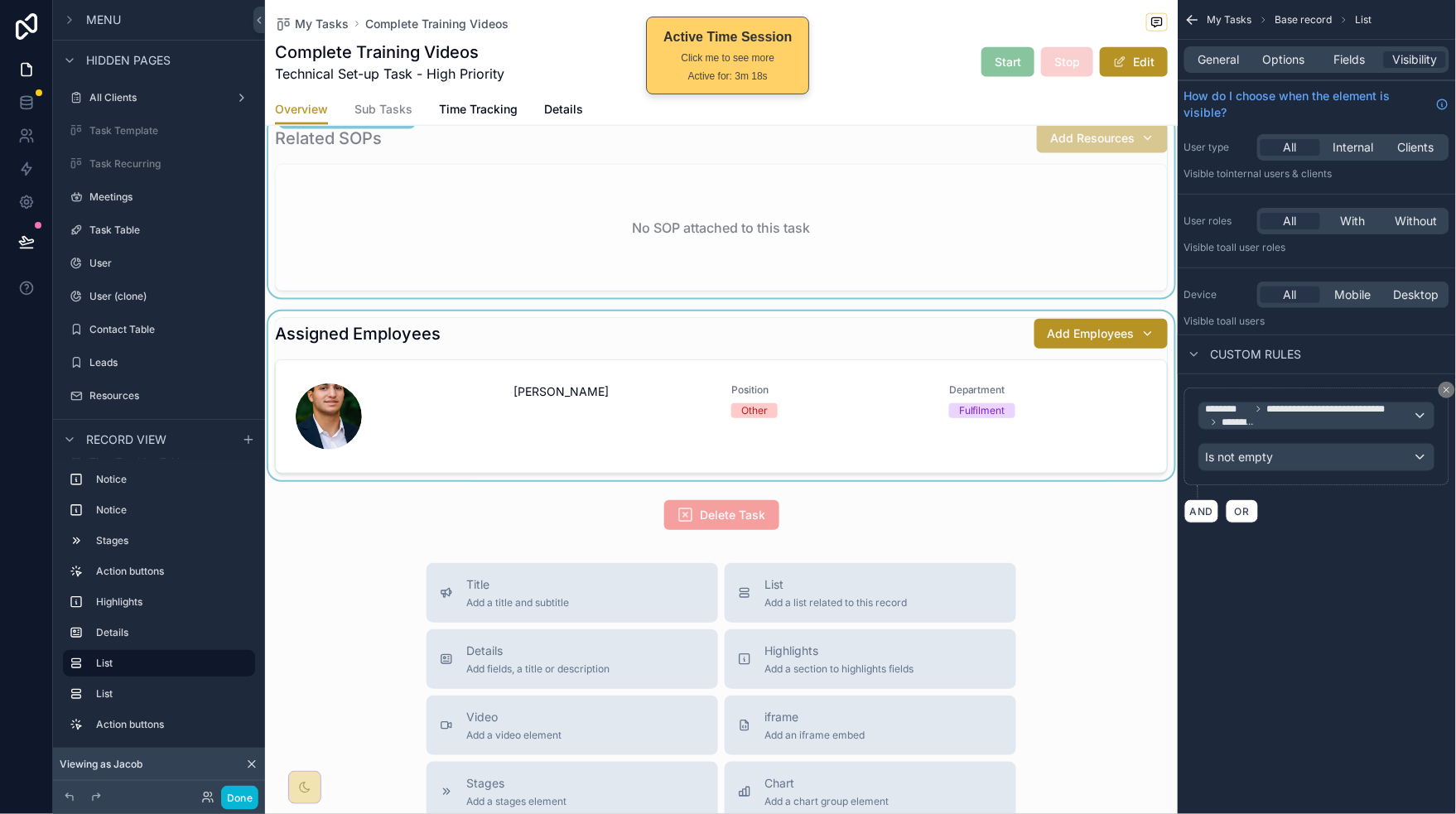
click at [961, 439] on div "scrollable content" at bounding box center [721, 396] width 913 height 169
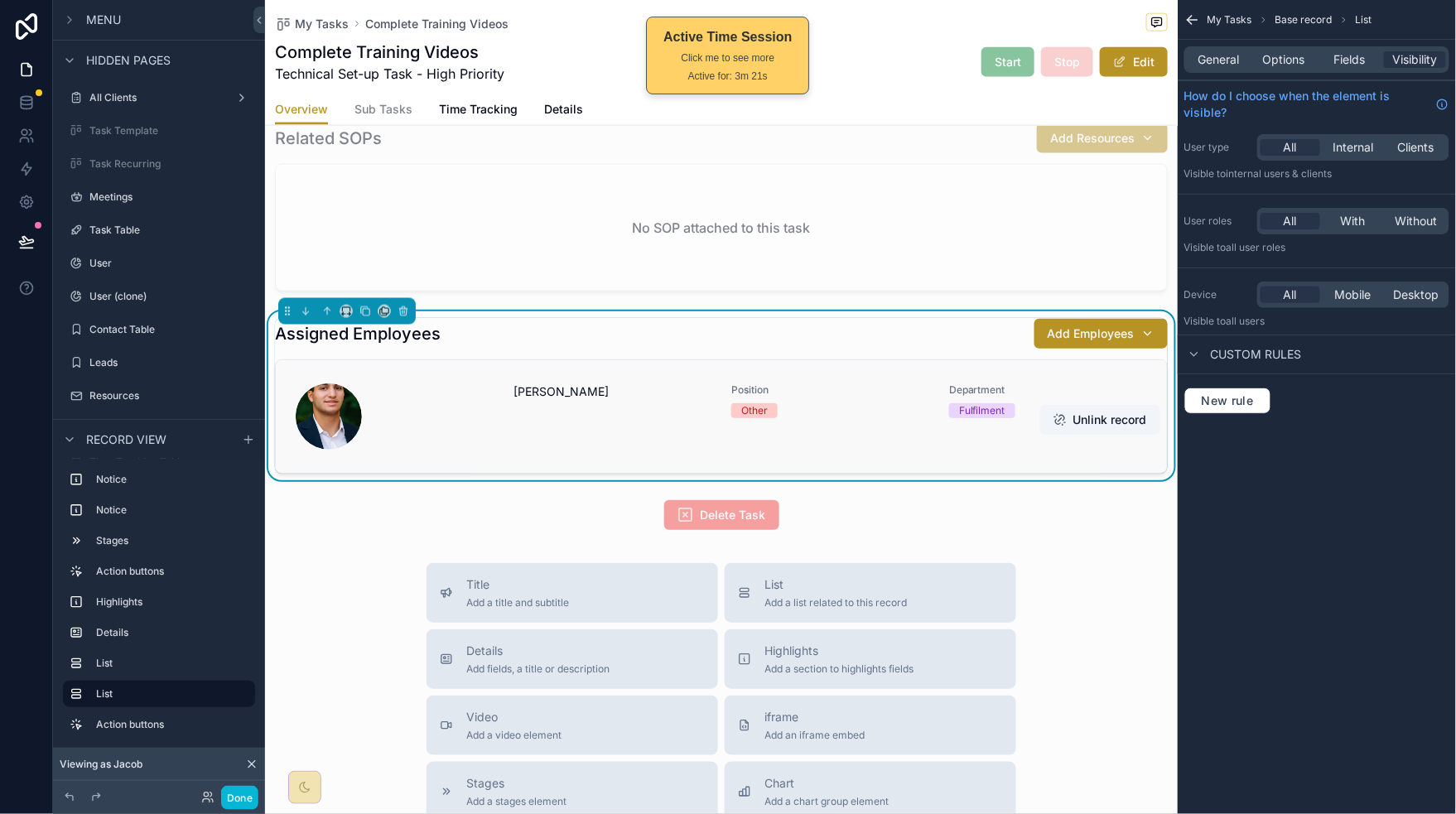
click at [1040, 404] on div "Unlink record" at bounding box center [1100, 417] width 120 height 36
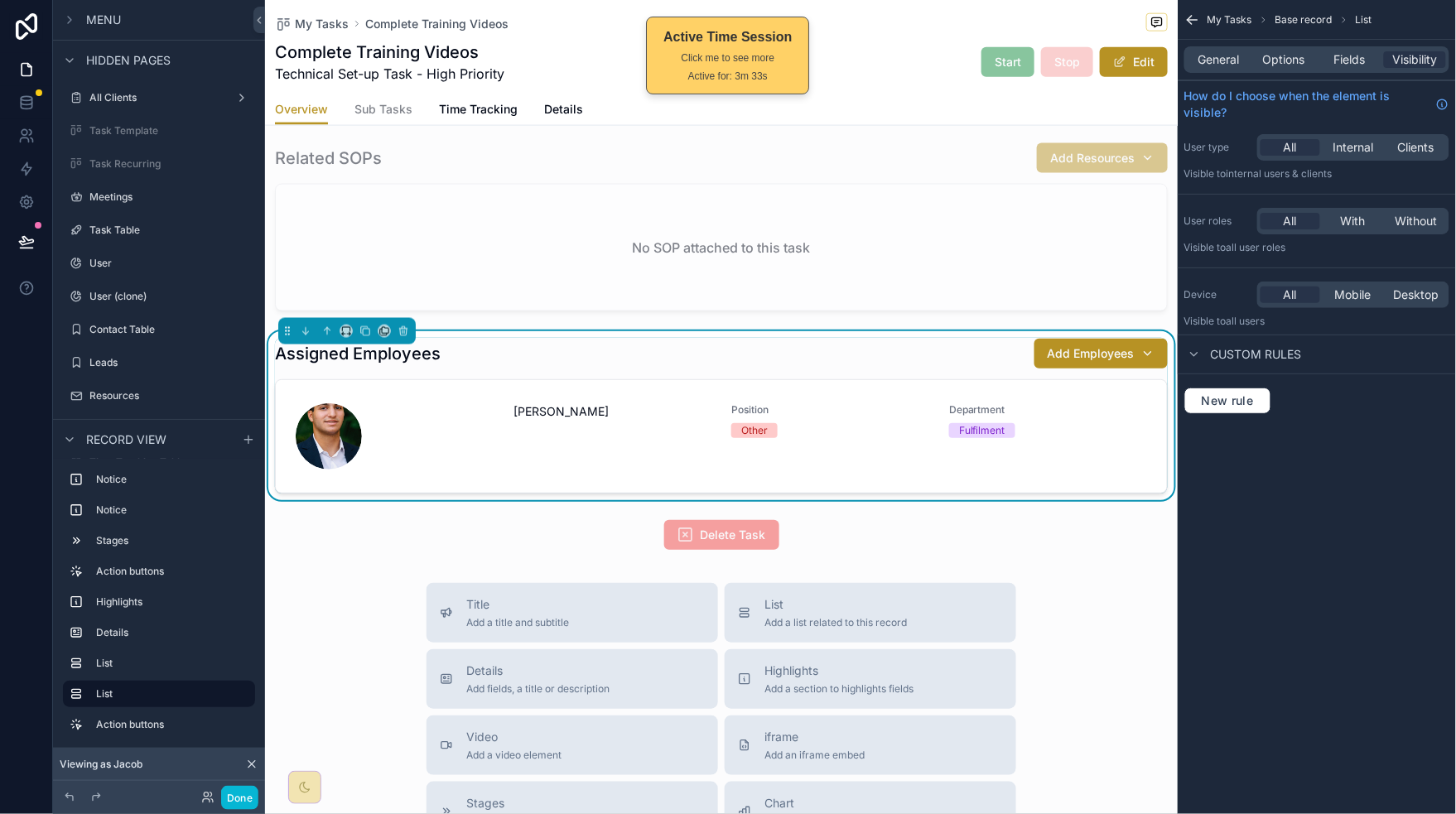
scroll to position [617, 0]
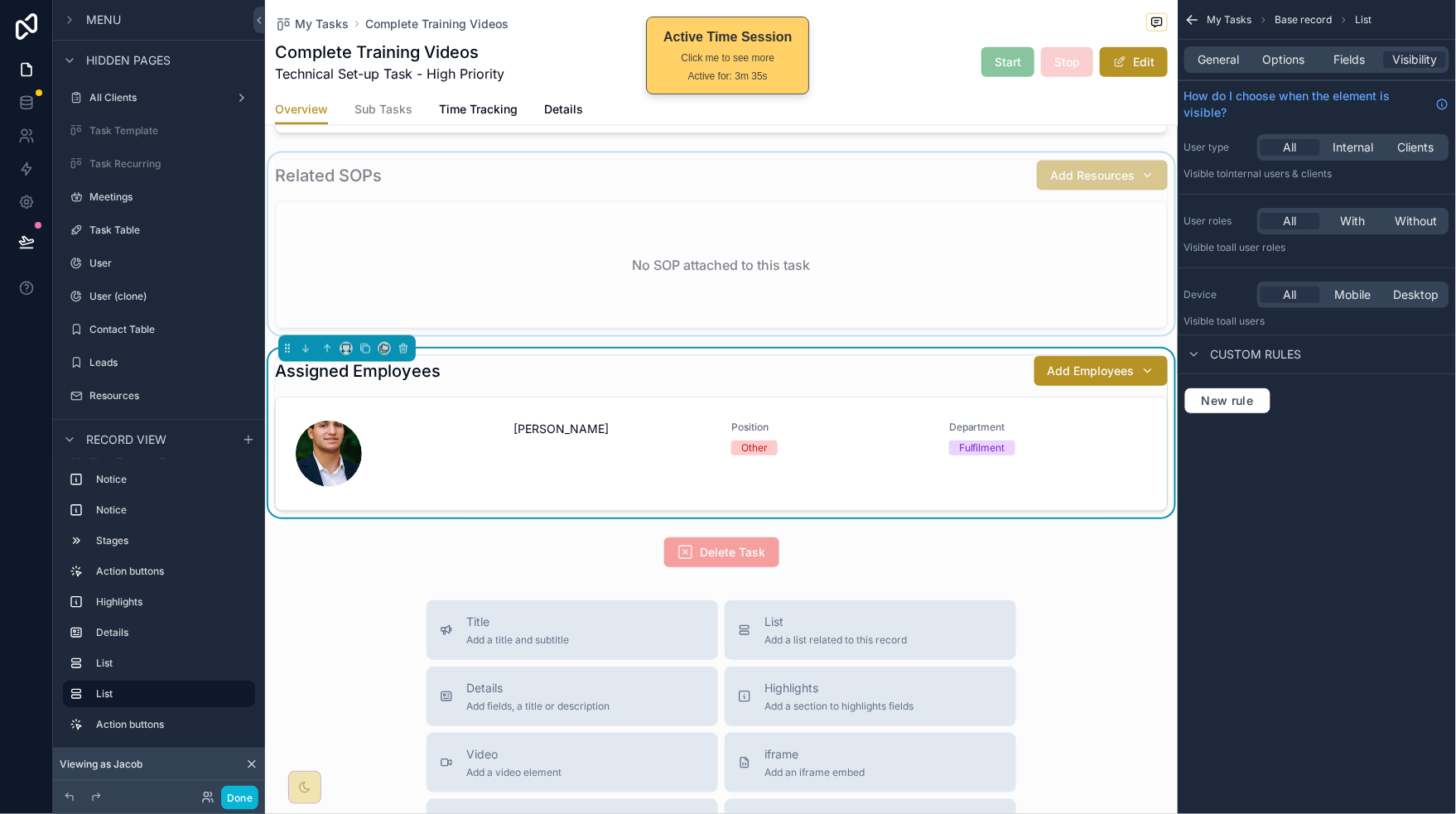
click at [849, 295] on div "scrollable content" at bounding box center [721, 245] width 913 height 182
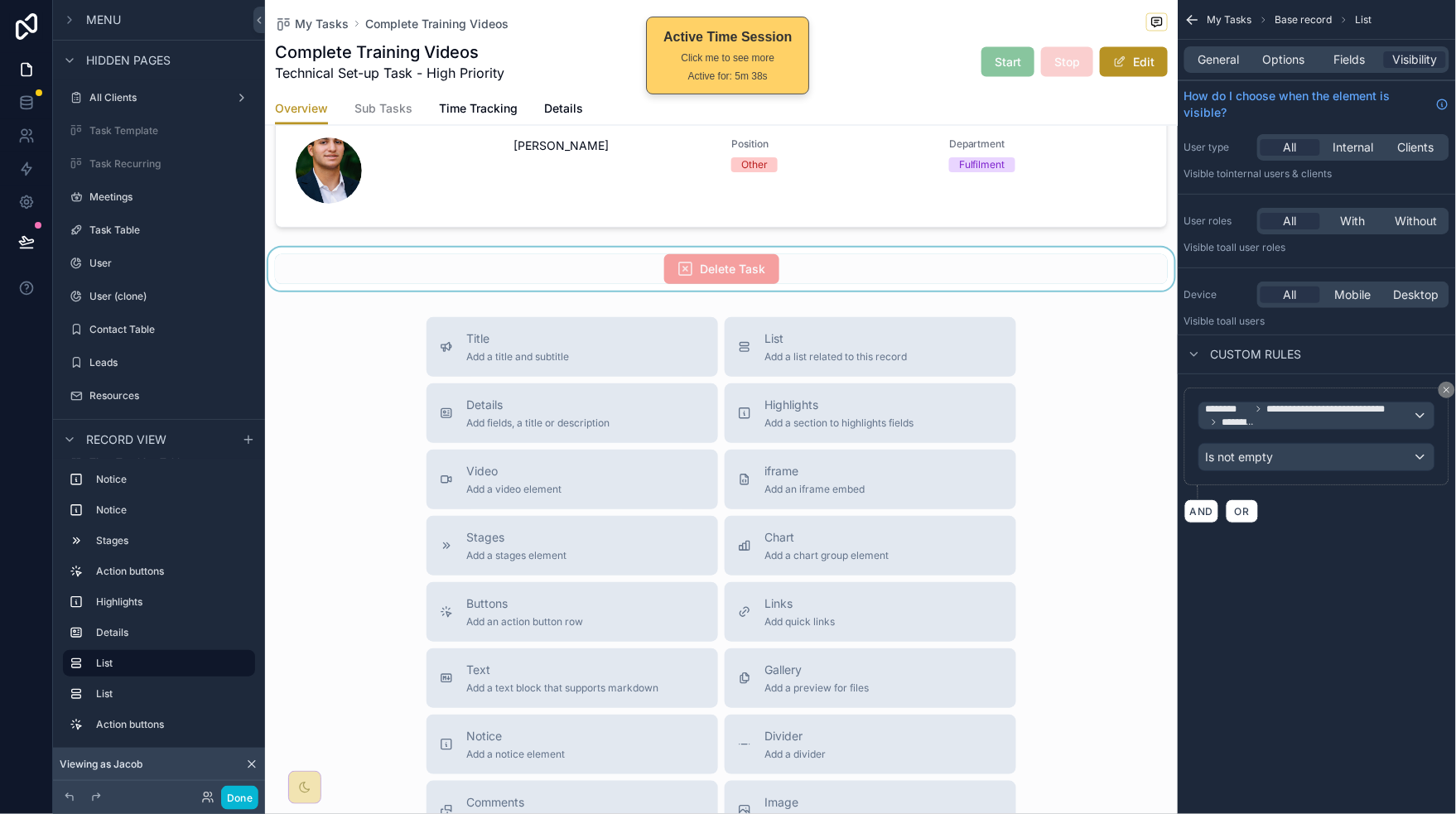
scroll to position [880, 0]
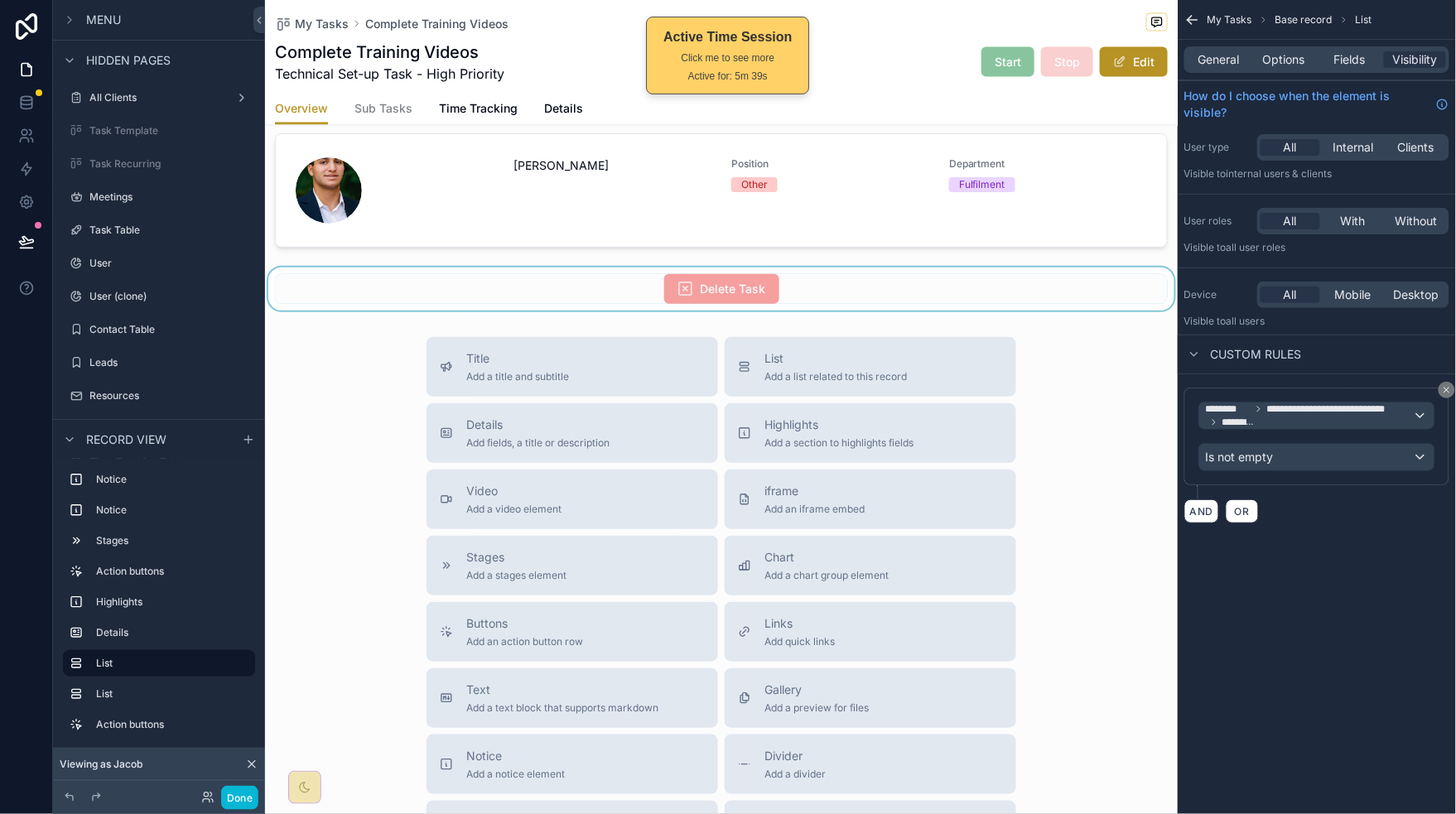
click at [846, 286] on div "scrollable content" at bounding box center [721, 289] width 913 height 43
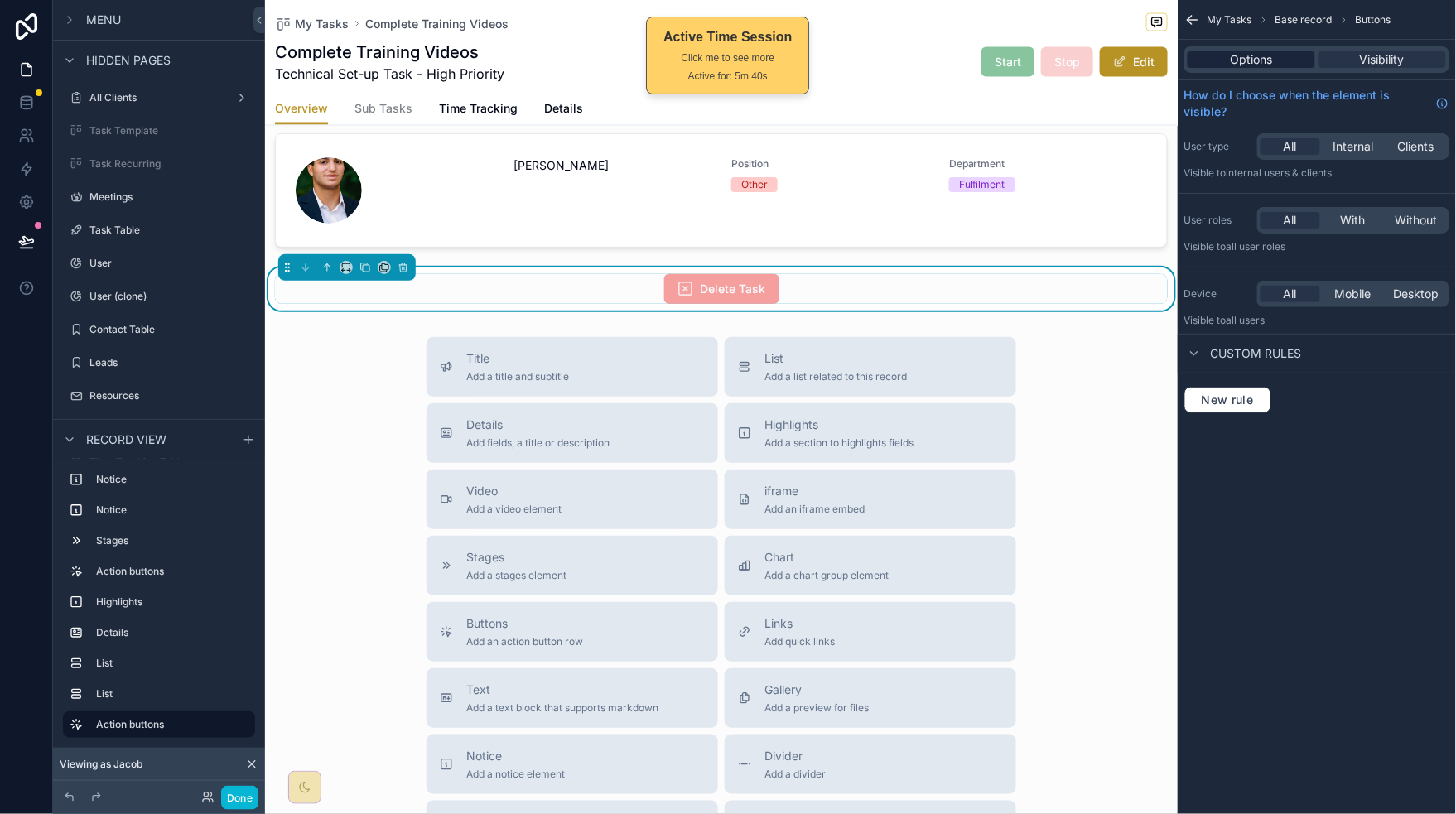
click at [1268, 59] on span "Options" at bounding box center [1251, 59] width 43 height 16
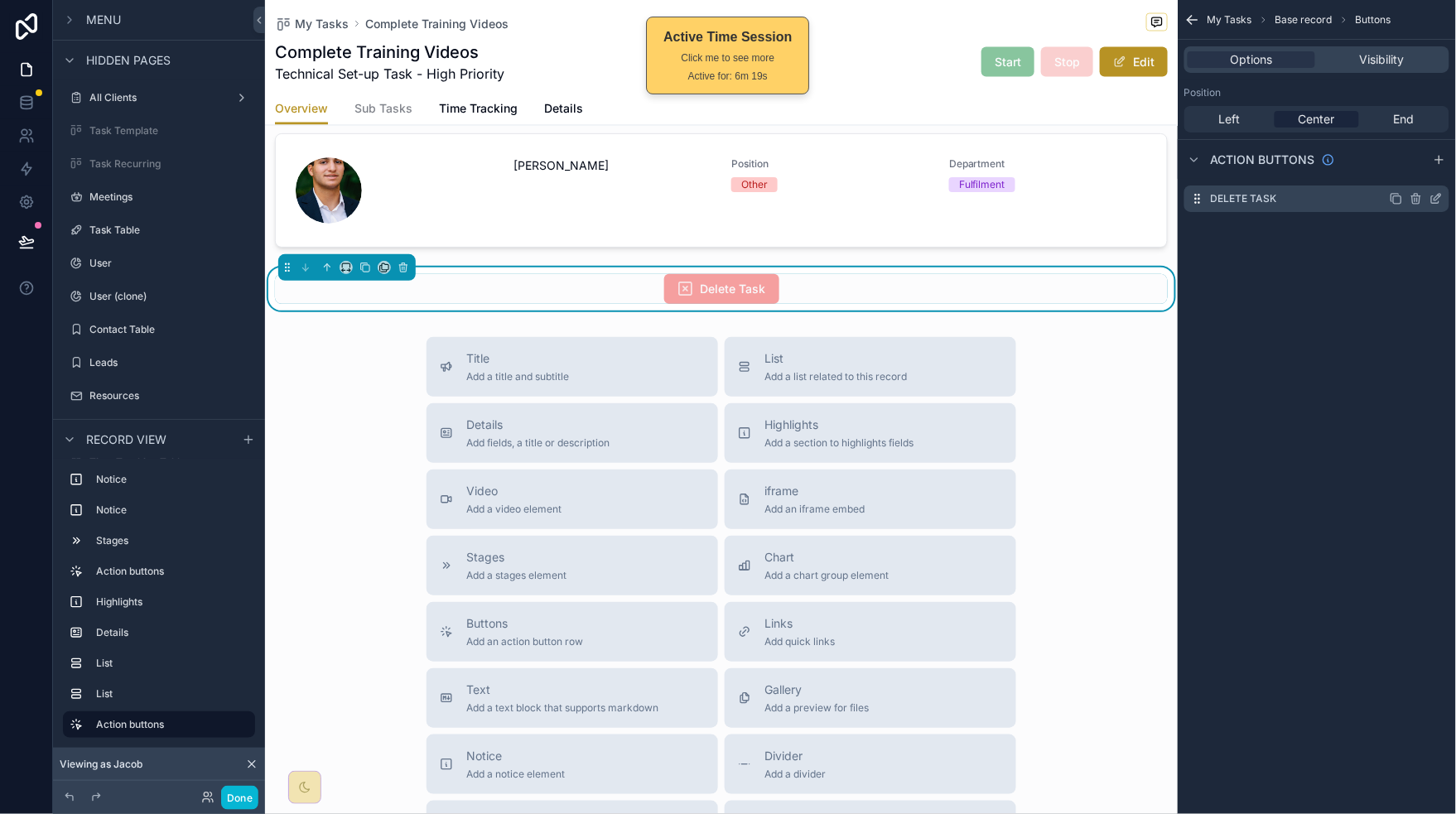
click at [1440, 199] on icon "scrollable content" at bounding box center [1435, 198] width 13 height 13
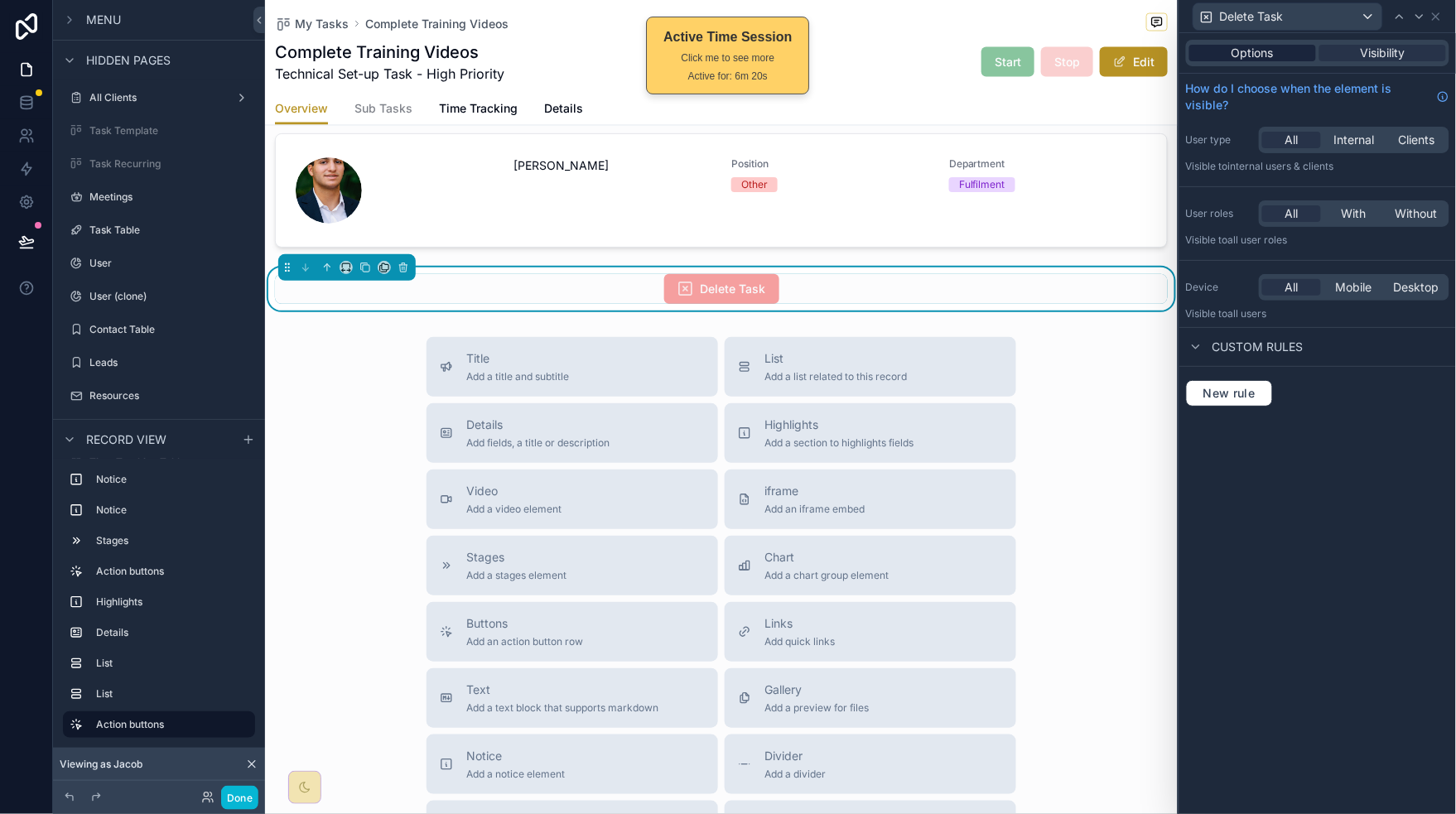
click at [1253, 52] on span "Options" at bounding box center [1252, 53] width 43 height 16
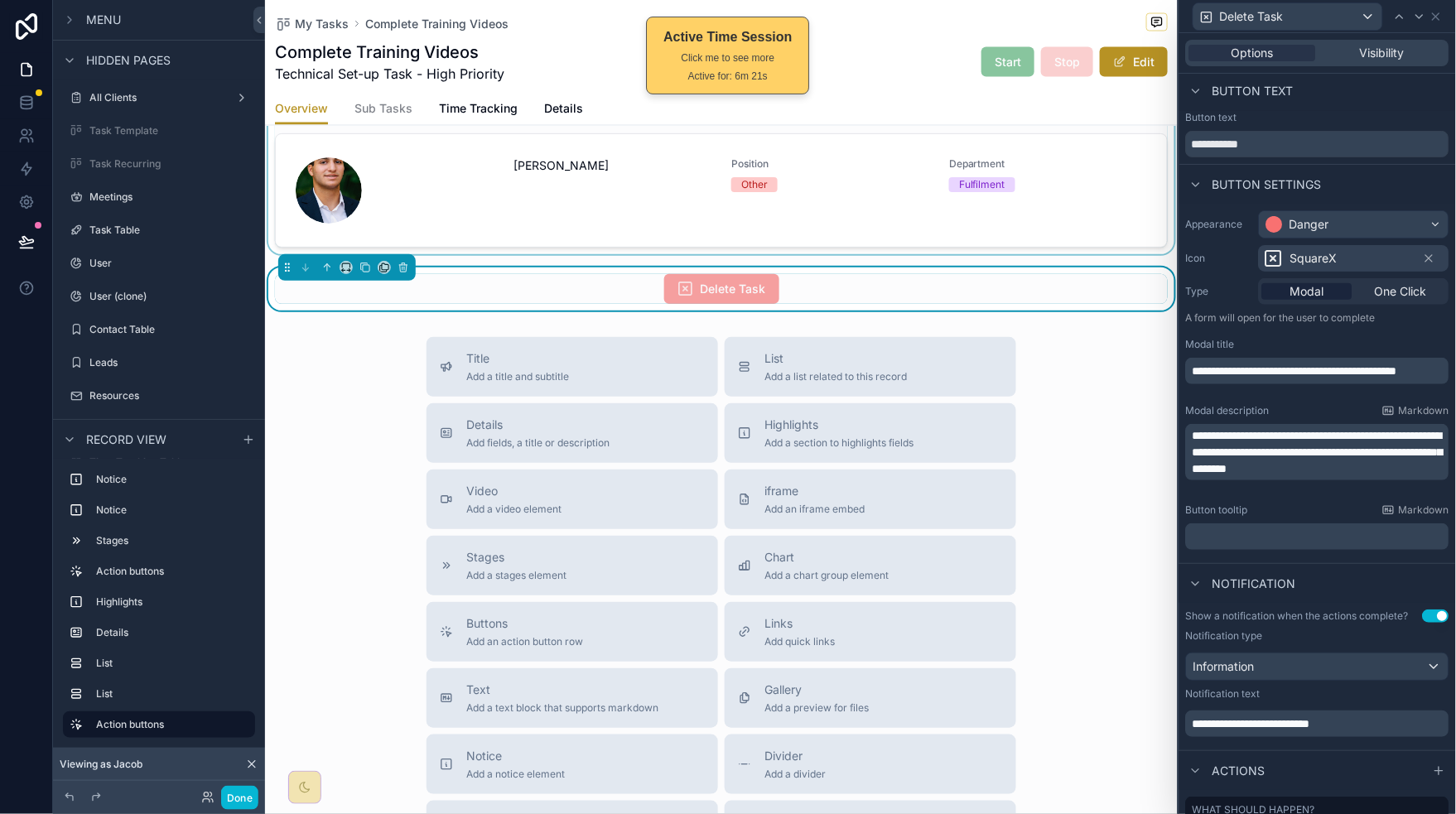
scroll to position [4, 0]
drag, startPoint x: 1254, startPoint y: 390, endPoint x: 1179, endPoint y: 358, distance: 81.5
click at [1188, 369] on div "**********" at bounding box center [1317, 369] width 263 height 27
copy span "**********"
click at [1410, 377] on p "**********" at bounding box center [1319, 369] width 253 height 16
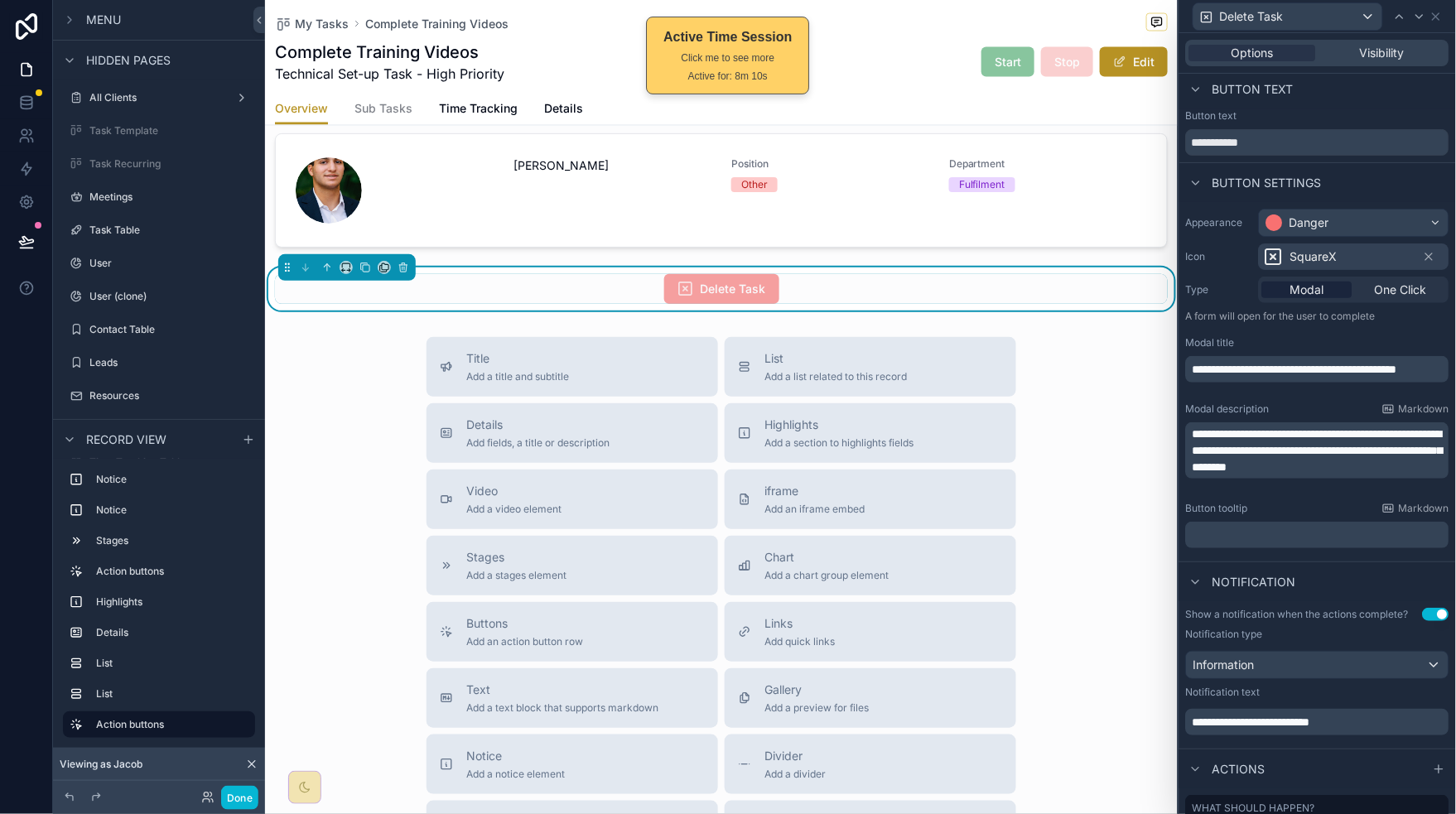
drag, startPoint x: 1394, startPoint y: 371, endPoint x: 1402, endPoint y: 375, distance: 8.9
click at [1413, 377] on p "**********" at bounding box center [1319, 369] width 253 height 16
drag, startPoint x: 1390, startPoint y: 368, endPoint x: 1417, endPoint y: 373, distance: 27.5
click at [1397, 373] on span "**********" at bounding box center [1295, 369] width 205 height 11
drag, startPoint x: 1270, startPoint y: 465, endPoint x: 1171, endPoint y: 404, distance: 116.3
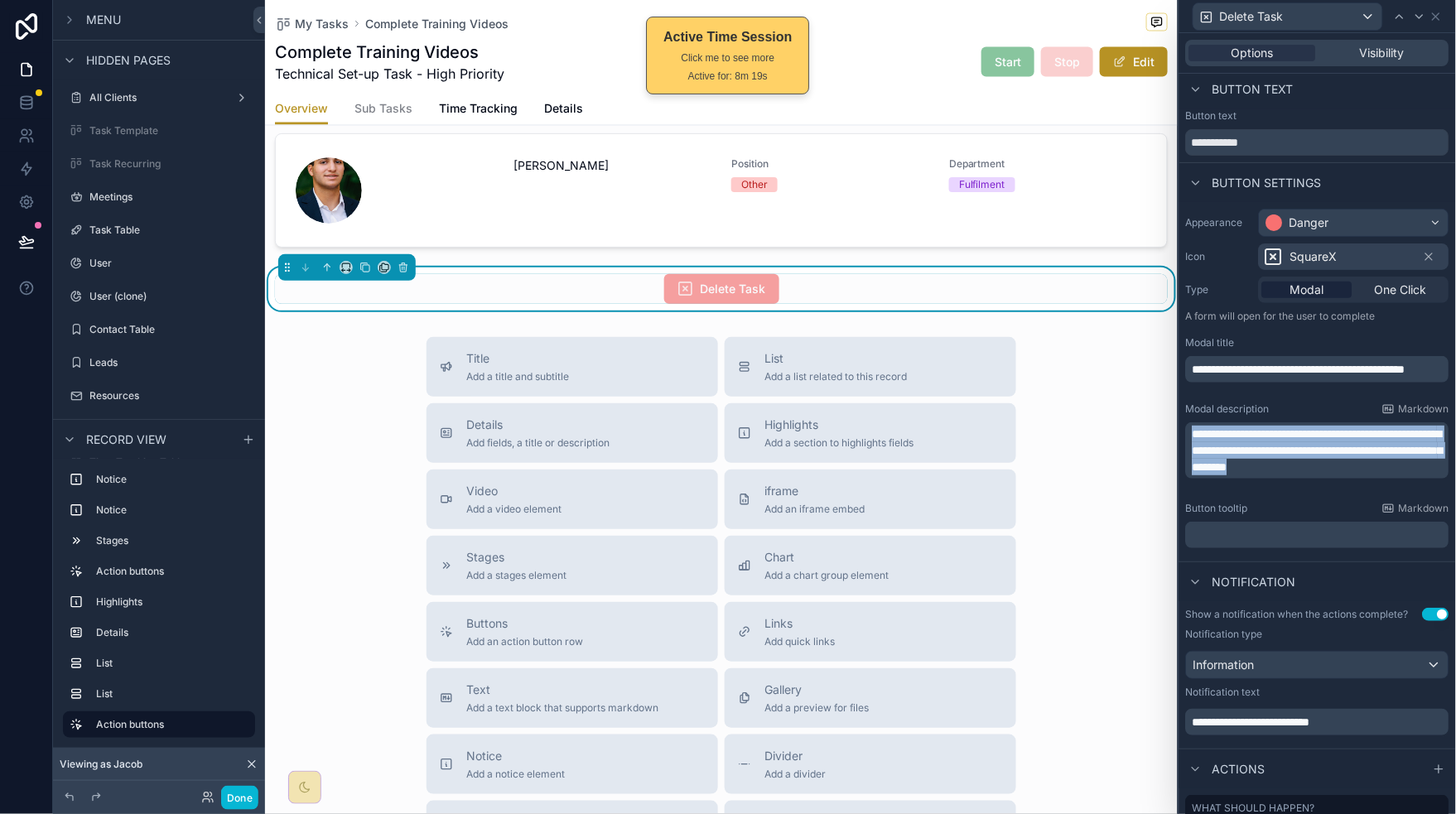
click at [1180, 418] on div "**********" at bounding box center [1317, 378] width 277 height 353
copy span "**********"
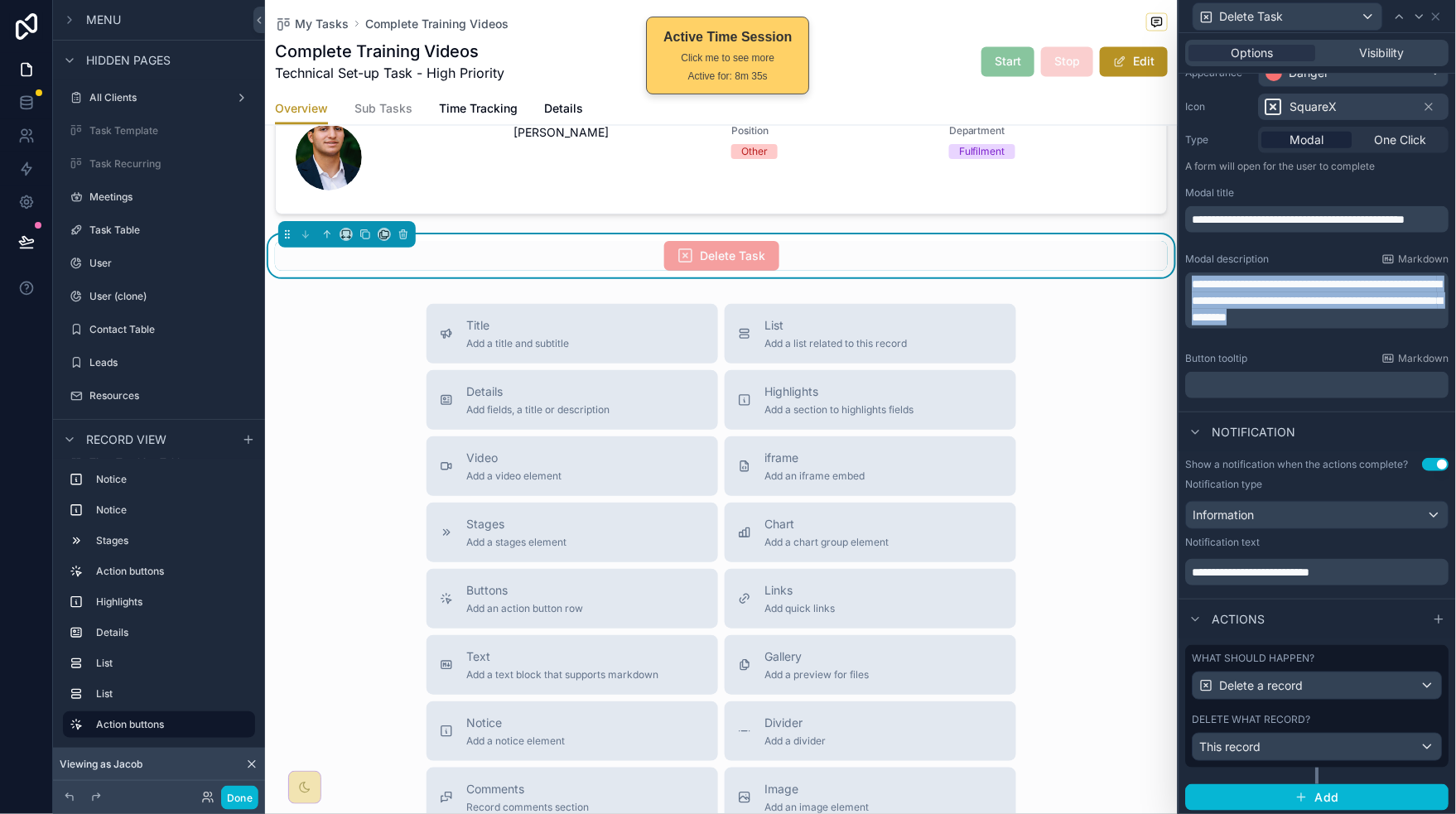
scroll to position [172, 0]
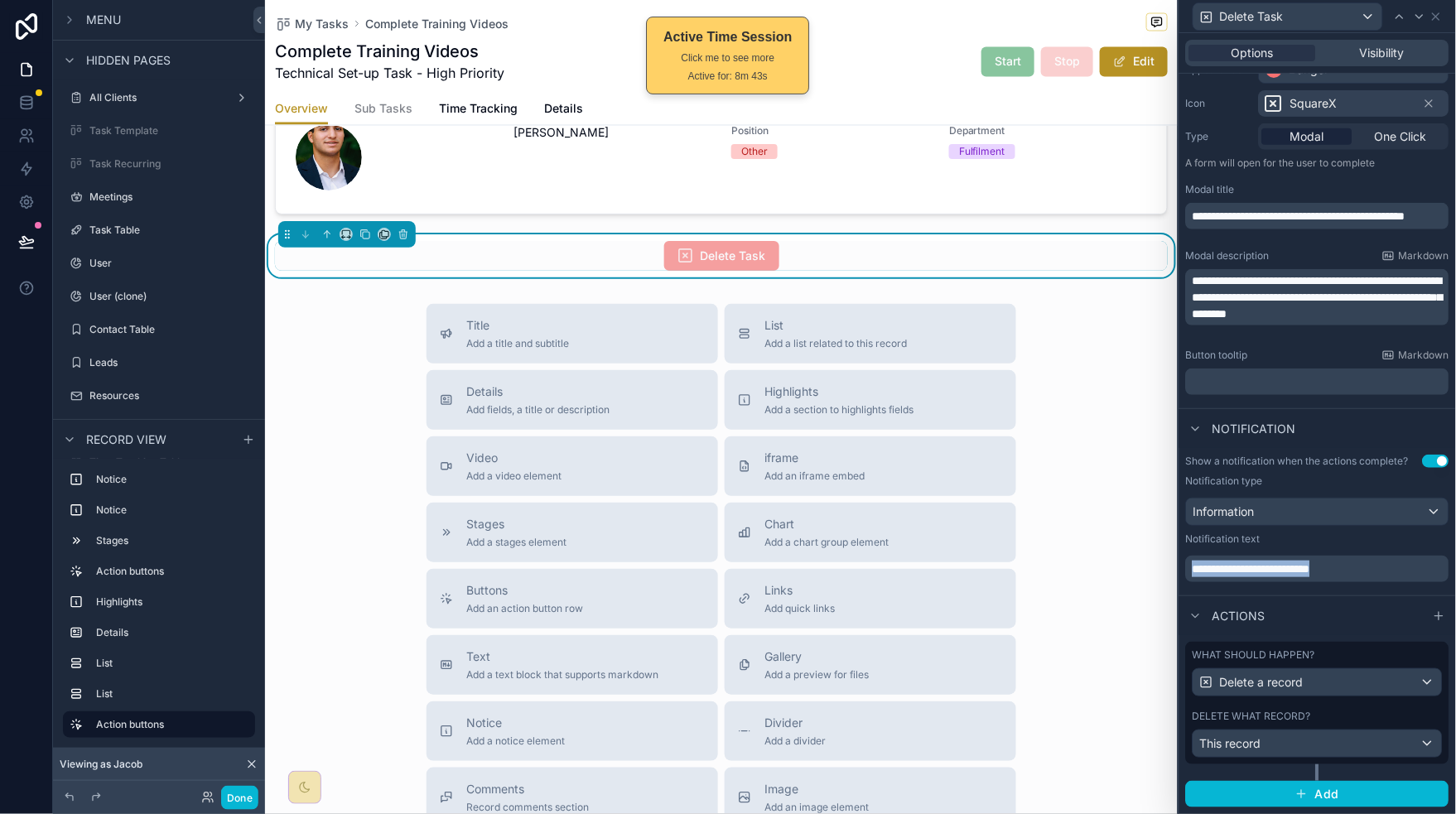
drag, startPoint x: 1377, startPoint y: 568, endPoint x: 1171, endPoint y: 565, distance: 206.0
click at [1171, 566] on div "**********" at bounding box center [728, 407] width 1456 height 814
copy span "**********"
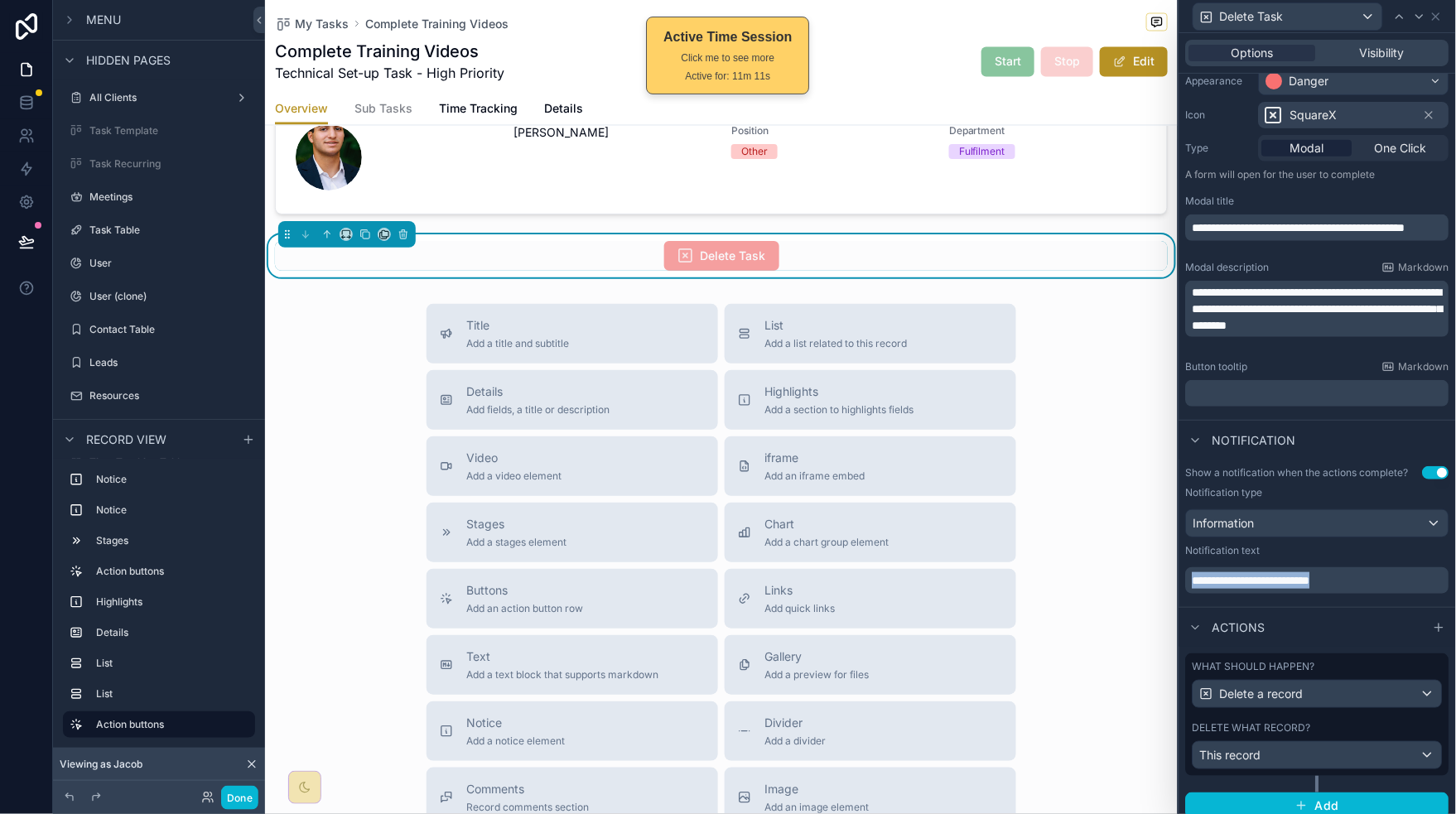
scroll to position [142, 0]
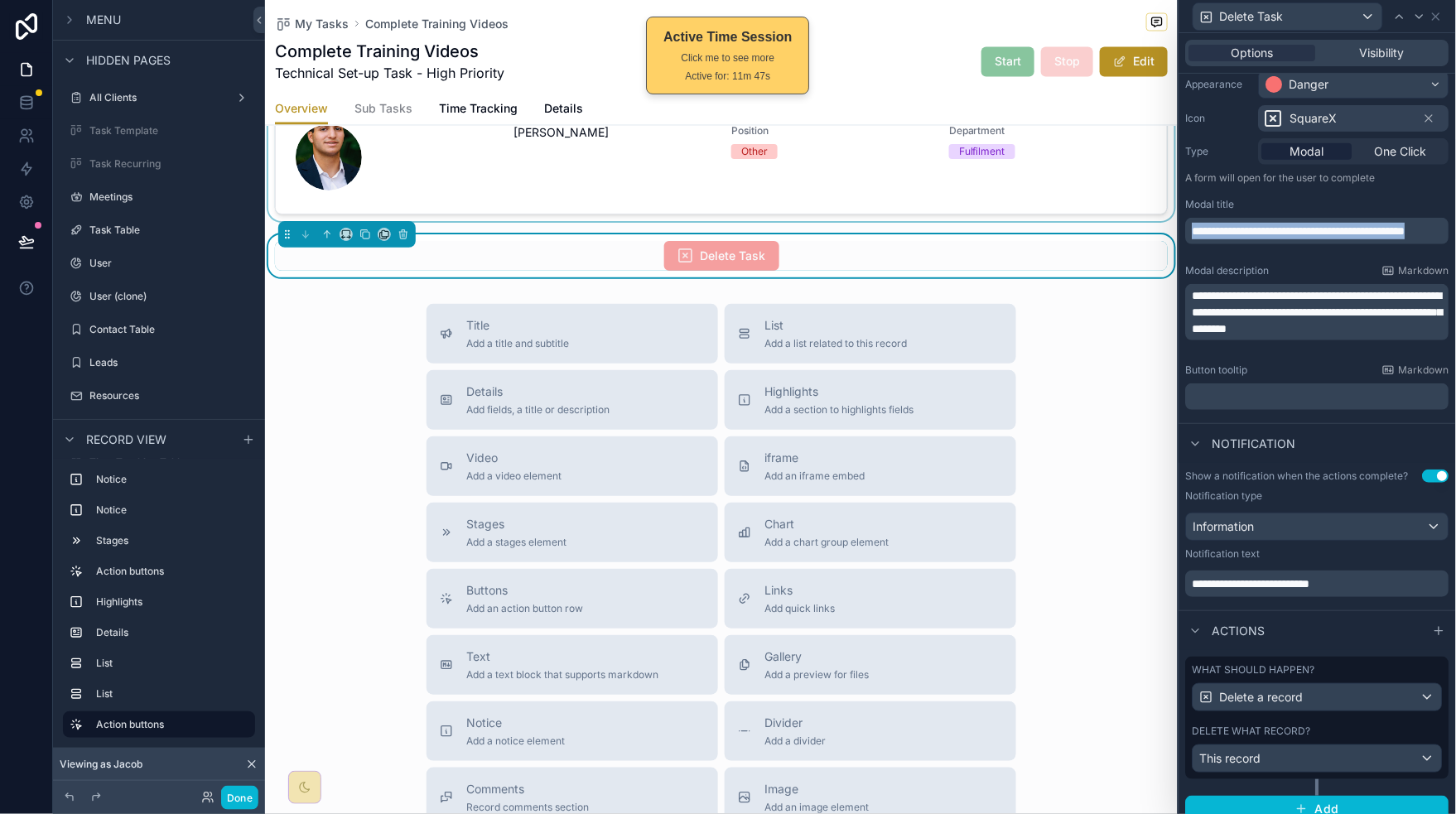
drag, startPoint x: 1259, startPoint y: 249, endPoint x: 1155, endPoint y: 221, distance: 107.7
click at [1158, 224] on div "**********" at bounding box center [728, 407] width 1456 height 814
copy span "**********"
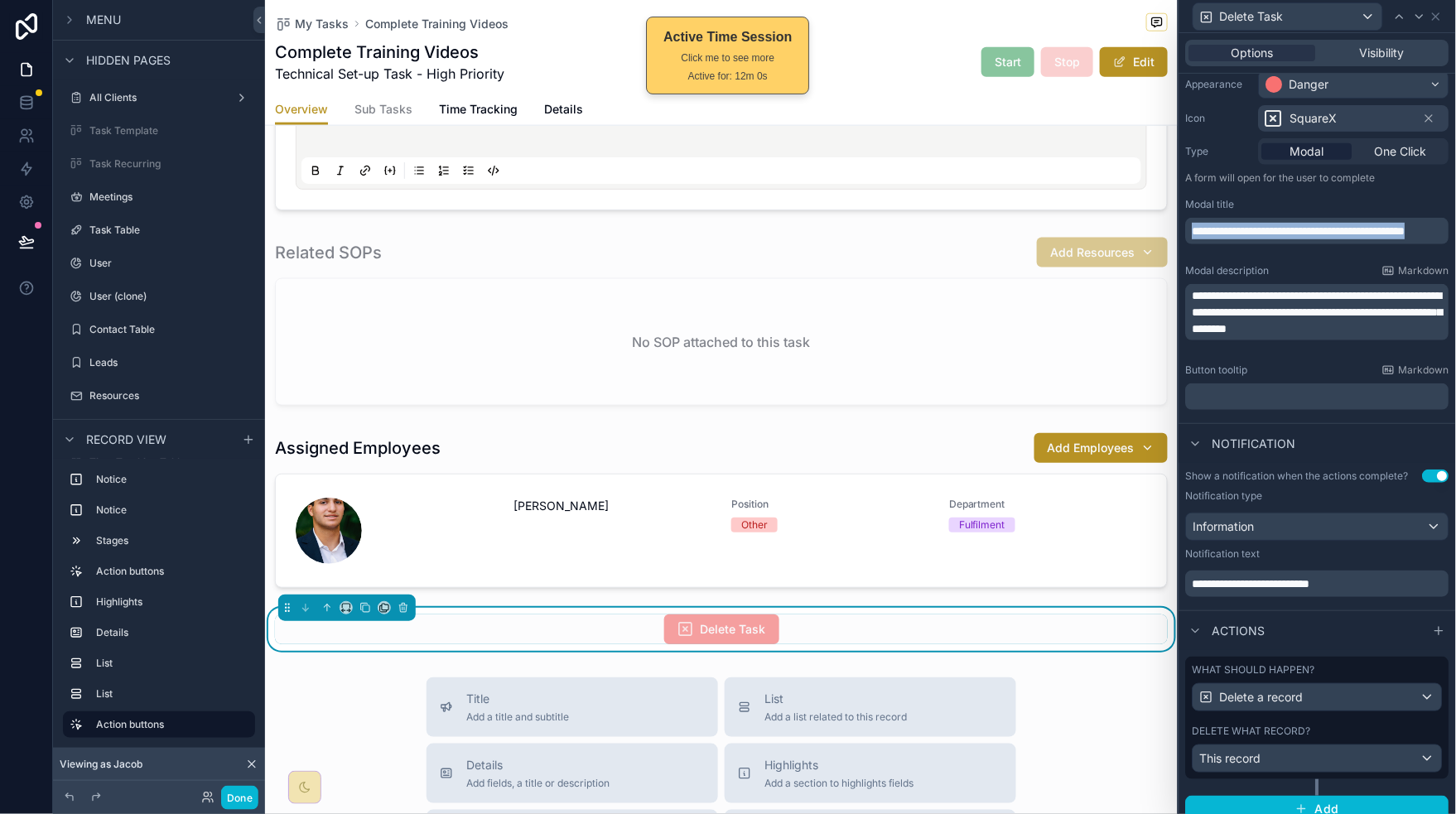
scroll to position [503, 0]
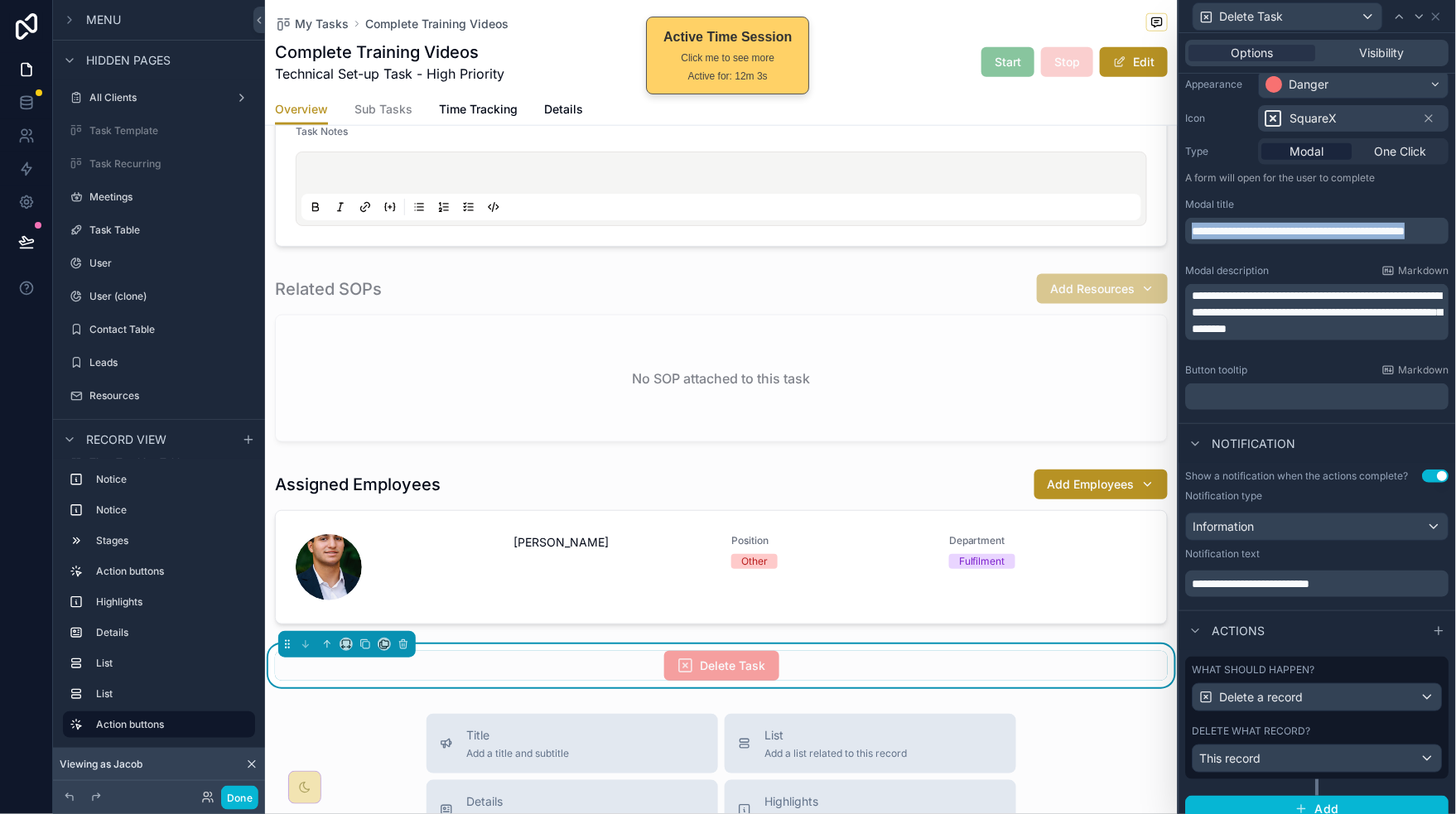
click at [1387, 240] on p "**********" at bounding box center [1319, 231] width 253 height 16
drag, startPoint x: 1394, startPoint y: 230, endPoint x: 1426, endPoint y: 279, distance: 58.5
click at [1406, 232] on span "**********" at bounding box center [1298, 231] width 213 height 11
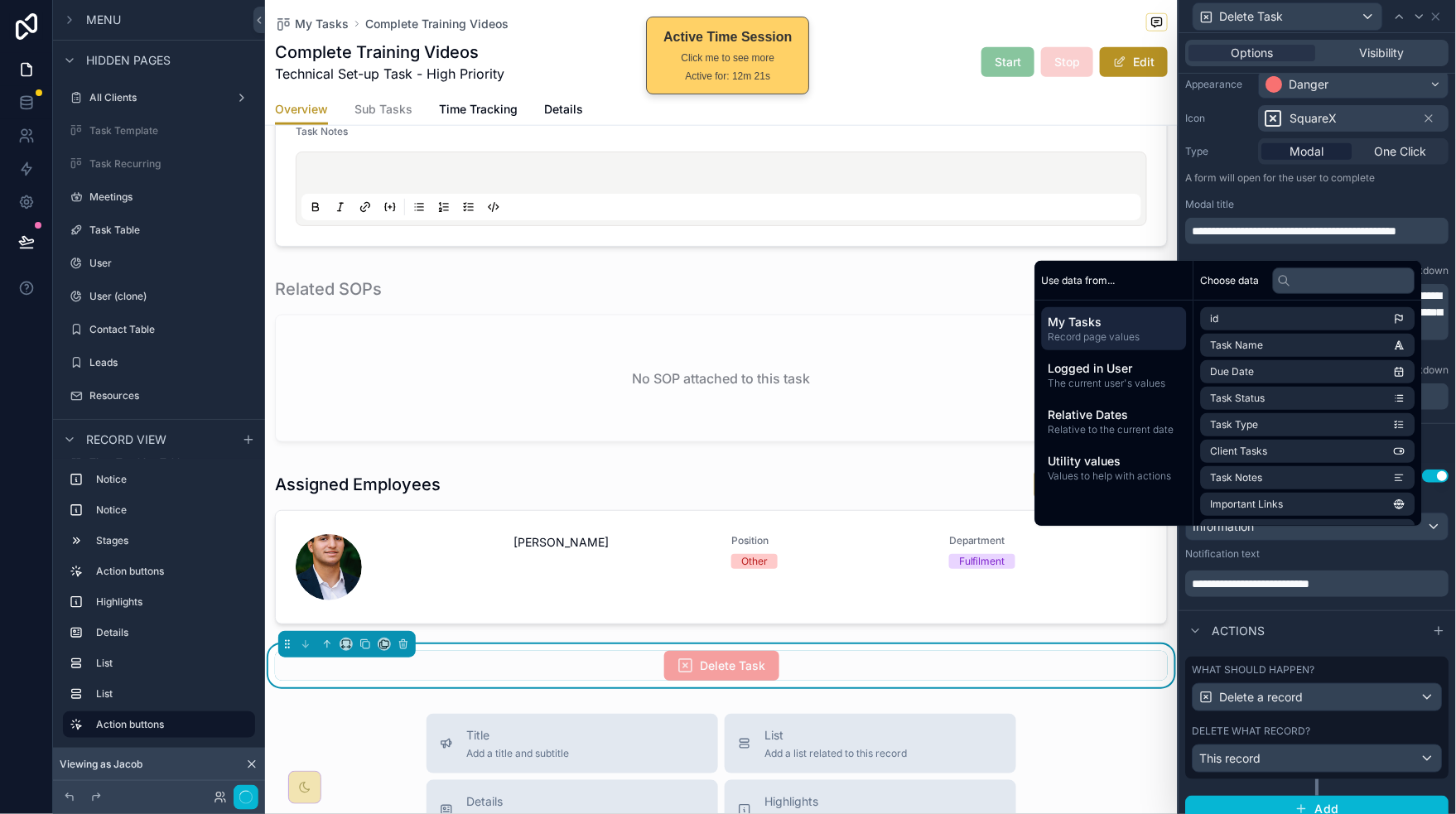
click at [1360, 193] on div "**********" at bounding box center [1317, 240] width 277 height 353
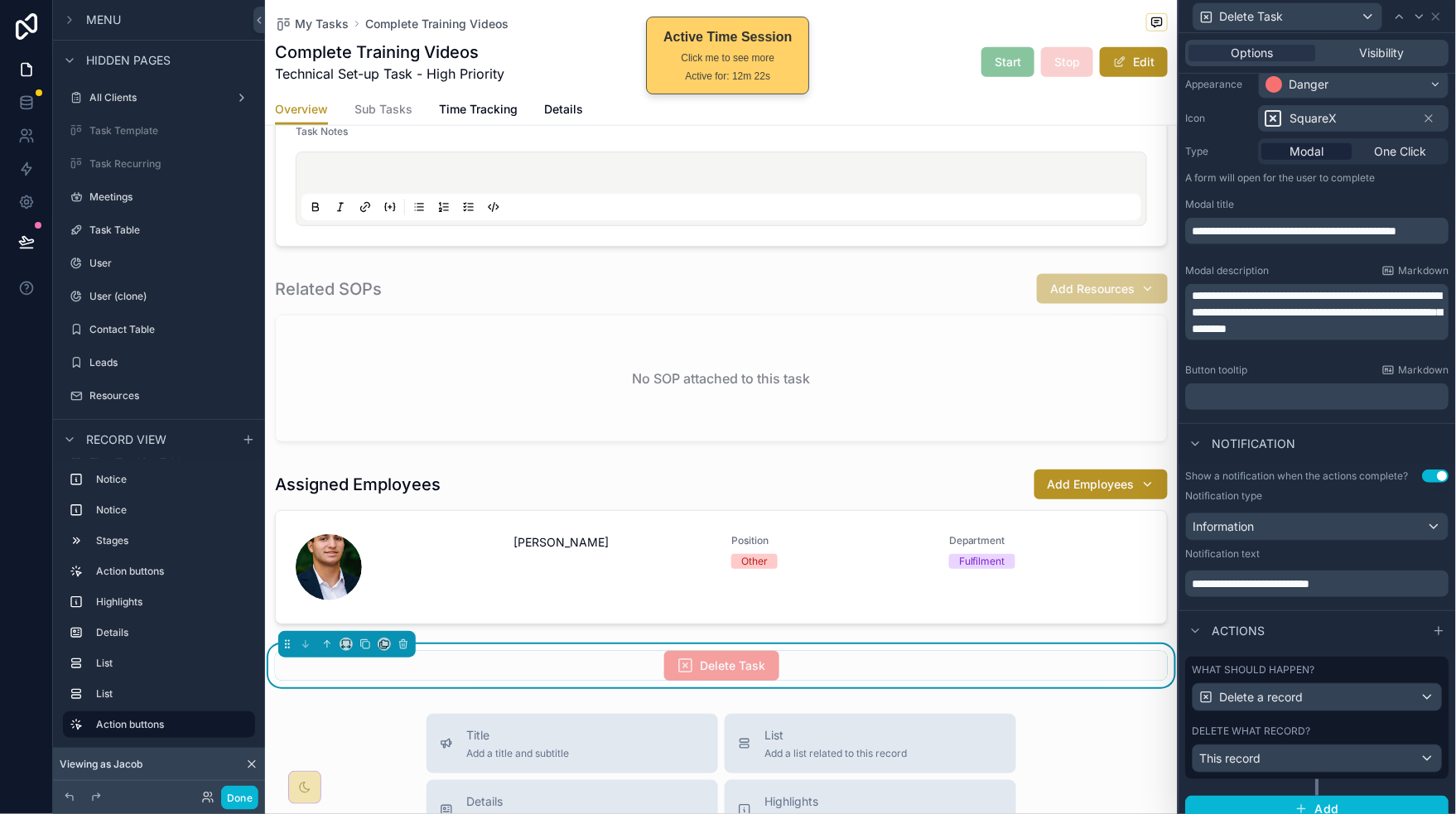
click at [1282, 317] on span "**********" at bounding box center [1317, 312] width 250 height 45
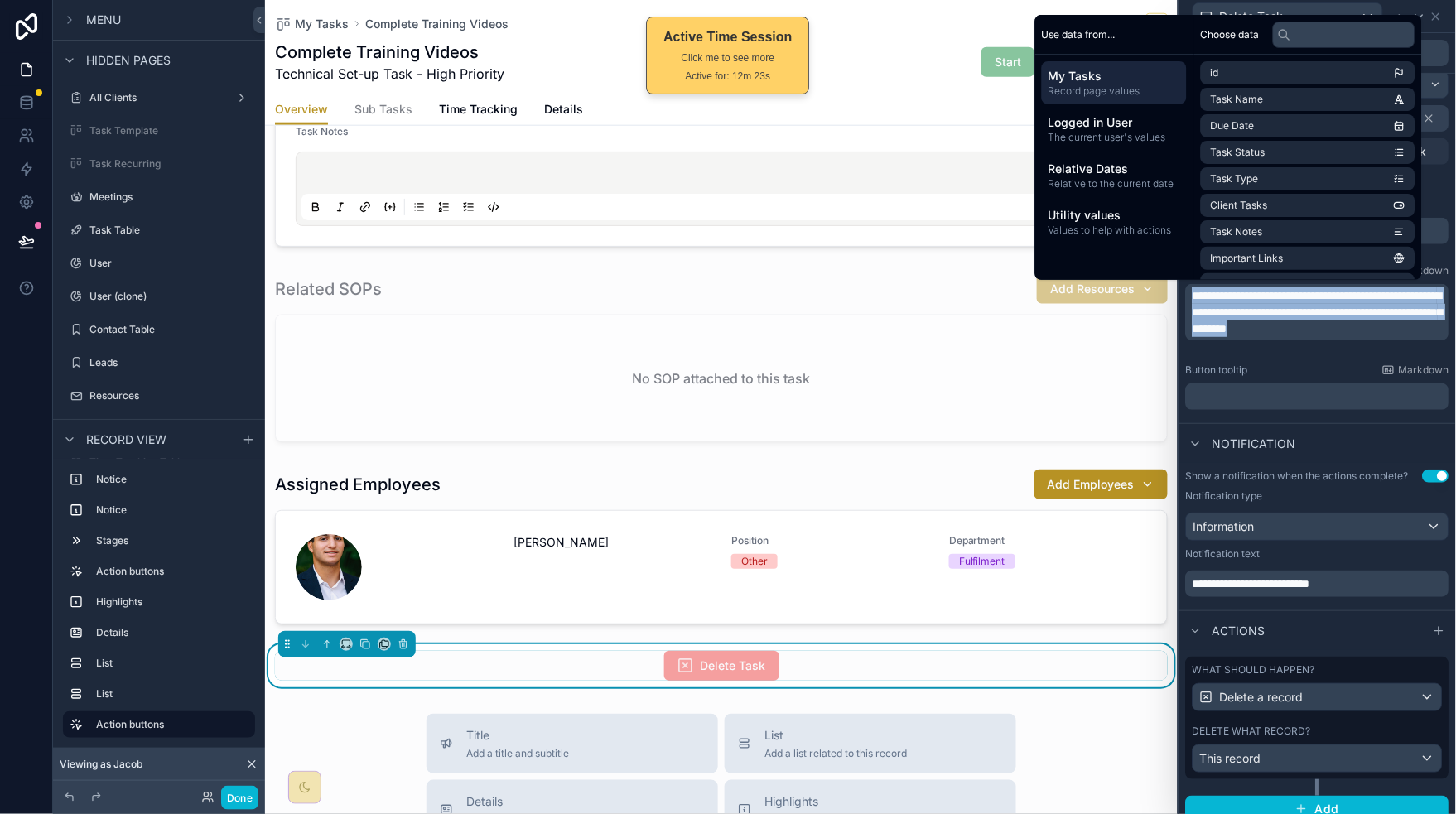
copy span "**********"
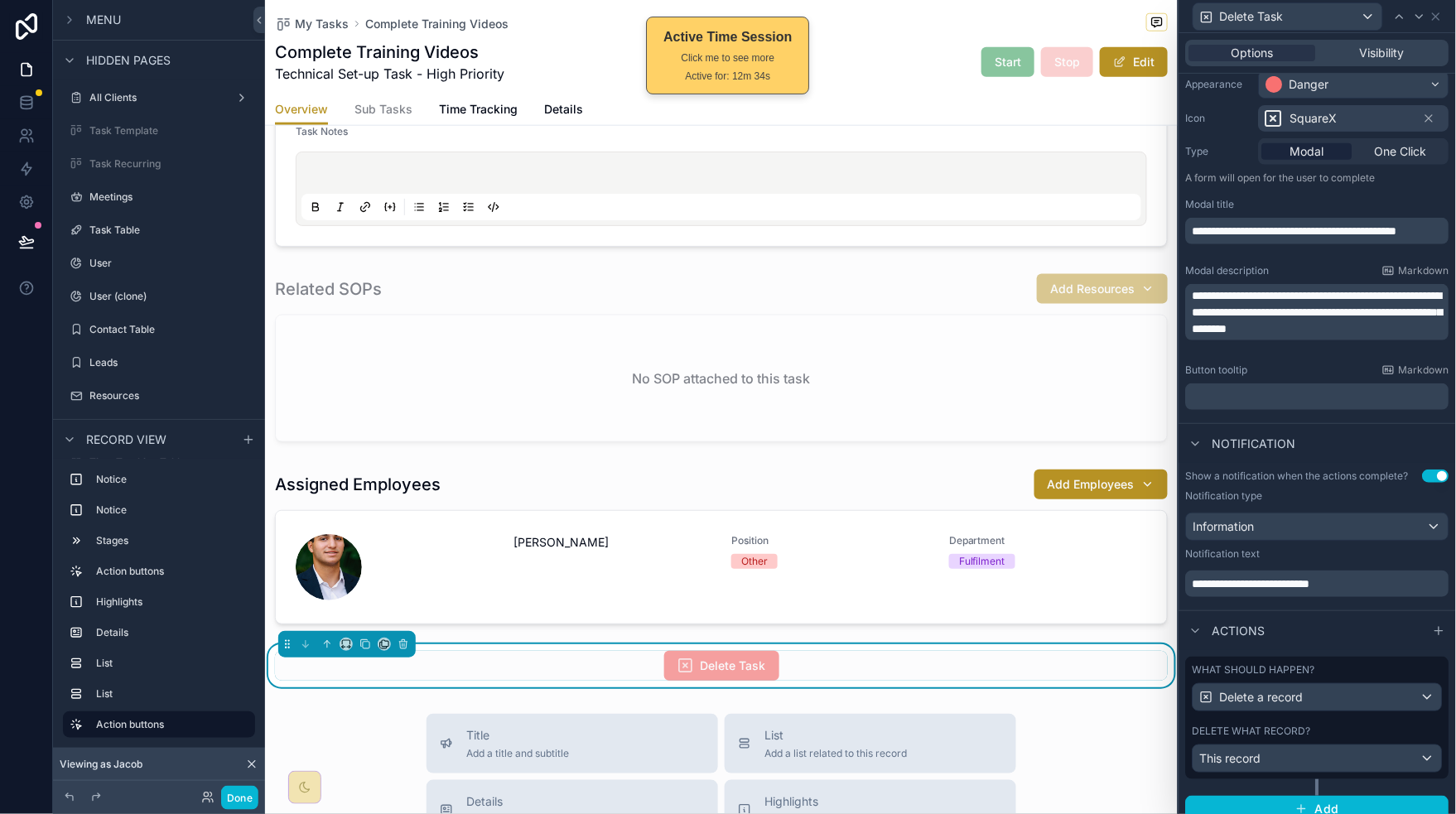
click at [1388, 437] on div "Notification" at bounding box center [1317, 443] width 277 height 40
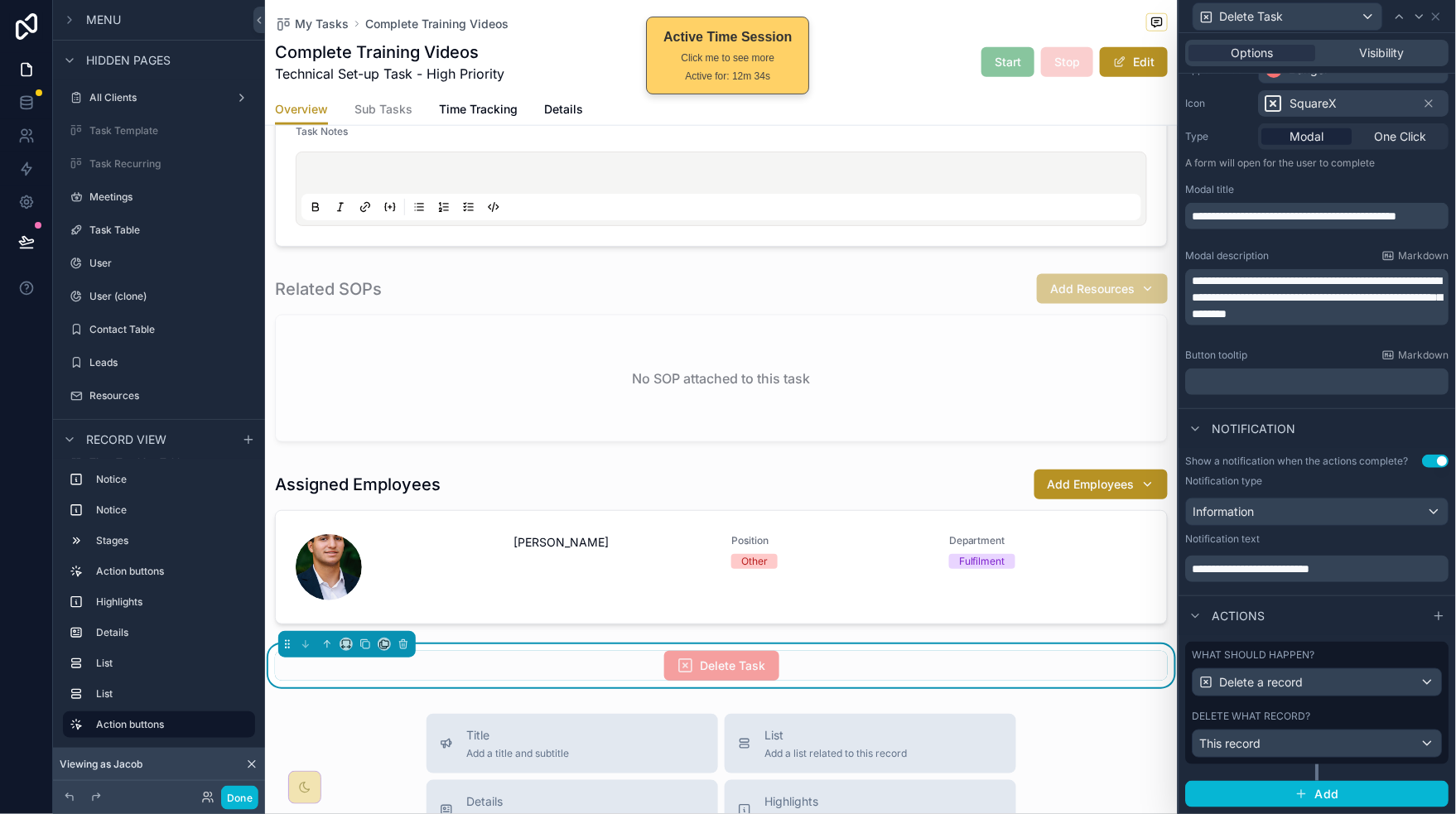
scroll to position [172, 0]
click at [1381, 569] on p "**********" at bounding box center [1319, 568] width 253 height 16
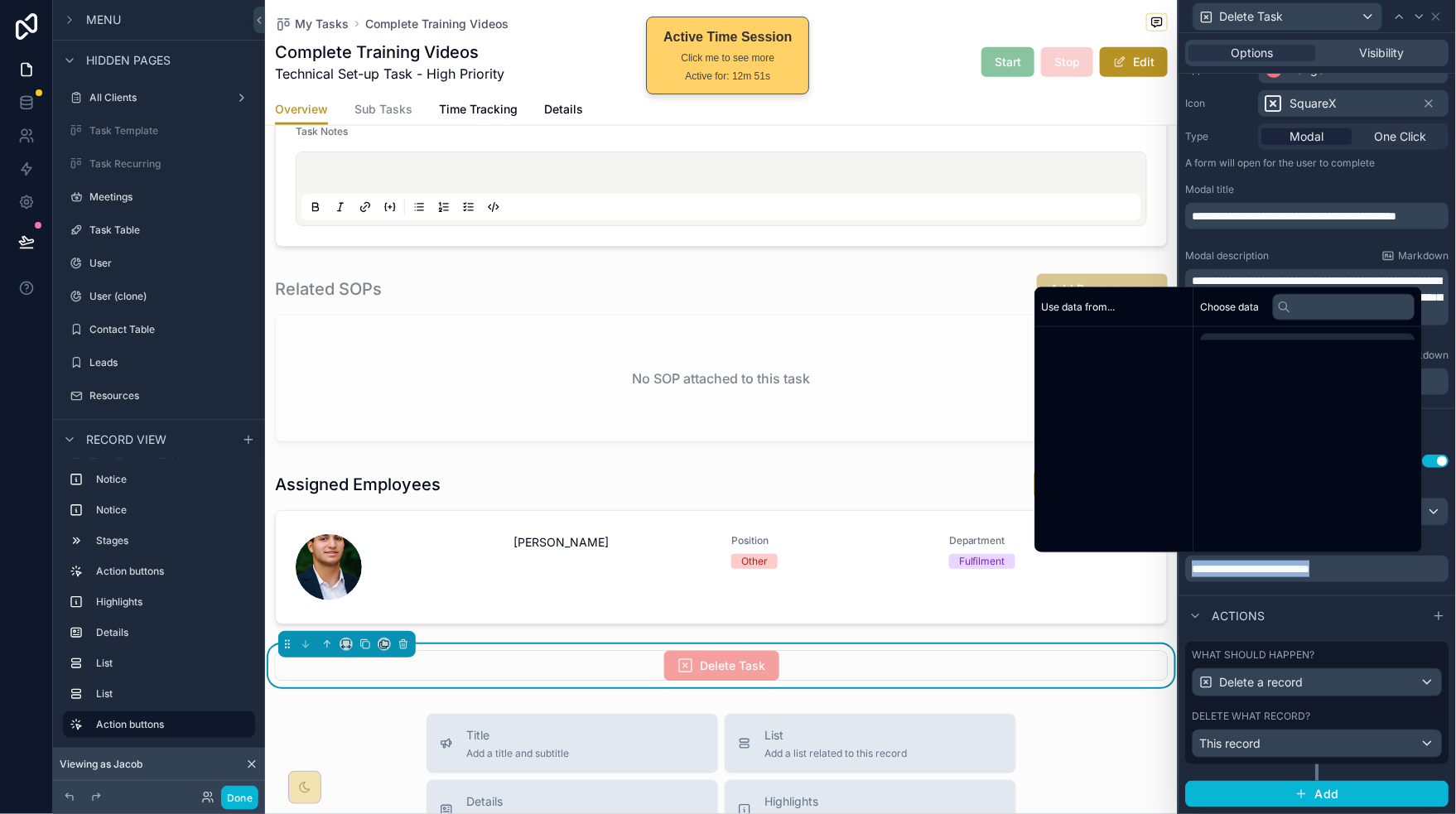
click at [1381, 569] on p "**********" at bounding box center [1319, 568] width 253 height 16
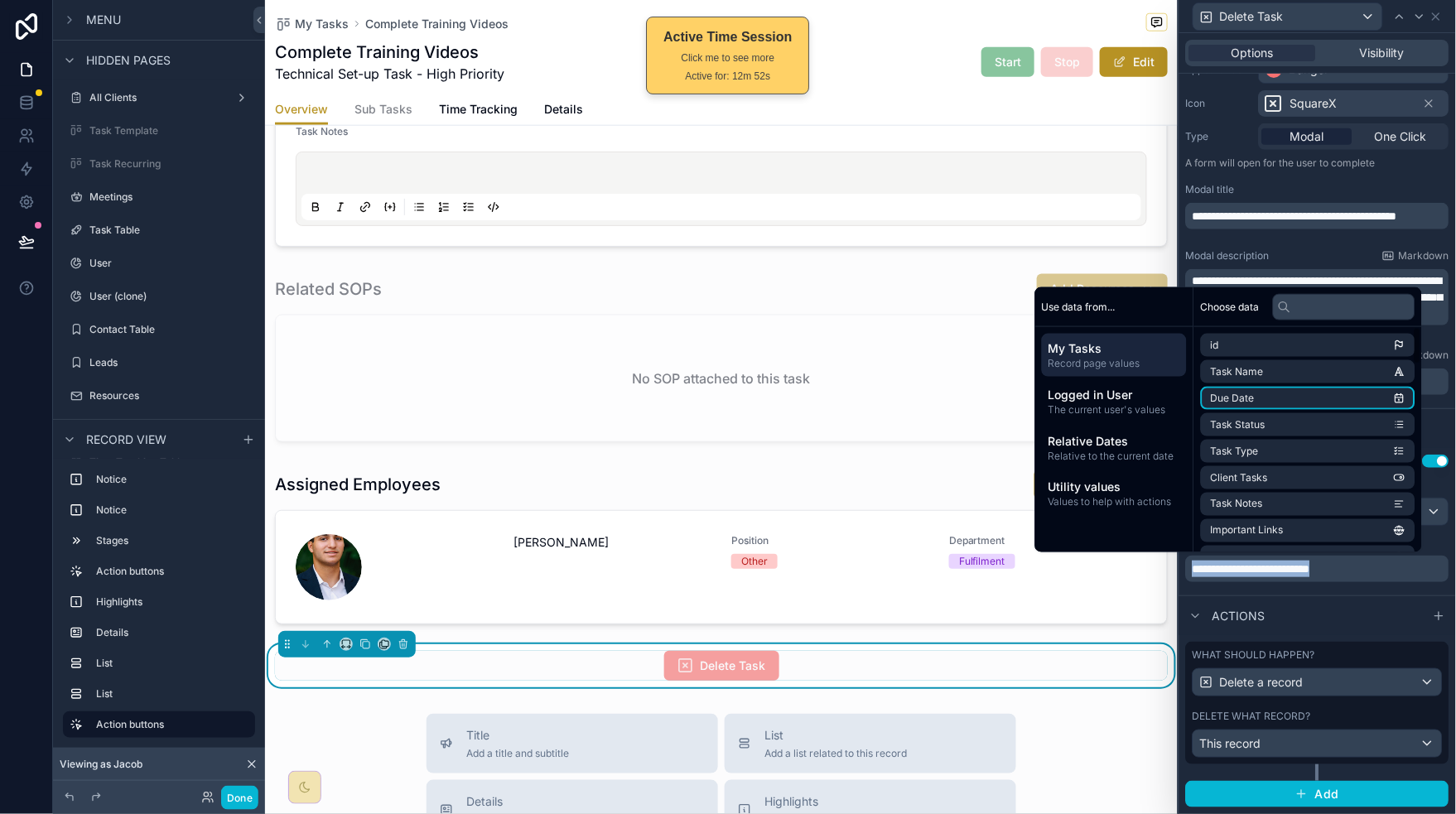
copy span "**********"
click at [1374, 59] on span "Visibility" at bounding box center [1383, 53] width 45 height 16
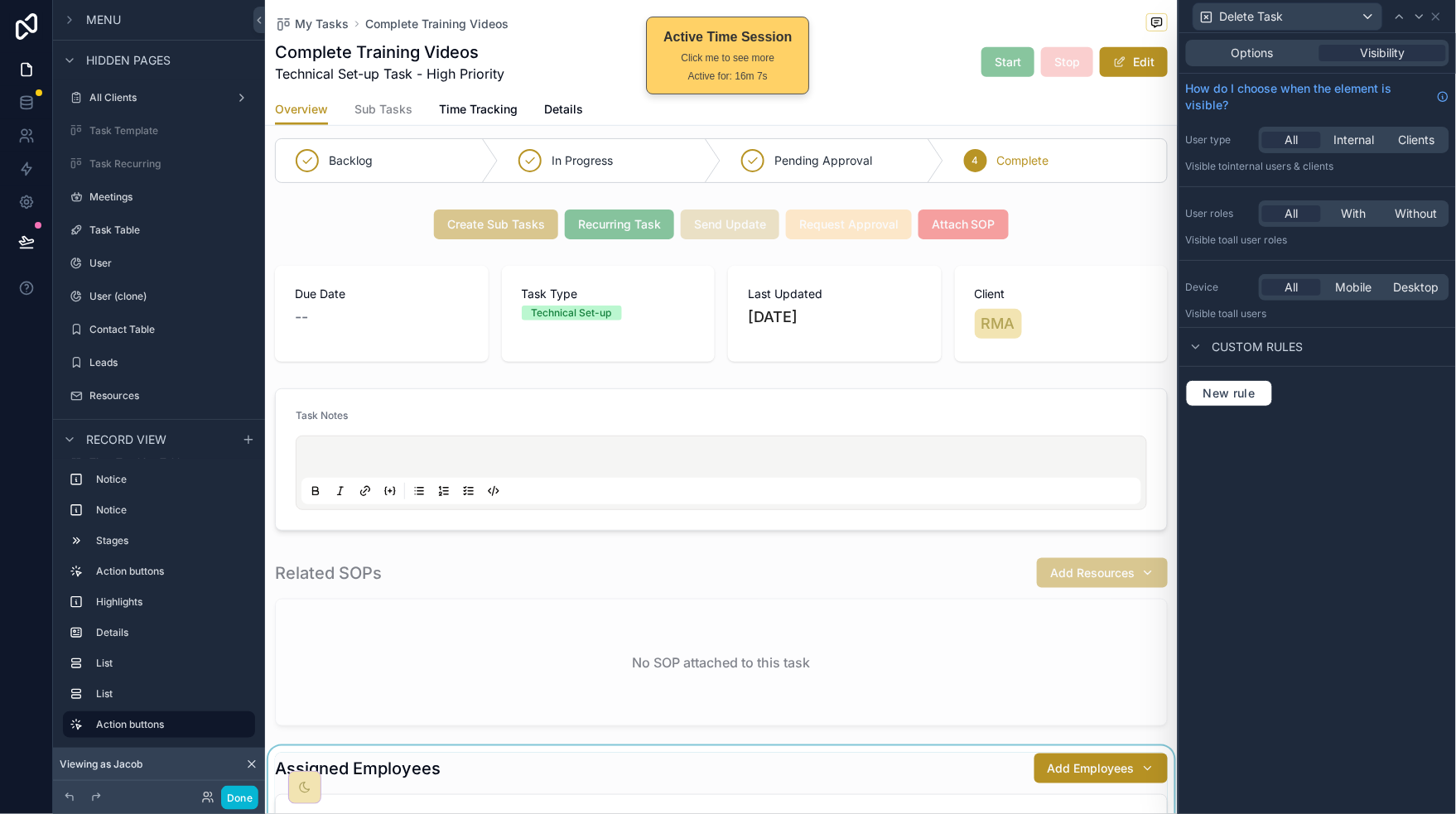
scroll to position [494, 0]
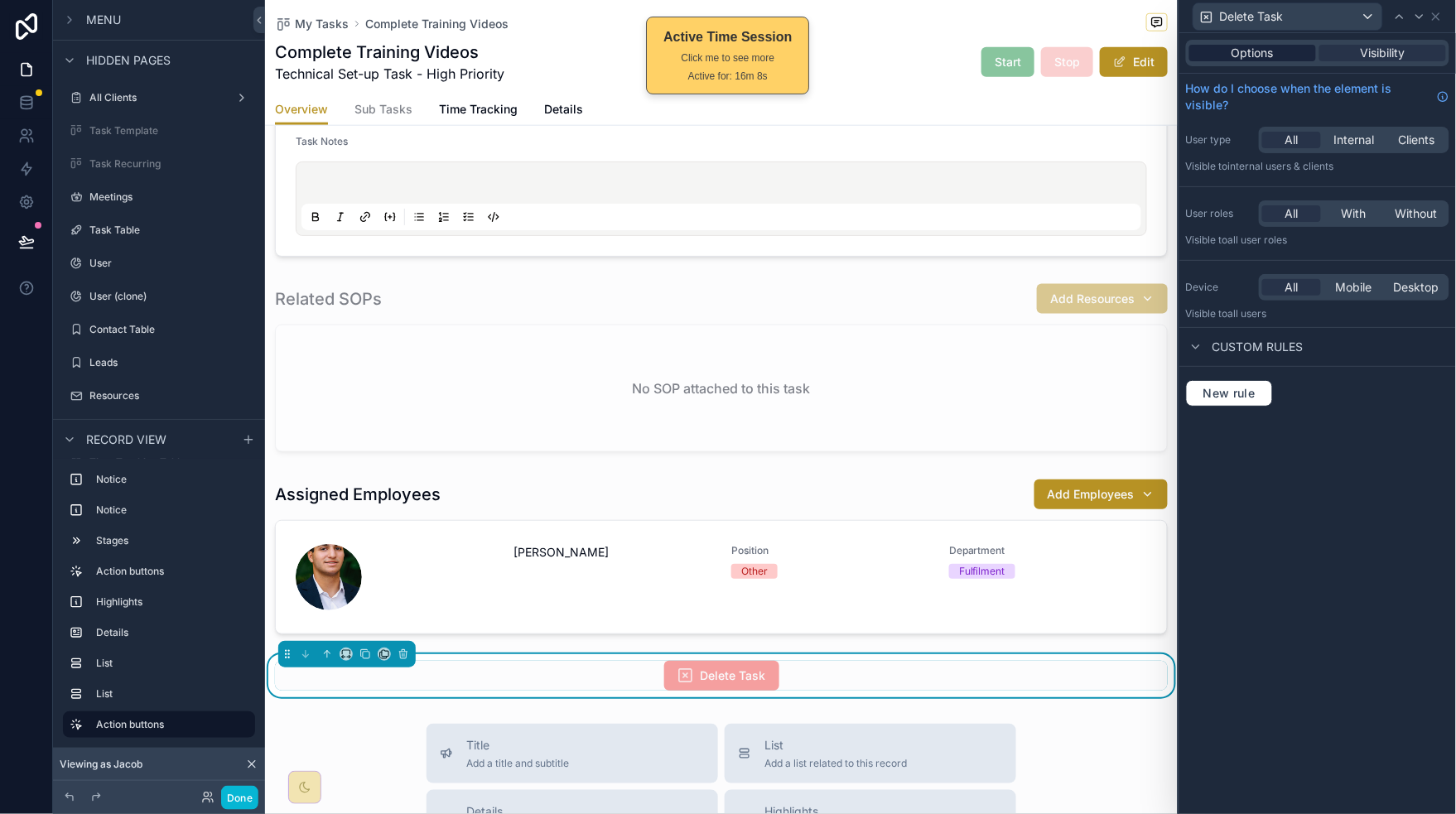
click at [1279, 50] on div "Options" at bounding box center [1252, 53] width 127 height 16
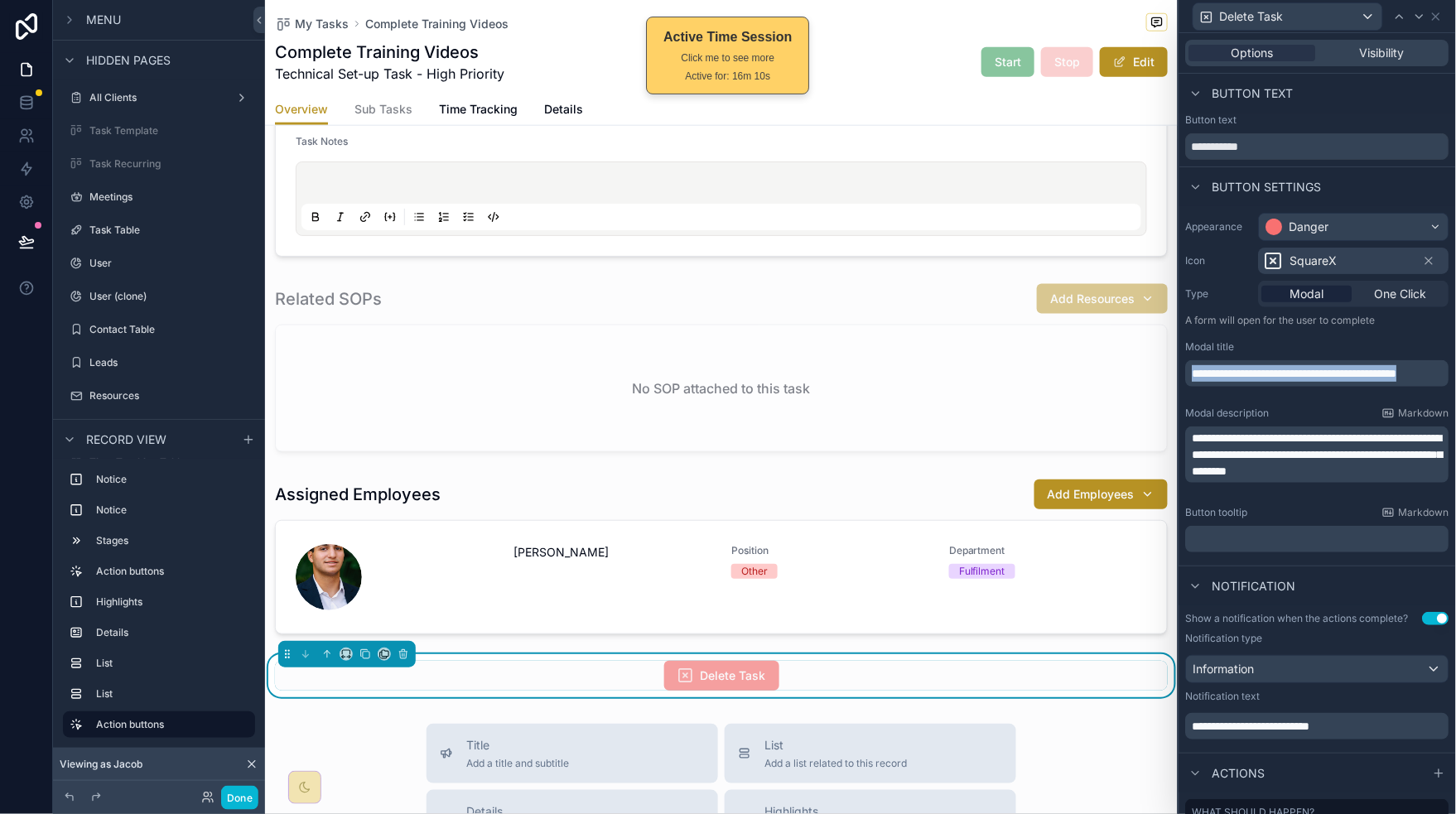
drag, startPoint x: 1221, startPoint y: 371, endPoint x: 1189, endPoint y: 364, distance: 32.8
click at [1189, 364] on div "**********" at bounding box center [1317, 373] width 263 height 27
copy span "**********"
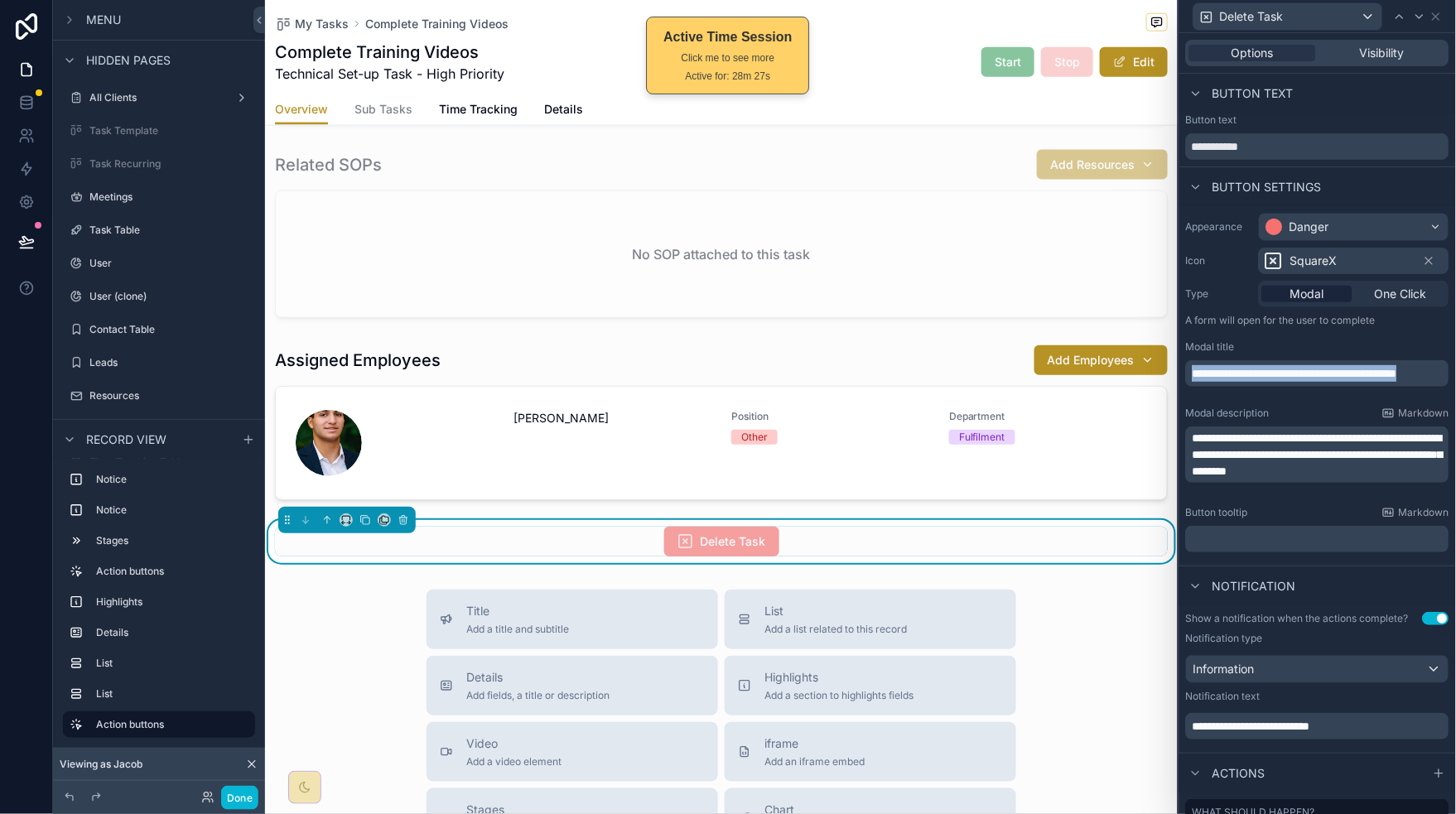
scroll to position [627, 0]
